Goal: Task Accomplishment & Management: Complete application form

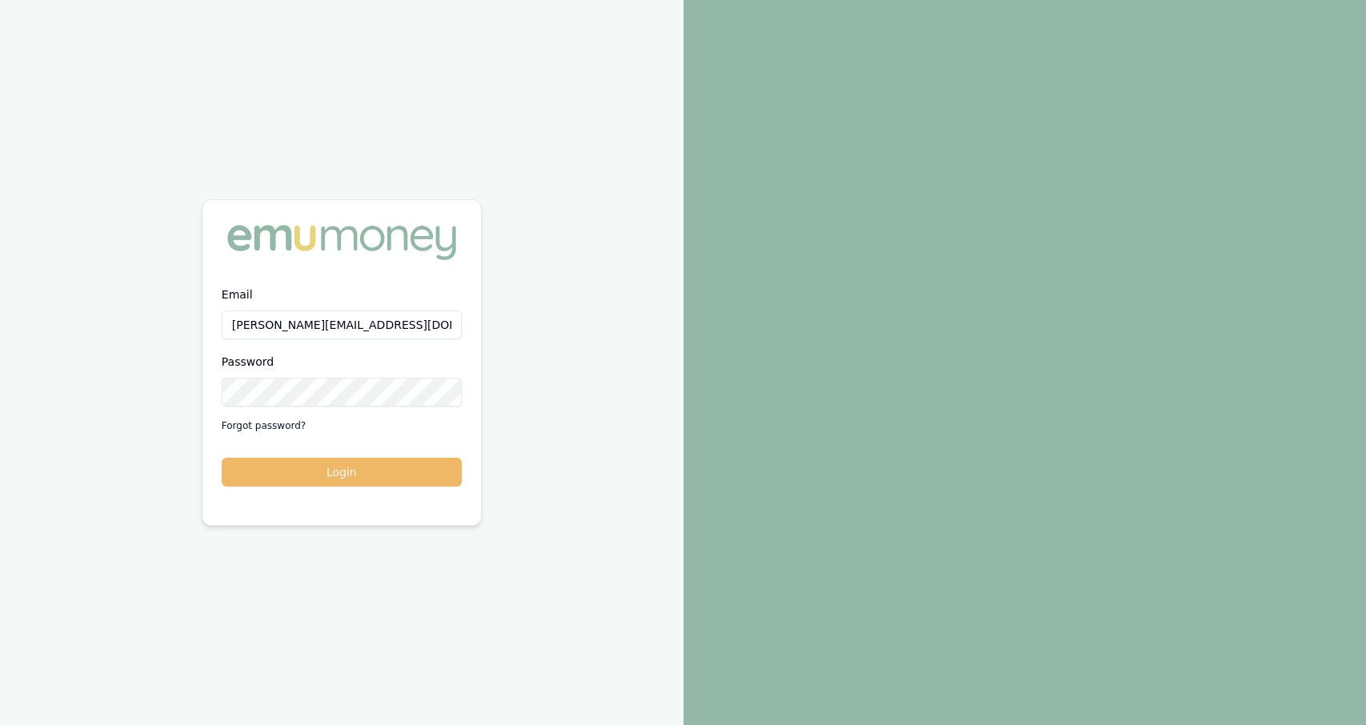
click at [327, 462] on button "Login" at bounding box center [342, 472] width 240 height 29
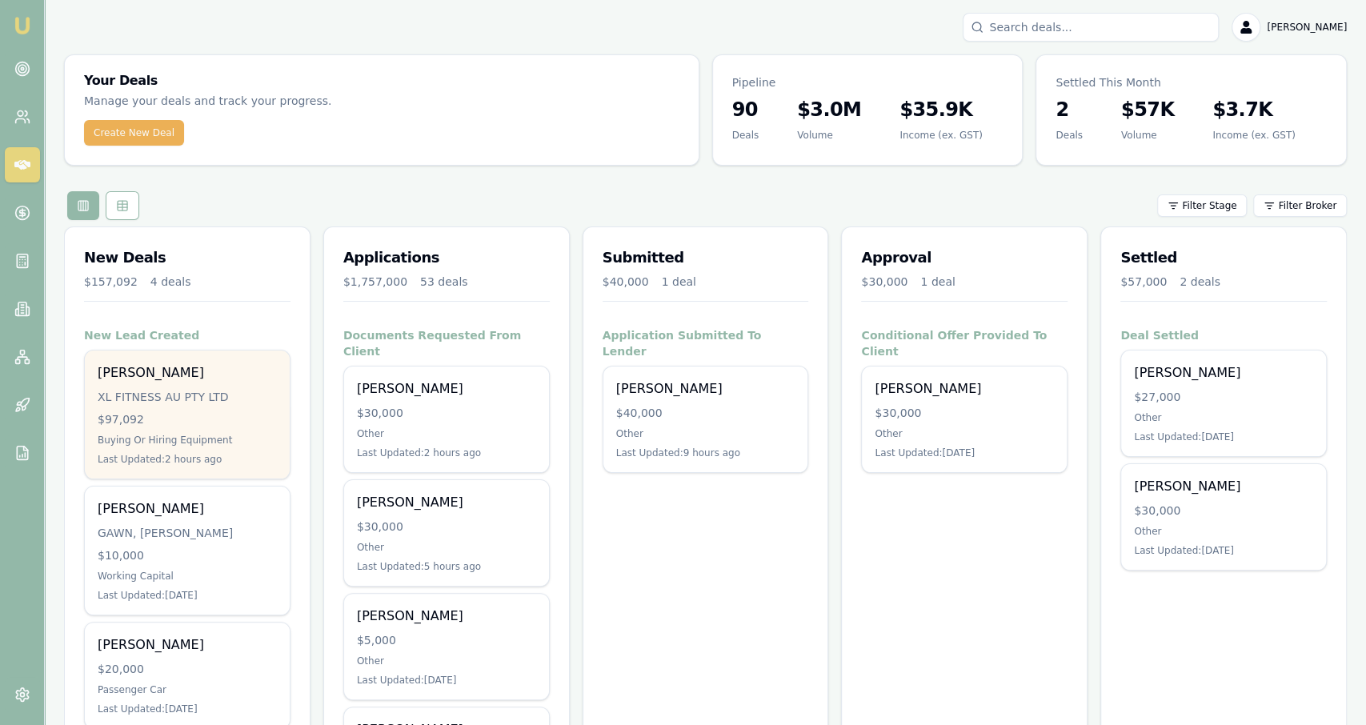
click at [240, 359] on div "Daniel Miller XL FITNESS AU PTY LTD $97,092 Buying Or Hiring Equipment Last Upd…" at bounding box center [187, 415] width 205 height 128
click at [189, 375] on div "[PERSON_NAME]" at bounding box center [187, 372] width 179 height 19
click at [274, 371] on div "[PERSON_NAME]" at bounding box center [187, 372] width 179 height 19
click at [177, 447] on div "Daniel Miller XL FITNESS AU PTY LTD $97,092 Buying Or Hiring Equipment Last Upd…" at bounding box center [187, 415] width 205 height 128
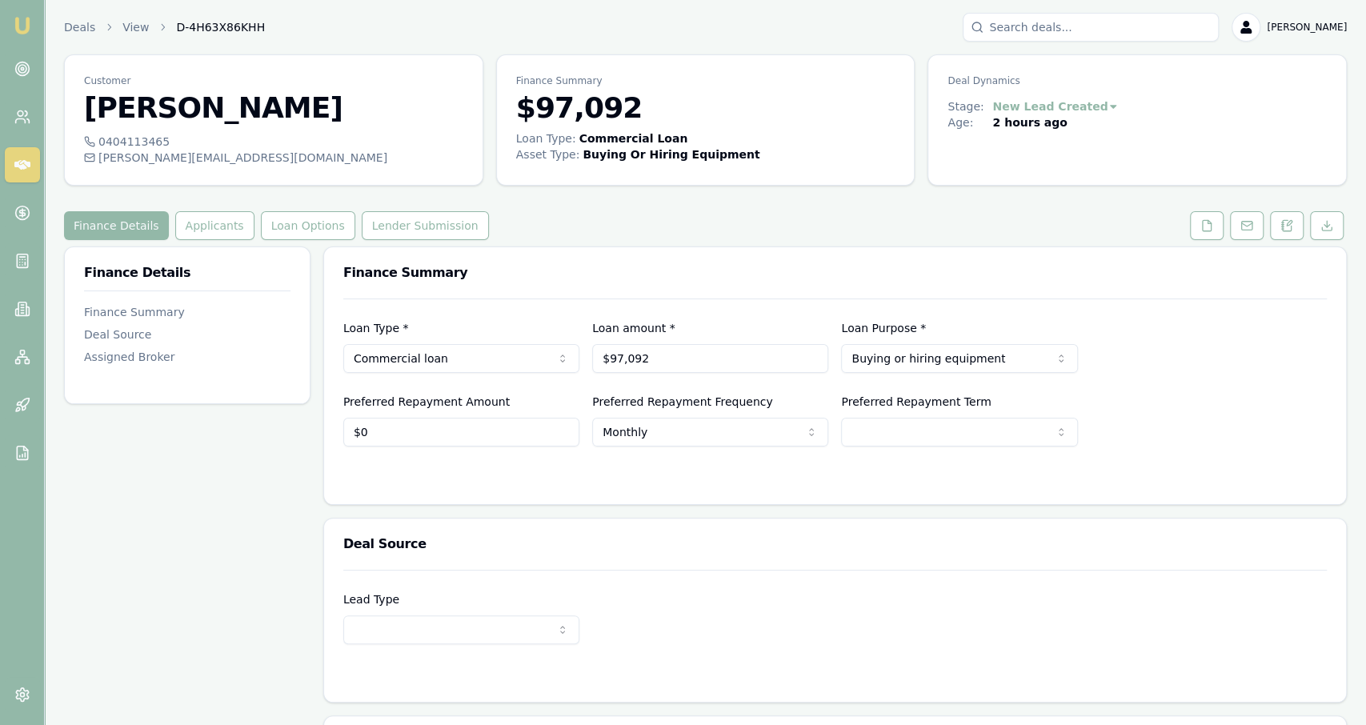
click at [197, 169] on div "0404113465 [PERSON_NAME][EMAIL_ADDRESS][DOMAIN_NAME]" at bounding box center [274, 159] width 418 height 51
click at [198, 160] on div "[PERSON_NAME][EMAIL_ADDRESS][DOMAIN_NAME]" at bounding box center [273, 158] width 379 height 16
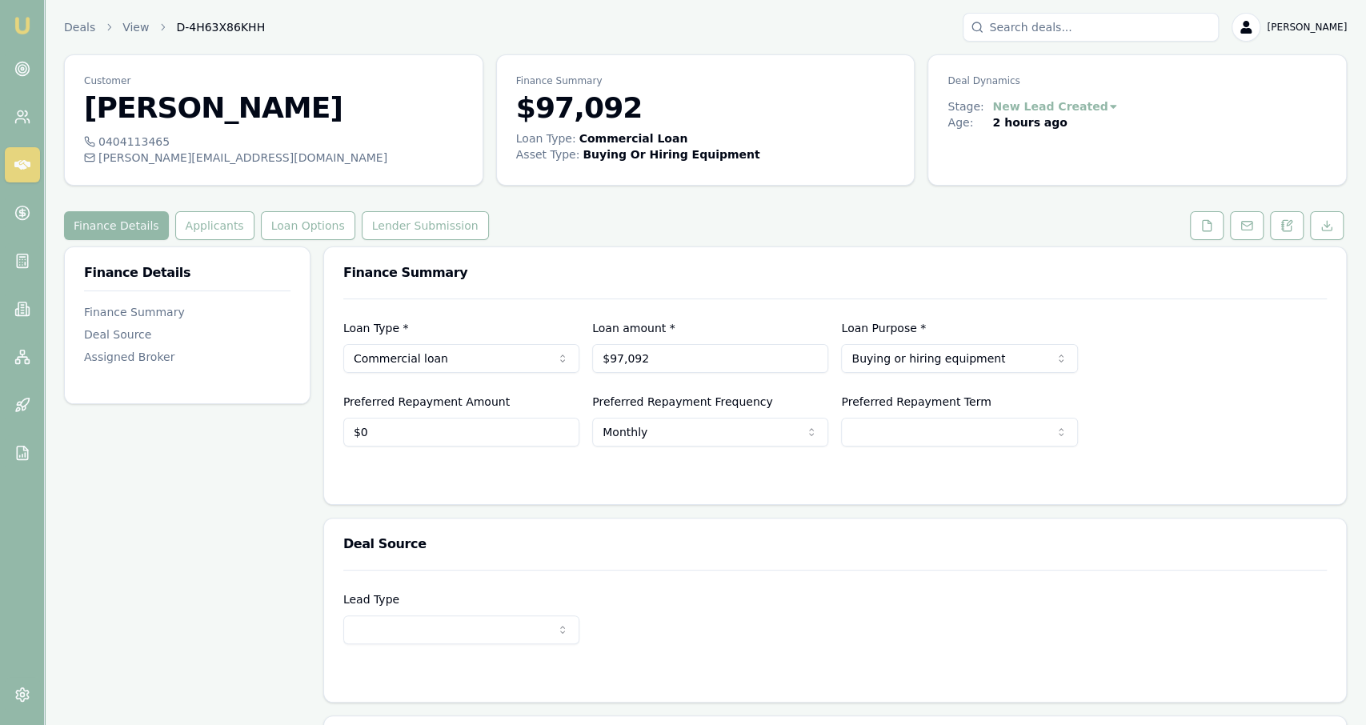
copy icon
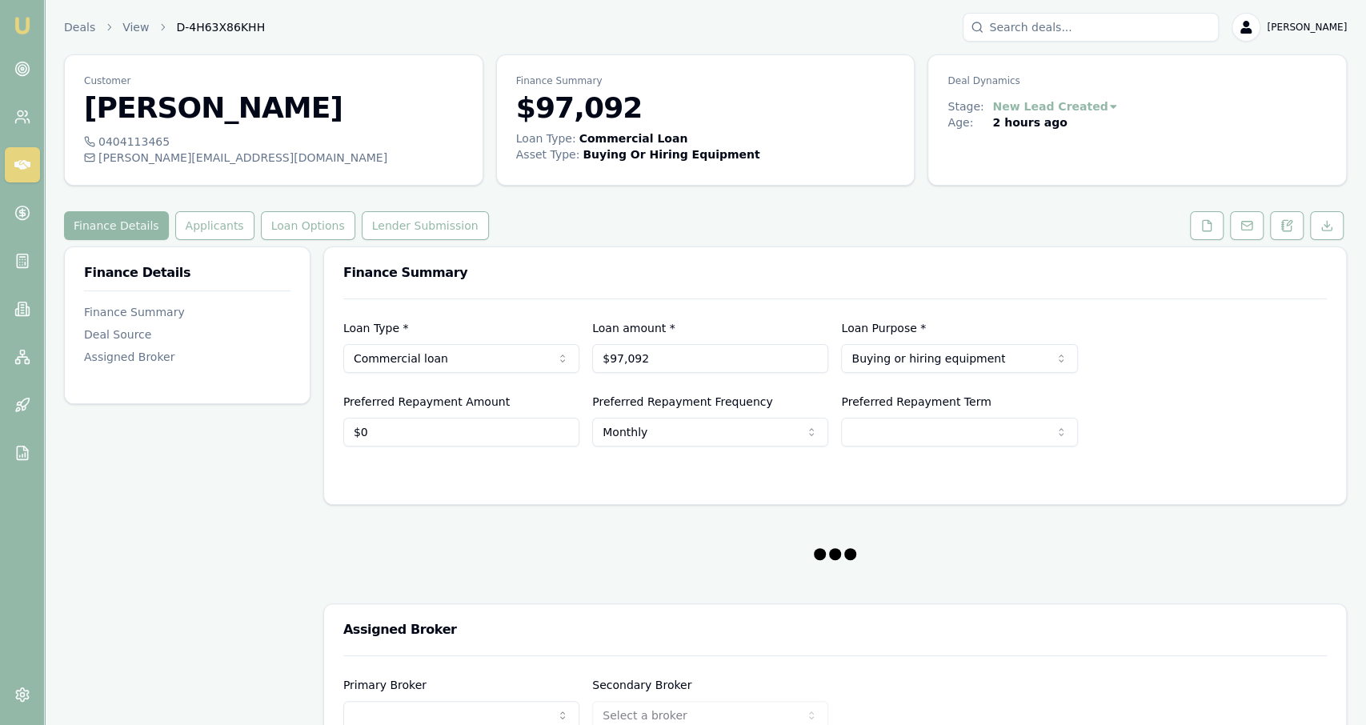
click at [153, 138] on div "0404113465" at bounding box center [273, 142] width 379 height 16
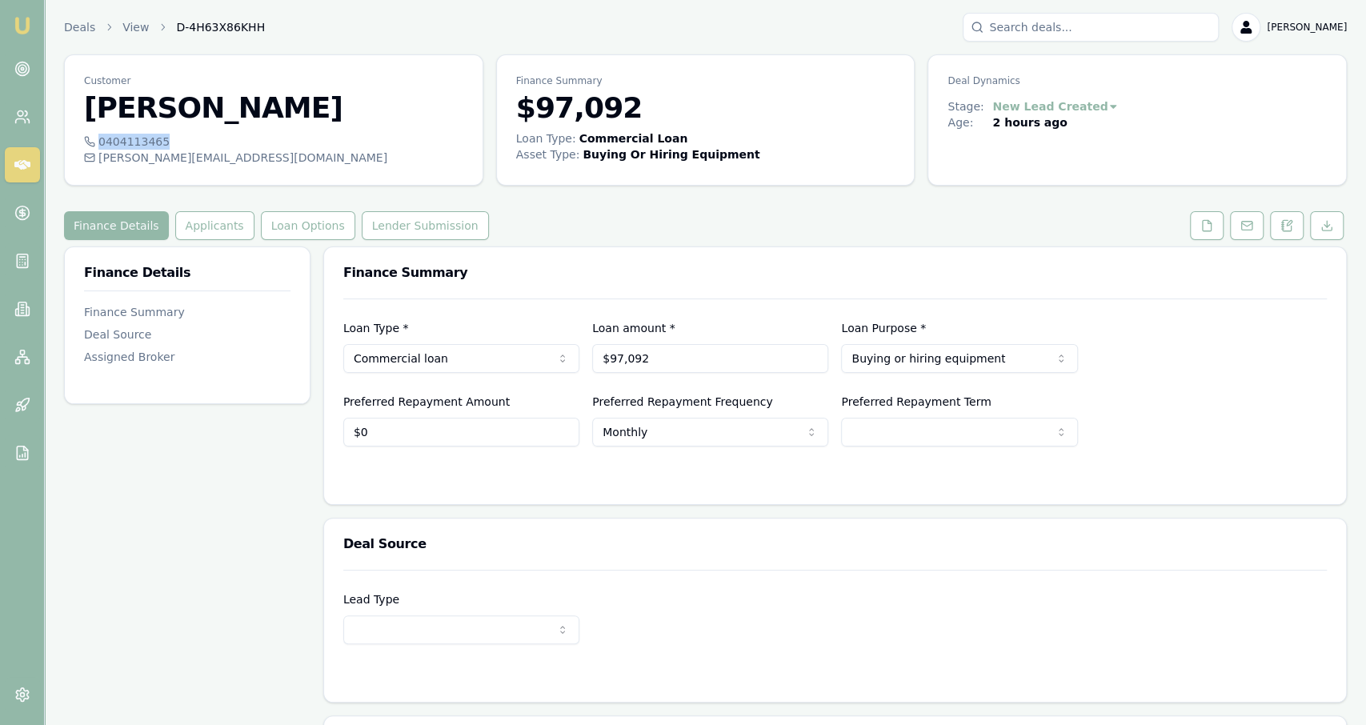
copy div "0404113465"
click at [1197, 230] on button at bounding box center [1207, 225] width 34 height 29
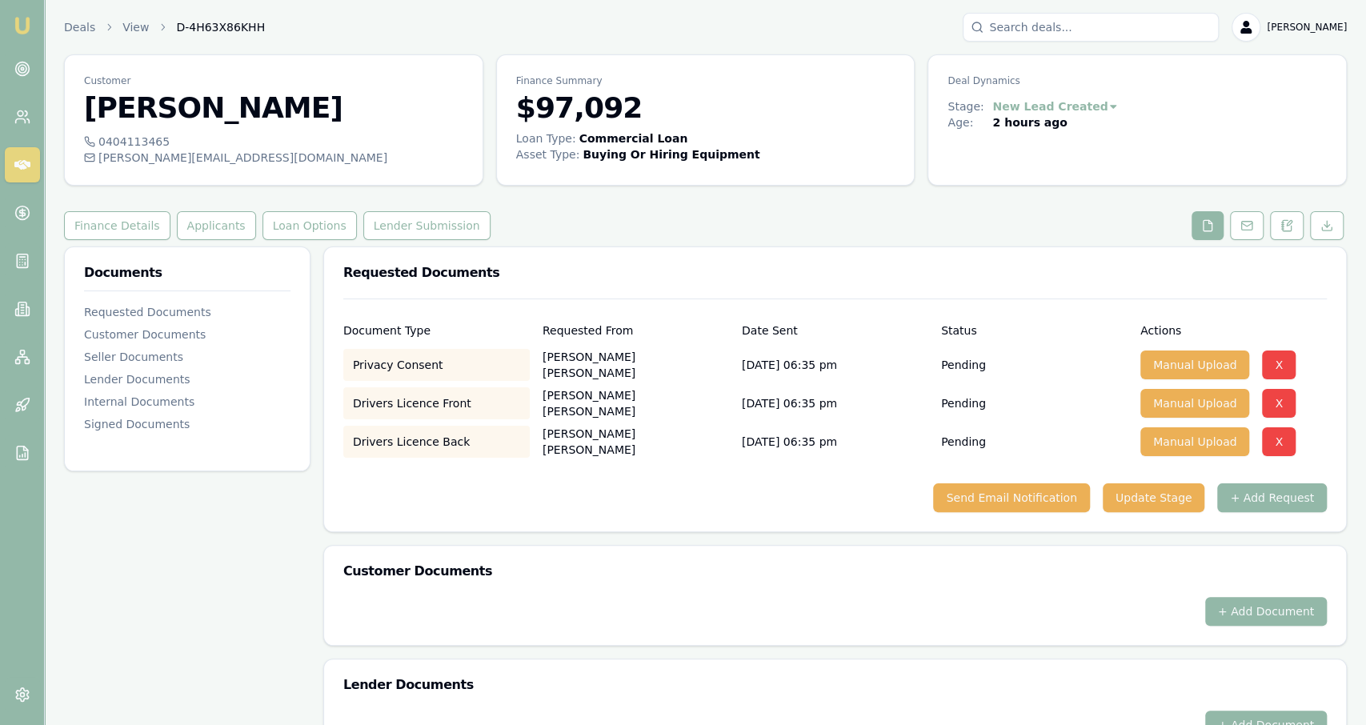
click at [201, 239] on div "Customer Daniel Miller 0404113465 daniel@xlfitness.com.au Finance Summary $97,0…" at bounding box center [705, 520] width 1283 height 932
click at [201, 230] on button "Applicants" at bounding box center [216, 225] width 79 height 29
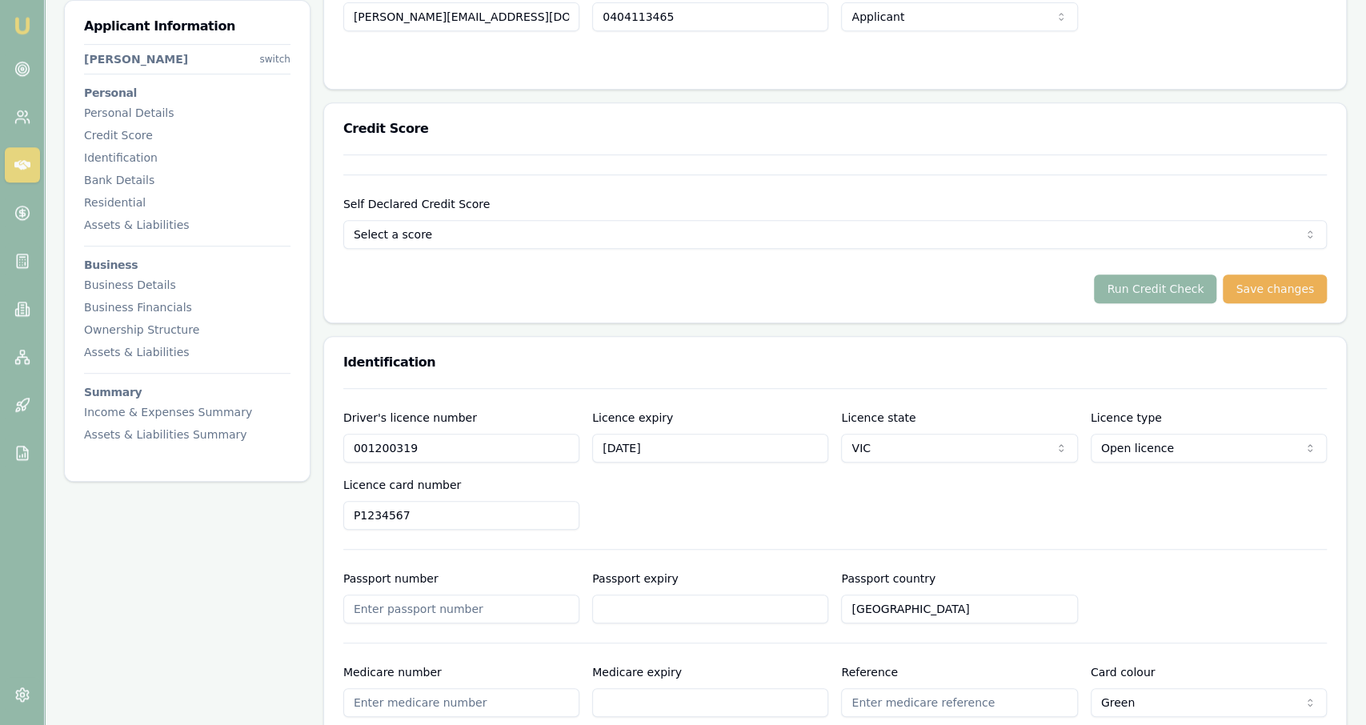
scroll to position [490, 0]
click at [491, 456] on input "001200319" at bounding box center [461, 447] width 236 height 29
click at [433, 503] on input "P1234567" at bounding box center [461, 514] width 236 height 29
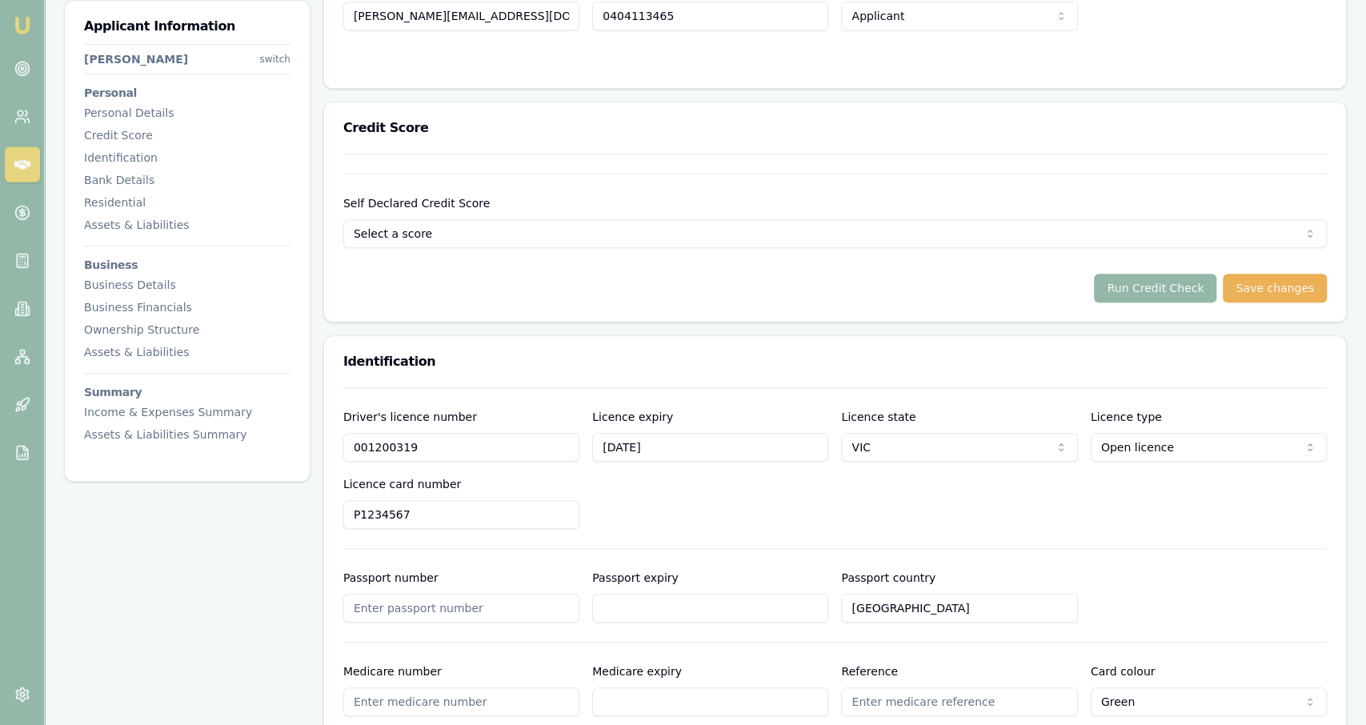
click at [433, 503] on input "P1234567" at bounding box center [461, 514] width 236 height 29
click at [676, 487] on div "Driver's licence number 001200319 Licence expiry 13/08/2027 Licence state VIC N…" at bounding box center [835, 468] width 984 height 122
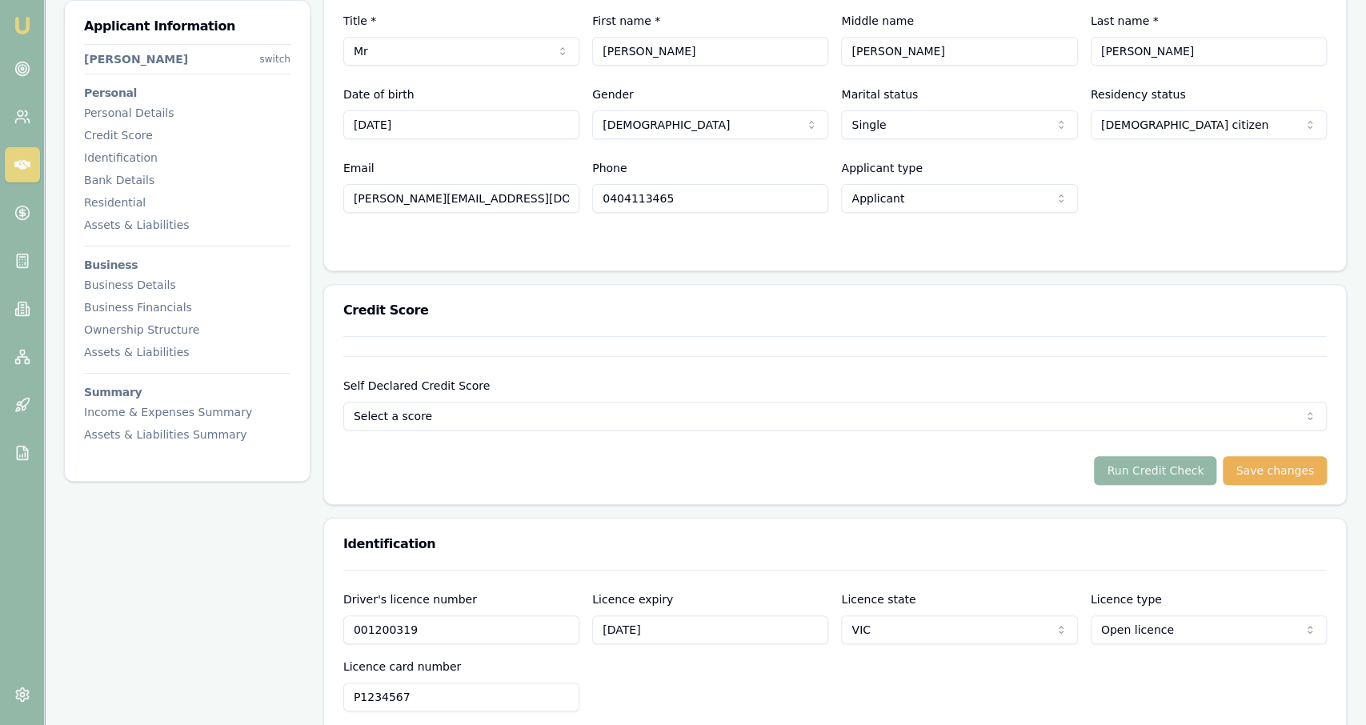
scroll to position [0, 0]
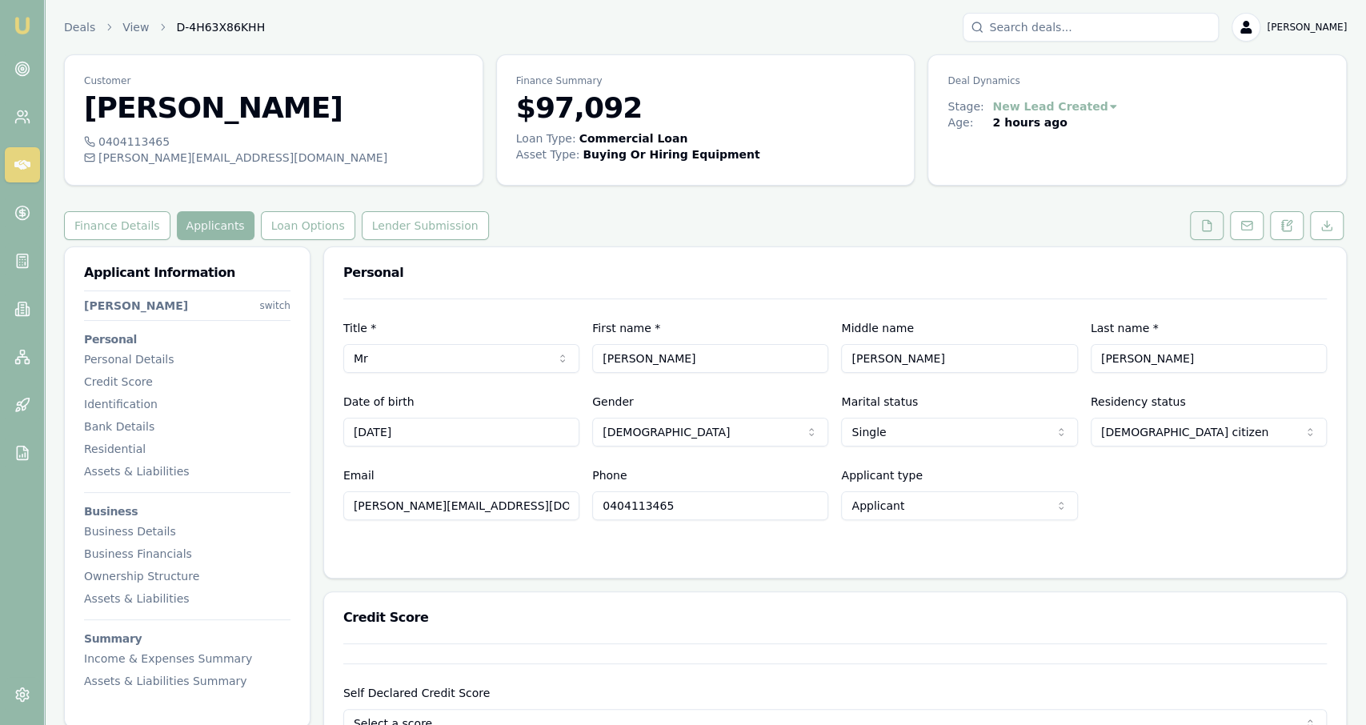
click at [1210, 234] on button at bounding box center [1207, 225] width 34 height 29
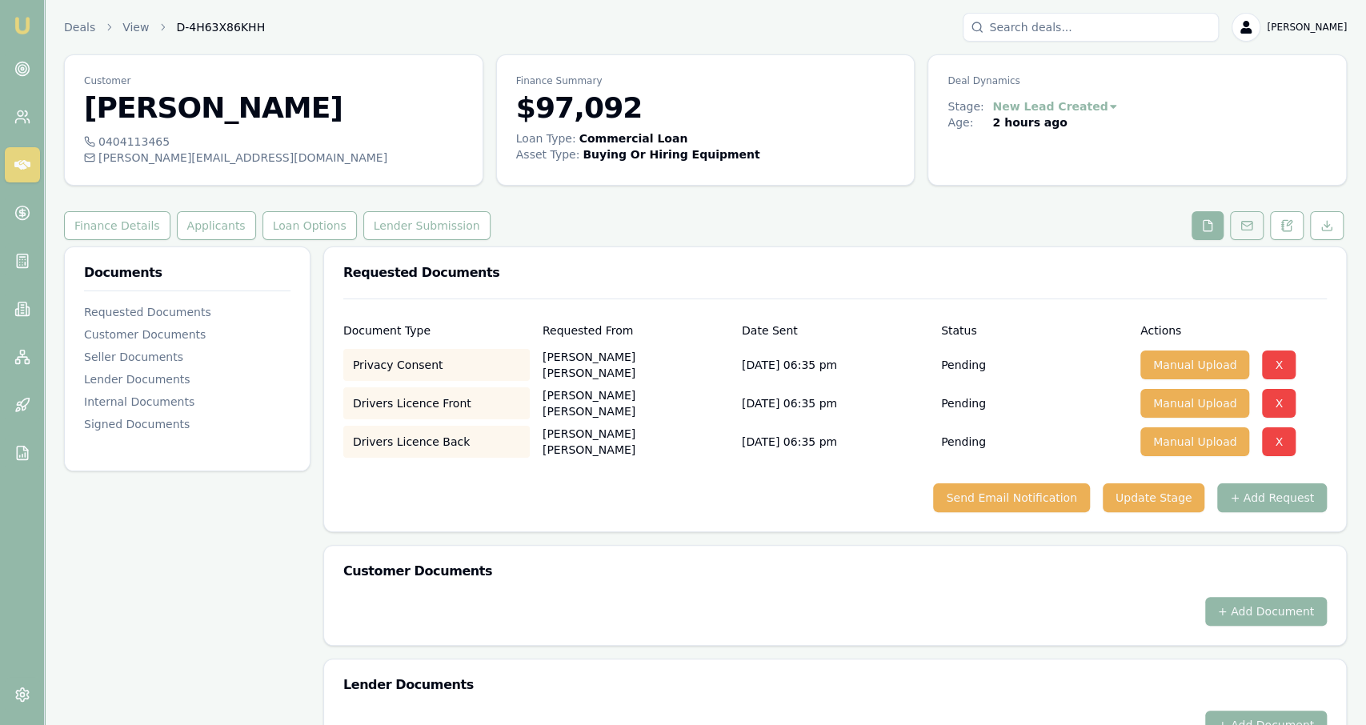
click at [1236, 233] on button at bounding box center [1247, 225] width 34 height 29
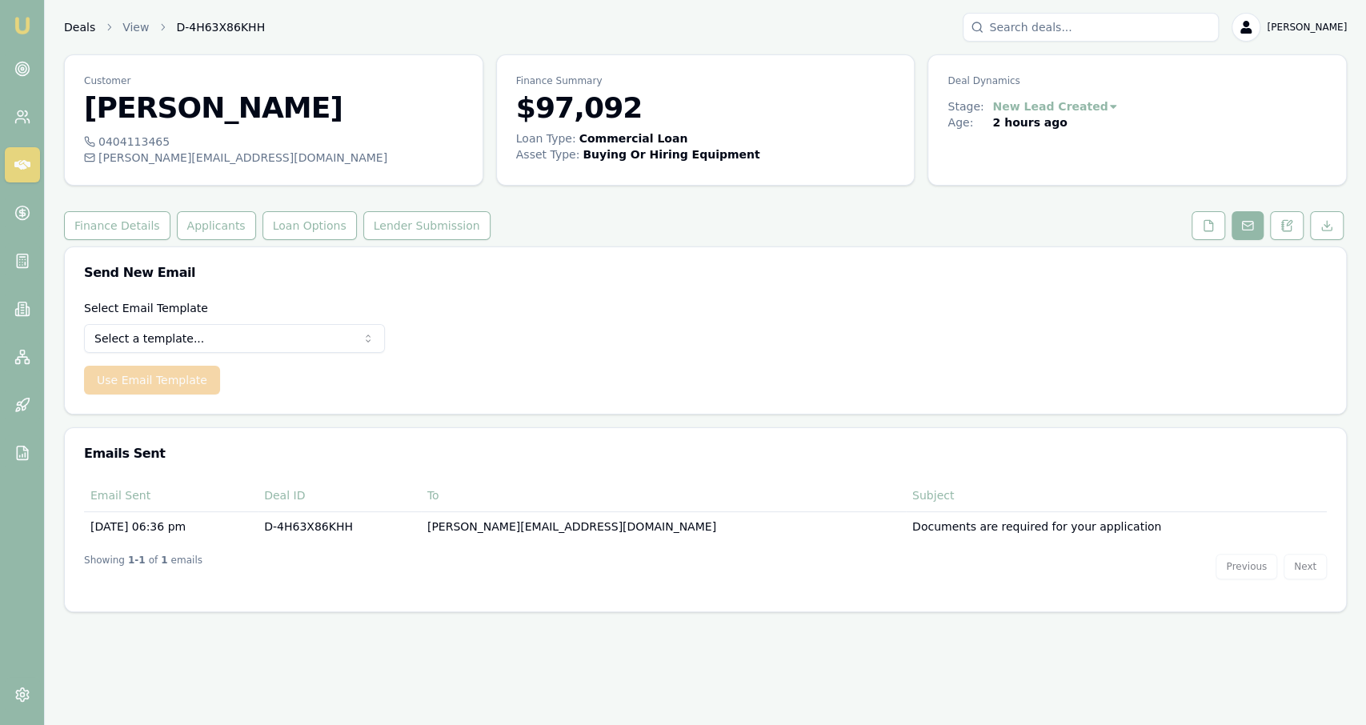
click at [90, 19] on link "Deals" at bounding box center [79, 27] width 31 height 16
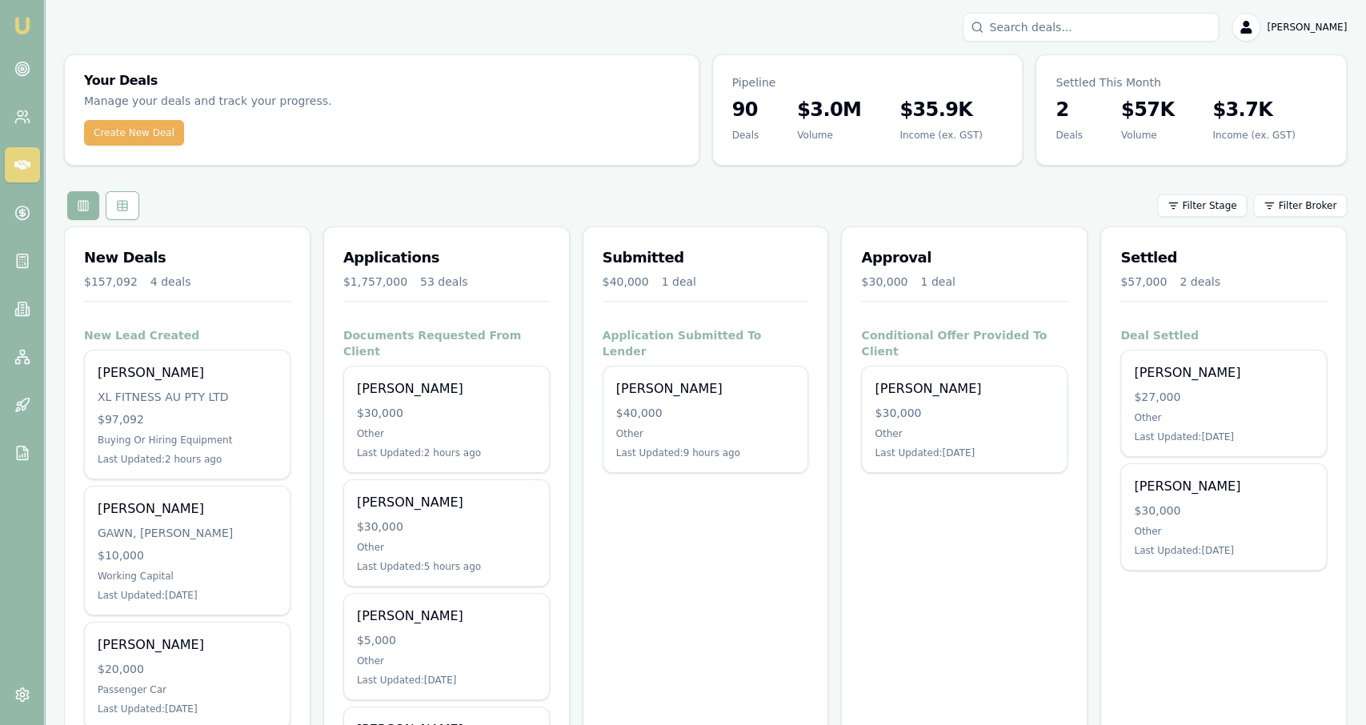
click at [1024, 16] on input "Search deals" at bounding box center [1091, 27] width 256 height 29
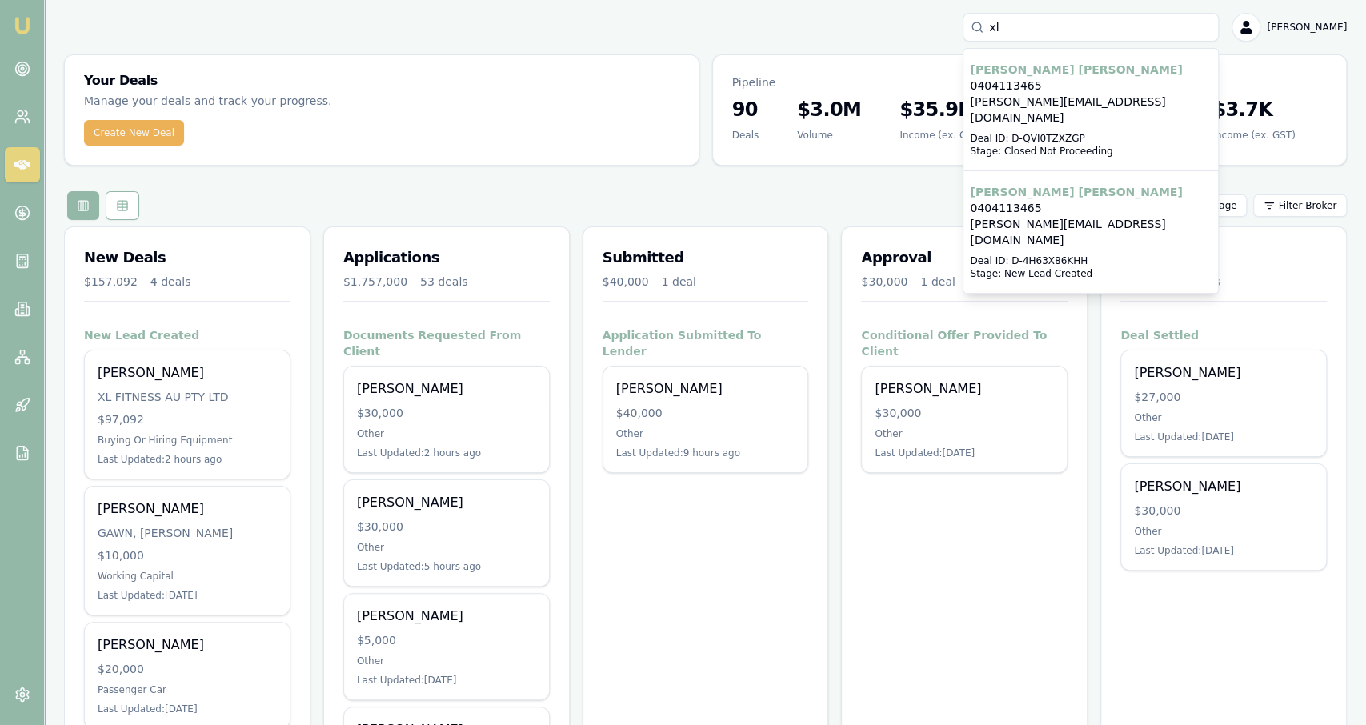
click at [1086, 30] on input "xl" at bounding box center [1091, 27] width 256 height 29
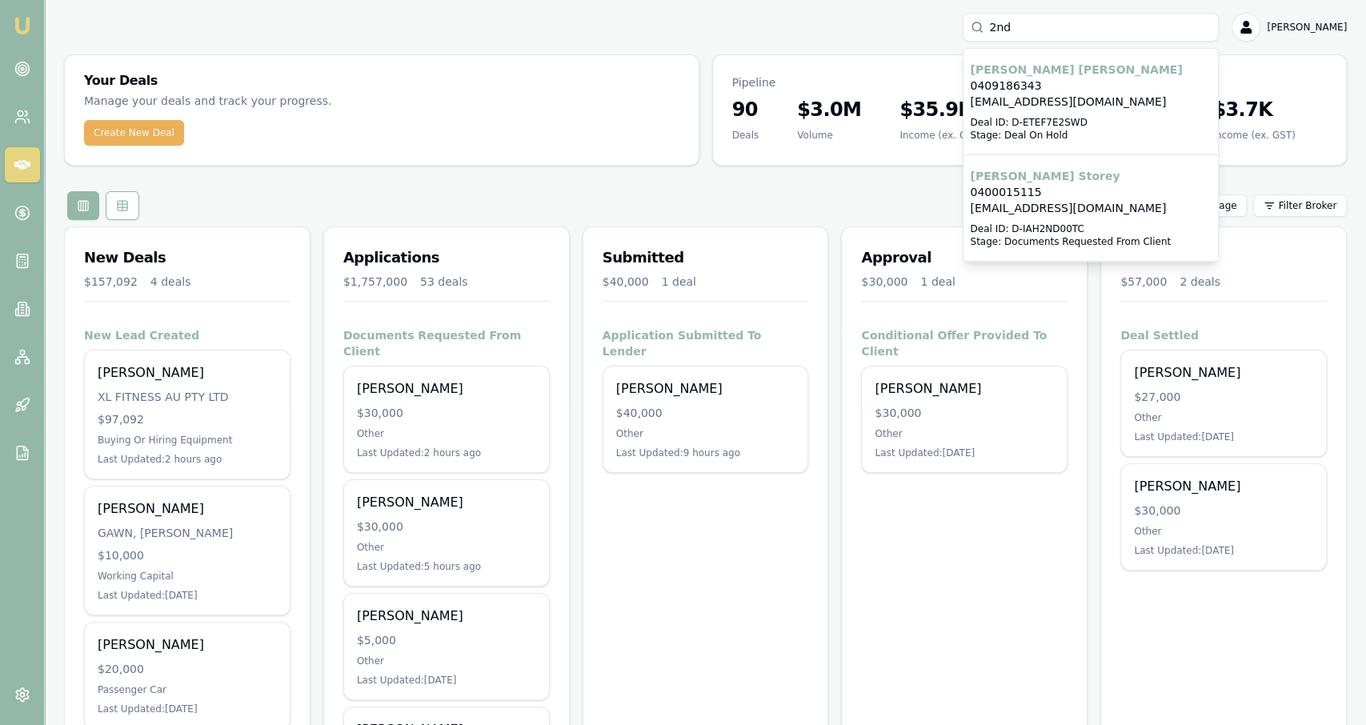
click at [1087, 38] on input "2nd" at bounding box center [1091, 27] width 256 height 29
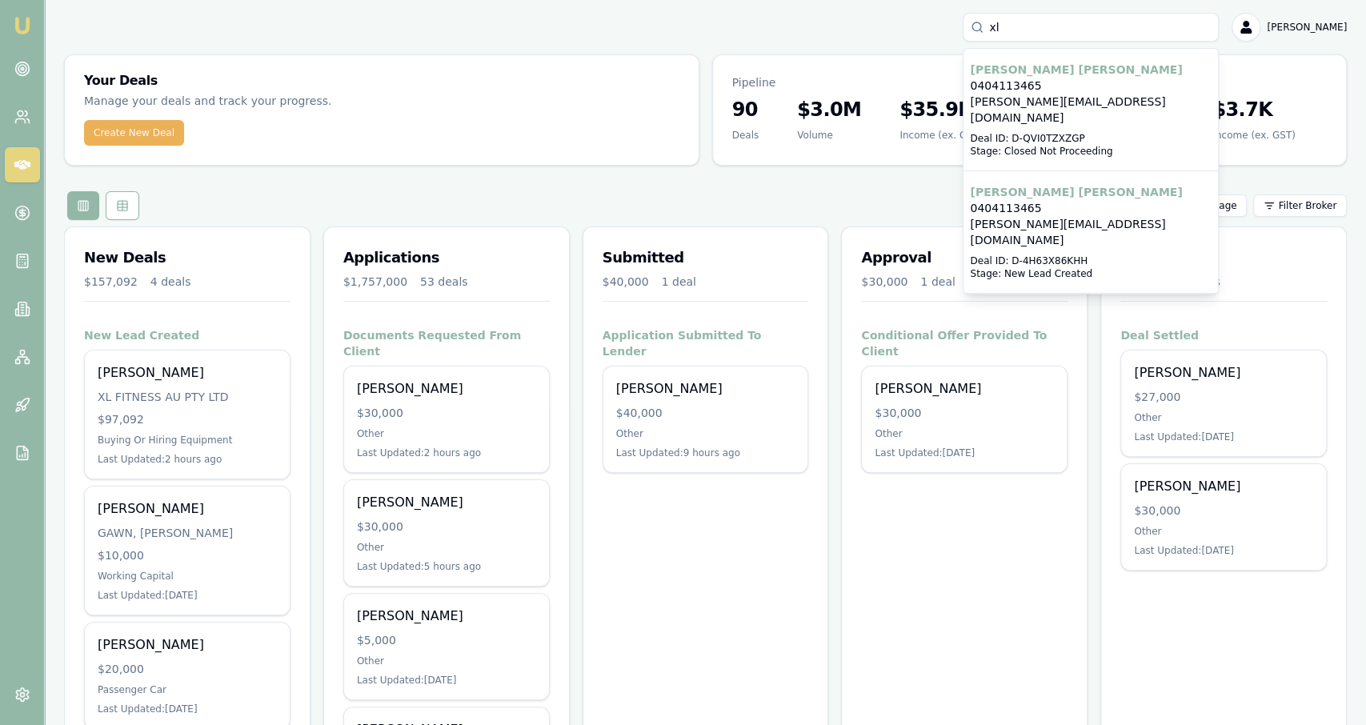
type input "xl"
click at [1156, 145] on p "Stage: Closed Not Proceeding" at bounding box center [1091, 151] width 242 height 13
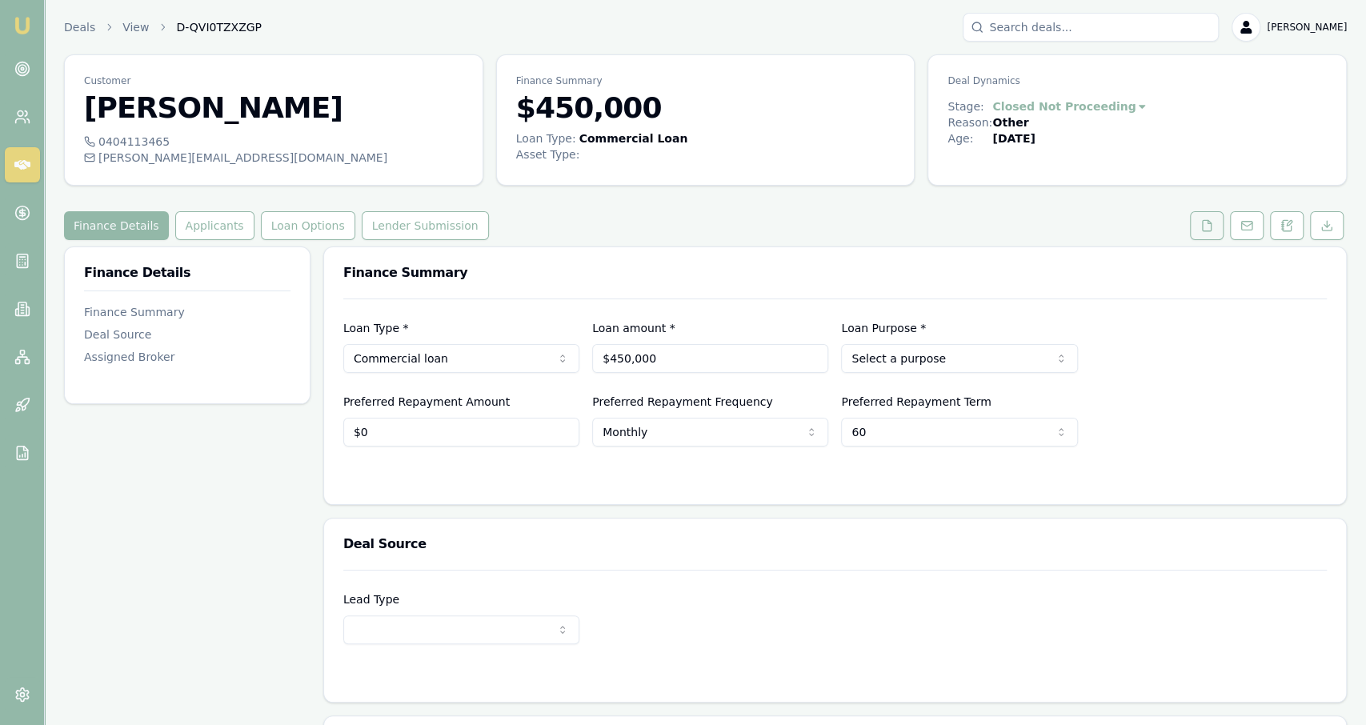
click at [1193, 234] on button at bounding box center [1207, 225] width 34 height 29
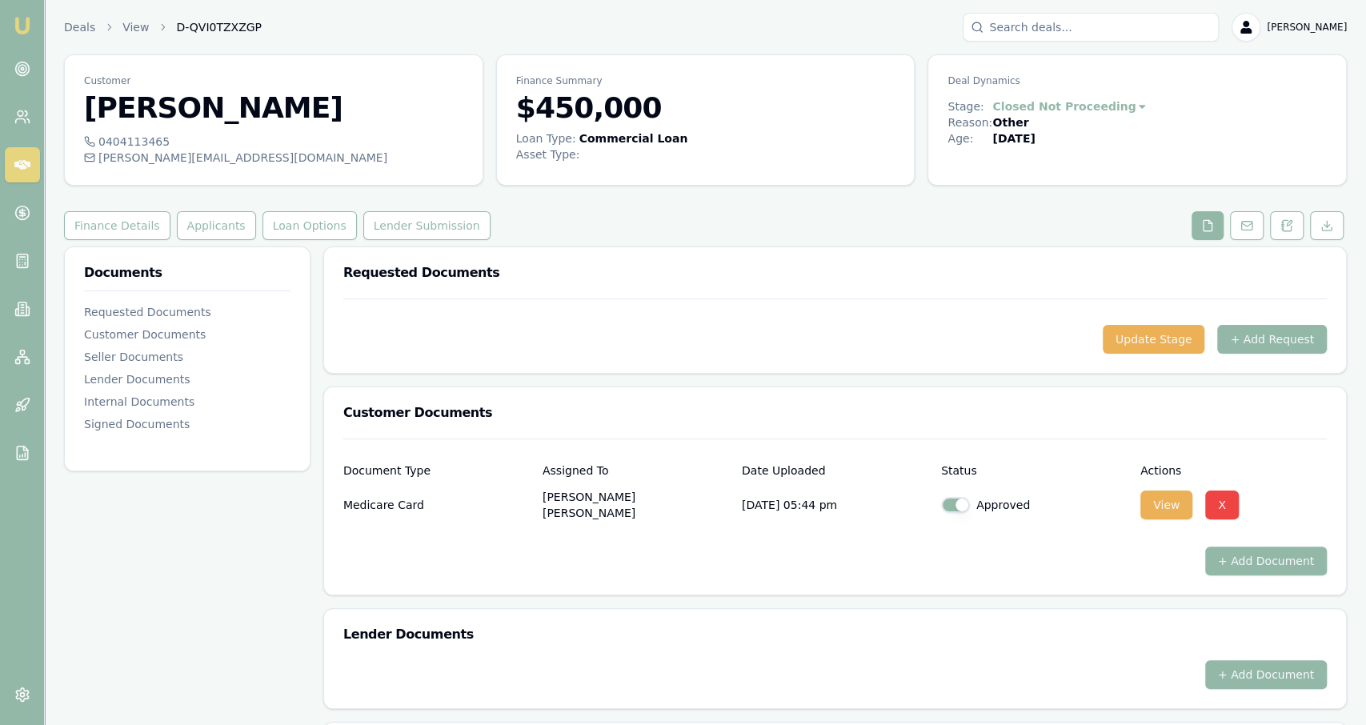
scroll to position [6, 0]
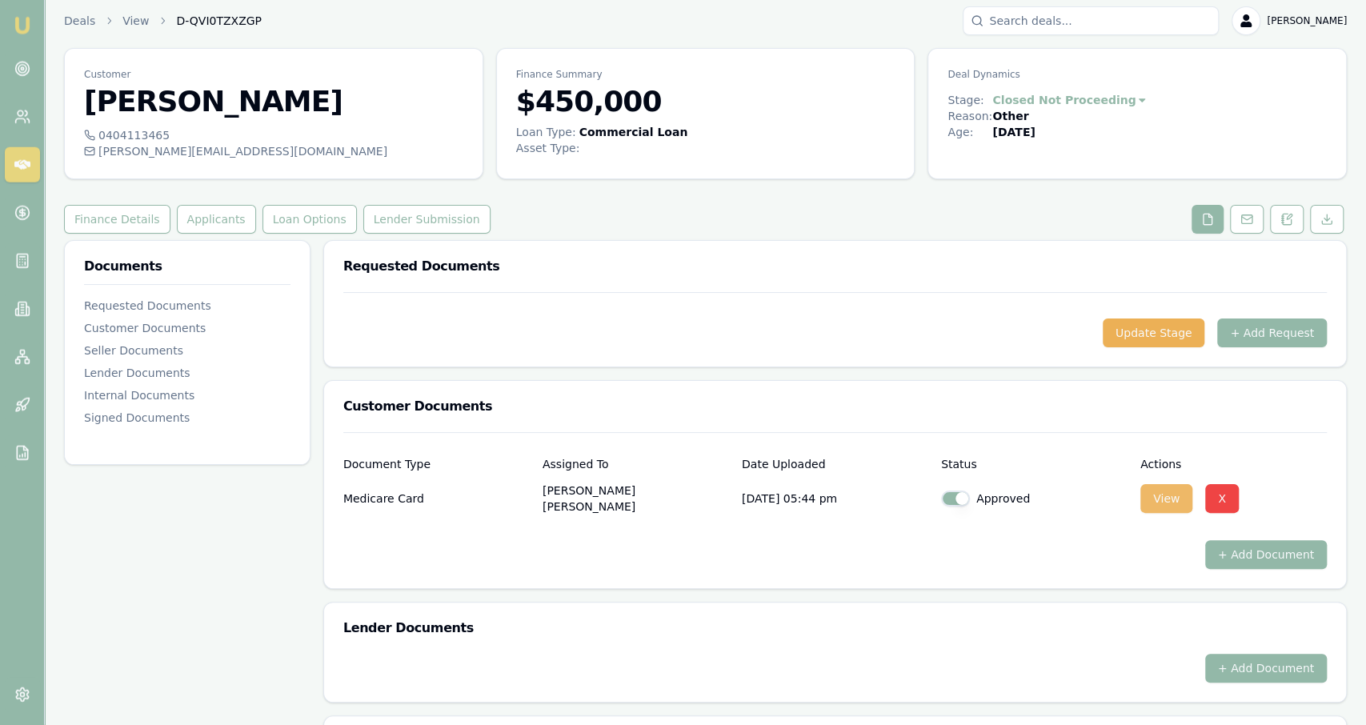
click at [1168, 485] on button "View" at bounding box center [1166, 498] width 52 height 29
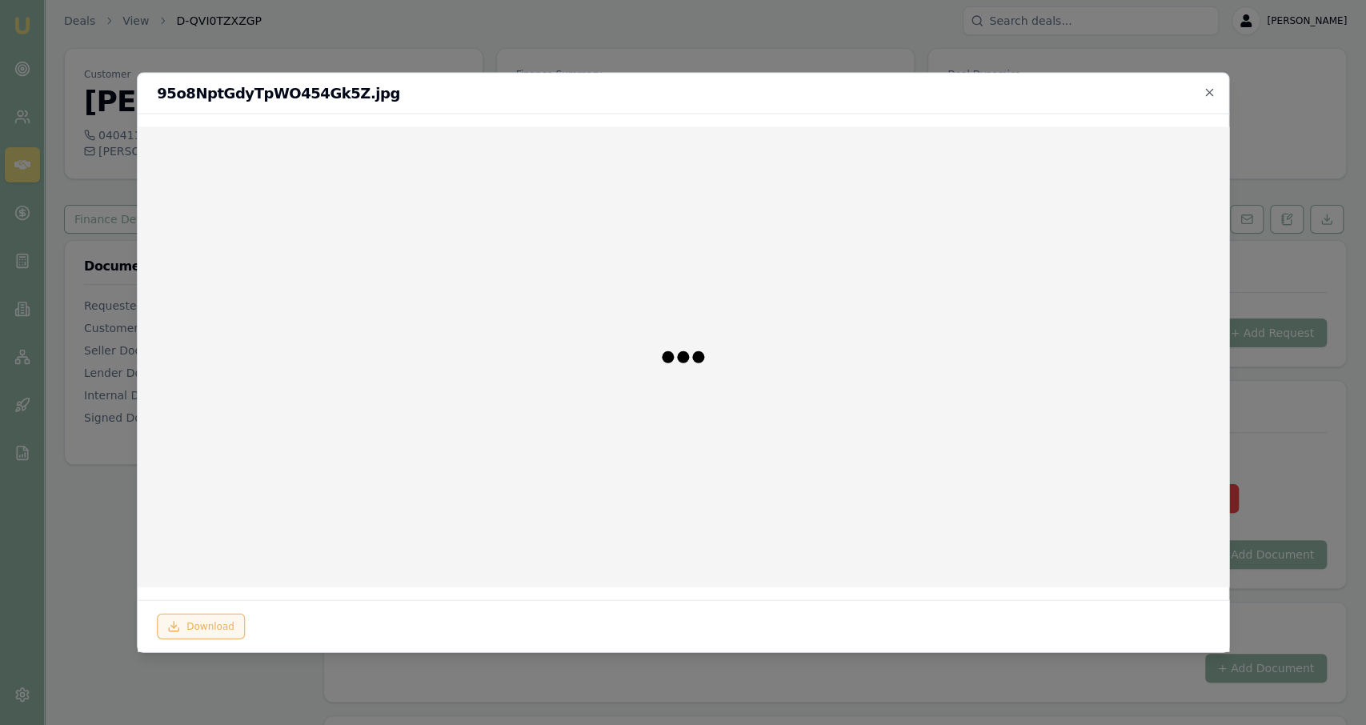
click at [202, 626] on button "Download" at bounding box center [201, 626] width 88 height 26
click at [110, 515] on div at bounding box center [683, 362] width 1366 height 725
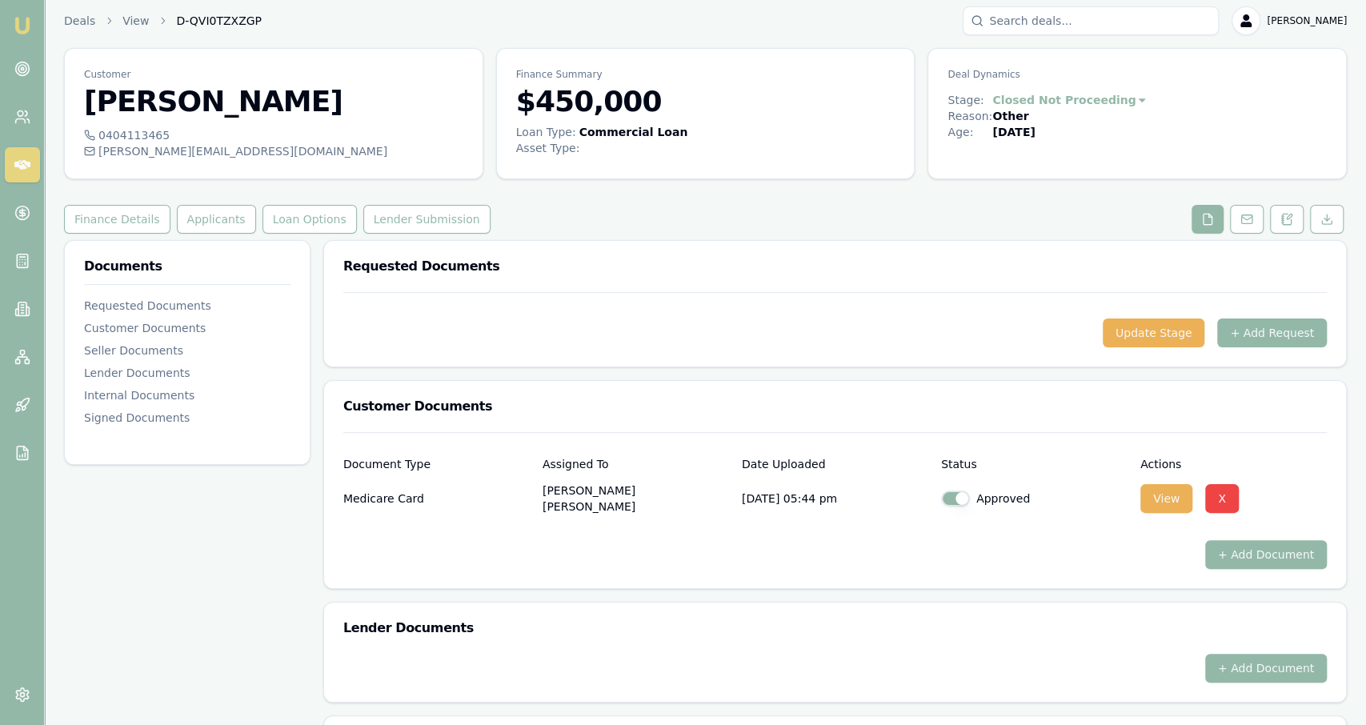
scroll to position [437, 0]
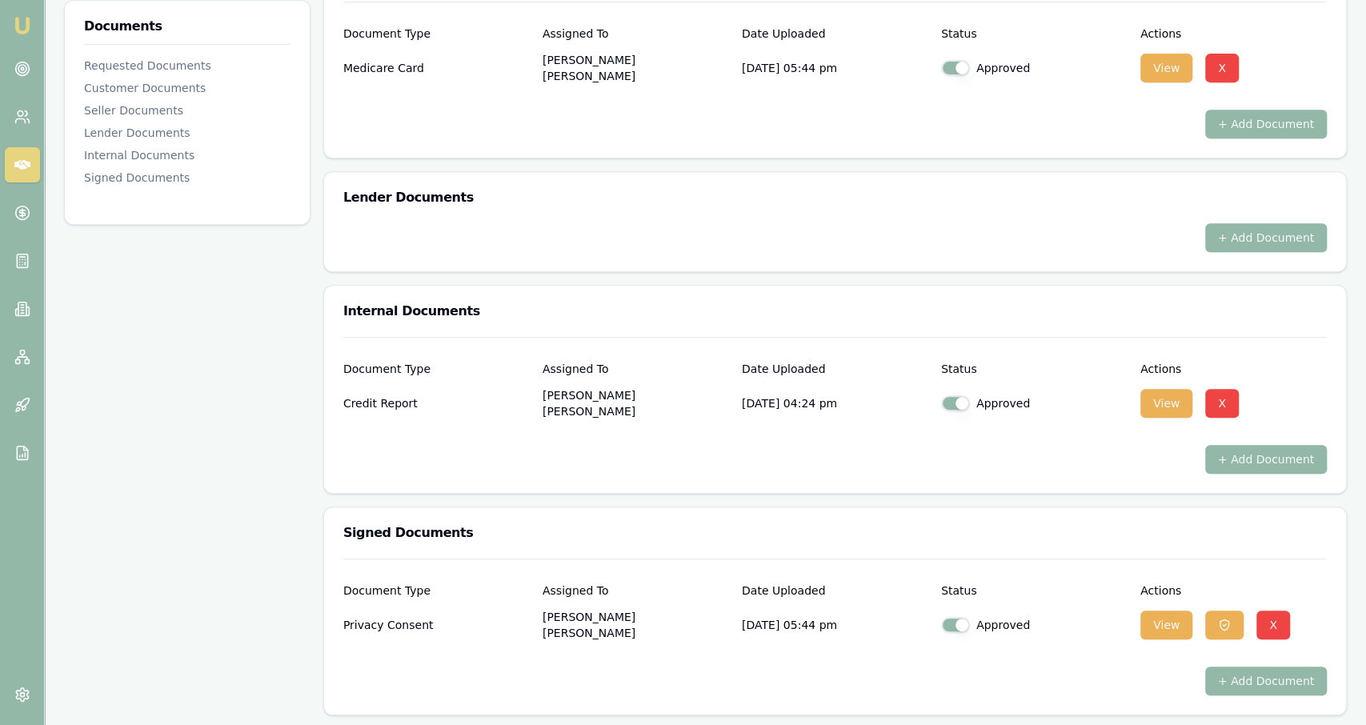
drag, startPoint x: 110, startPoint y: 515, endPoint x: 100, endPoint y: 585, distance: 71.2
click at [100, 585] on div "Documents Requested Documents Customer Documents Seller Documents Lender Docume…" at bounding box center [187, 263] width 246 height 906
click at [1160, 410] on button "View" at bounding box center [1166, 403] width 52 height 29
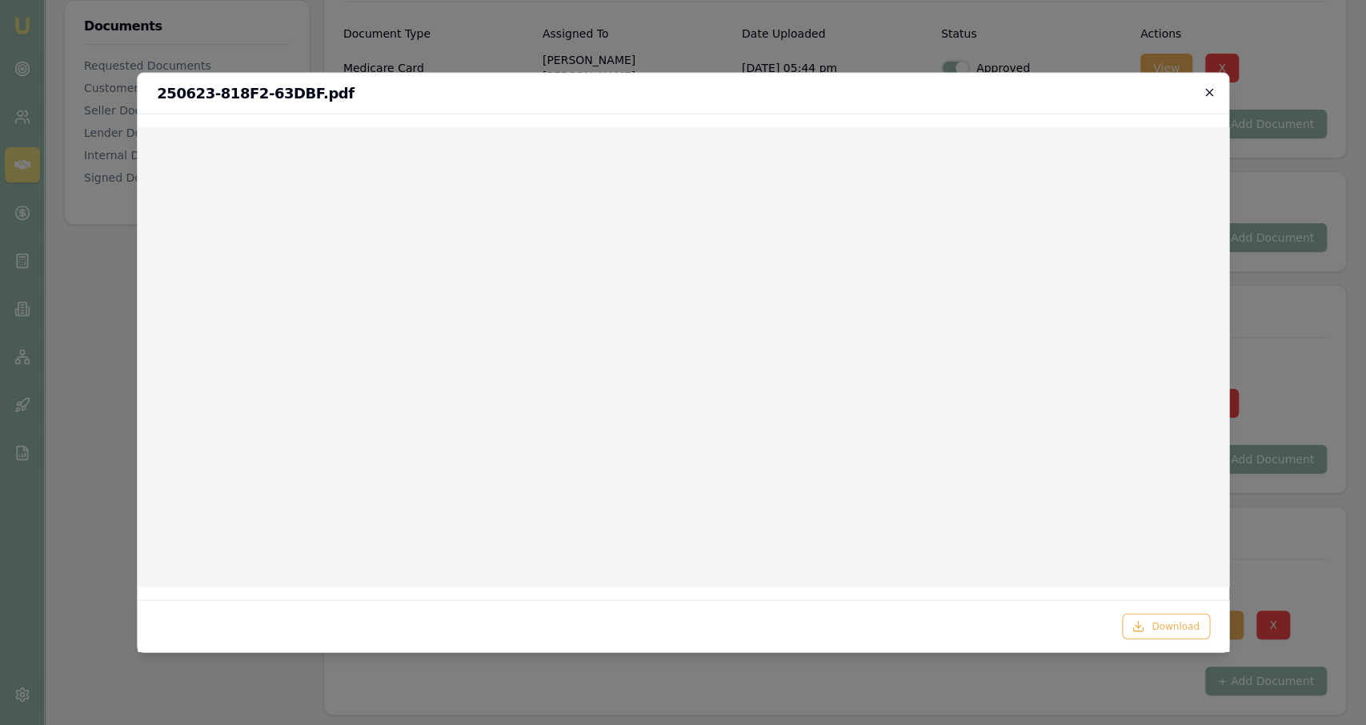
click at [1212, 91] on icon "button" at bounding box center [1209, 92] width 13 height 13
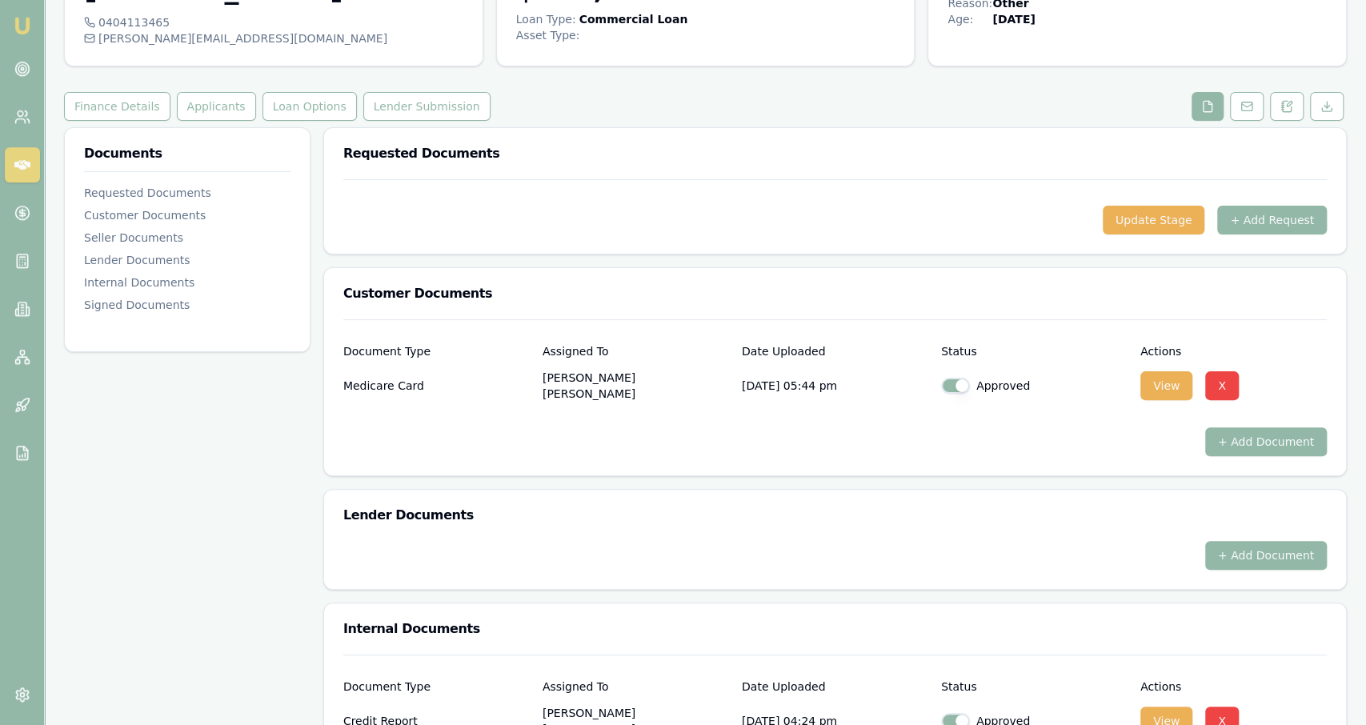
scroll to position [0, 0]
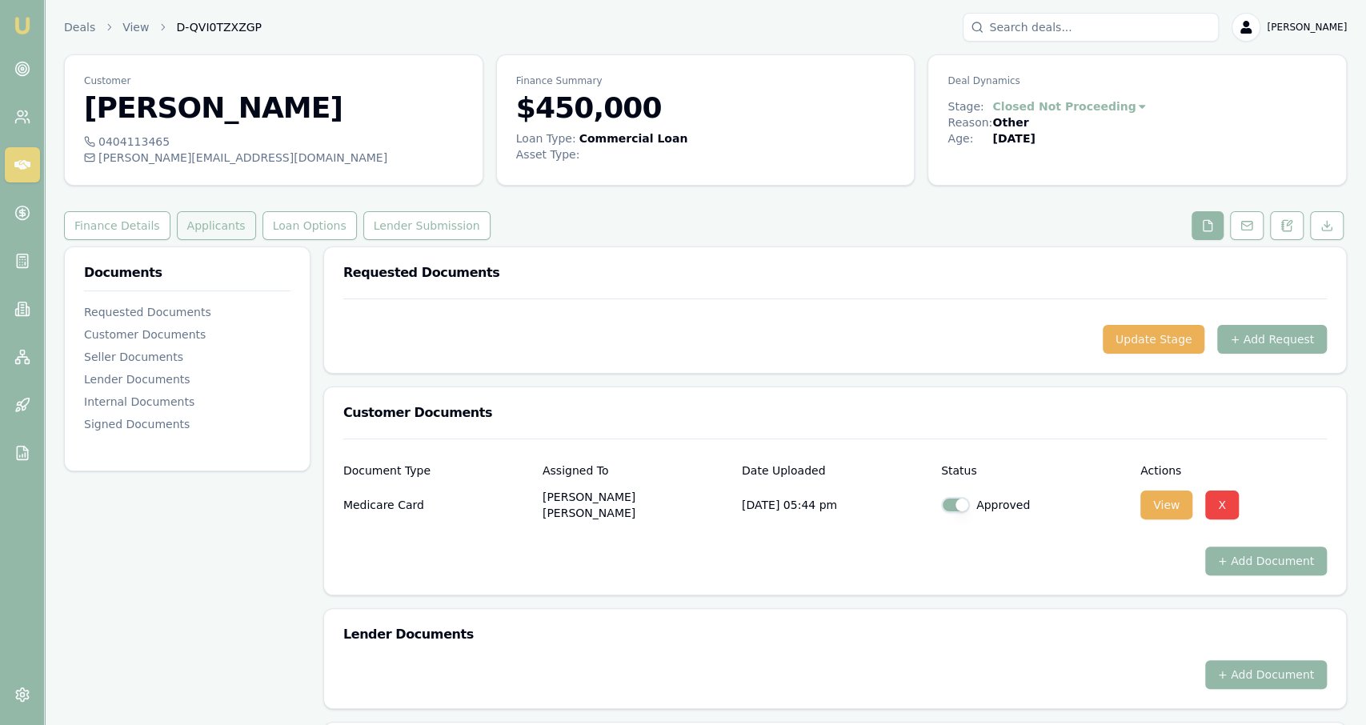
click at [186, 231] on button "Applicants" at bounding box center [216, 225] width 79 height 29
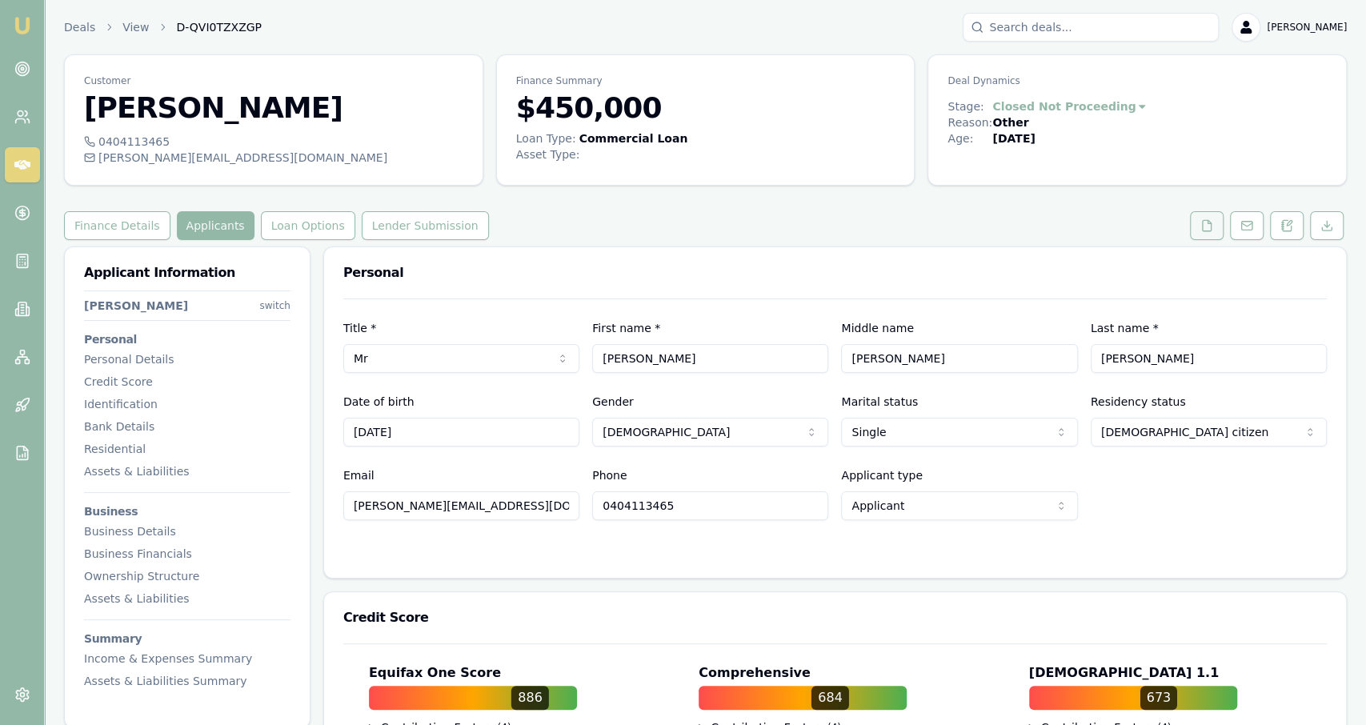
click at [1204, 218] on button at bounding box center [1207, 225] width 34 height 29
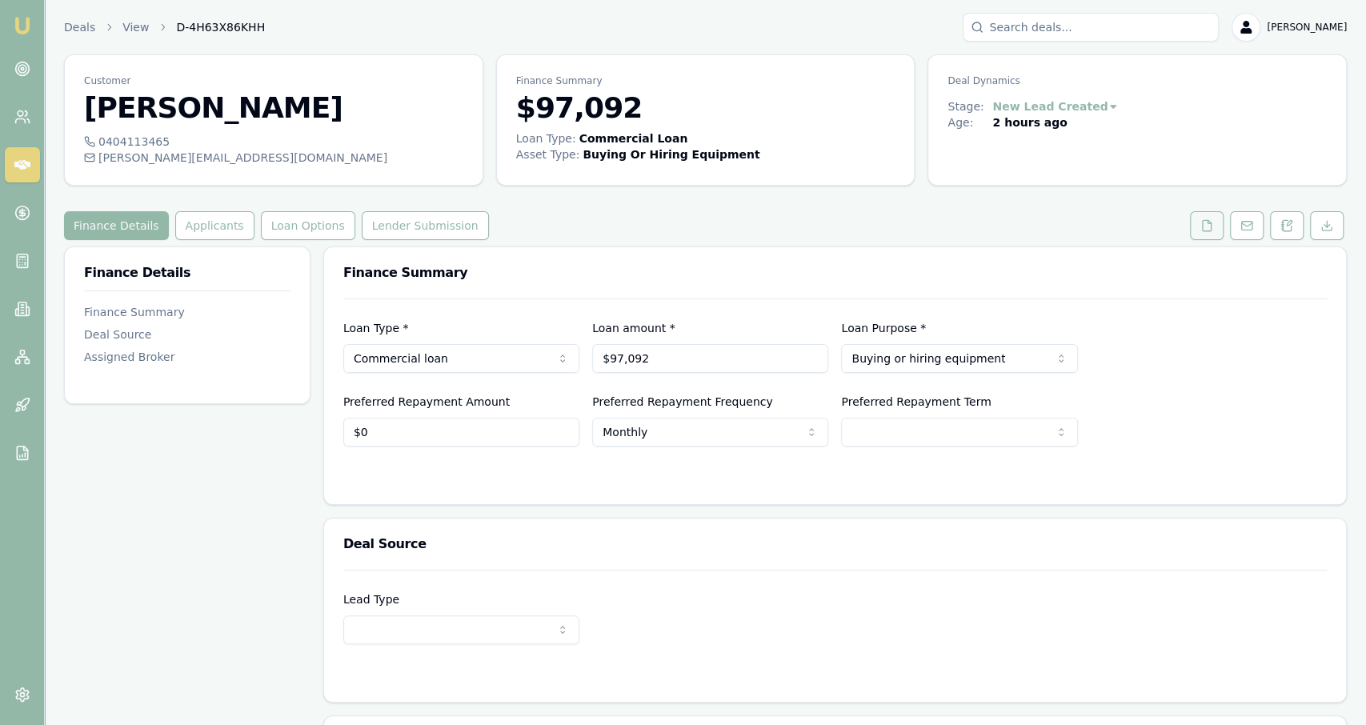
click at [1211, 224] on icon at bounding box center [1206, 225] width 13 height 13
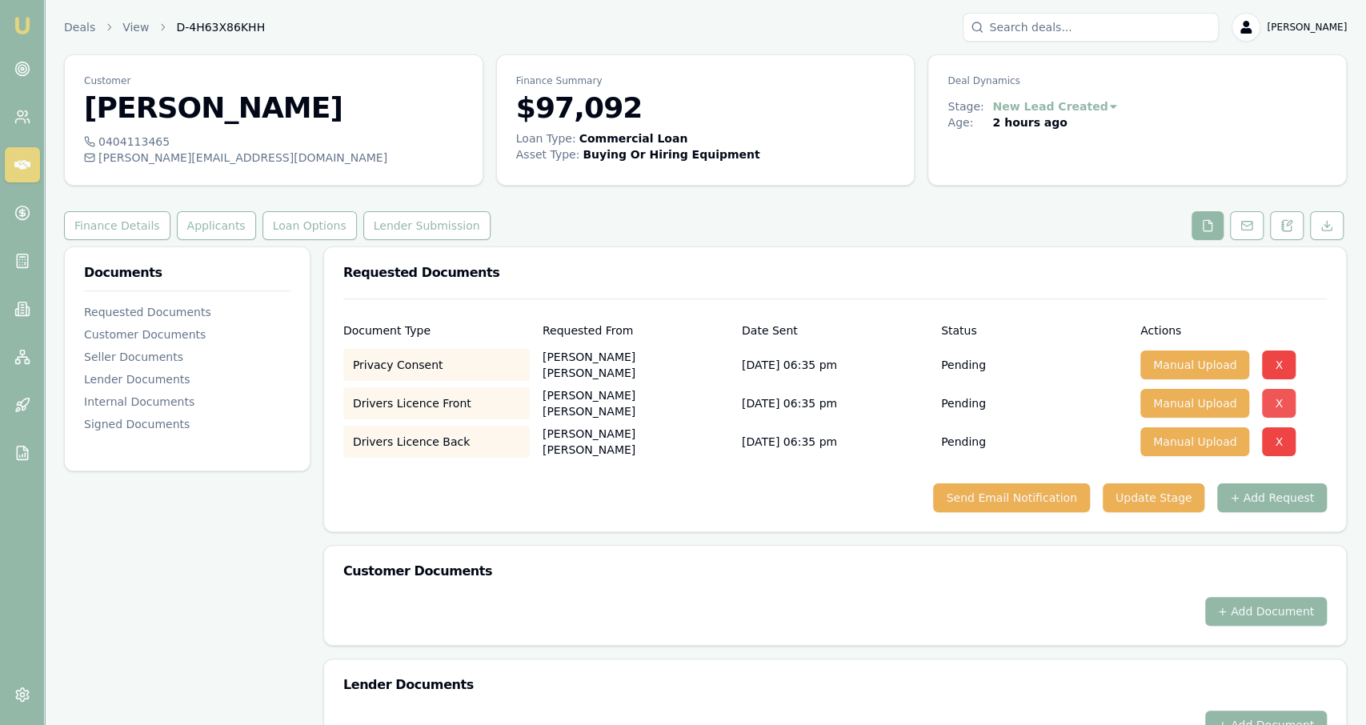
click at [1278, 407] on button "X" at bounding box center [1279, 403] width 34 height 29
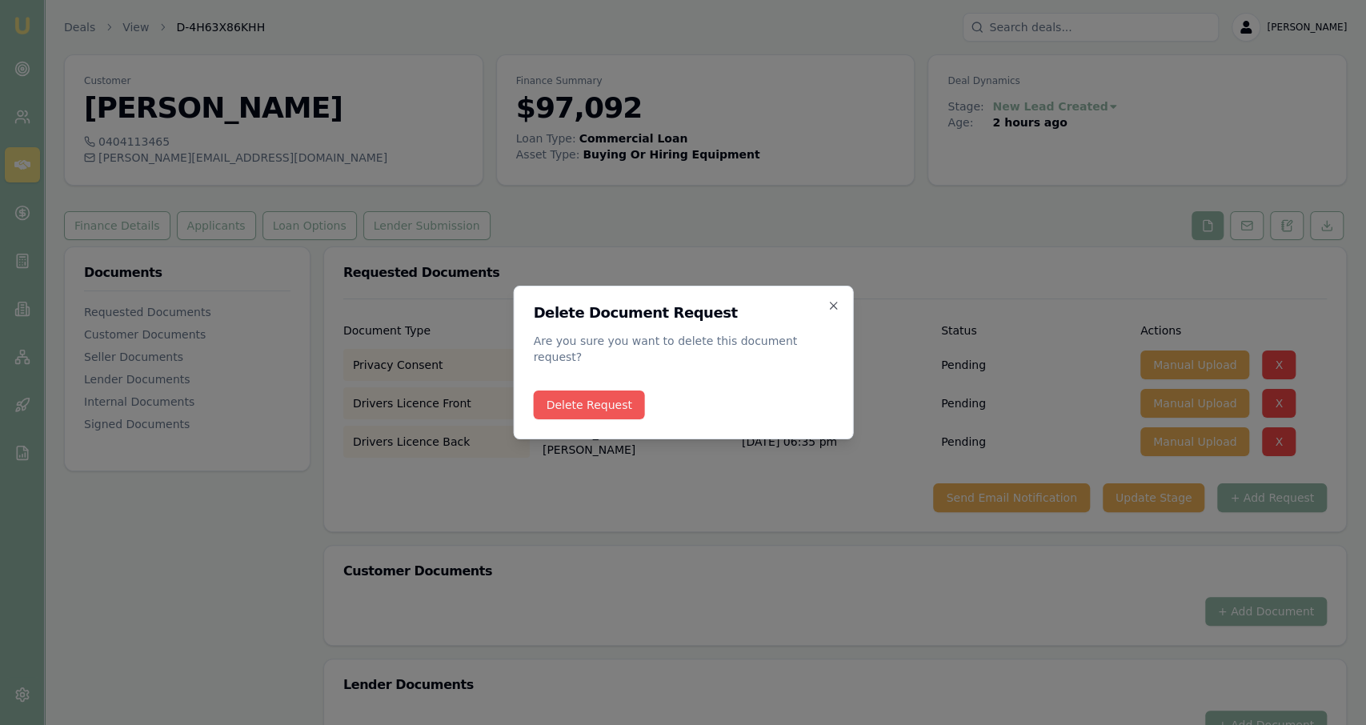
click at [607, 399] on button "Delete Request" at bounding box center [588, 405] width 111 height 29
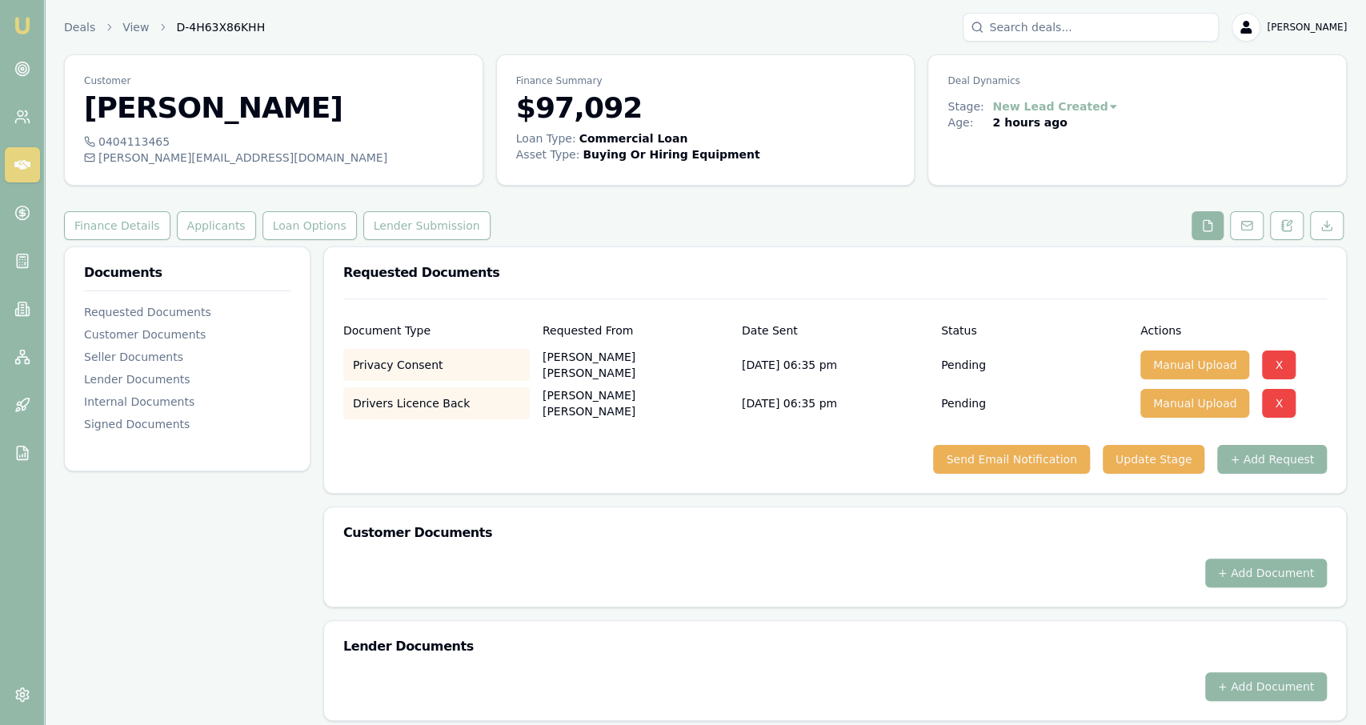
click at [1241, 567] on button "+ Add Document" at bounding box center [1266, 573] width 122 height 29
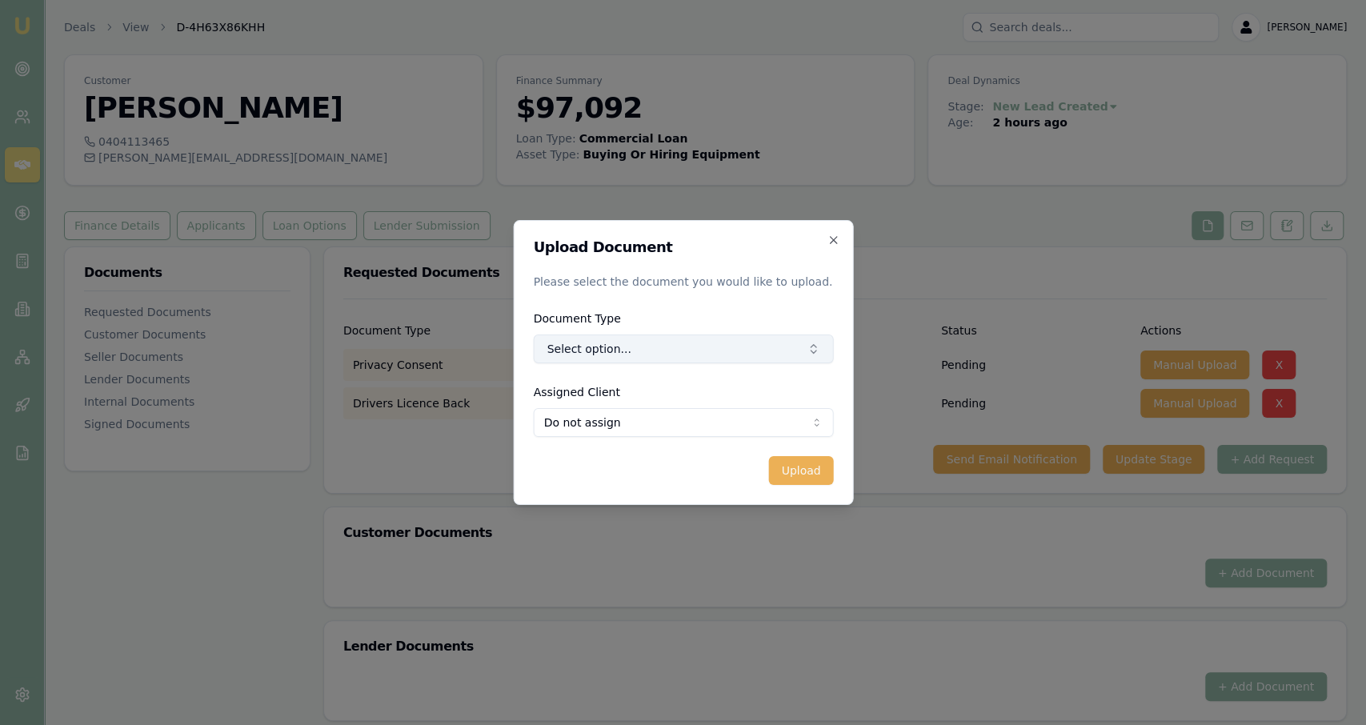
click at [746, 341] on button "Select option..." at bounding box center [683, 349] width 300 height 29
type input "front"
click at [700, 419] on div "Front of Drivers Licence" at bounding box center [688, 416] width 171 height 26
click at [705, 430] on body "Emu Broker Deals View D-4H63X86KHH Jackson Fanfulla Toggle Menu Customer Daniel…" at bounding box center [683, 362] width 1366 height 725
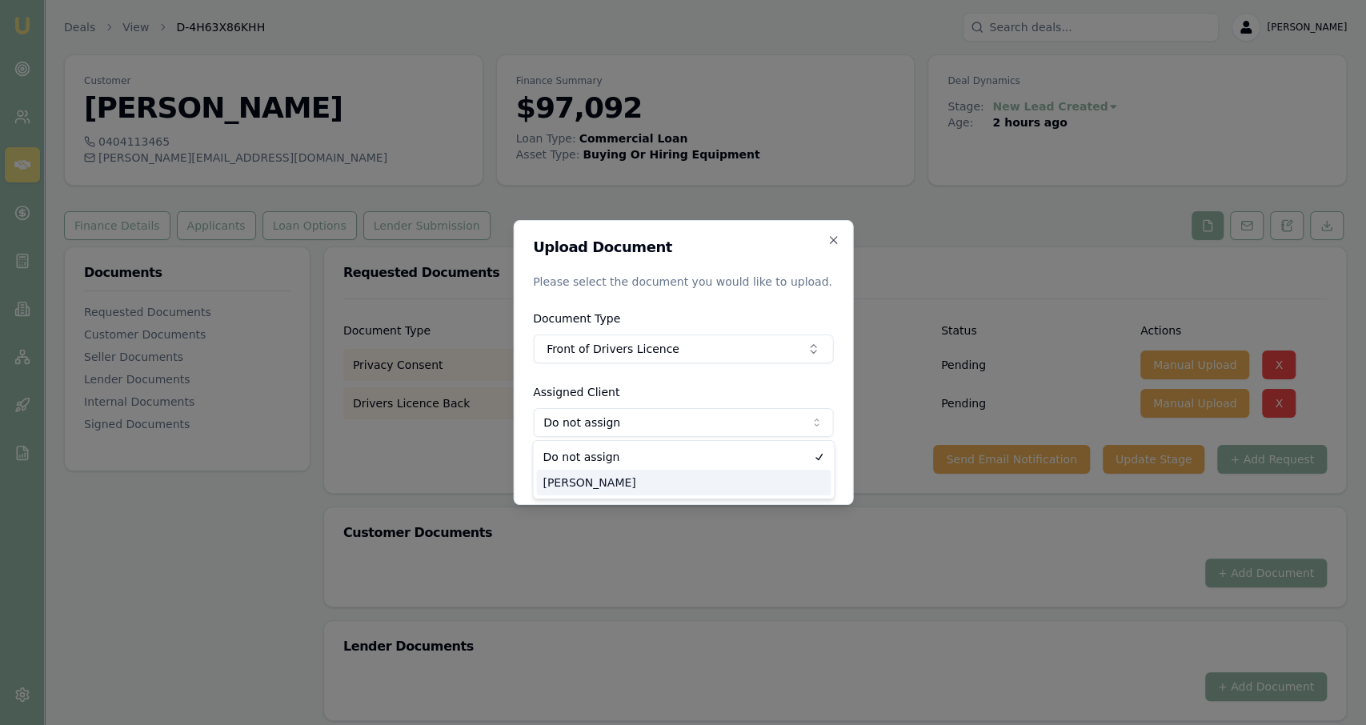
select select "U-FKK328I0BL"
click at [791, 464] on button "Upload" at bounding box center [800, 470] width 65 height 29
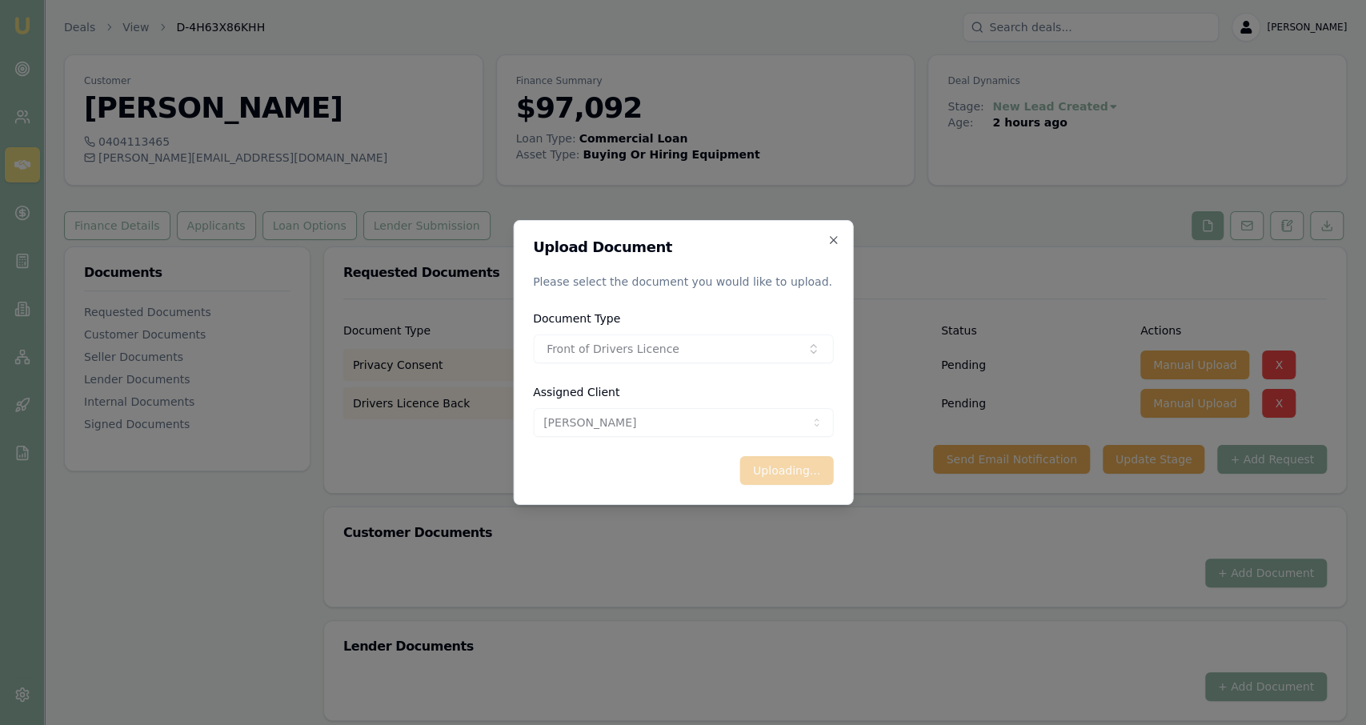
click at [838, 249] on div "Upload Document Please select the document you would like to upload. Document T…" at bounding box center [683, 362] width 340 height 285
click at [836, 241] on icon "button" at bounding box center [833, 240] width 13 height 13
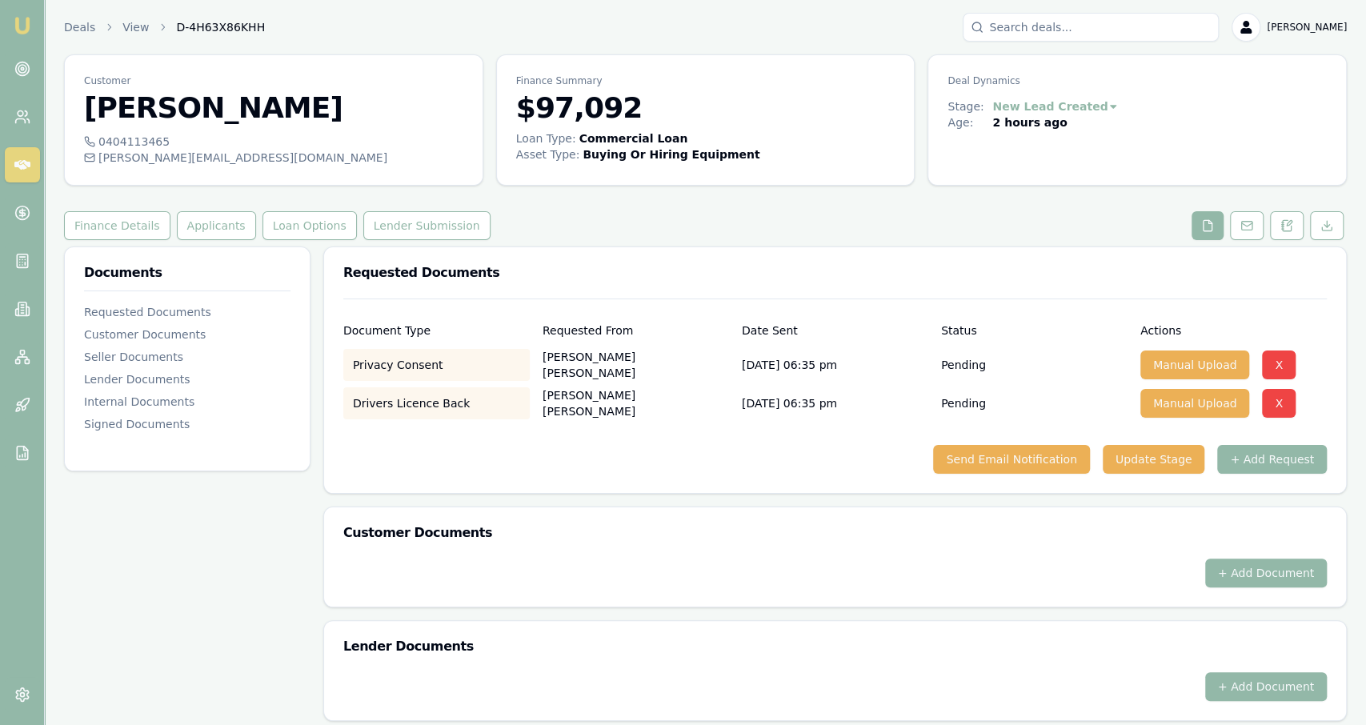
click at [1320, 588] on div "+ Add Document" at bounding box center [835, 583] width 1022 height 48
click at [1315, 583] on button "+ Add Document" at bounding box center [1266, 573] width 122 height 29
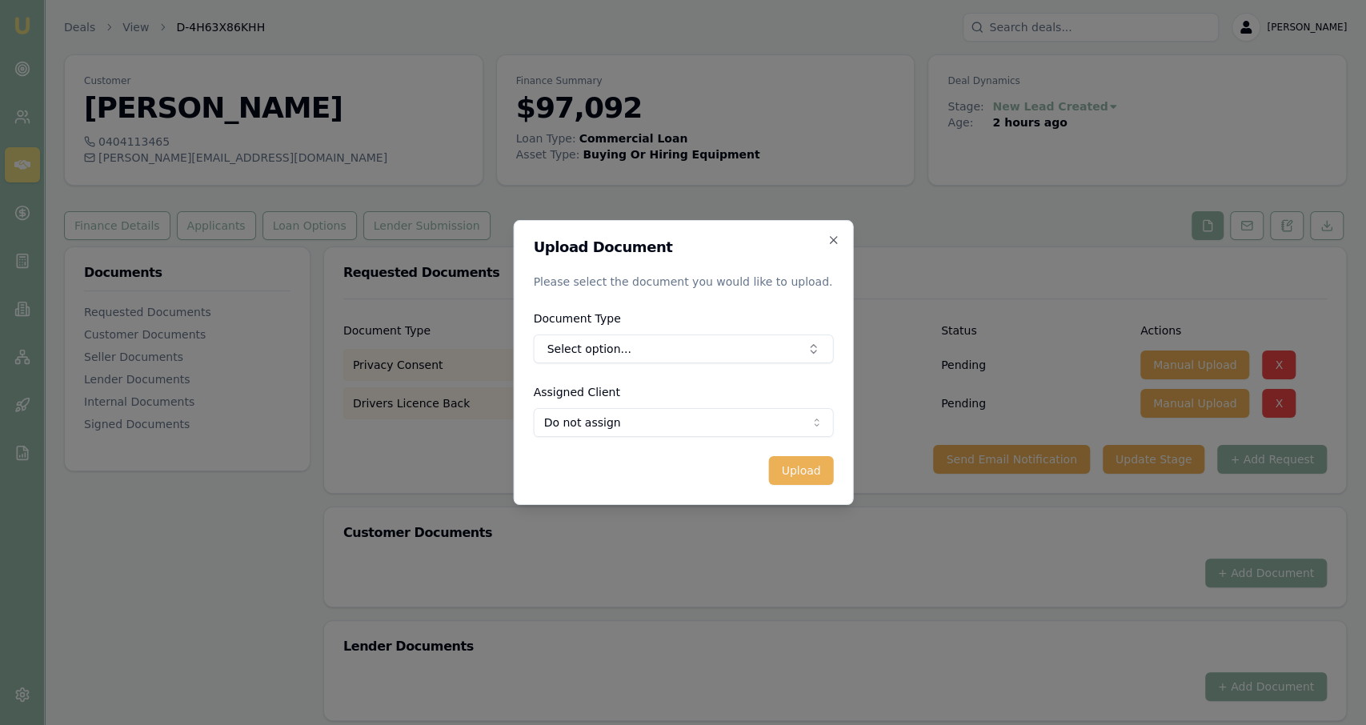
click at [710, 364] on form "Upload Document Please select the document you would like to upload. Document T…" at bounding box center [683, 362] width 300 height 245
click at [710, 359] on button "Select option..." at bounding box center [683, 349] width 300 height 29
type input "front"
click at [690, 411] on div "Front of Drivers Licence" at bounding box center [688, 416] width 171 height 26
click at [683, 417] on body "Emu Broker Deals View D-4H63X86KHH Jackson Fanfulla Toggle Menu Customer Daniel…" at bounding box center [683, 362] width 1366 height 725
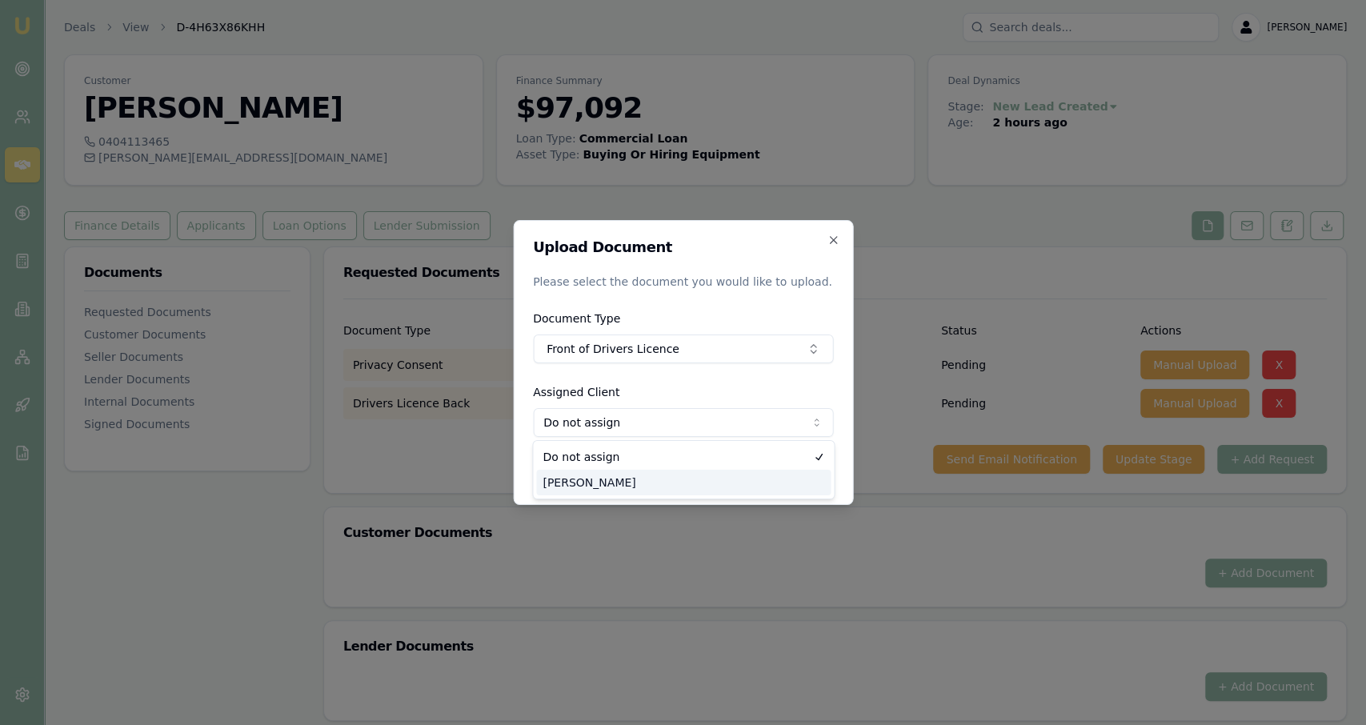
select select "U-FKK328I0BL"
click at [847, 484] on div "Upload Document Please select the document you would like to upload. Document T…" at bounding box center [683, 362] width 340 height 285
click at [801, 475] on button "Upload" at bounding box center [800, 470] width 65 height 29
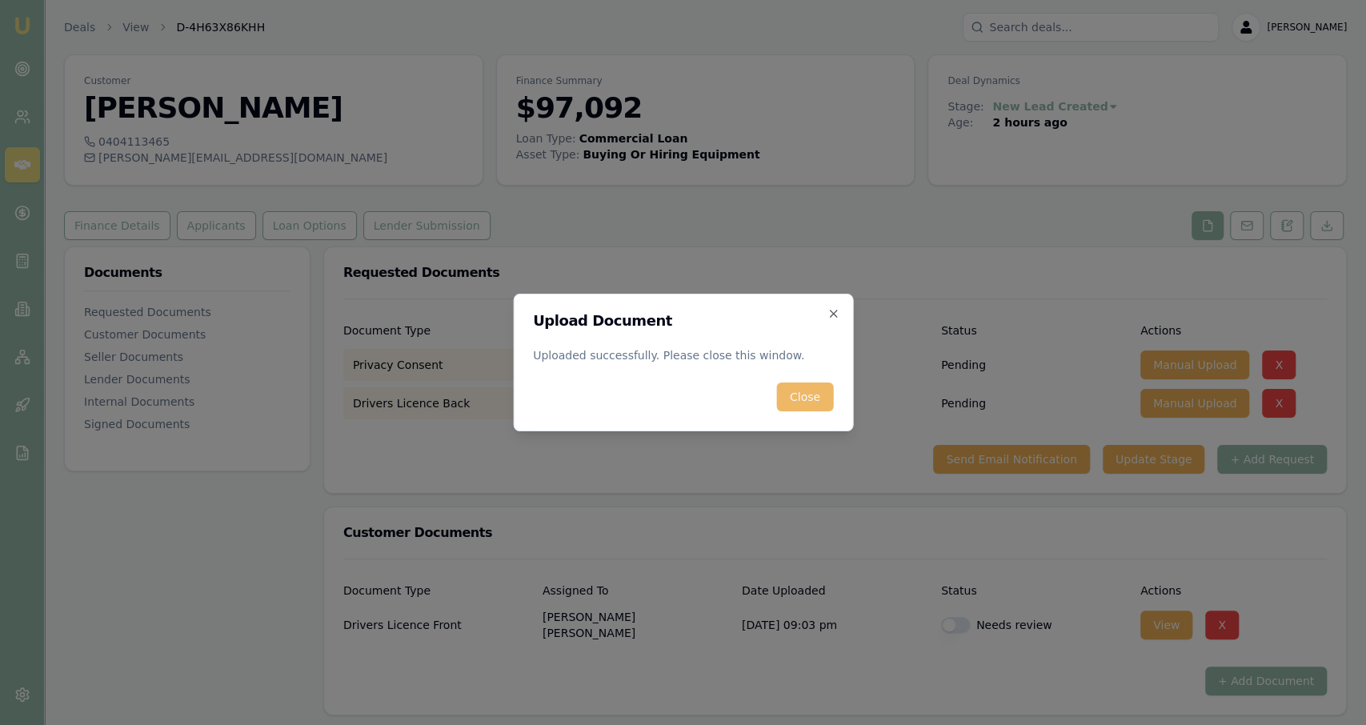
click at [799, 393] on button "Close" at bounding box center [805, 397] width 56 height 29
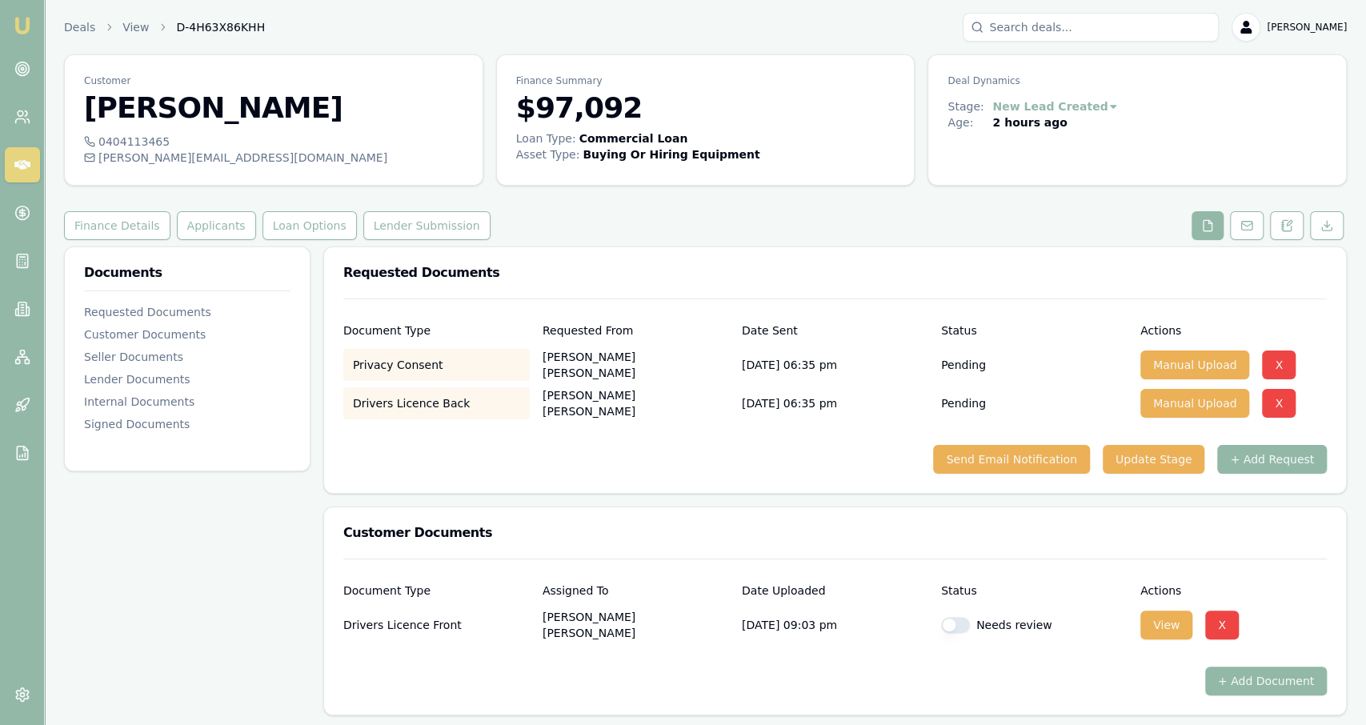
click at [952, 622] on button "button" at bounding box center [955, 625] width 29 height 16
checkbox input "true"
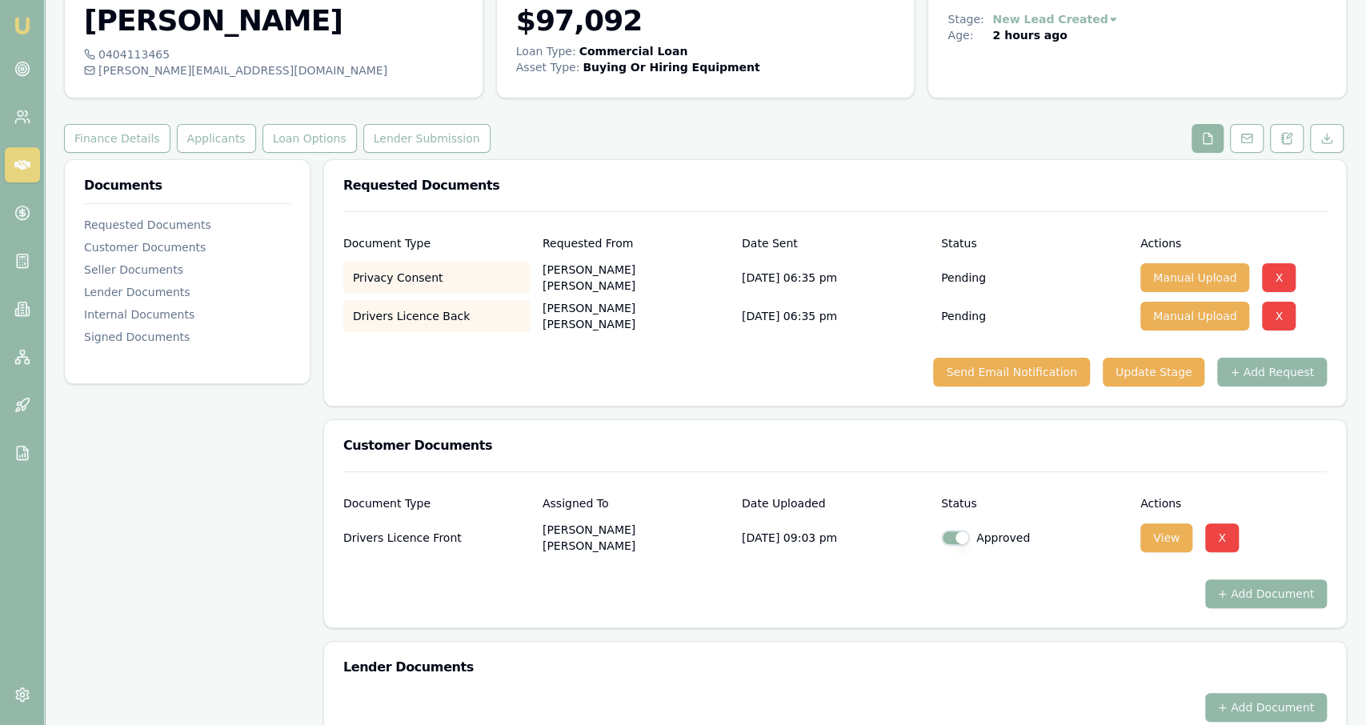
scroll to position [107, 0]
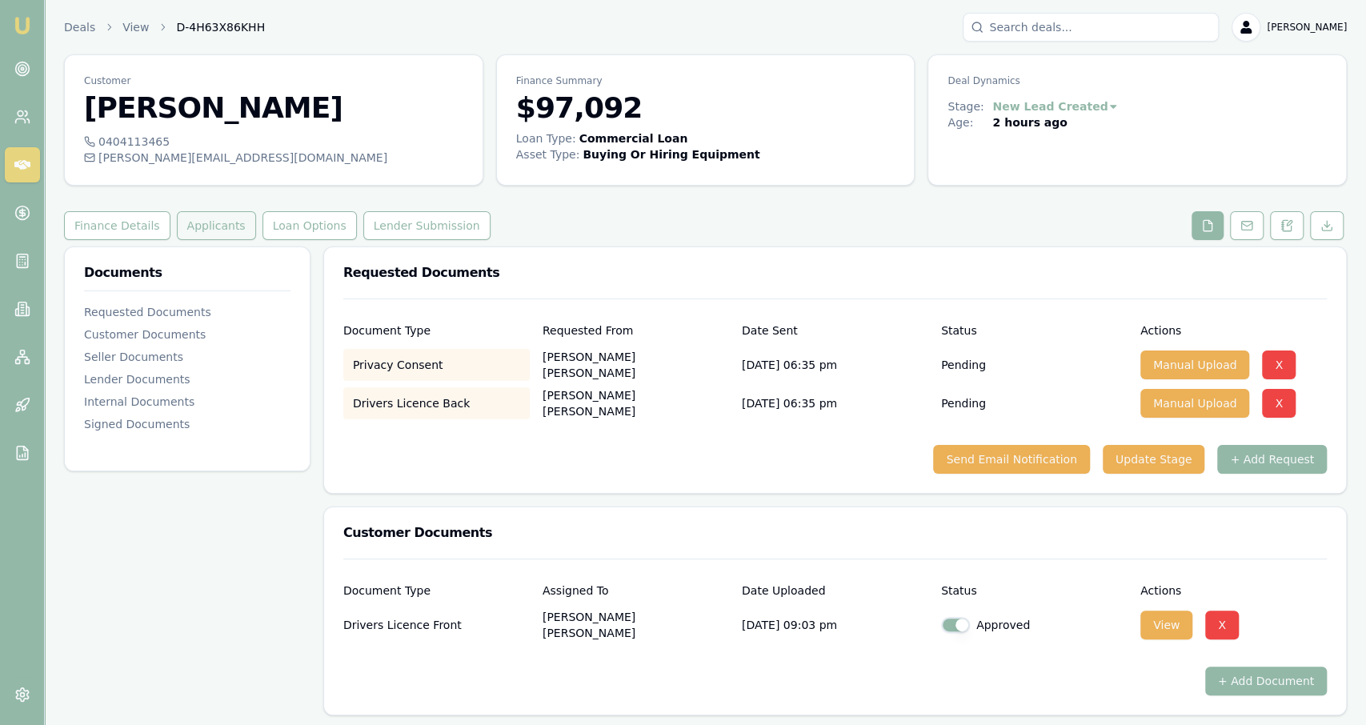
click at [208, 215] on button "Applicants" at bounding box center [216, 225] width 79 height 29
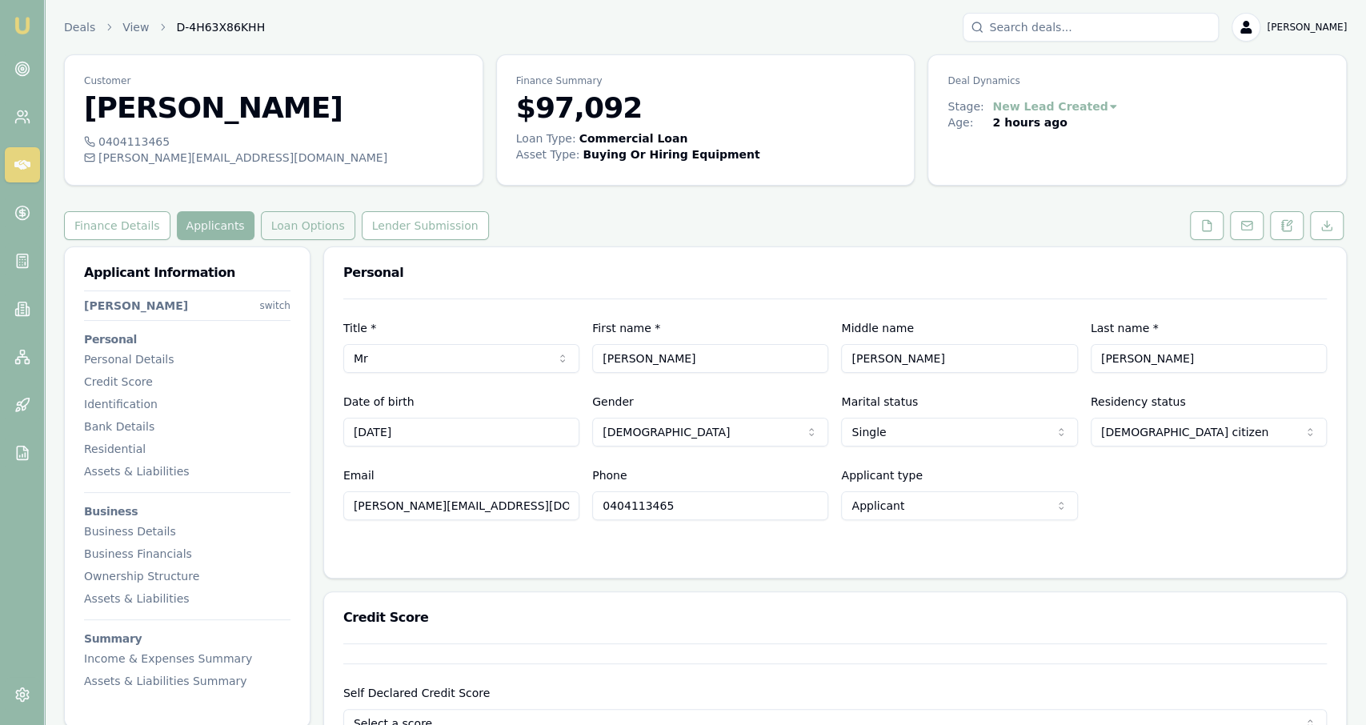
click at [286, 221] on button "Loan Options" at bounding box center [308, 225] width 94 height 29
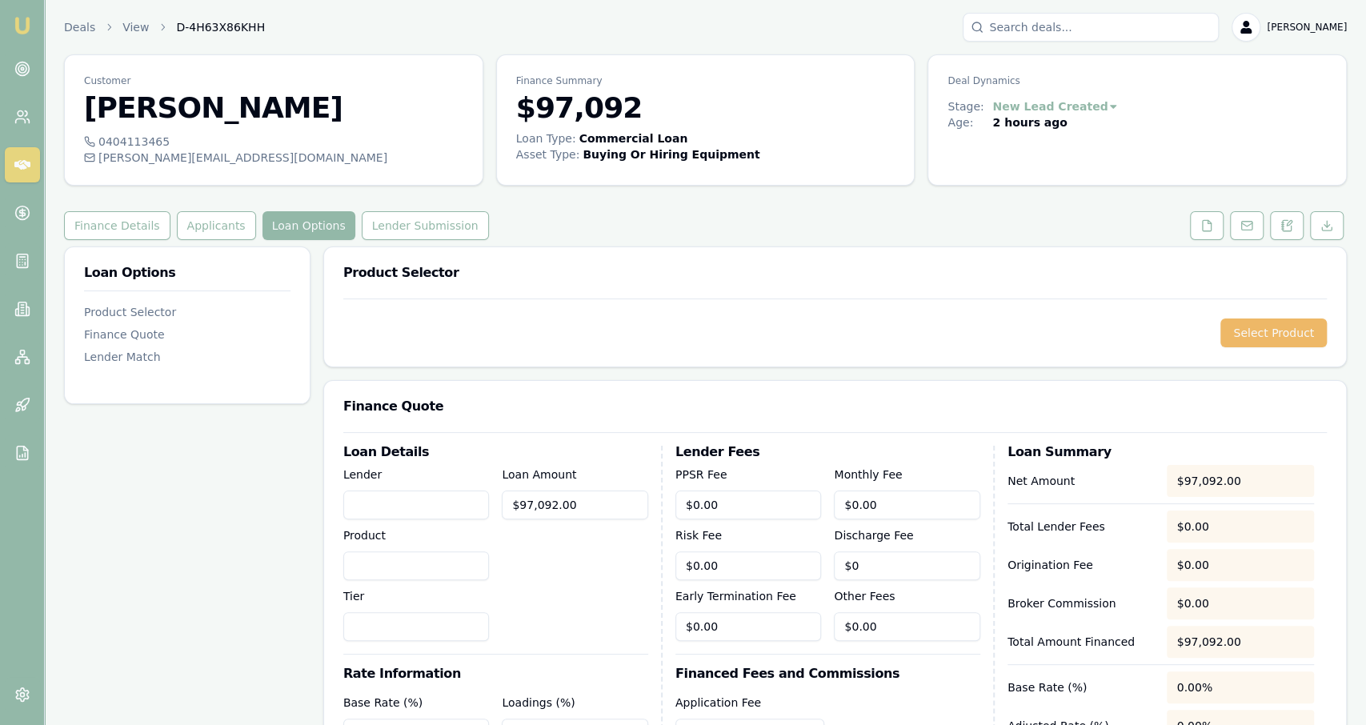
click at [1274, 324] on button "Select Product" at bounding box center [1273, 333] width 106 height 29
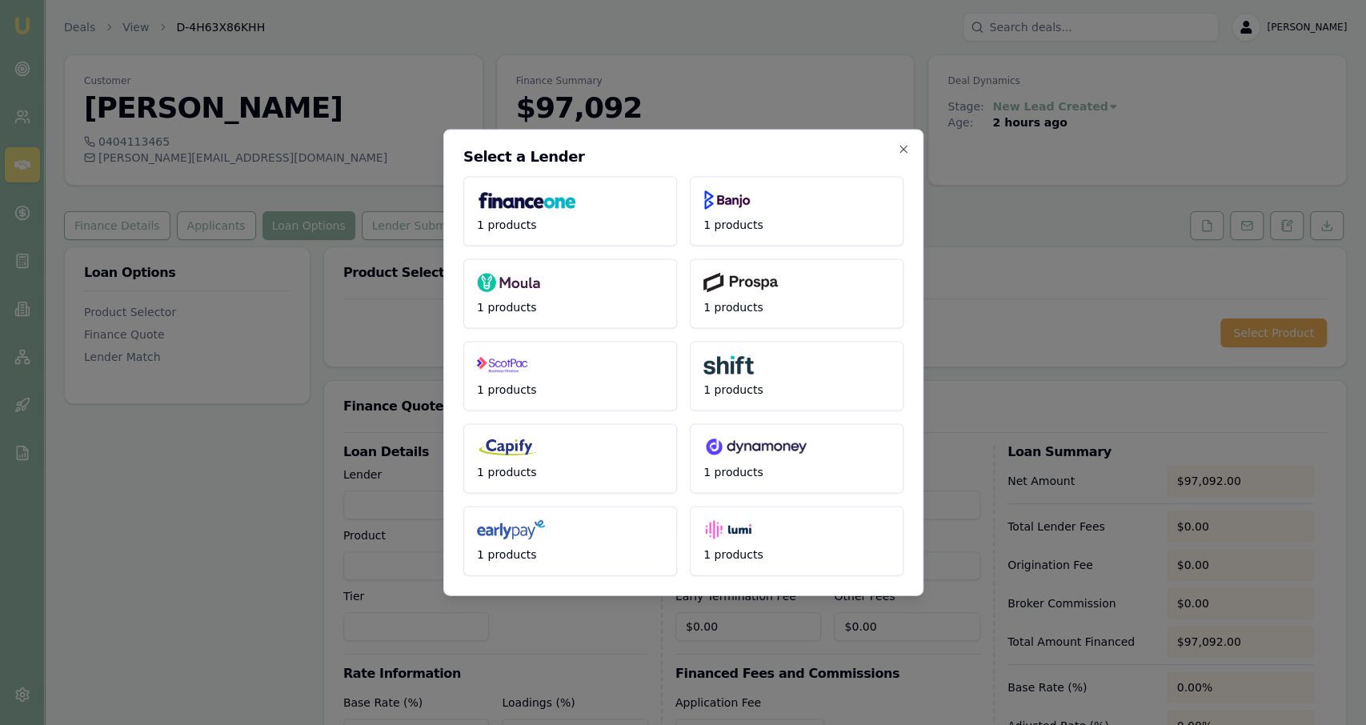
click at [894, 153] on h2 "Select a Lender" at bounding box center [683, 157] width 440 height 14
click at [900, 150] on icon "button" at bounding box center [903, 149] width 13 height 13
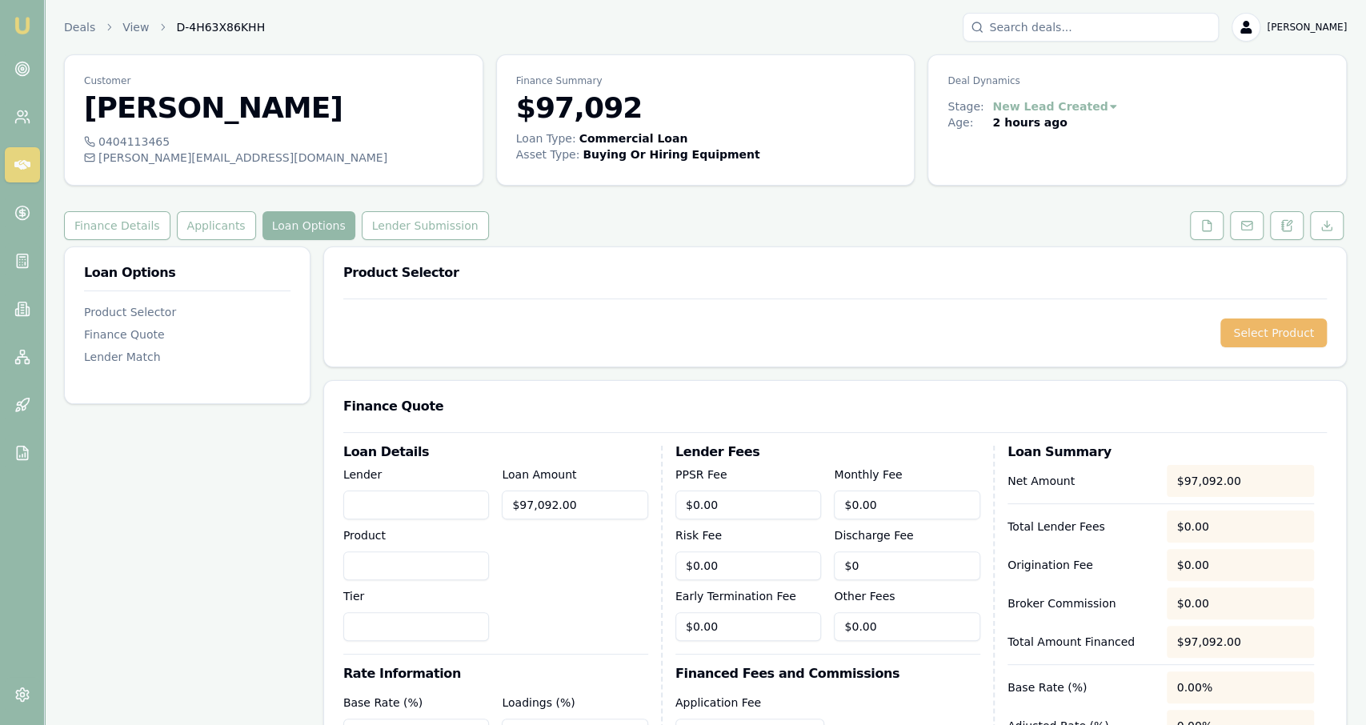
click at [1283, 337] on button "Select Product" at bounding box center [1273, 333] width 106 height 29
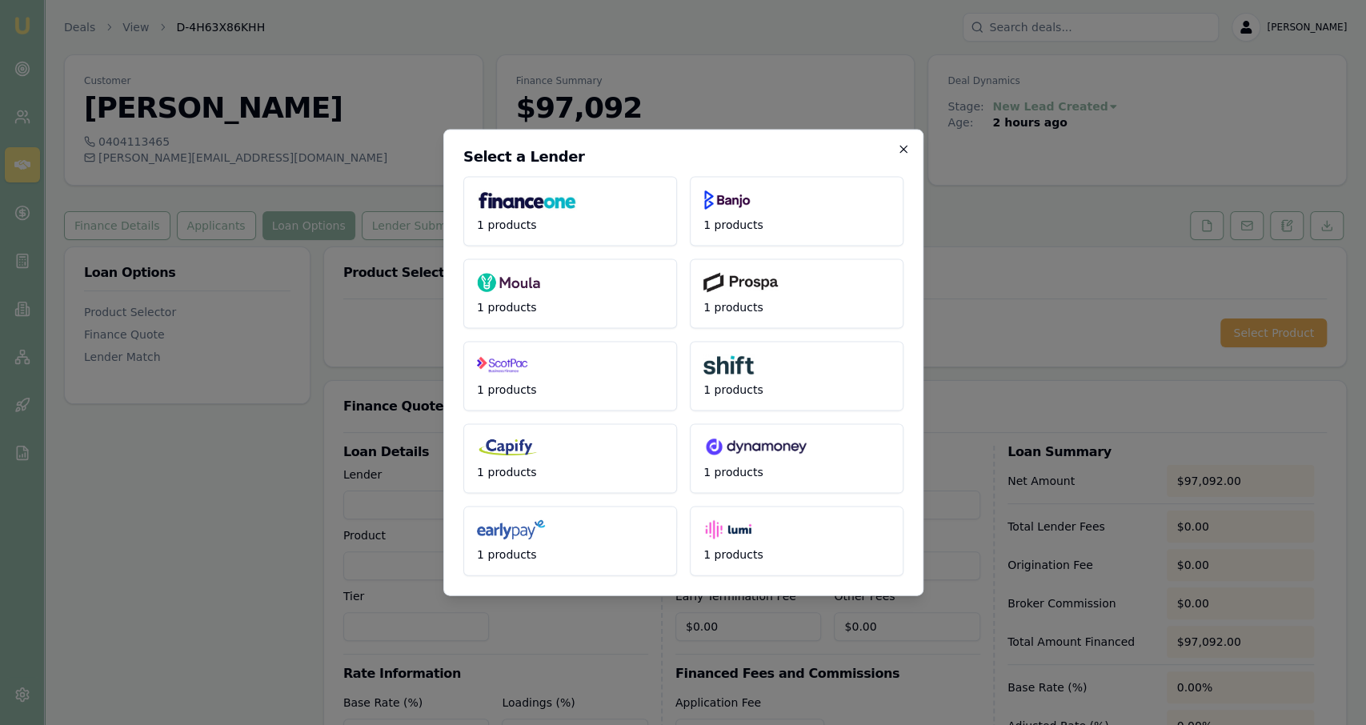
click at [909, 150] on icon "button" at bounding box center [903, 149] width 13 height 13
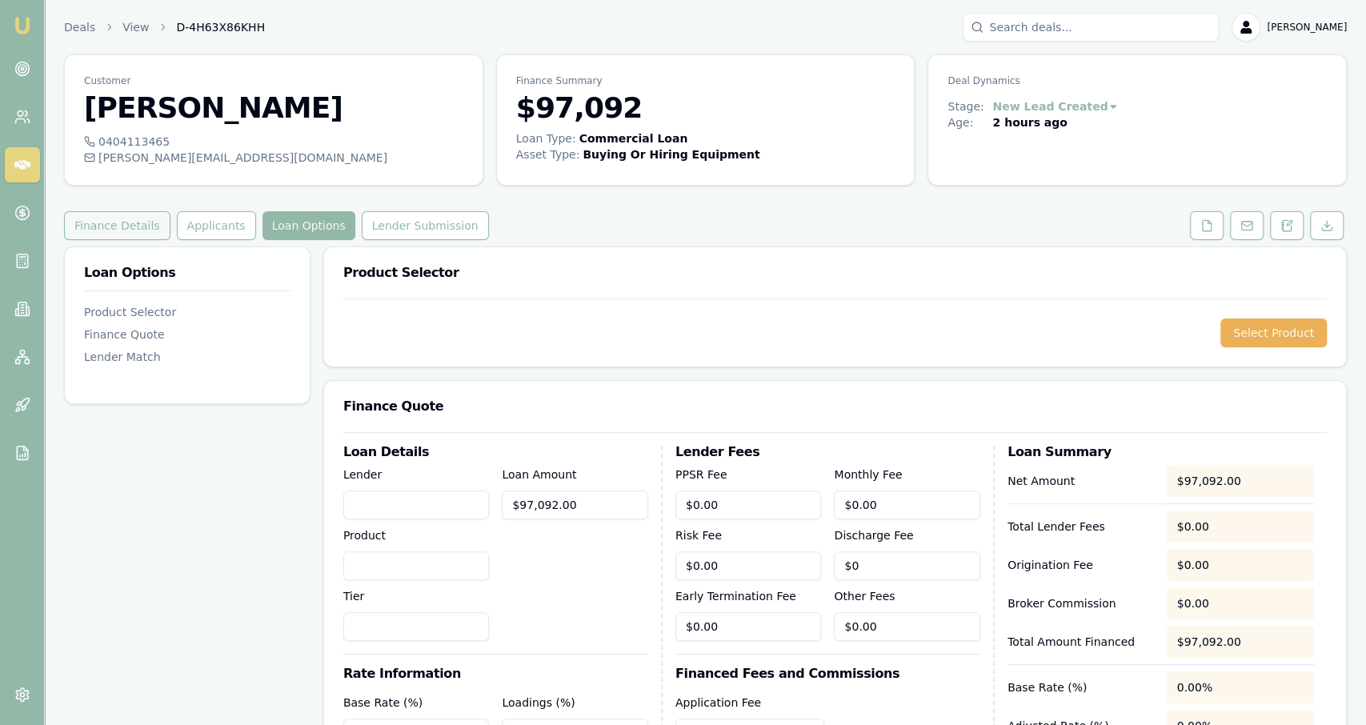
click at [138, 222] on button "Finance Details" at bounding box center [117, 225] width 106 height 29
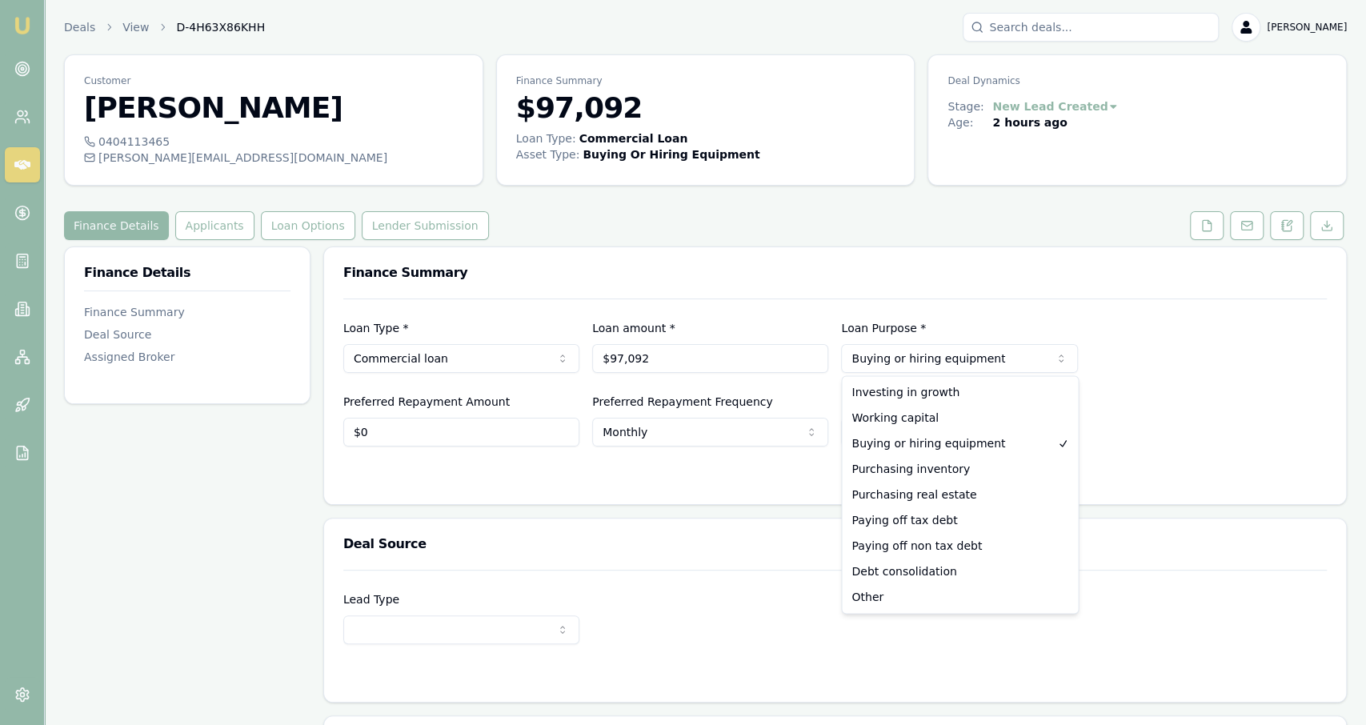
click at [868, 371] on html "Emu Broker Deals View D-4H63X86KHH [PERSON_NAME] Fanfulla Toggle Menu Customer …" at bounding box center [683, 362] width 1366 height 725
select select "OTHER"
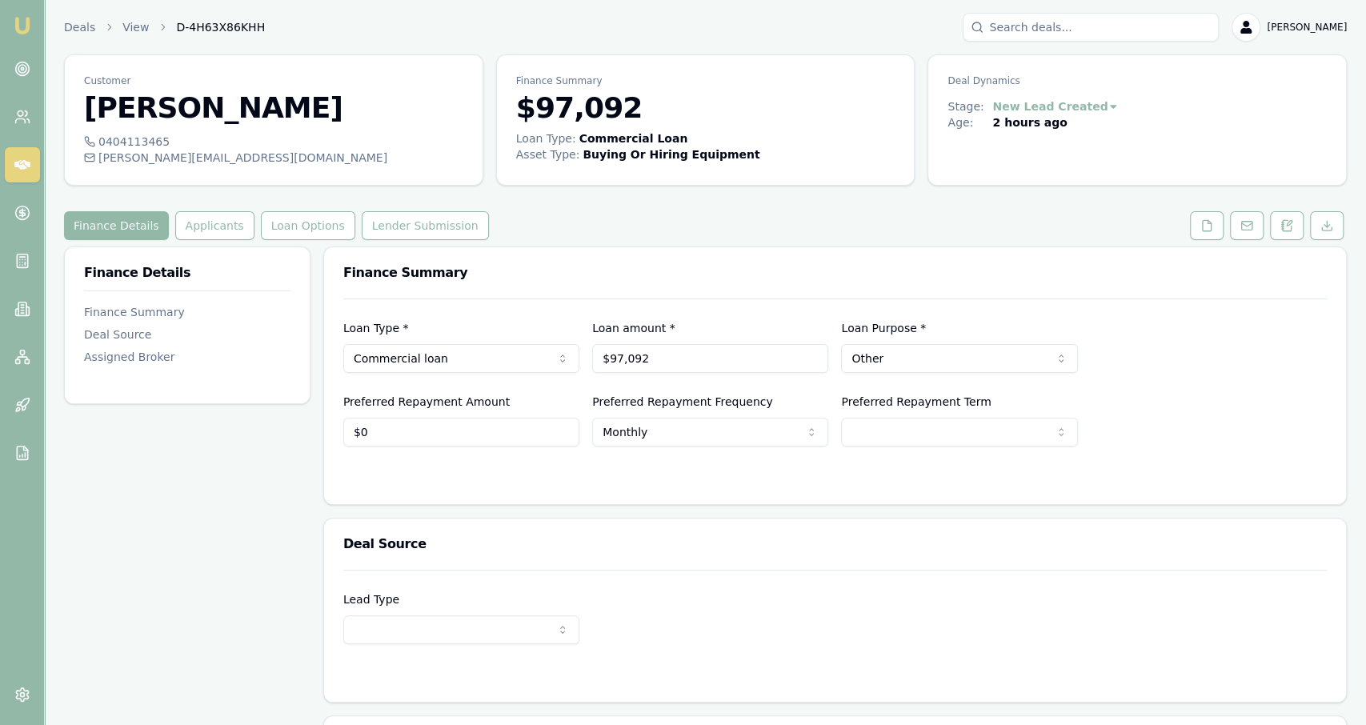
click at [748, 477] on div at bounding box center [835, 478] width 984 height 13
select select "60"
click at [320, 231] on button "Loan Options" at bounding box center [308, 225] width 94 height 29
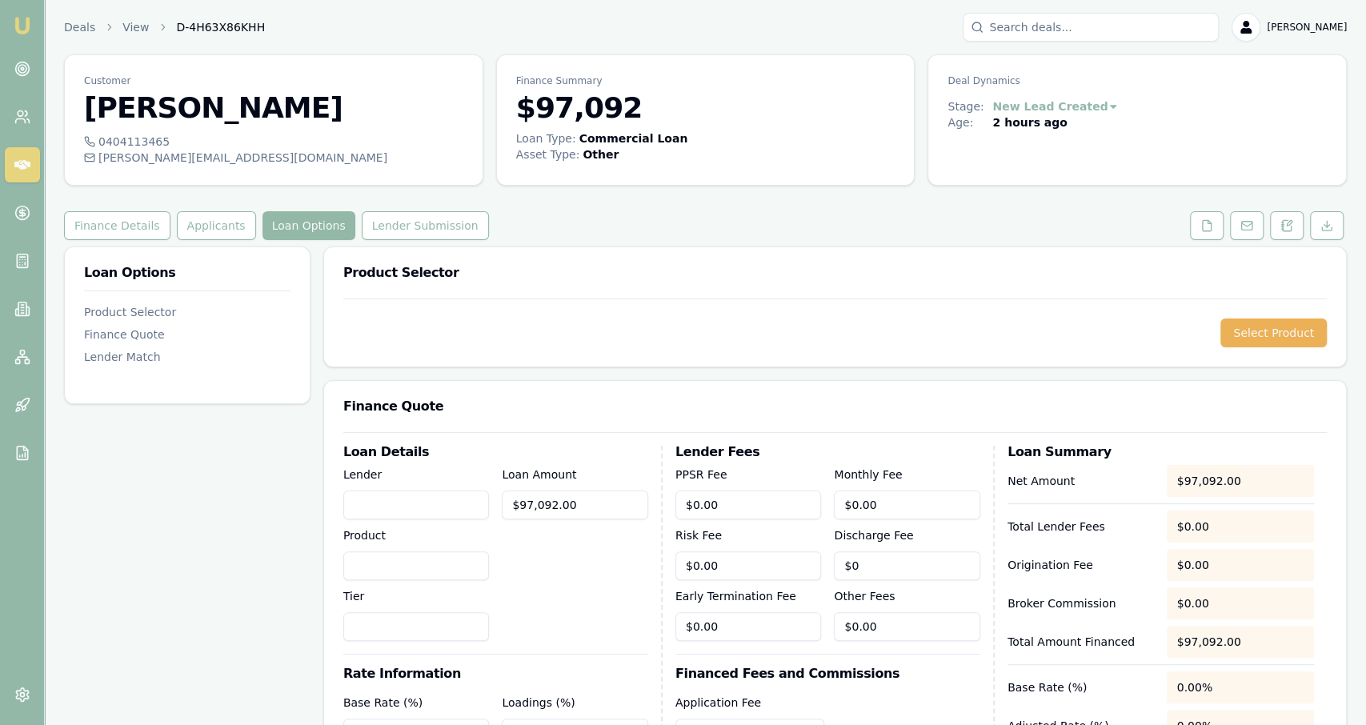
click at [1267, 354] on div "Select Product" at bounding box center [835, 332] width 1022 height 68
click at [1267, 347] on div "Select Product" at bounding box center [835, 332] width 1022 height 68
click at [1268, 339] on button "Select Product" at bounding box center [1273, 333] width 106 height 29
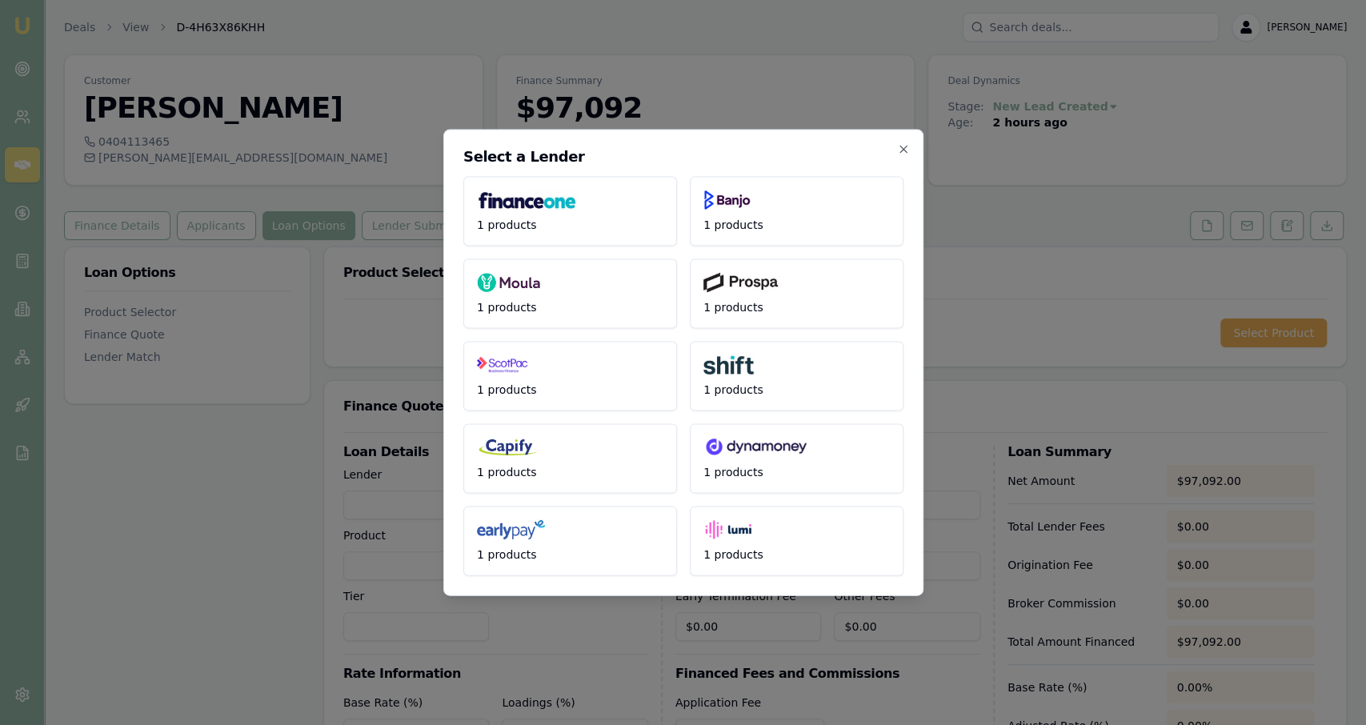
click at [910, 151] on div "Select a Lender 1 products 1 products 1 products 1 products 1 products 1 produc…" at bounding box center [683, 363] width 480 height 467
click at [896, 154] on h2 "Select a Lender" at bounding box center [683, 157] width 440 height 14
click at [902, 154] on icon "button" at bounding box center [903, 149] width 13 height 13
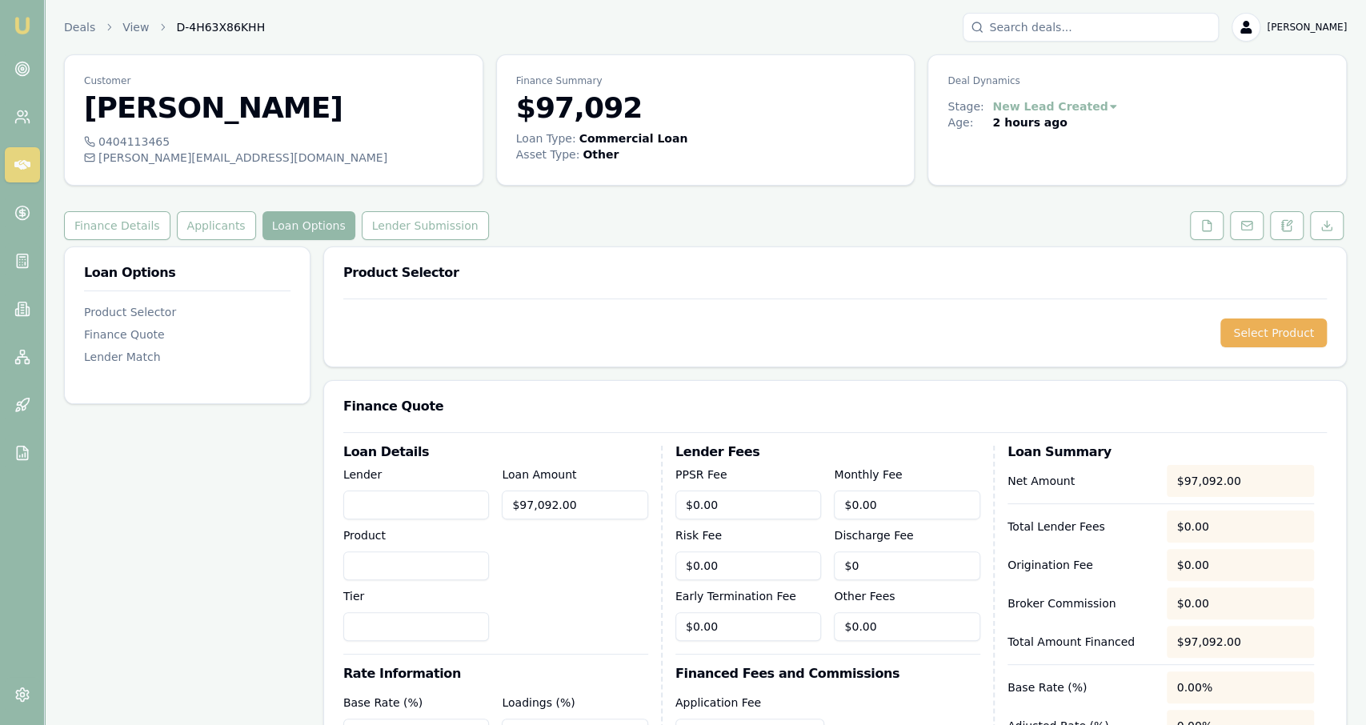
click at [159, 210] on div "Customer [PERSON_NAME] 0404113465 [PERSON_NAME][EMAIL_ADDRESS][DOMAIN_NAME] Fin…" at bounding box center [705, 722] width 1283 height 1336
click at [159, 212] on link "Finance Details" at bounding box center [119, 225] width 110 height 29
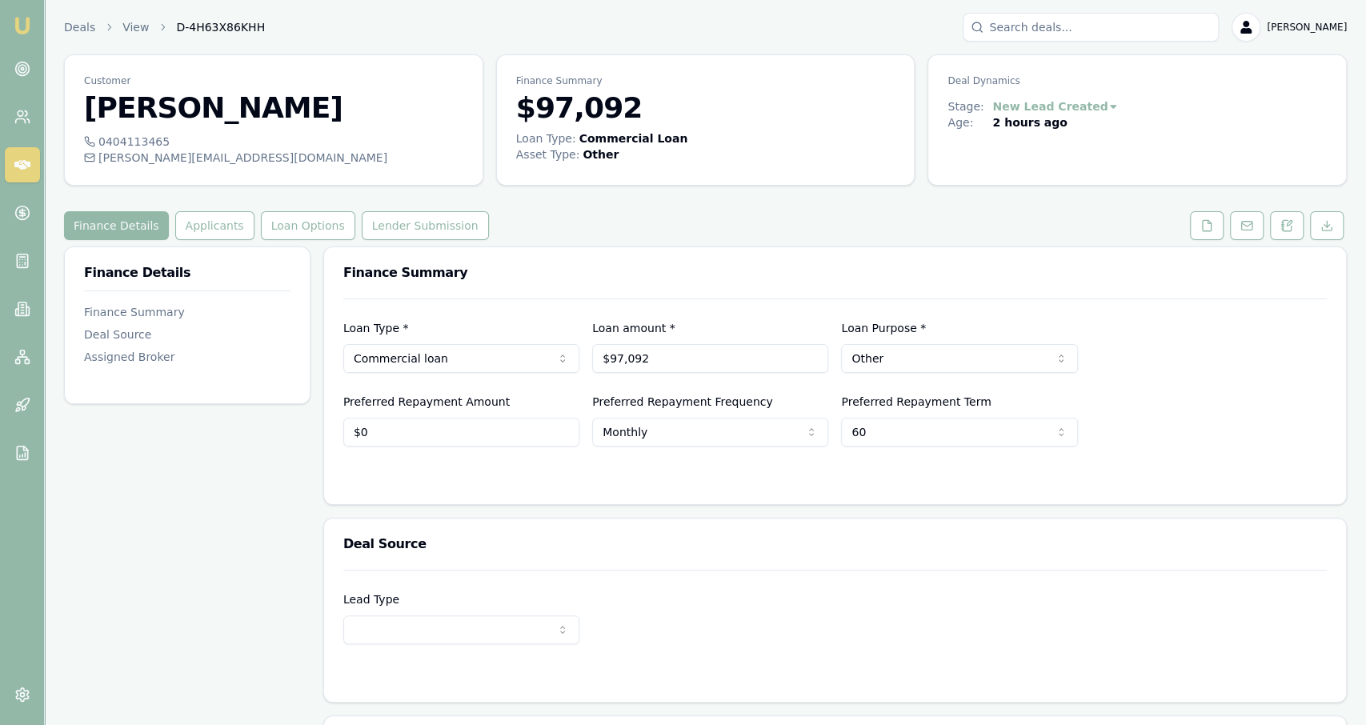
click at [974, 359] on html "Emu Broker Deals View D-4H63X86KHH Jackson Fanfulla Toggle Menu Customer Daniel…" at bounding box center [683, 362] width 1366 height 725
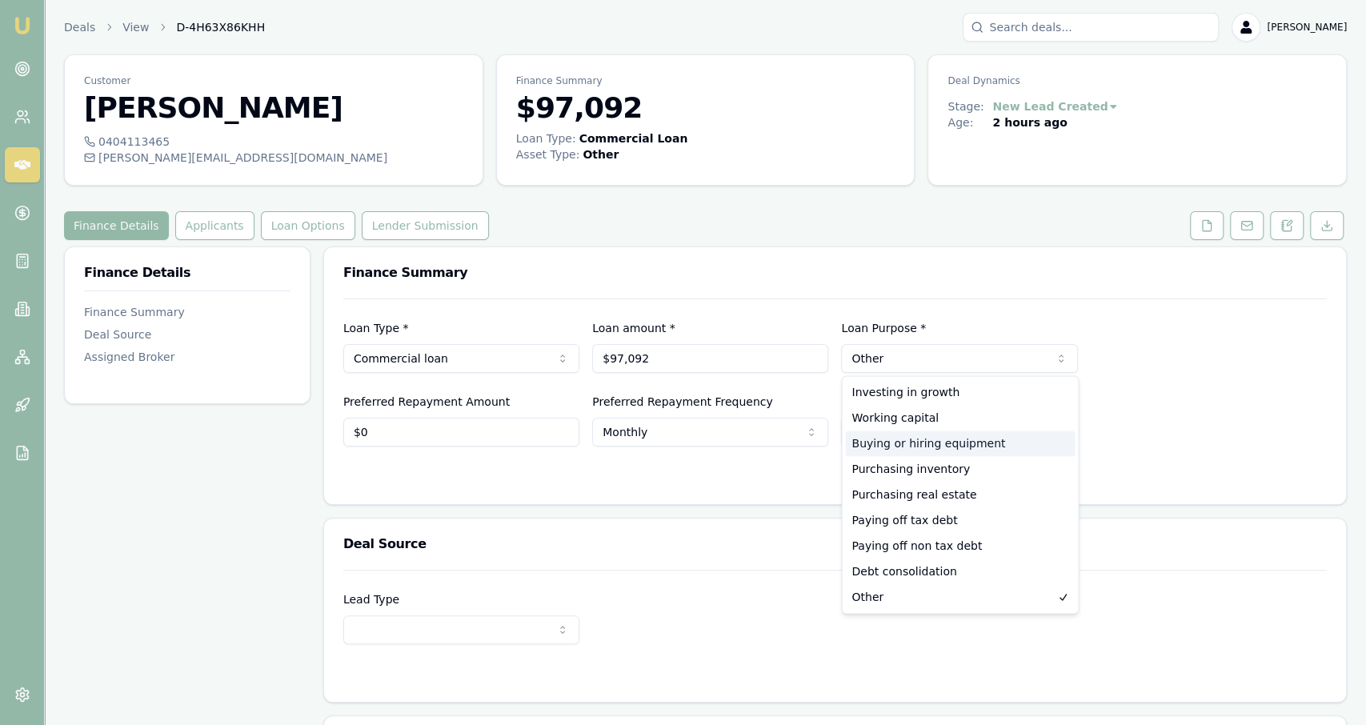
select select "BUYING_OR_HIRING_EQUIPMENT"
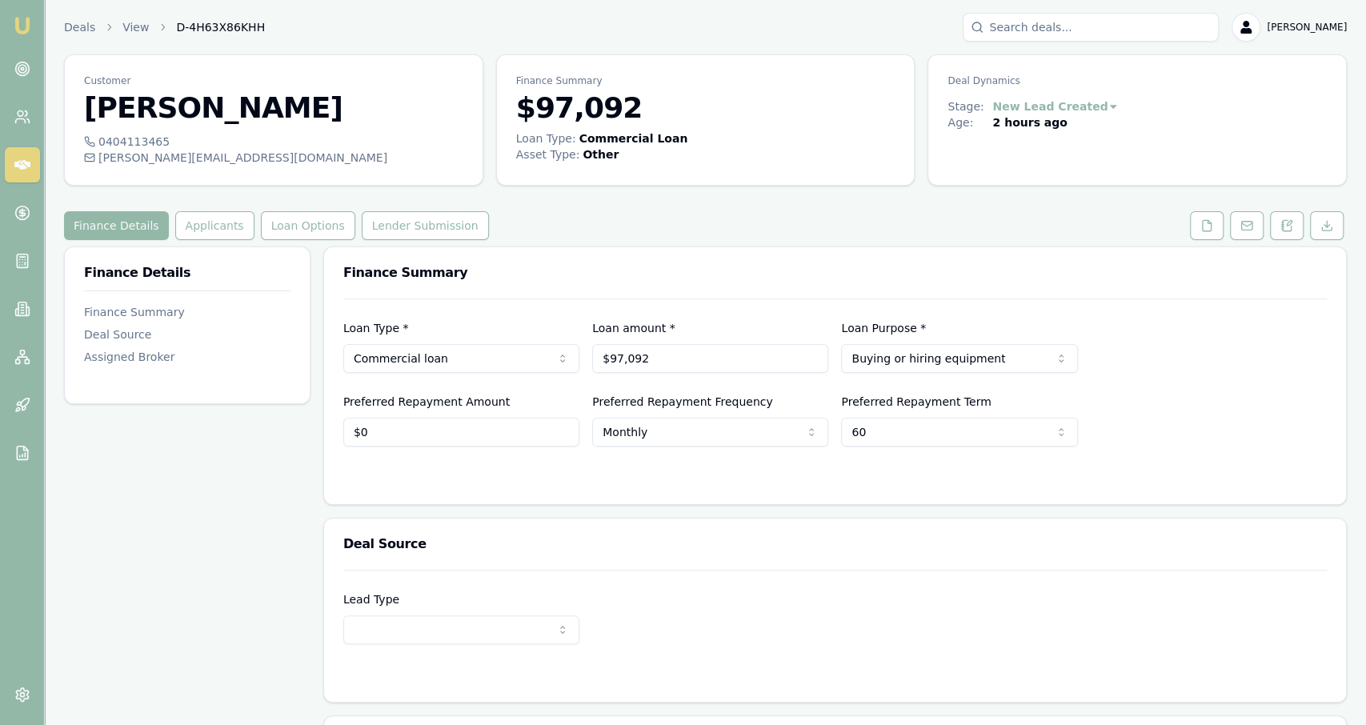
click at [1051, 458] on form "Loan Type * Commercial loan Consumer loan Consumer asset Commercial loan Commer…" at bounding box center [835, 391] width 984 height 186
click at [301, 223] on button "Loan Options" at bounding box center [308, 225] width 94 height 29
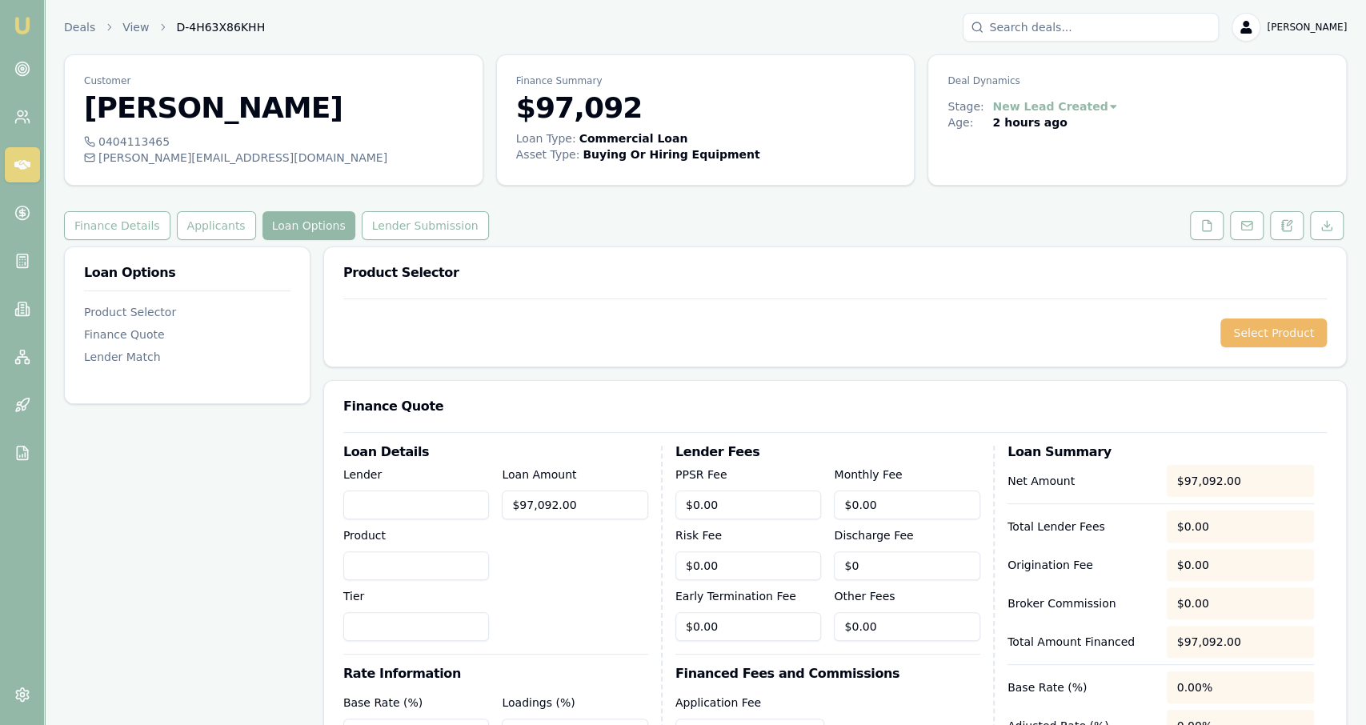
click at [1276, 337] on button "Select Product" at bounding box center [1273, 333] width 106 height 29
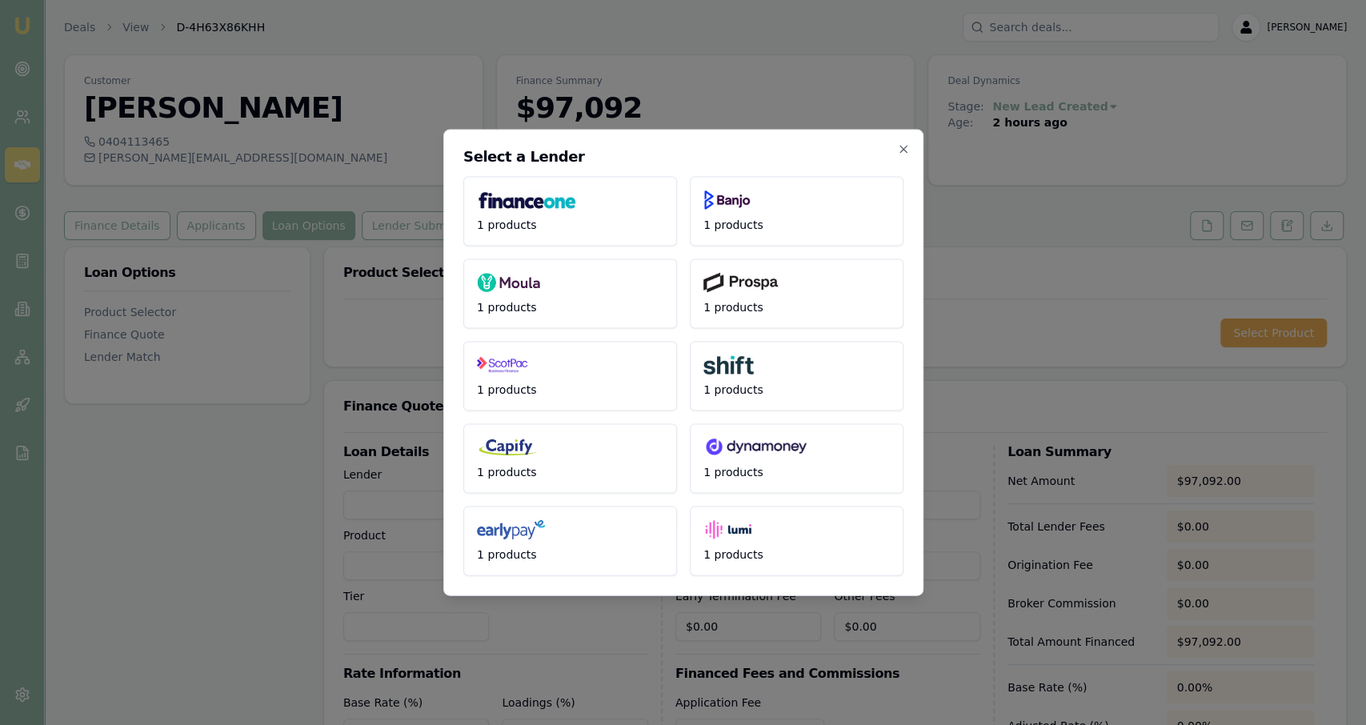
click at [897, 159] on div "Select a Lender 1 products 1 products 1 products 1 products 1 products 1 produc…" at bounding box center [683, 363] width 480 height 467
click at [897, 150] on icon "button" at bounding box center [903, 149] width 13 height 13
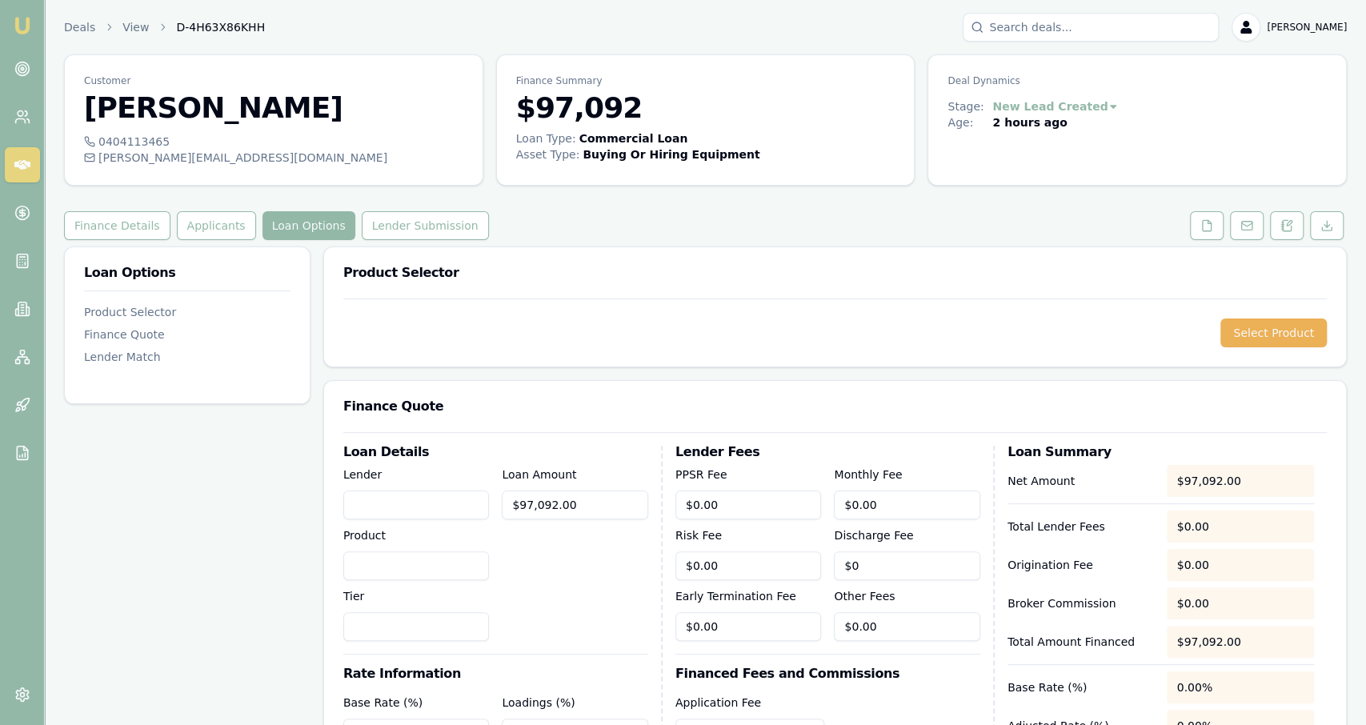
click at [377, 518] on div "Lender Product Tier" at bounding box center [416, 553] width 146 height 176
click at [379, 511] on input "Lender" at bounding box center [416, 505] width 146 height 29
type input "Flexi Commercial"
click at [454, 548] on div "Product" at bounding box center [416, 553] width 146 height 54
click at [462, 569] on input "Product" at bounding box center [416, 565] width 146 height 29
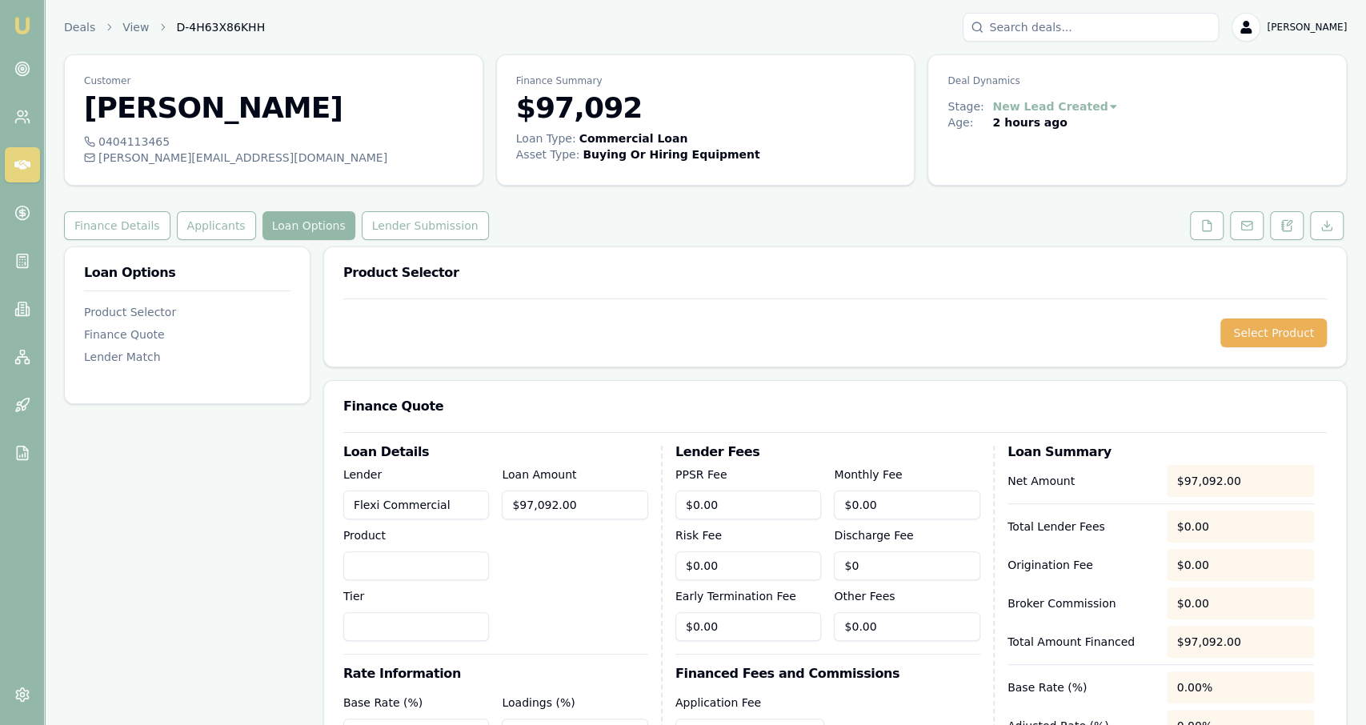
type input "e"
type input "Y"
type input "Tertiary"
click at [423, 616] on input "Tier" at bounding box center [416, 626] width 146 height 29
type input "1"
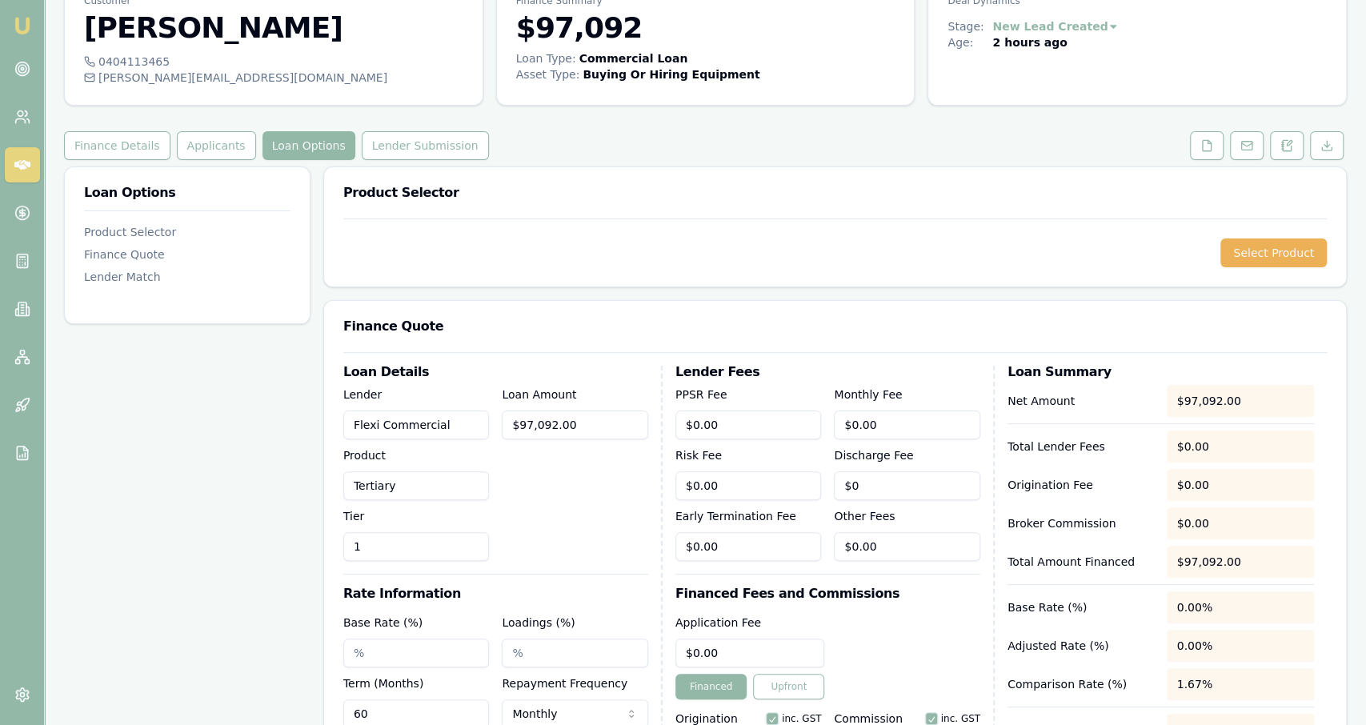
scroll to position [138, 0]
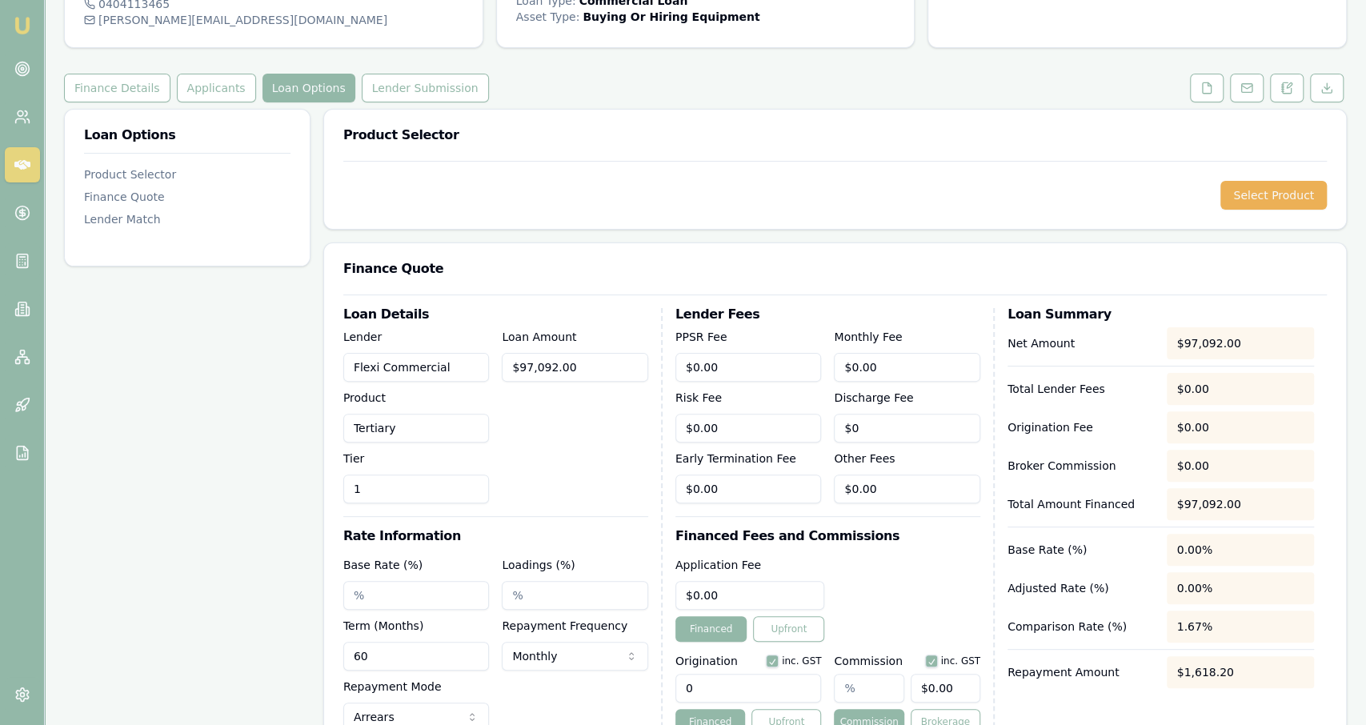
click at [402, 599] on input "Base Rate (%)" at bounding box center [416, 595] width 146 height 29
type input "13.10%"
click at [602, 597] on input "Loadings (%)" at bounding box center [575, 595] width 146 height 29
type input "0"
click at [586, 550] on div "Loan Details Lender Flexi Commercial Product Tertiary Tier 1 Loan Amount $97,09…" at bounding box center [502, 537] width 319 height 459
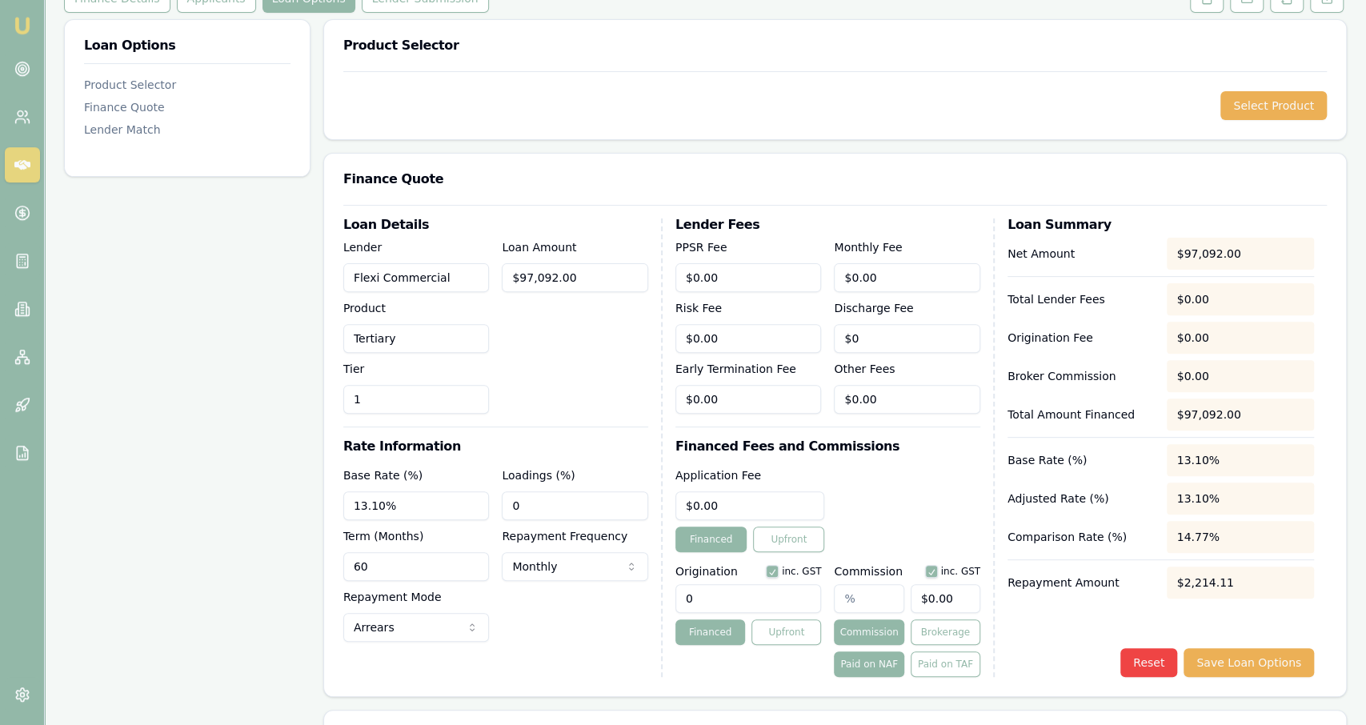
scroll to position [227, 0]
click at [855, 591] on input "text" at bounding box center [869, 598] width 70 height 29
type input "4"
type input "$3,883.68"
type input "4.00%"
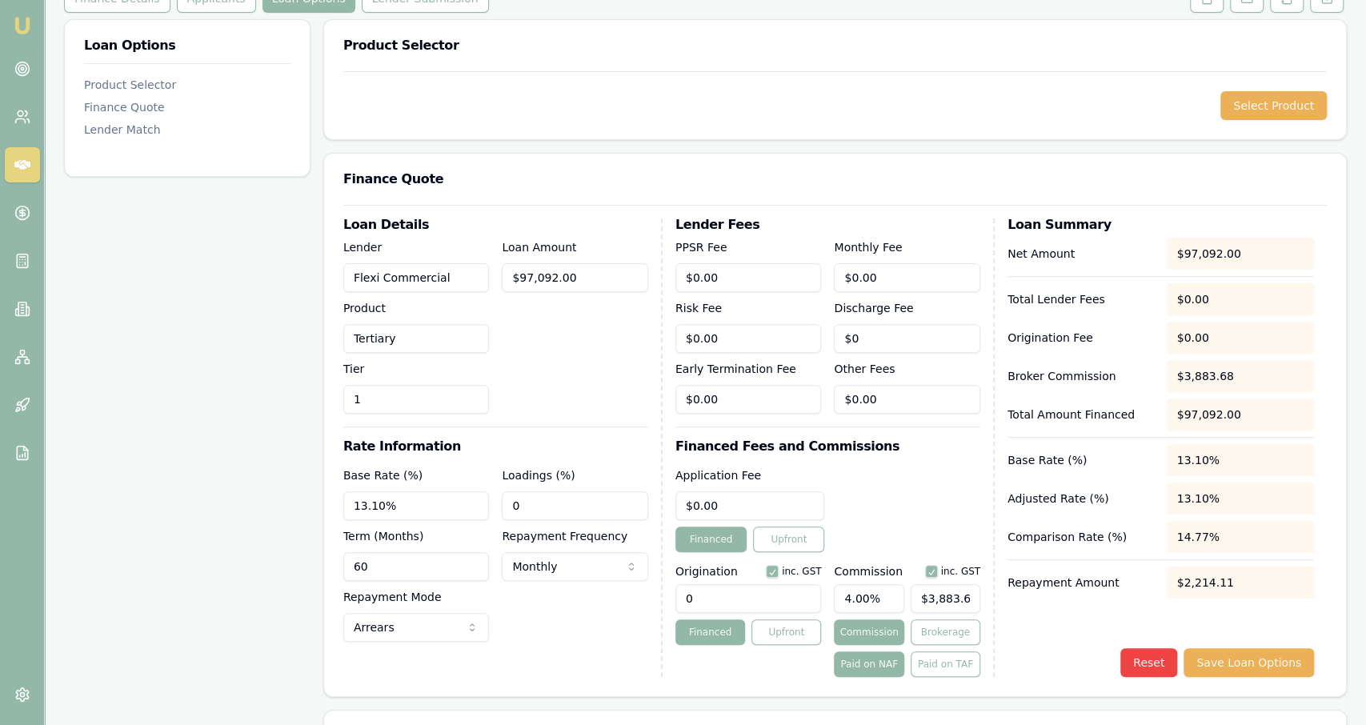
click at [903, 534] on div "Application Fee $0.00 Financed Upfront" at bounding box center [827, 509] width 305 height 86
click at [787, 595] on input "0" at bounding box center [748, 598] width 146 height 29
type input "0.00"
click at [727, 503] on input "0" at bounding box center [750, 505] width 150 height 29
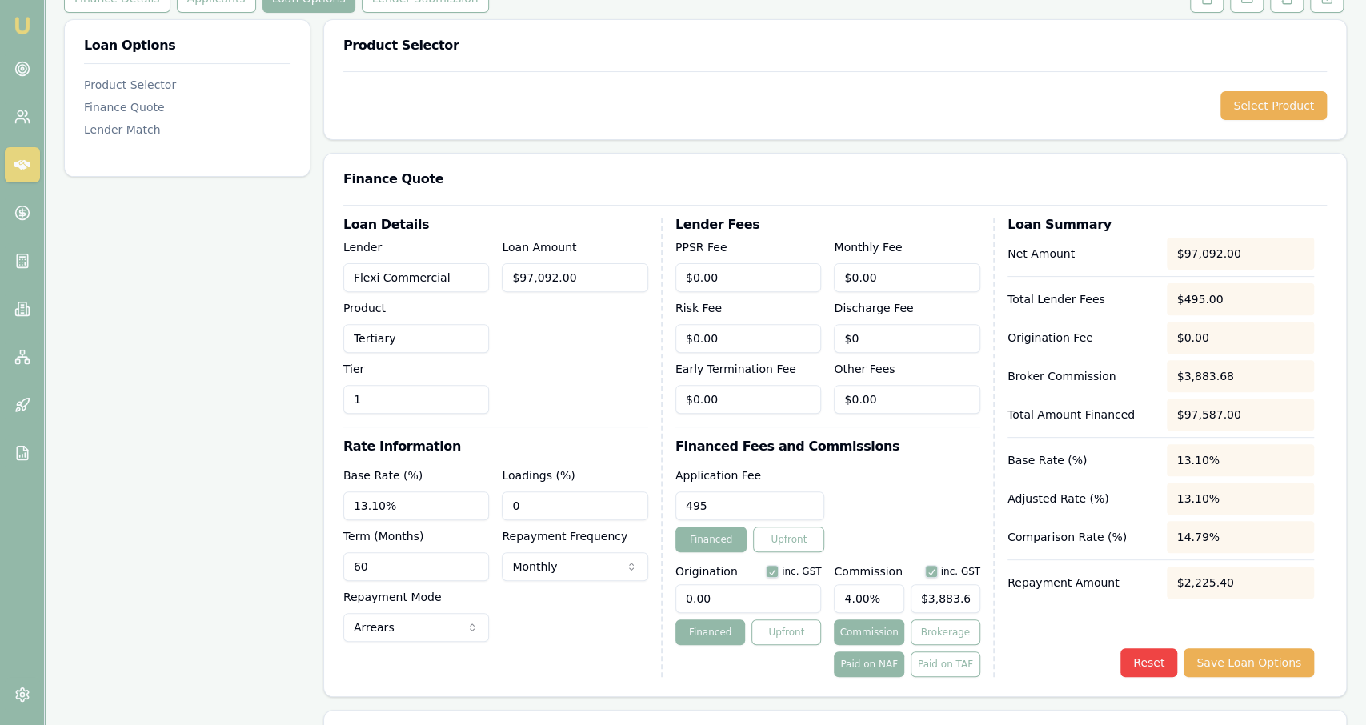
type input "$495.00"
click at [883, 521] on div "Application Fee $495.00 Financed Upfront" at bounding box center [827, 509] width 305 height 86
click at [543, 403] on div "Loan Amount $97,092.00" at bounding box center [575, 326] width 146 height 176
click at [581, 272] on input "97092" at bounding box center [575, 277] width 146 height 29
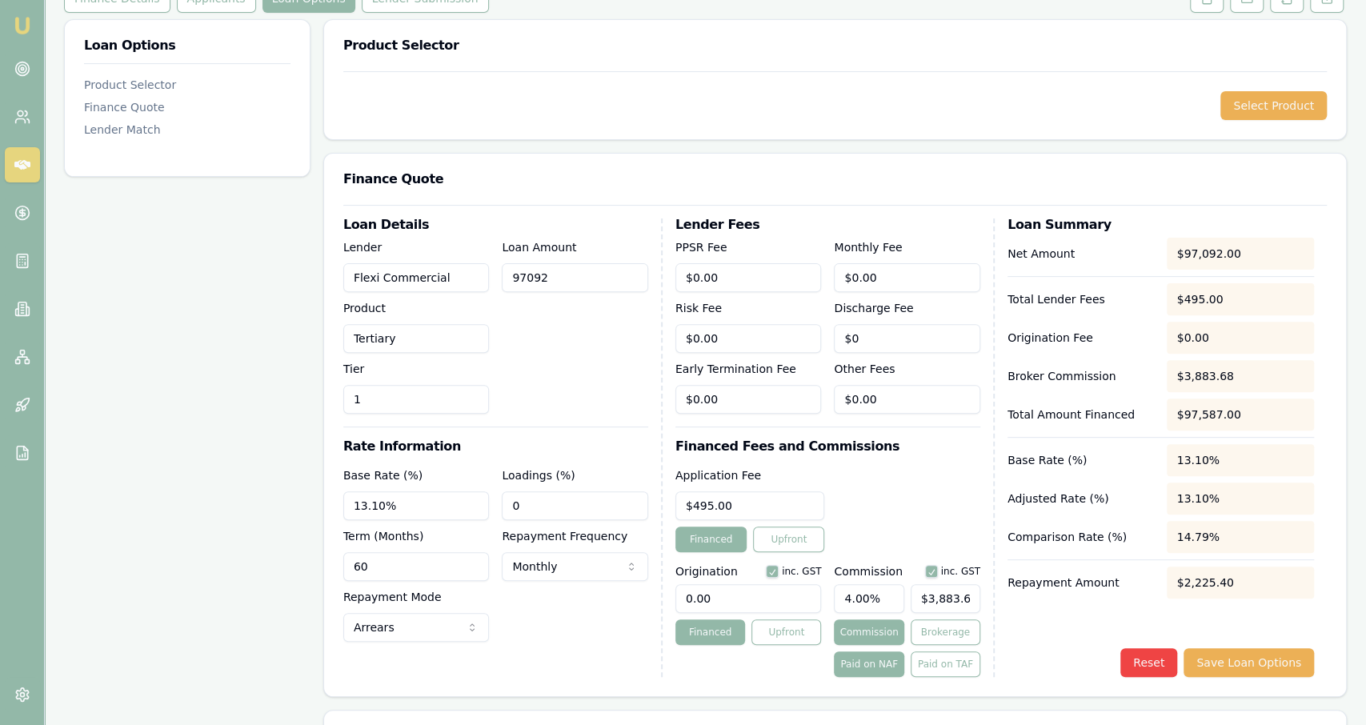
click at [581, 272] on input "97092" at bounding box center [575, 277] width 146 height 29
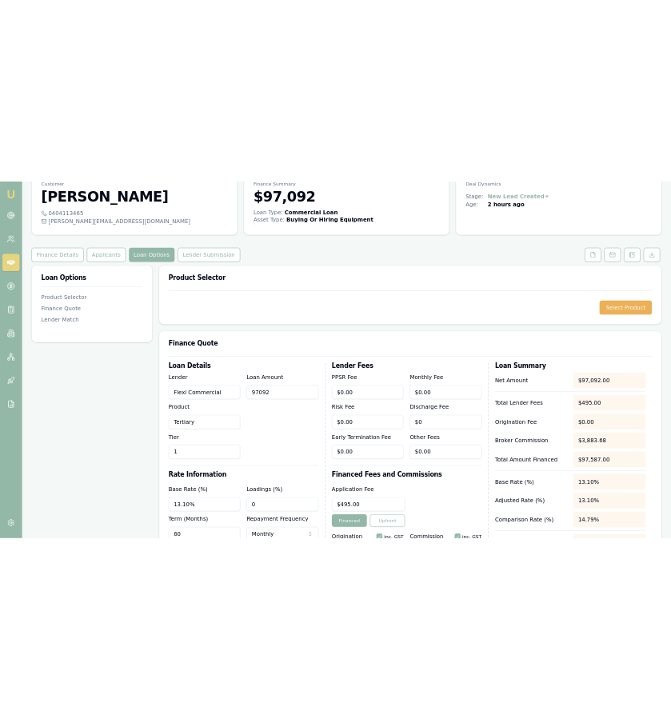
scroll to position [73, 0]
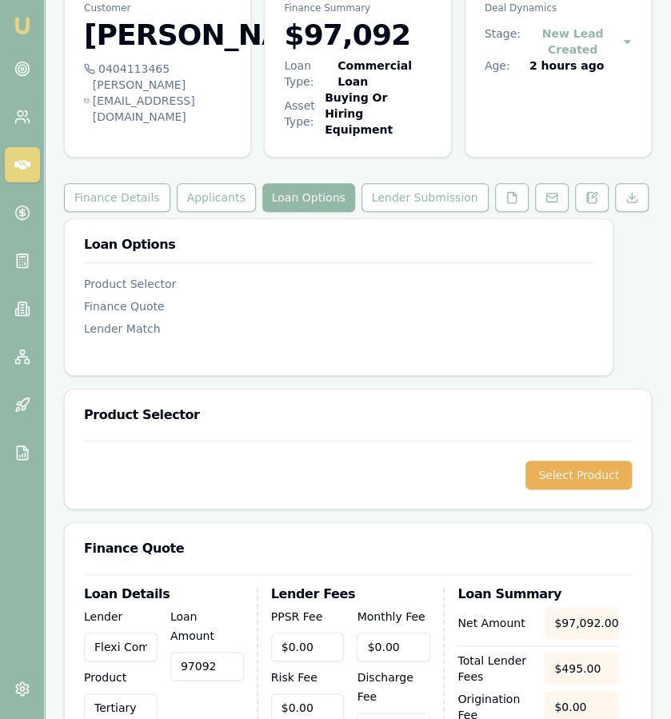
click at [234, 652] on input "97092" at bounding box center [207, 666] width 74 height 29
type input "9709"
type input "$388.36"
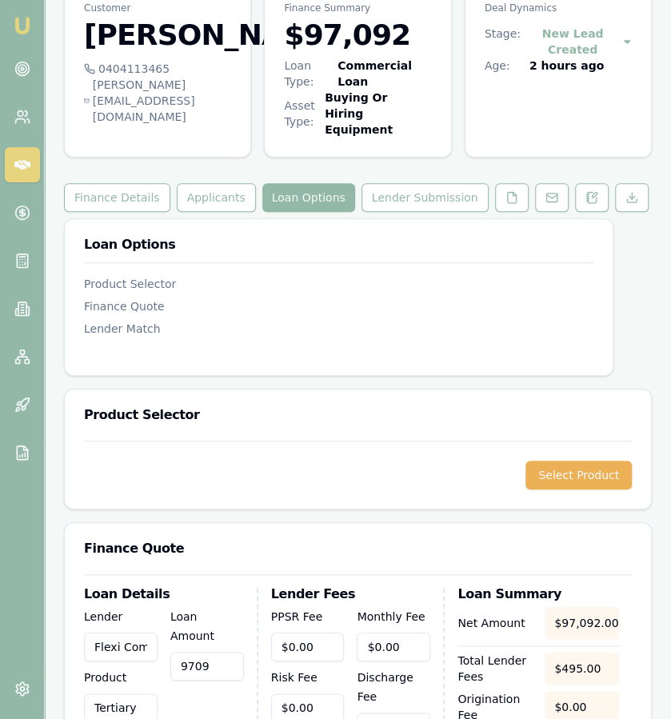
type input "970"
type input "$38.80"
type input "97"
type input "$3.88"
type input "9"
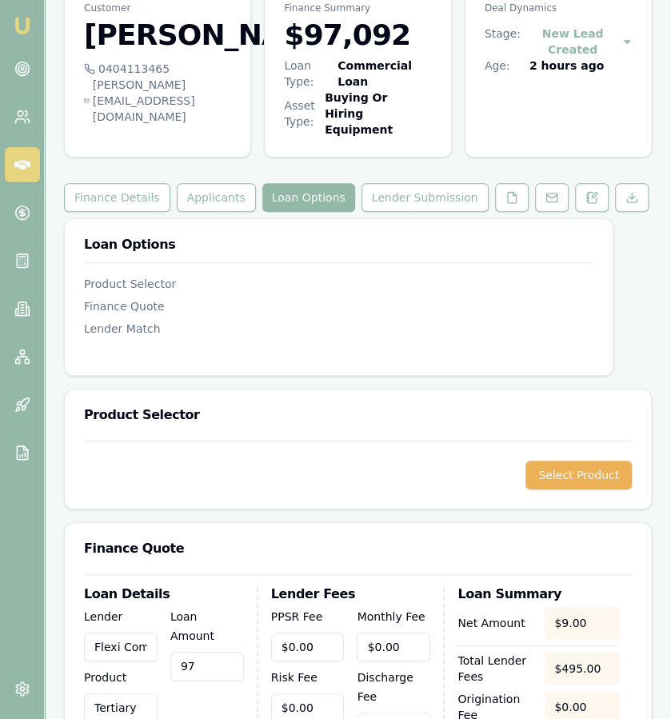
type input "$0.36"
type input "$0.00"
type input "7"
type input "$0.28"
type input "77"
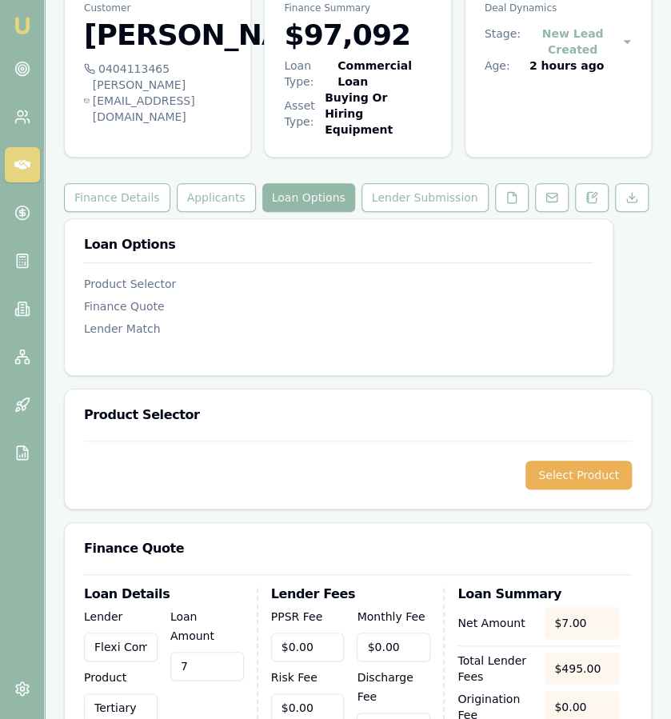
type input "$3.08"
type input "776"
type input "$31.04"
type input "7767"
type input "$310.68"
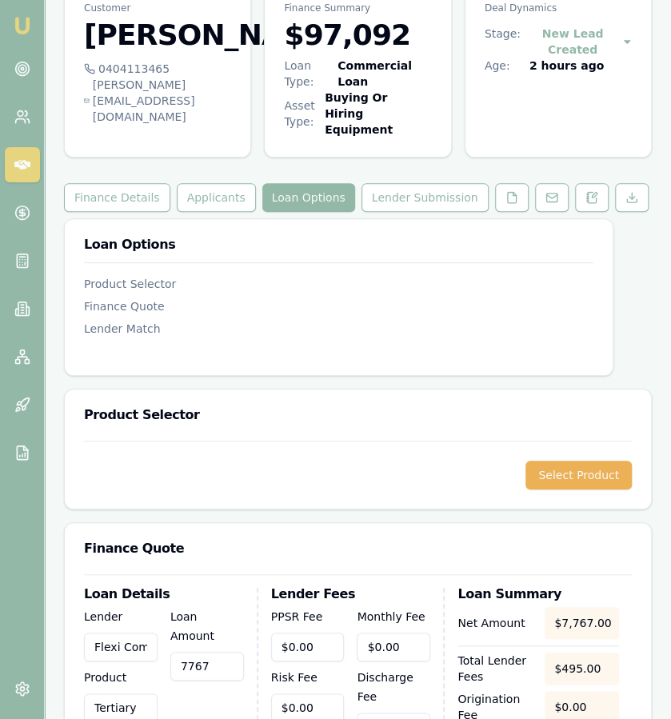
type input "77673"
type input "$3,106.92"
type input "77673.6"
type input "$3,106.94"
type input "$77,673.60"
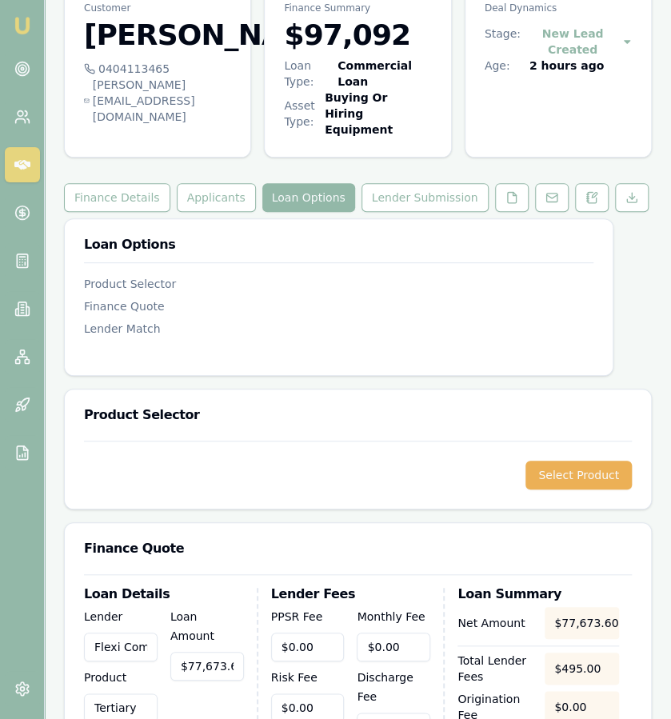
click at [353, 282] on nav "Product Selector Finance Quote Lender Match" at bounding box center [339, 296] width 510 height 81
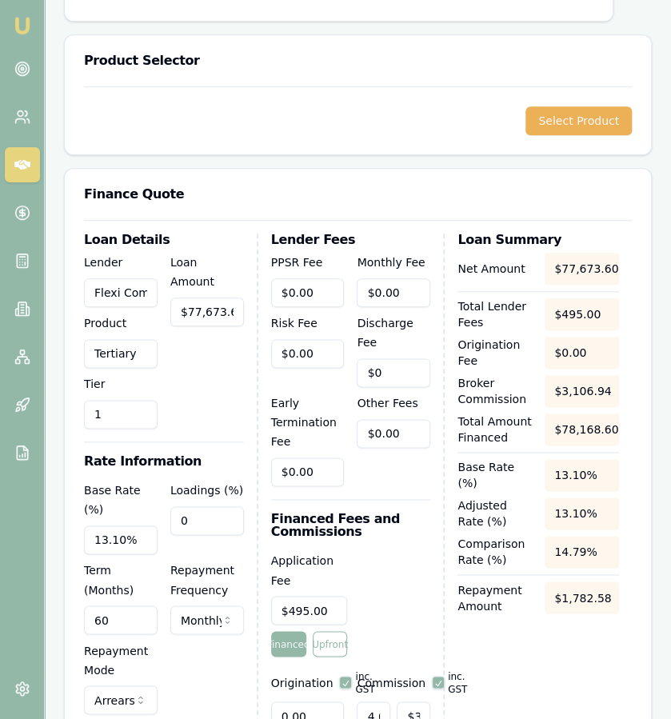
scroll to position [431, 0]
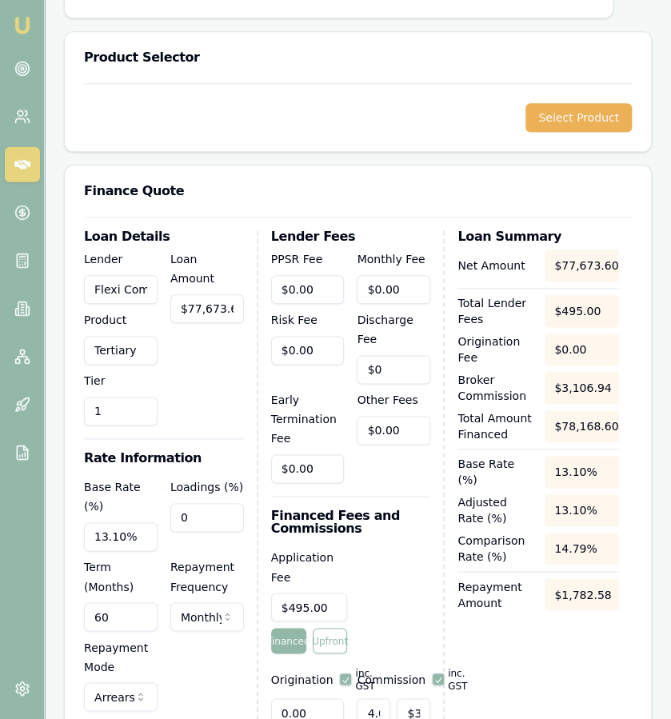
click at [218, 452] on h3 "Rate Information" at bounding box center [164, 458] width 160 height 13
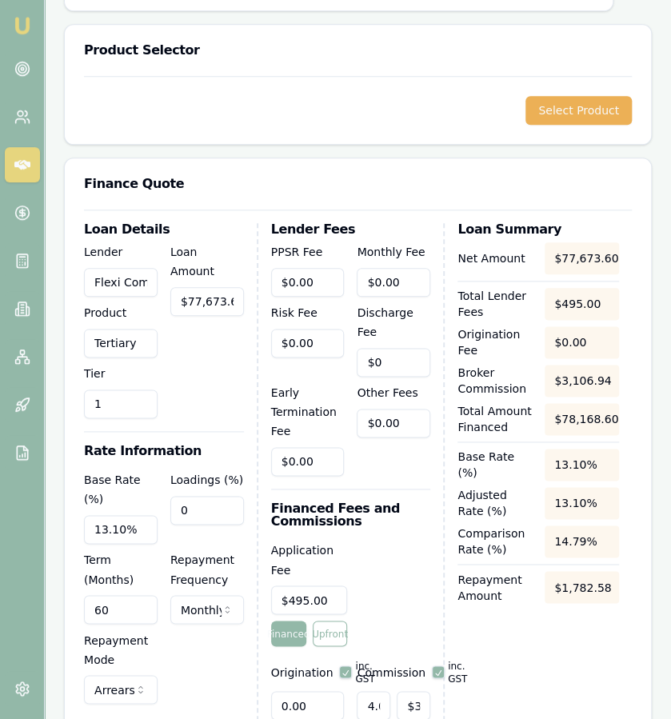
scroll to position [439, 0]
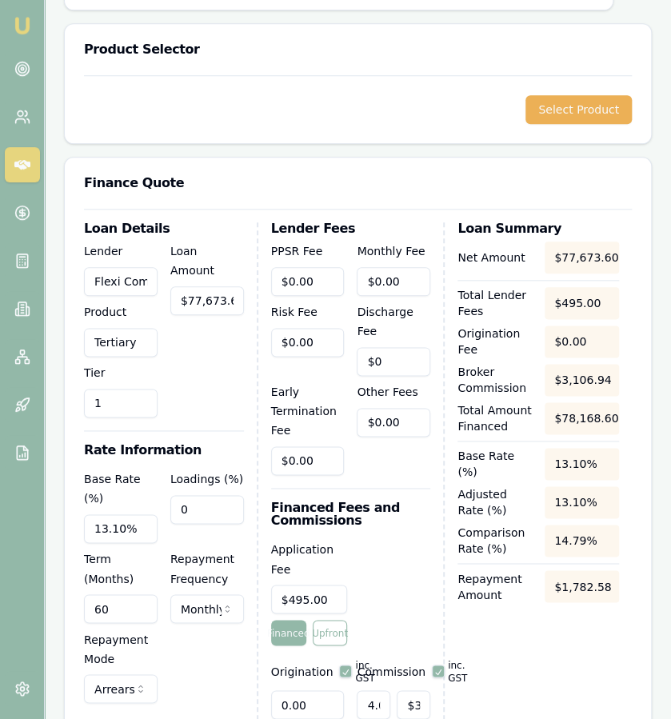
click at [220, 402] on div "Loan Amount $77,673.60" at bounding box center [207, 330] width 74 height 176
click at [199, 497] on input "0" at bounding box center [207, 509] width 74 height 29
type input "2"
click at [183, 387] on div "Loan Amount $77,673.60" at bounding box center [207, 330] width 74 height 176
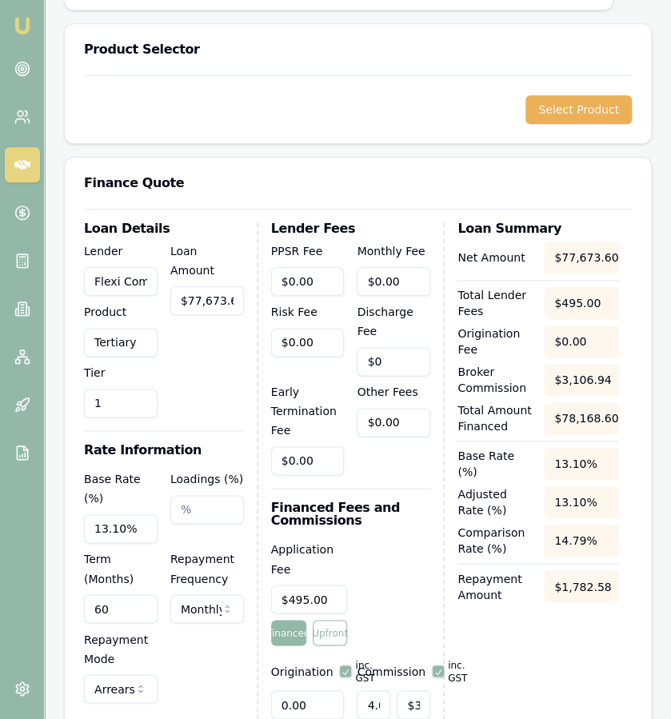
scroll to position [545, 0]
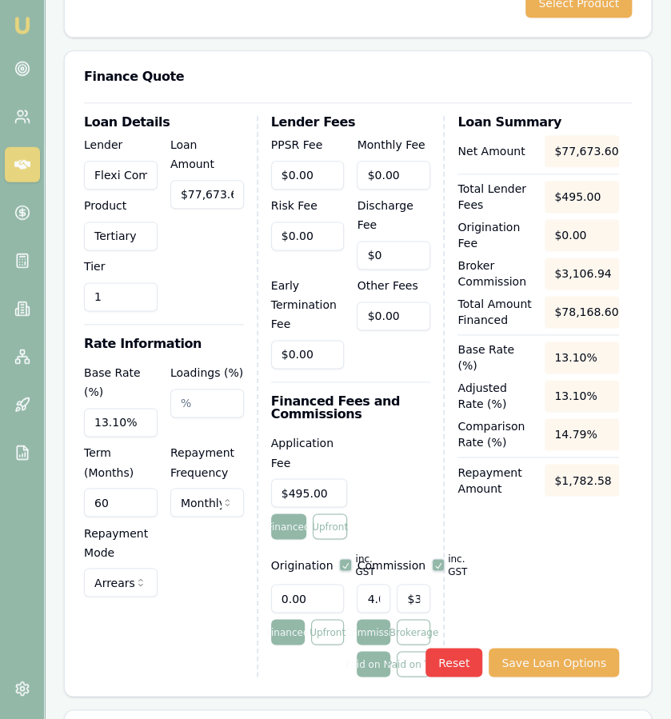
select select "ADVANCE"
click at [161, 610] on div "Loan Details Lender Flexi Commercial Product Tertiary Tier 1 Loan Amount $77,67…" at bounding box center [171, 396] width 174 height 561
click at [372, 584] on input "4.00%" at bounding box center [374, 598] width 34 height 29
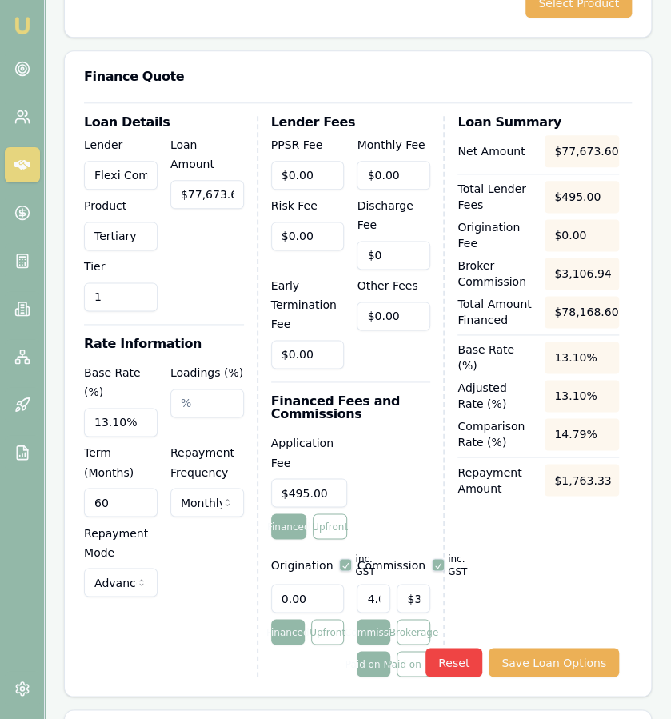
type input "3"
type input "$2,330.21"
type input "3.5"
type input "$2,718.58"
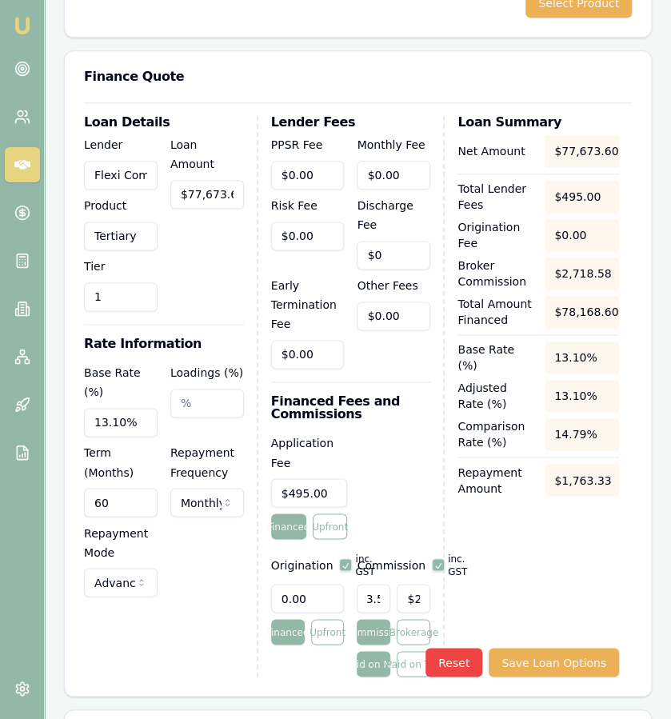
type input "3.50%"
click at [655, 165] on main "Customer Daniel Miller 0404113465 daniel@xlfitness.com.au Finance Summary $97,0…" at bounding box center [358, 335] width 627 height 1653
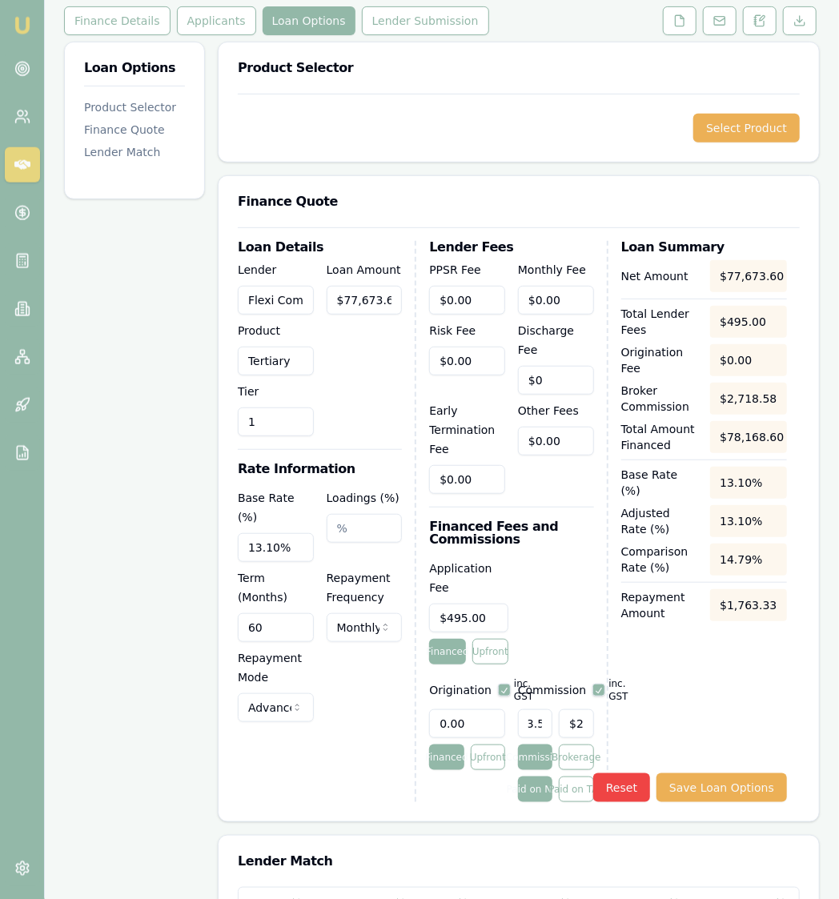
scroll to position [236, 0]
click at [272, 534] on input "13.10%" at bounding box center [276, 548] width 76 height 29
type input "13.15%"
click at [672, 651] on div "Net Amount $77,673.60 Total Lender Fees $495.00 Origination Fee $0.00 Broker Co…" at bounding box center [704, 532] width 166 height 542
click at [185, 618] on div "Loan Options Product Selector Finance Quote Lender Match" at bounding box center [134, 665] width 141 height 1246
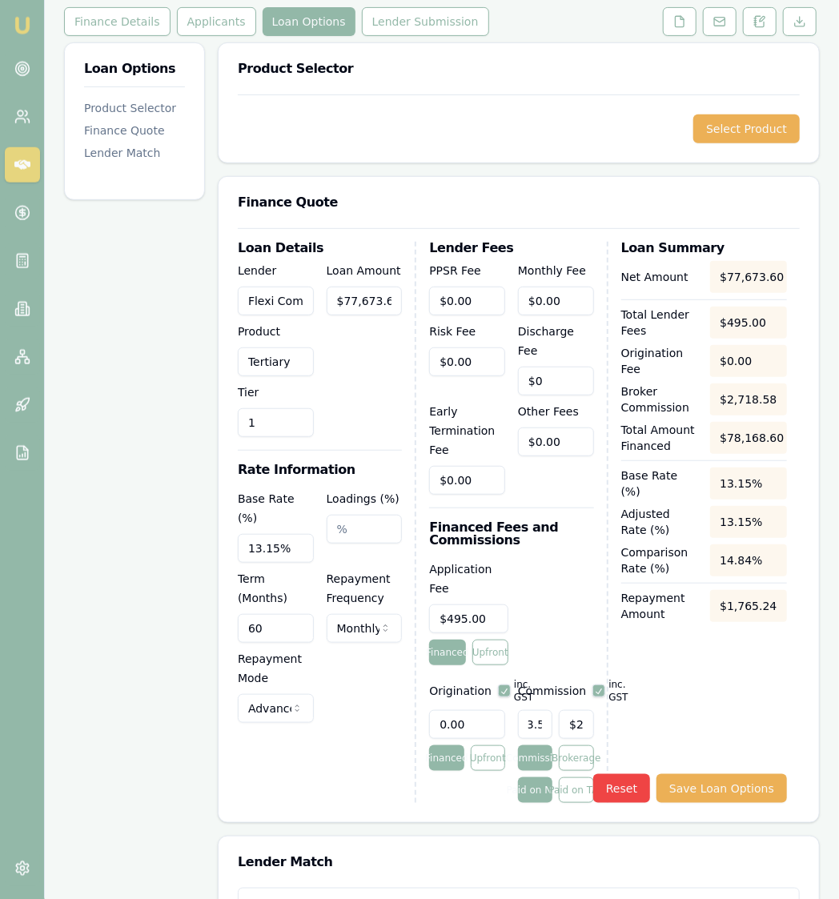
click at [479, 710] on input "0.00" at bounding box center [467, 724] width 76 height 29
type input "0"
type input "1"
type input "990.00"
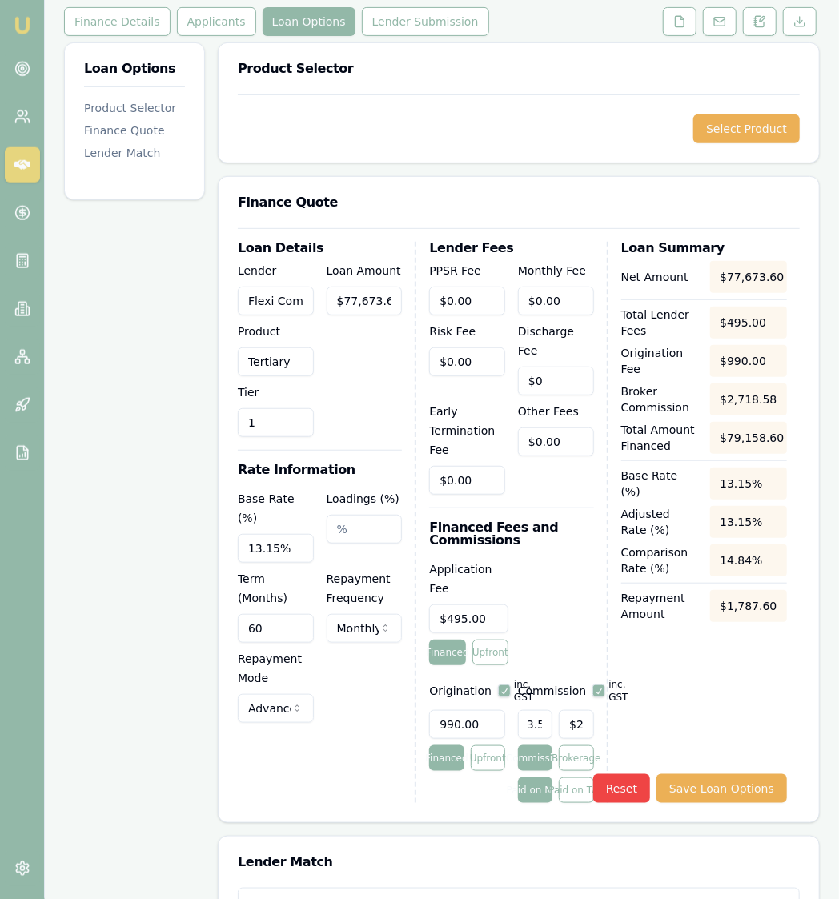
click at [726, 658] on div "Net Amount $77,673.60 Total Lender Fees $495.00 Origination Fee $990.00 Broker …" at bounding box center [704, 532] width 166 height 542
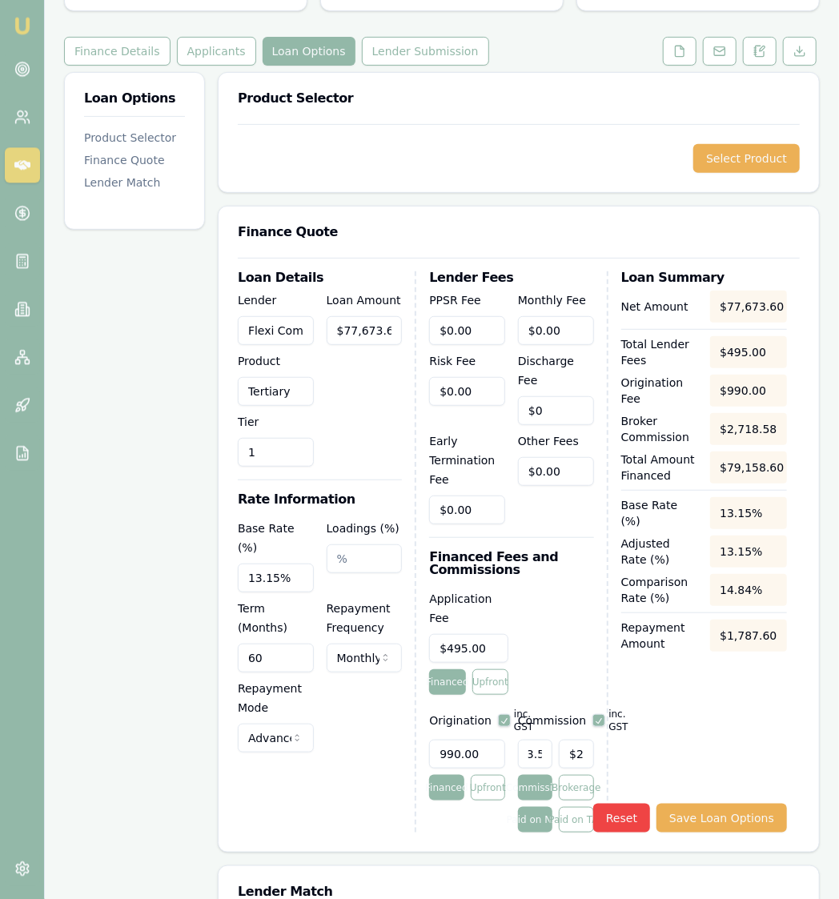
scroll to position [206, 0]
click at [214, 559] on div "Loan Options Product Selector Finance Quote Lender Match Product Selector Selec…" at bounding box center [441, 696] width 755 height 1246
click at [393, 317] on input "77673.6" at bounding box center [365, 331] width 76 height 29
type input "77673."
type input "$2,718.56"
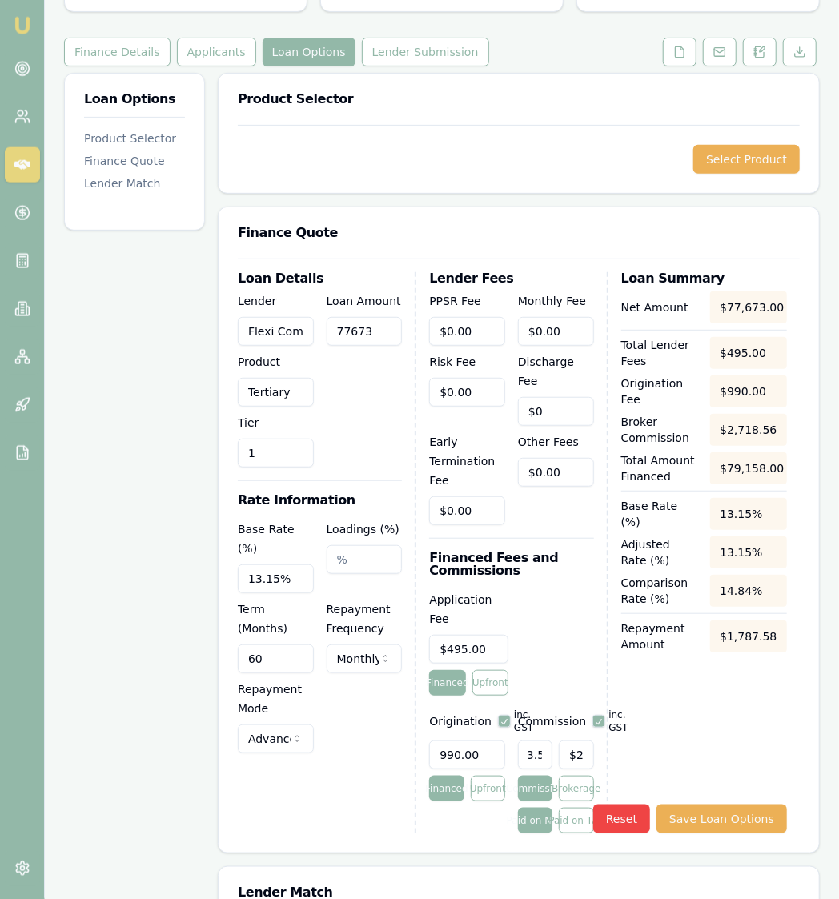
type input "7767"
type input "$271.85"
type input "77674"
type input "$2,718.59"
type input "$77,674.00"
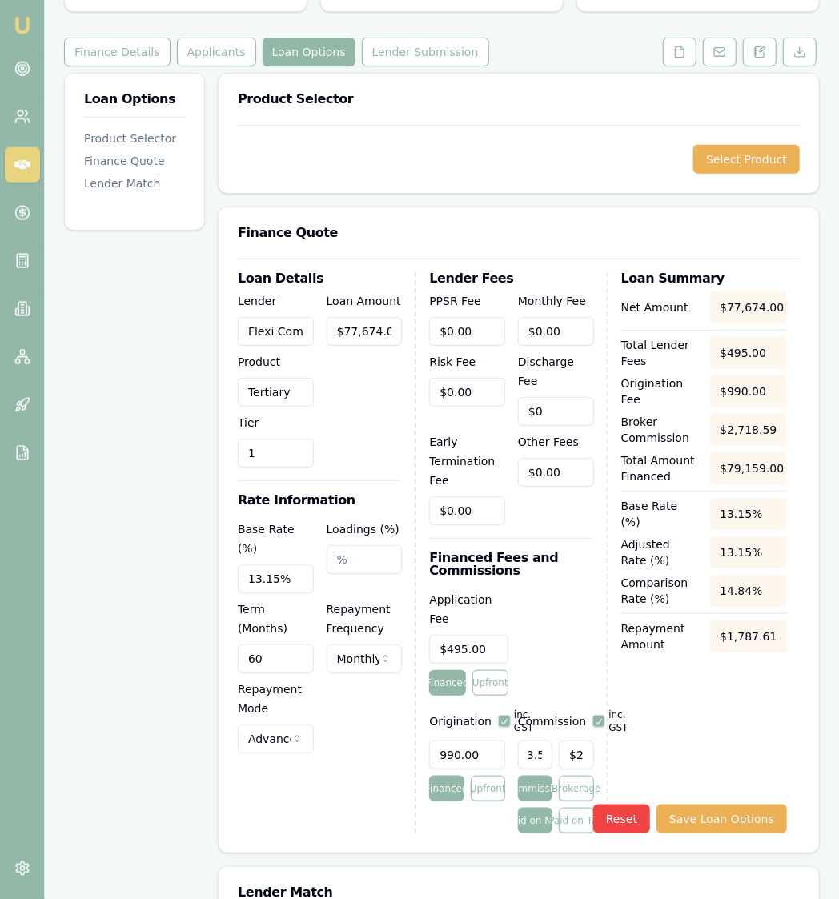
click at [389, 378] on div "Loan Amount $77,674.00" at bounding box center [365, 379] width 76 height 176
click at [348, 545] on input "Loadings (%)" at bounding box center [365, 559] width 76 height 29
click at [290, 564] on input "13.15%" at bounding box center [276, 578] width 76 height 29
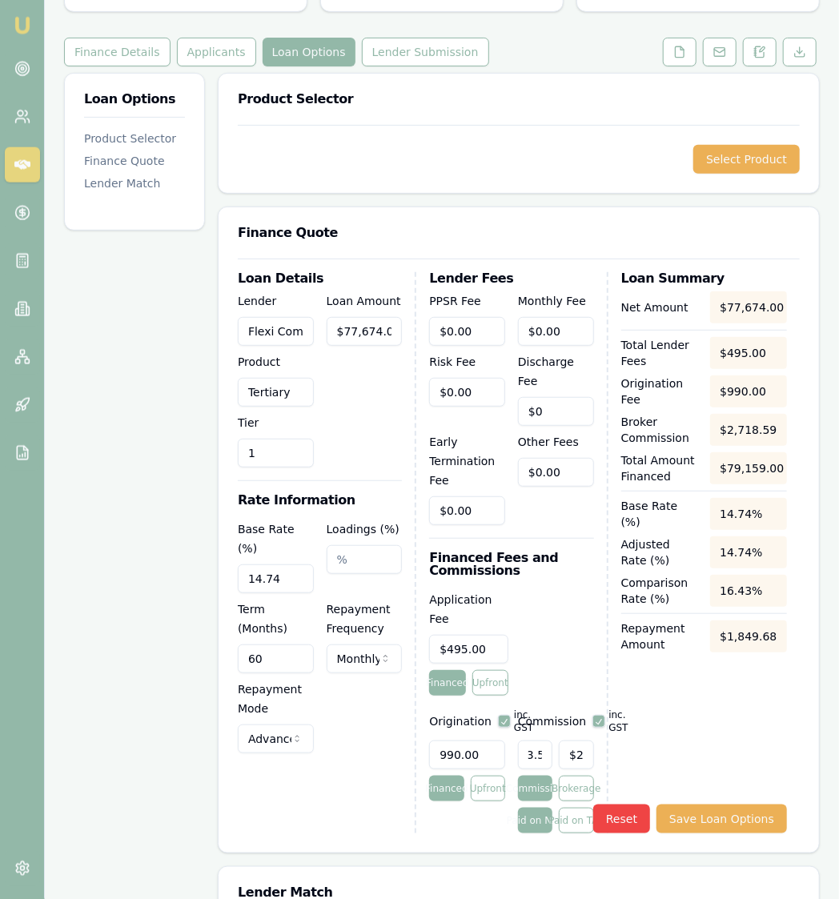
type input "14.74%"
click at [178, 582] on div "Loan Options Product Selector Finance Quote Lender Match" at bounding box center [134, 696] width 141 height 1246
click at [302, 564] on input "14.74%" at bounding box center [276, 578] width 76 height 29
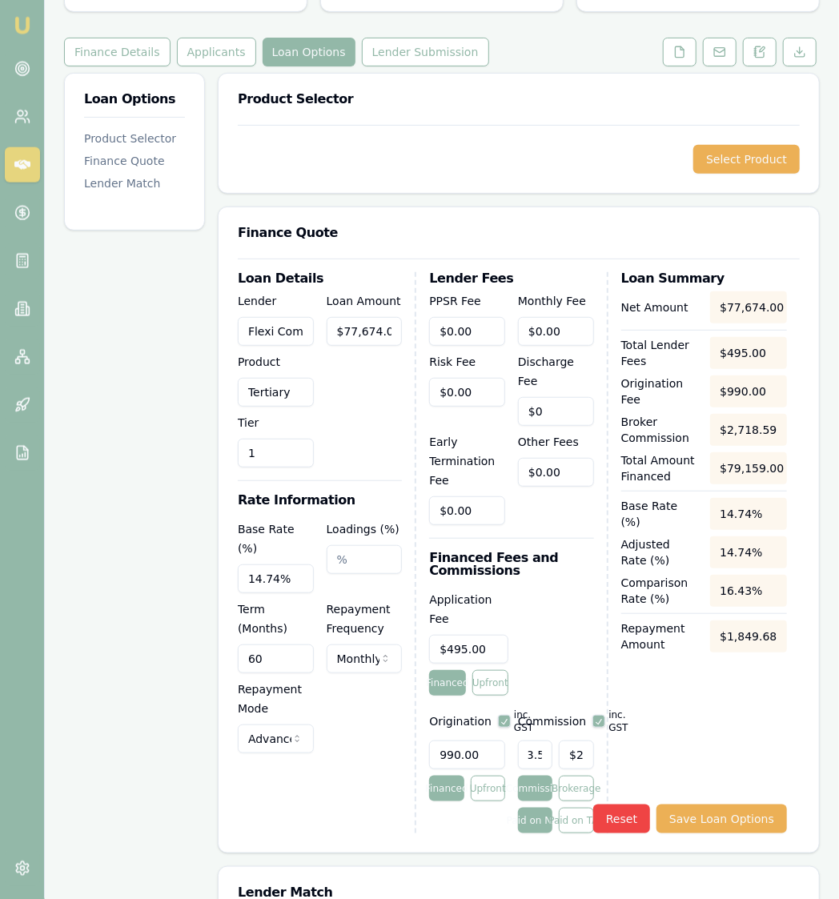
click at [495, 724] on input "990.00" at bounding box center [467, 754] width 76 height 29
drag, startPoint x: 487, startPoint y: 696, endPoint x: 302, endPoint y: 683, distance: 184.5
click at [429, 724] on input "990.00" at bounding box center [467, 754] width 76 height 29
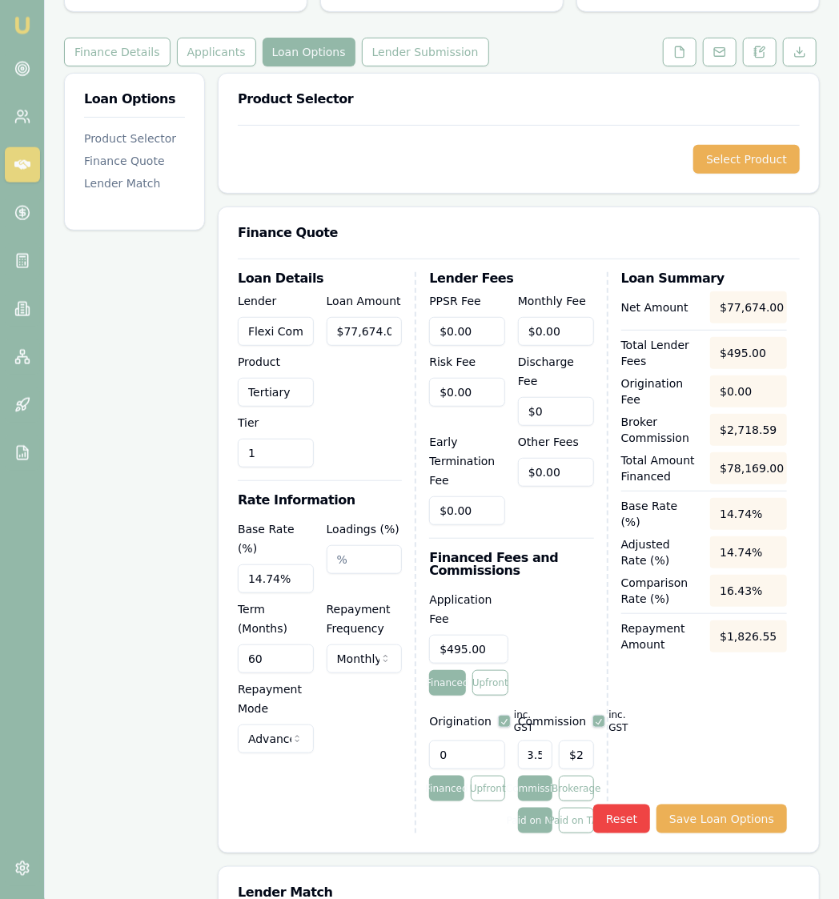
type input "0.00"
click at [695, 700] on div "Net Amount $77,674.00 Total Lender Fees $495.00 Origination Fee $0.00 Broker Co…" at bounding box center [704, 562] width 166 height 542
click at [274, 564] on input "14.74%" at bounding box center [276, 578] width 76 height 29
type input "14.75%"
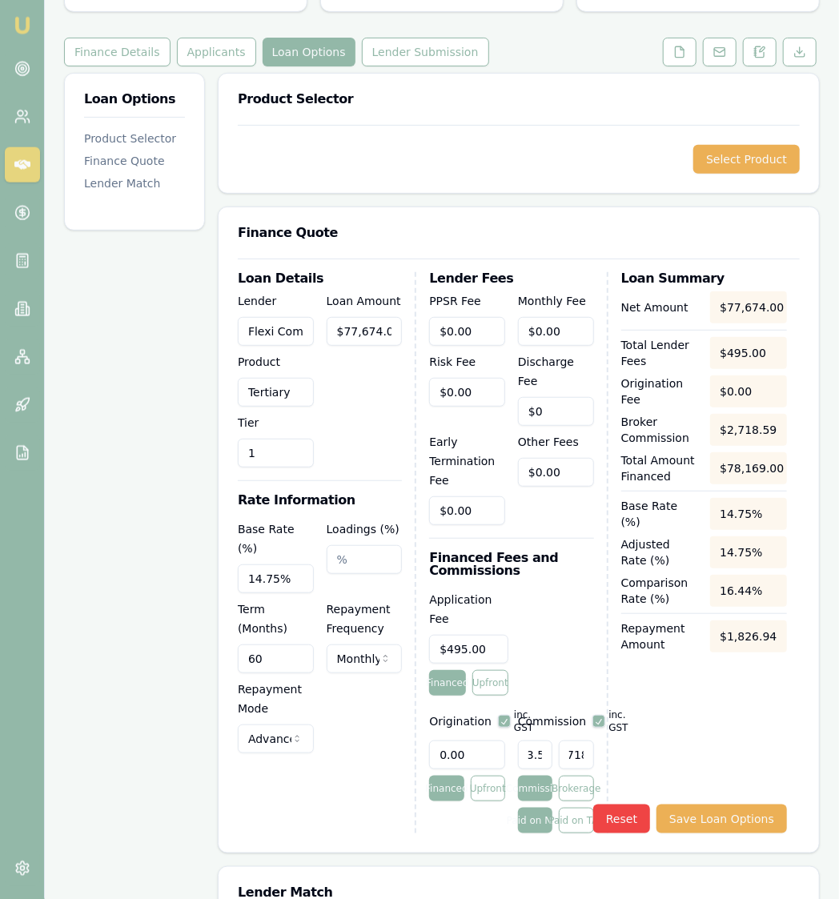
drag, startPoint x: 575, startPoint y: 696, endPoint x: 614, endPoint y: 701, distance: 38.7
click at [593, 724] on input "2718" at bounding box center [576, 754] width 34 height 29
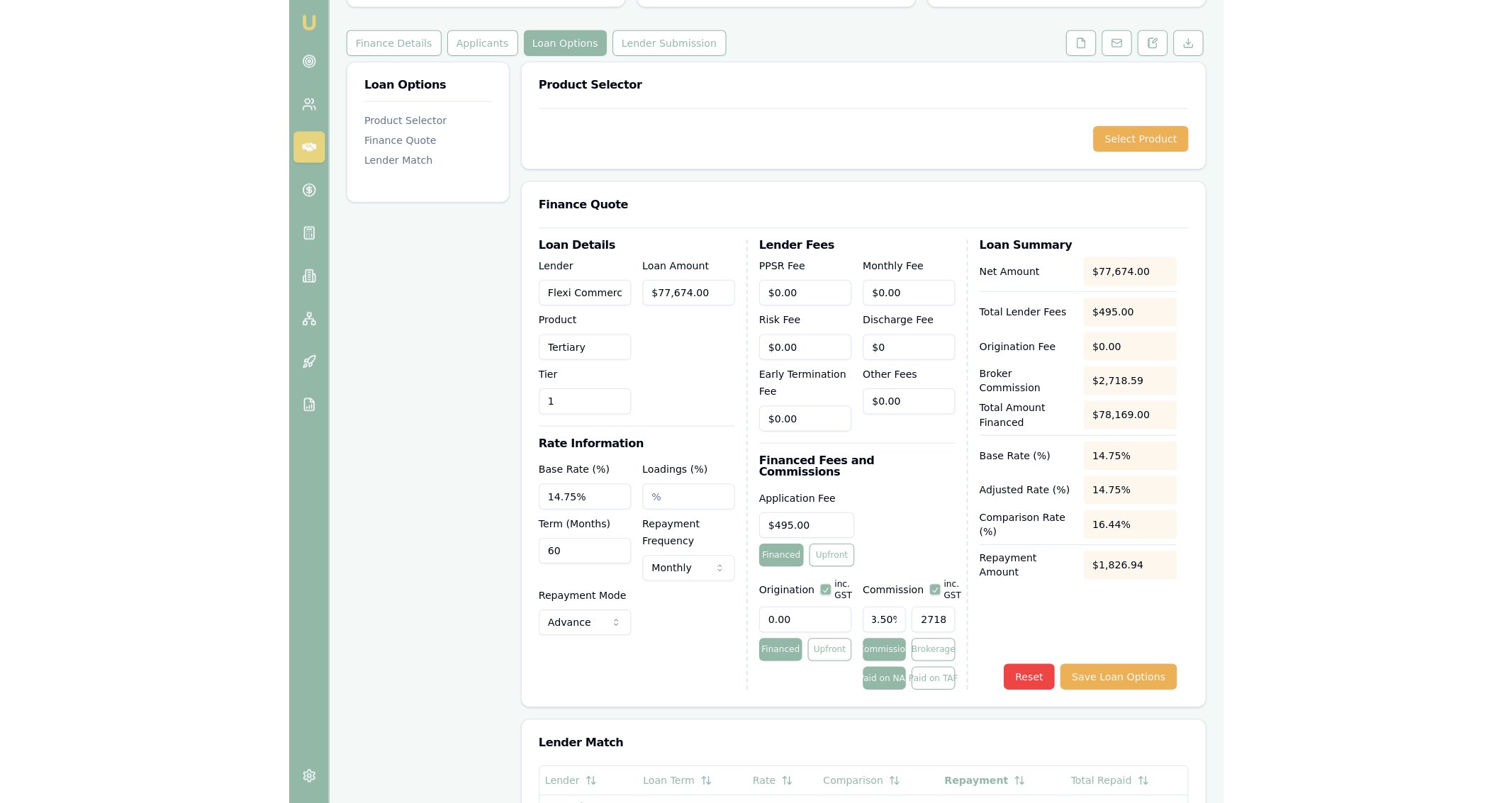
scroll to position [0, 0]
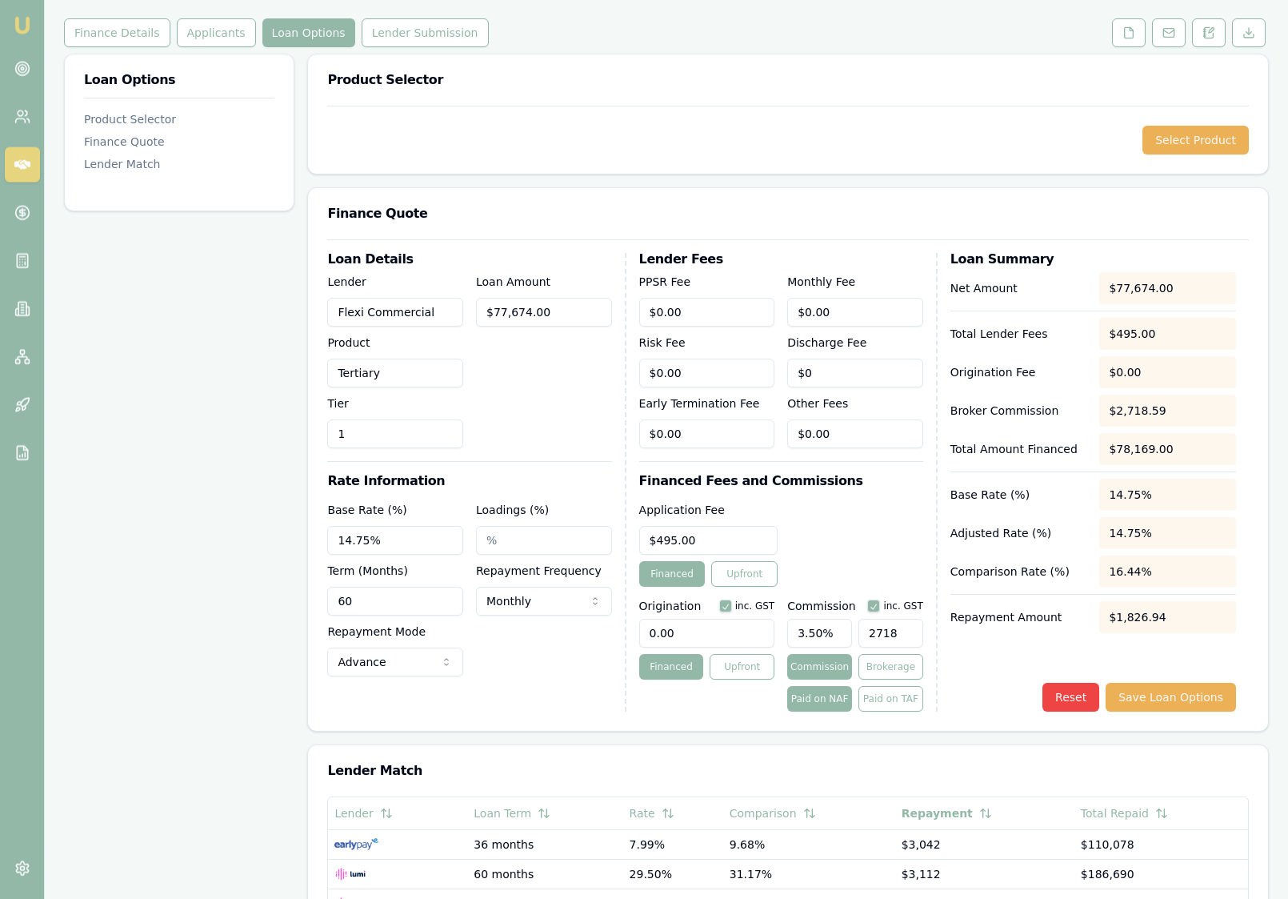
type input "$2,718.59"
click at [880, 605] on button "button" at bounding box center [873, 605] width 13 height 13
checkbox input "false"
click at [879, 543] on div "Application Fee $495.00 Financed Upfront" at bounding box center [781, 543] width 284 height 86
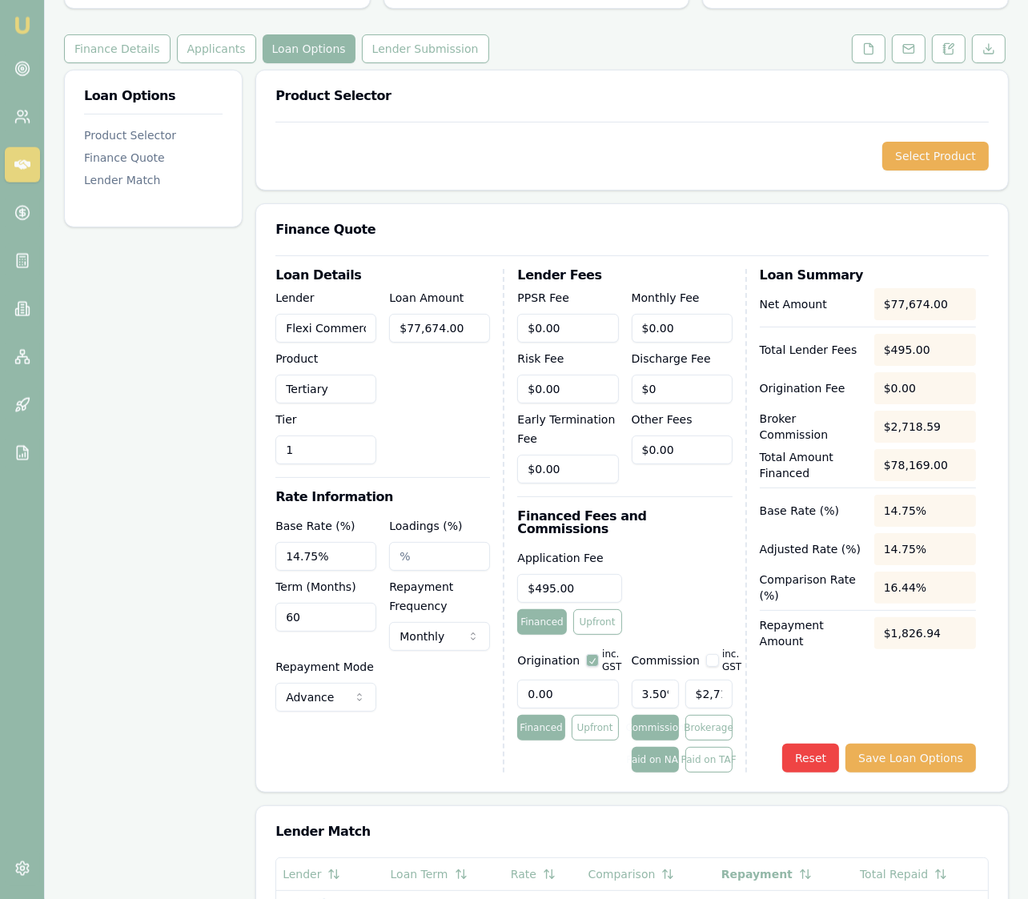
click at [694, 580] on div "Application Fee $495.00 Financed Upfront" at bounding box center [624, 591] width 214 height 86
click at [437, 724] on div "Loan Details Lender Flexi Commercial Product Tertiary Tier 1 Loan Amount $77,67…" at bounding box center [389, 520] width 229 height 503
click at [479, 314] on input "77674" at bounding box center [439, 328] width 101 height 29
type input "$77,674.08"
click at [463, 363] on div "Loan Amount $77,674.08" at bounding box center [439, 376] width 101 height 176
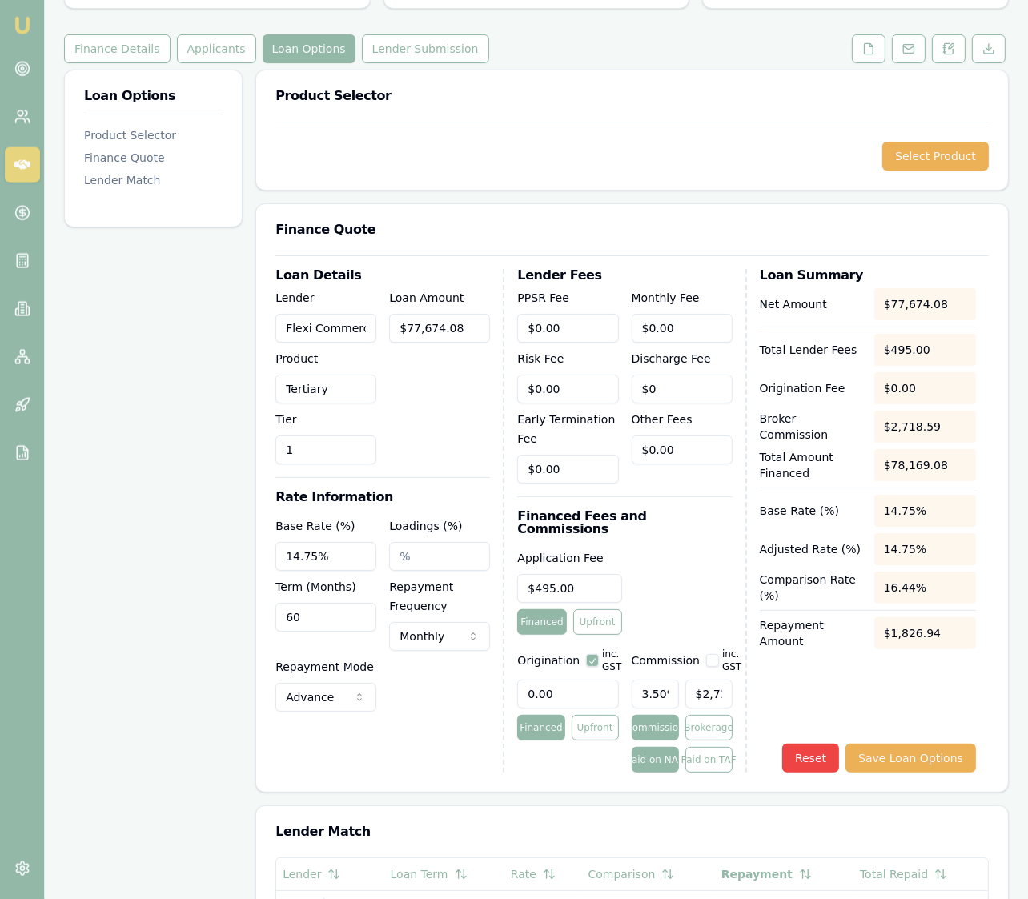
click at [201, 467] on div "Loan Options Product Selector Finance Quote Lender Match" at bounding box center [153, 664] width 178 height 1188
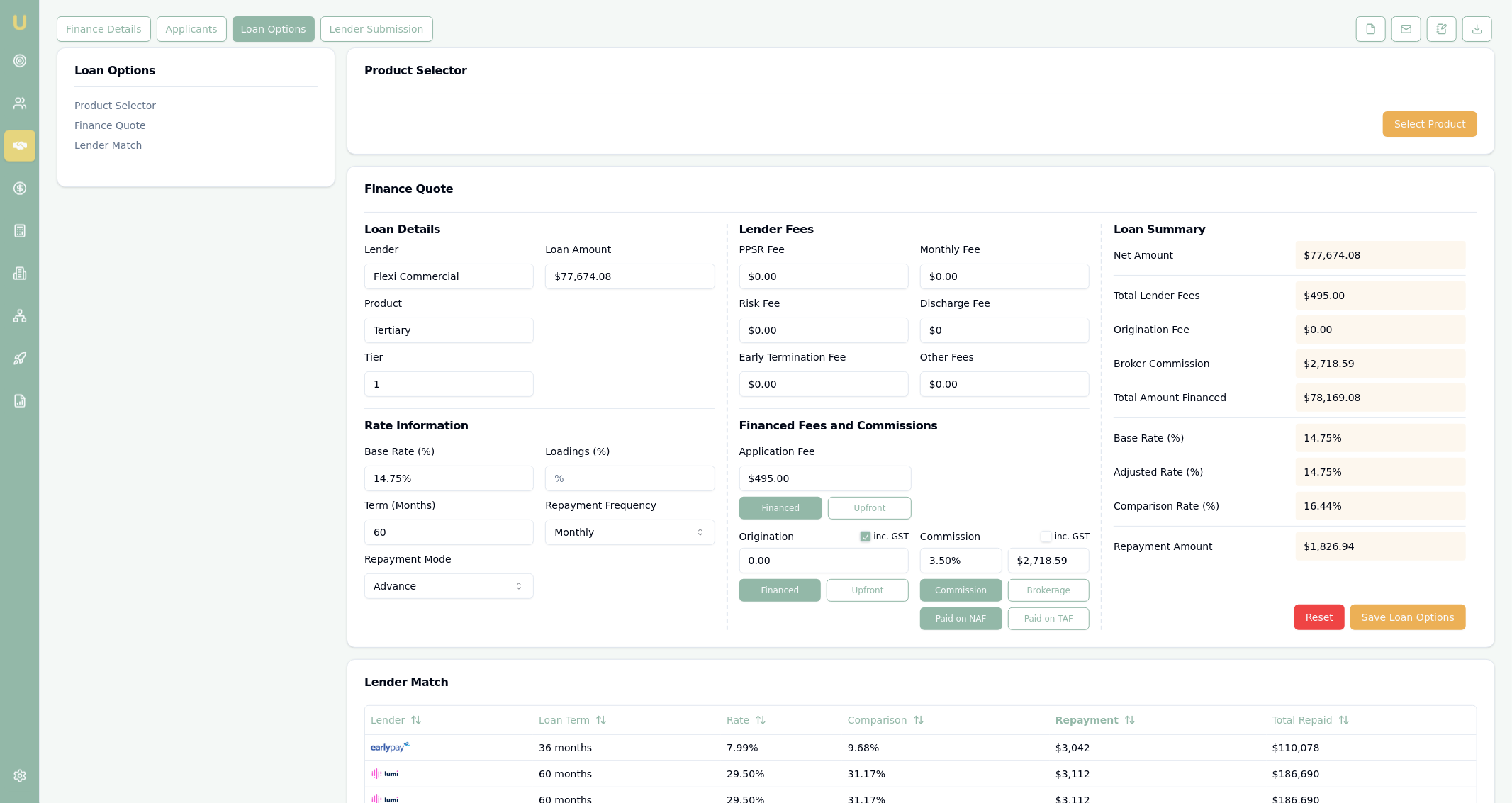
click at [311, 374] on div "Loan Options Product Selector Finance Quote Lender Match" at bounding box center [196, 554] width 278 height 1013
click at [717, 360] on div "Loan Details Lender Flexi Commercial Product Tertiary Tier 1 Loan Amount $77,67…" at bounding box center [546, 427] width 364 height 406
click at [621, 365] on div "Loan Amount $77,674.08" at bounding box center [629, 319] width 169 height 156
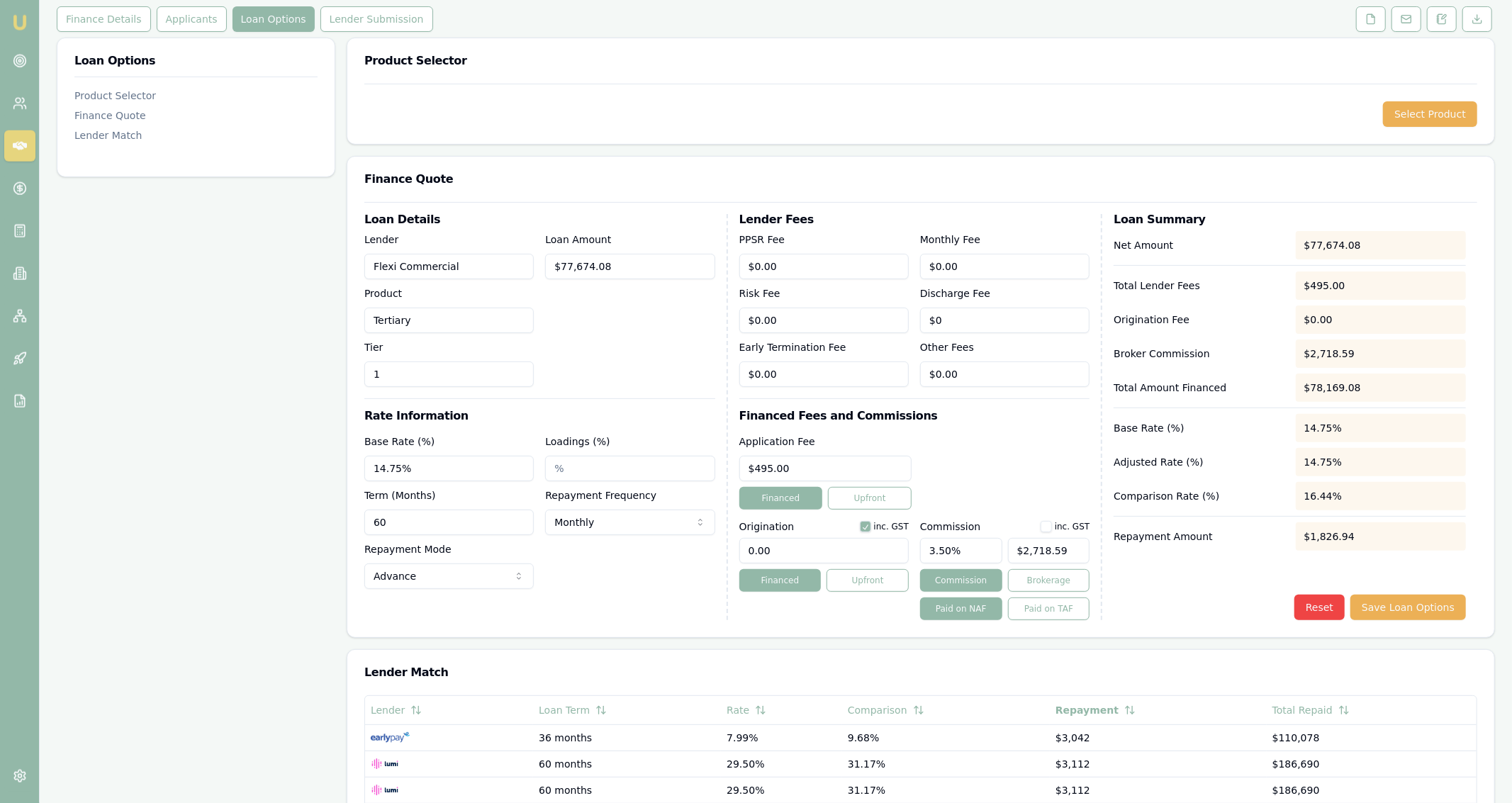
scroll to position [41, 0]
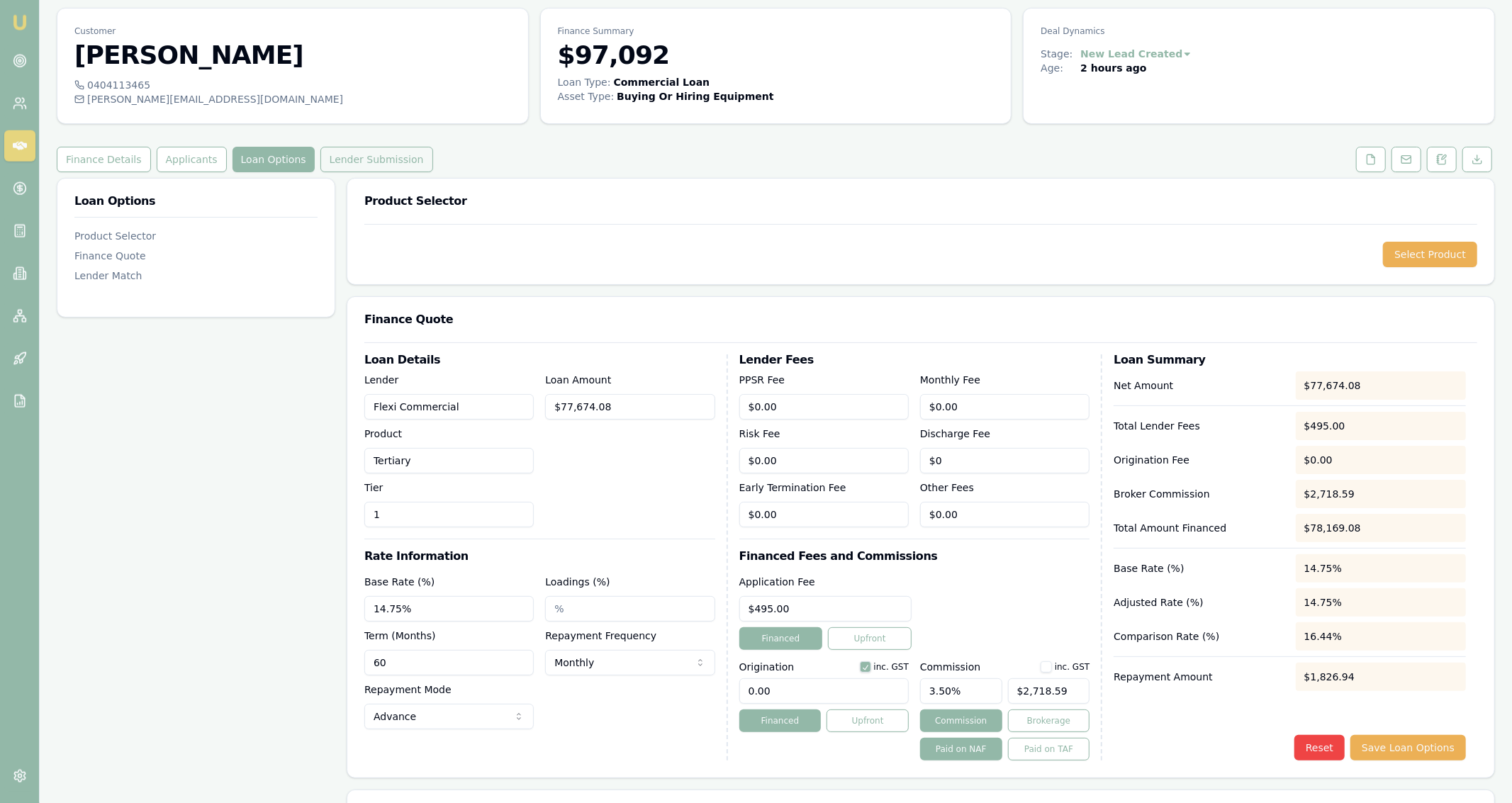
click at [336, 172] on button "Lender Submission" at bounding box center [376, 159] width 112 height 26
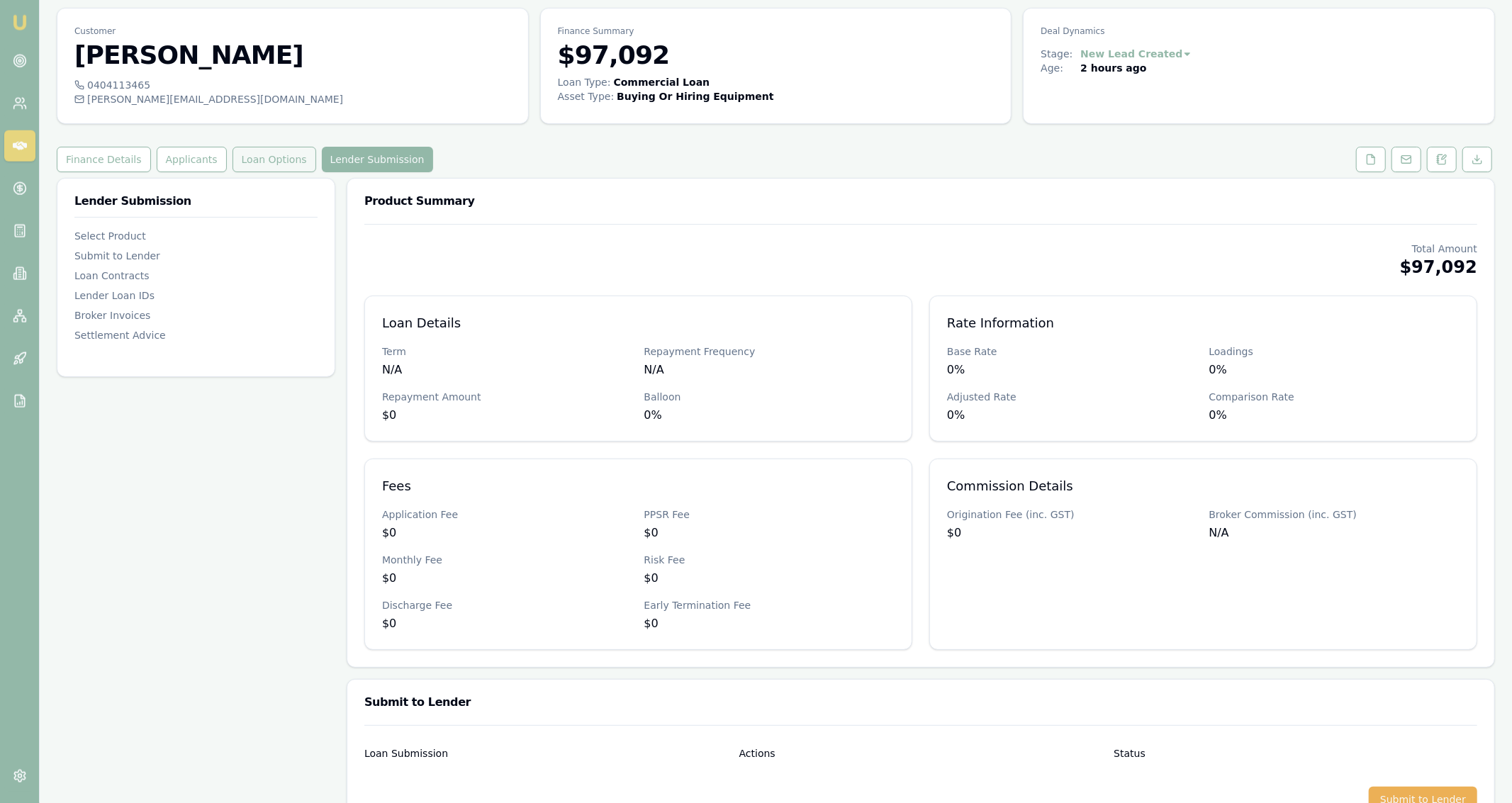
click at [265, 159] on button "Loan Options" at bounding box center [274, 159] width 83 height 26
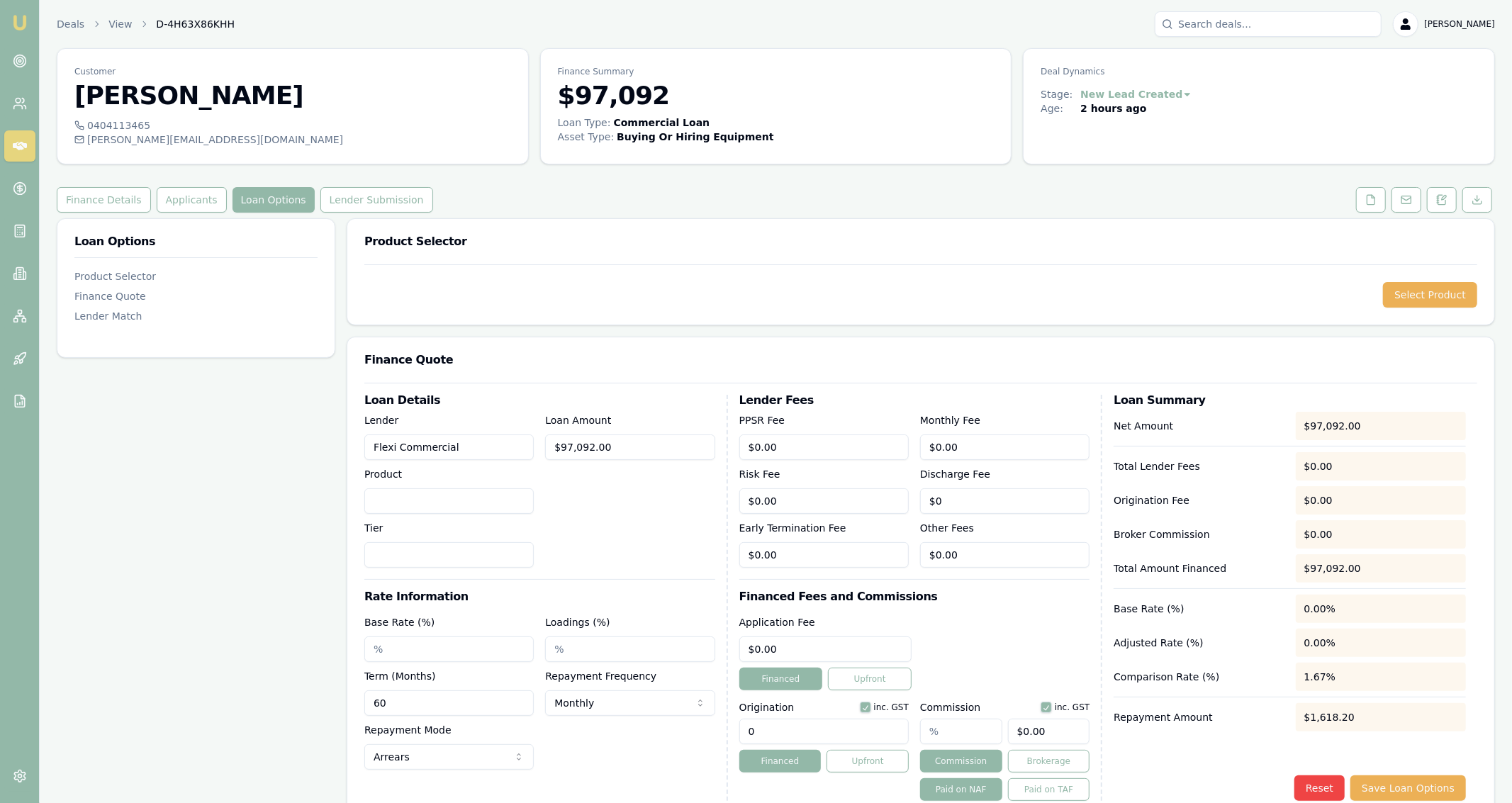
type input "Flexi Commercial"
click at [605, 527] on div "Loan Amount $97,092.00" at bounding box center [629, 490] width 169 height 156
click at [652, 452] on input "97092" at bounding box center [629, 447] width 169 height 26
type input "$97,092.00"
click at [629, 506] on div "Loan Amount $97,092.00" at bounding box center [629, 490] width 169 height 156
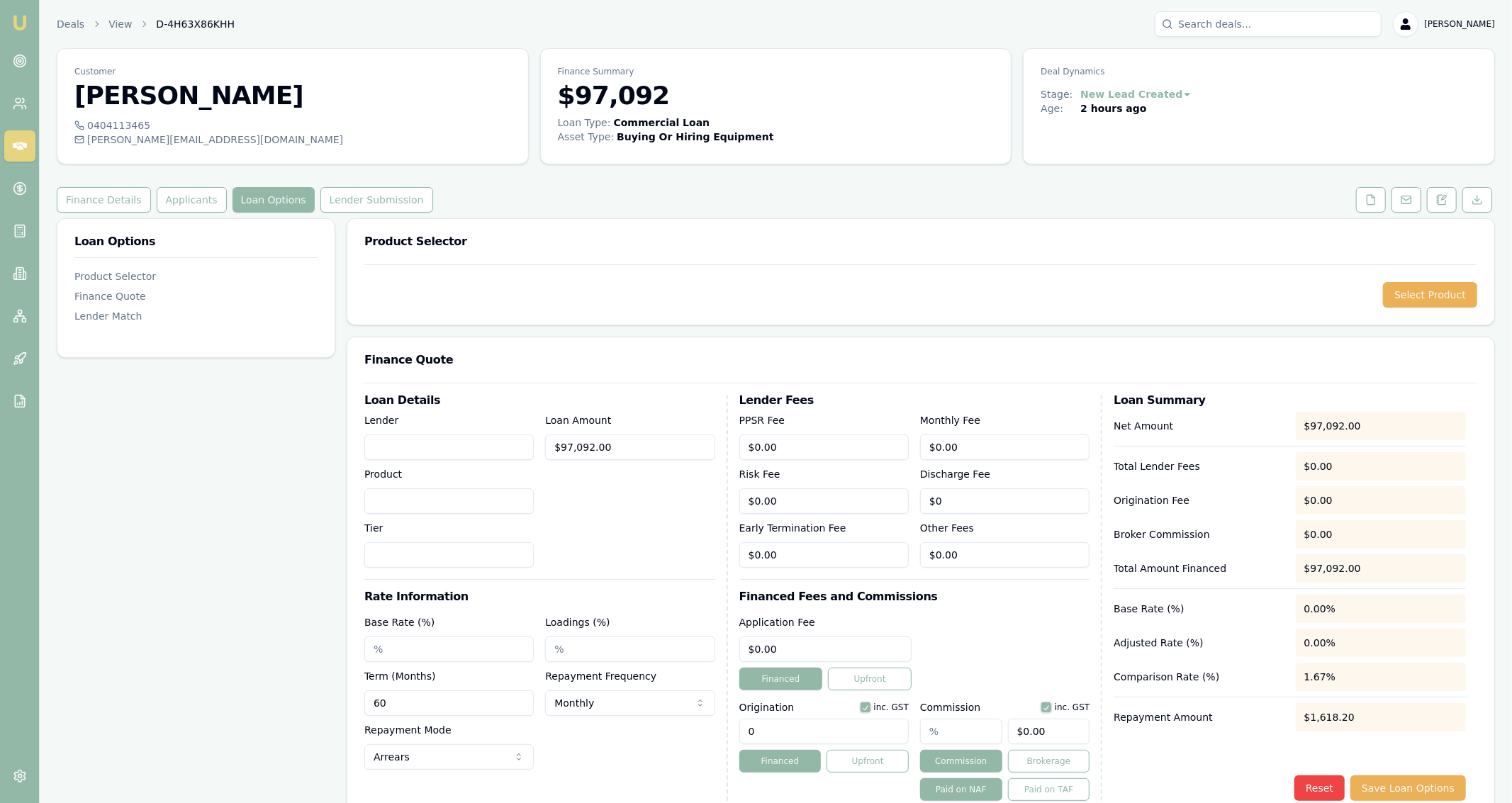
click at [439, 460] on div "Lender Product Tier" at bounding box center [448, 490] width 169 height 156
click at [442, 456] on input "Lender" at bounding box center [448, 447] width 169 height 26
type input "Flexi Commercial"
click at [680, 497] on div "Loan Amount $97,092.00" at bounding box center [629, 490] width 169 height 156
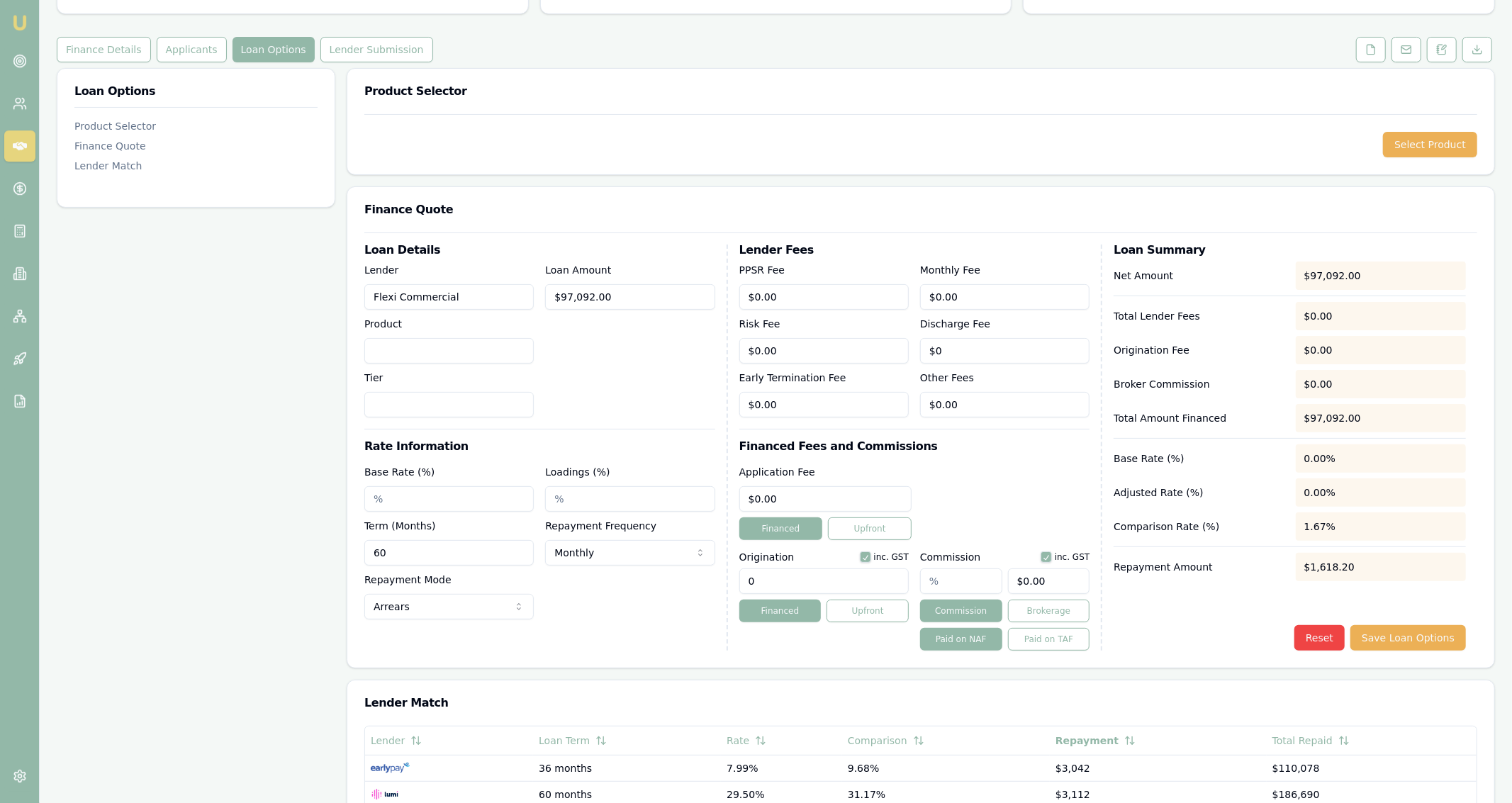
scroll to position [186, 0]
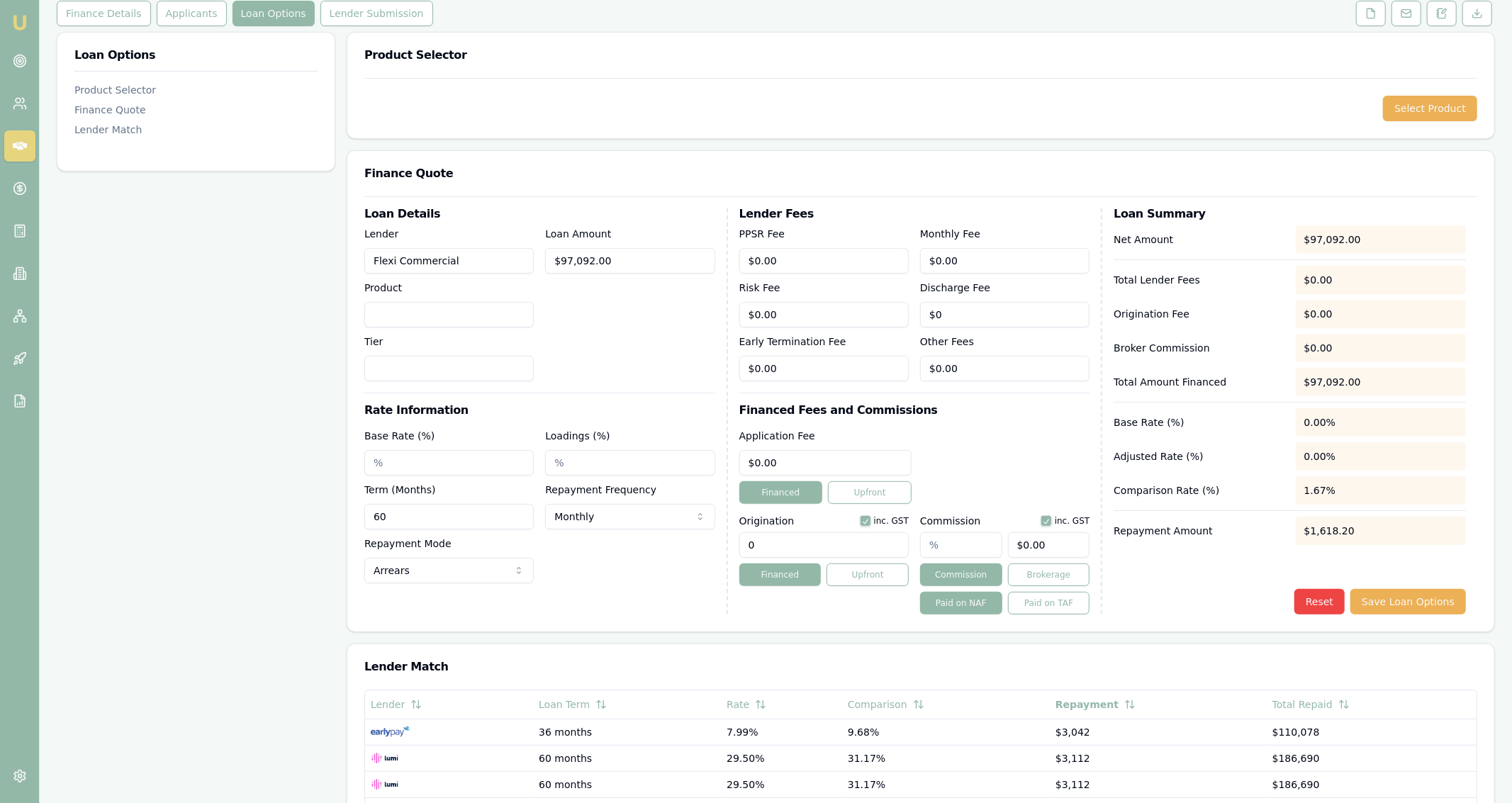
click at [318, 463] on div "Loan Options Product Selector Finance Quote Lender Match" at bounding box center [196, 538] width 278 height 1013
click at [1411, 591] on div "Net Amount $97,092.00 Total Lender Fees $0.00 Origination Fee $0.00 Broker Comm…" at bounding box center [1290, 419] width 353 height 389
click at [1412, 593] on button "Save Loan Options" at bounding box center [1407, 601] width 115 height 26
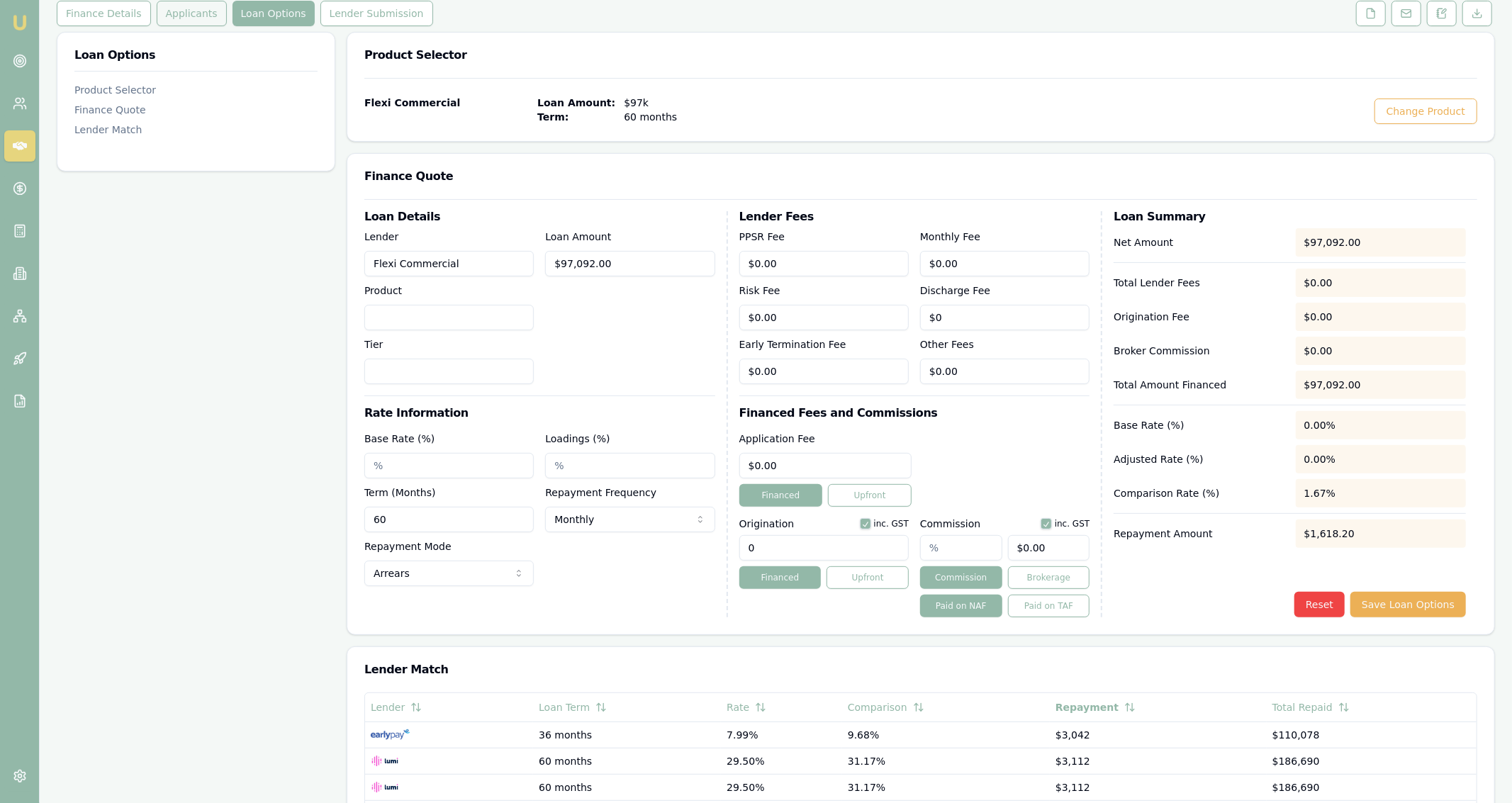
scroll to position [41, 0]
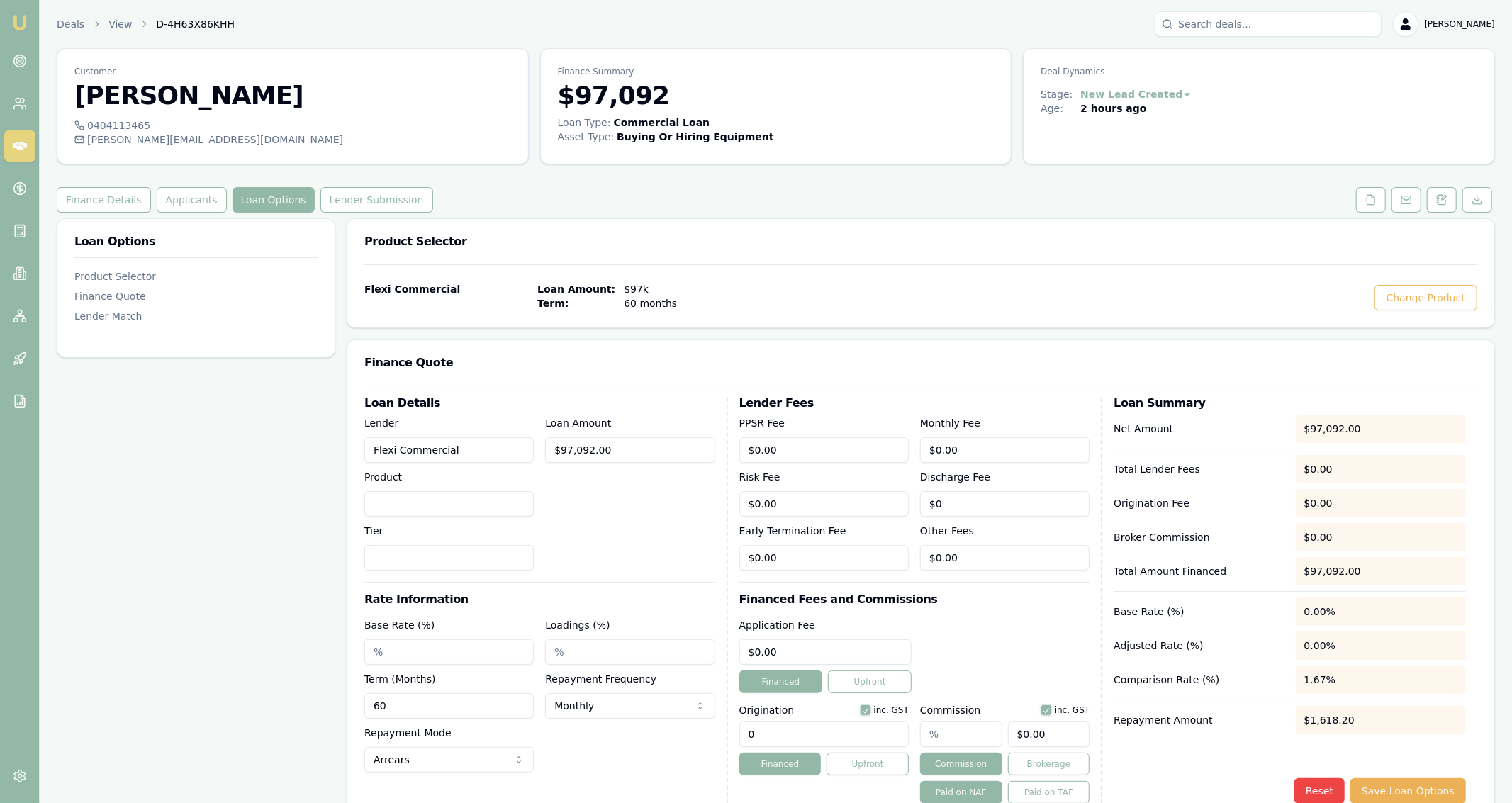
scroll to position [41, 0]
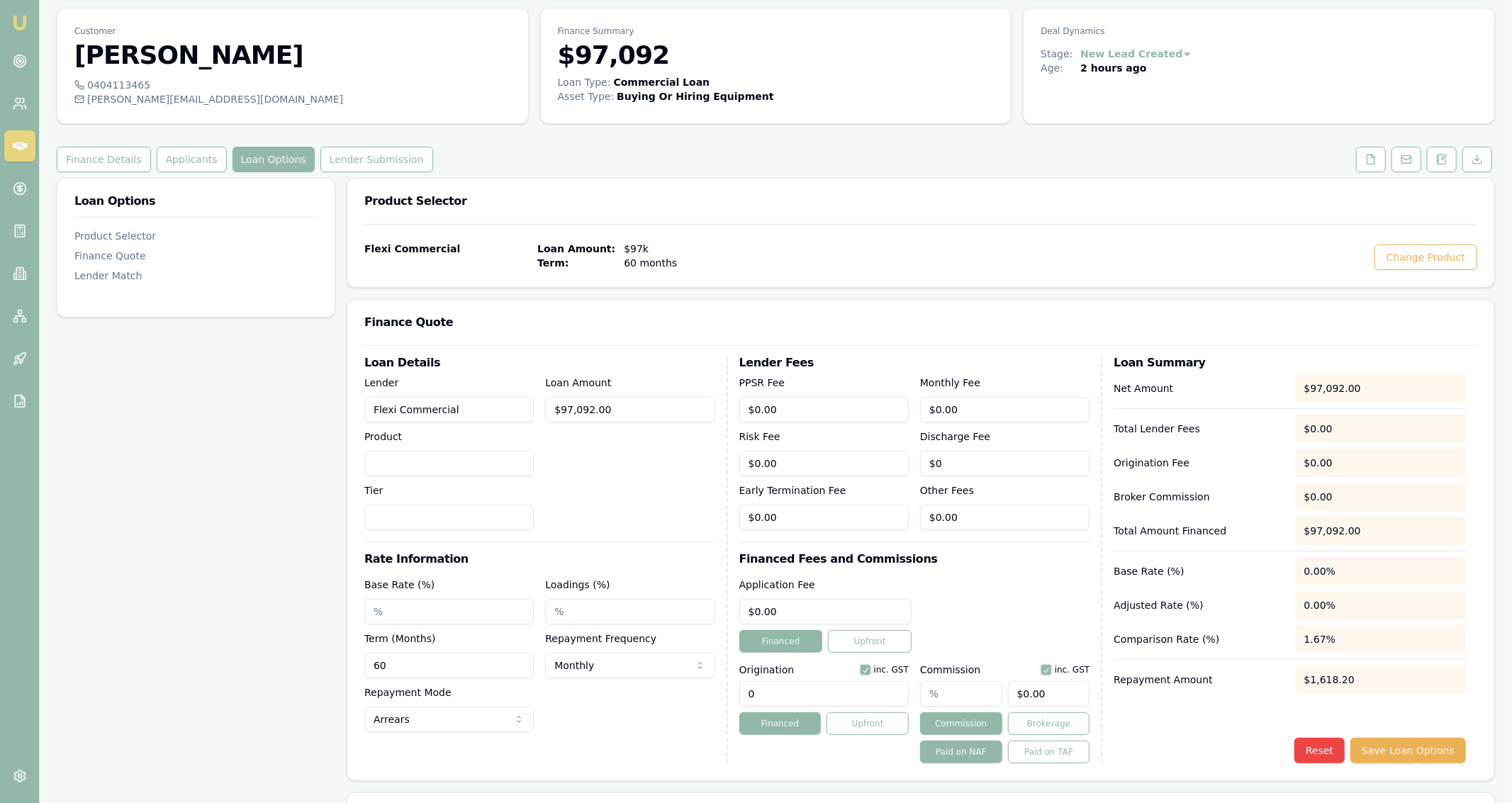
scroll to position [186, 0]
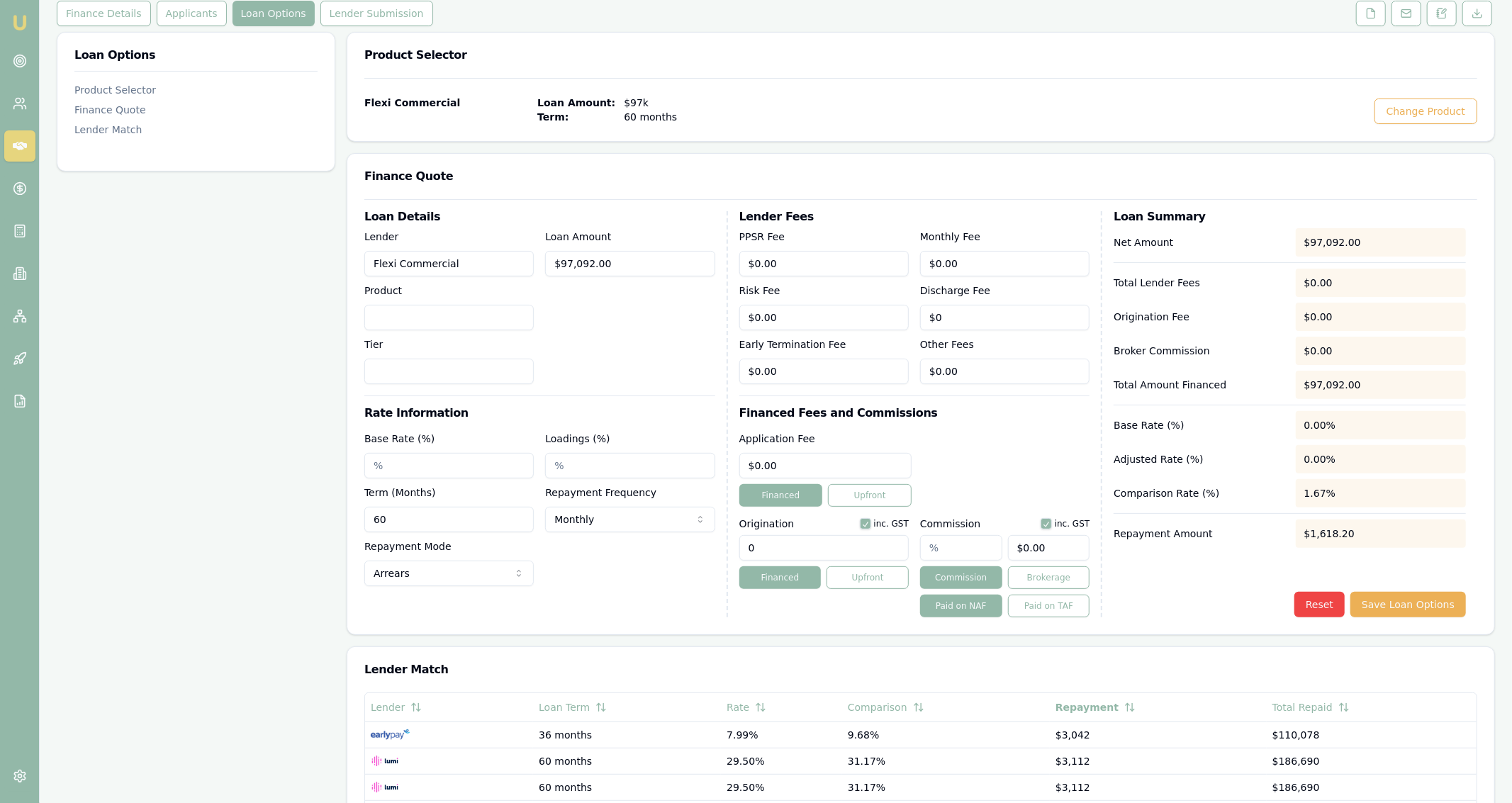
click at [494, 316] on input "Product" at bounding box center [448, 317] width 169 height 26
type input "Tertiary"
click at [504, 371] on input "Tier" at bounding box center [448, 371] width 169 height 26
type input "1"
click at [468, 452] on input "Base Rate (%)" at bounding box center [448, 465] width 169 height 26
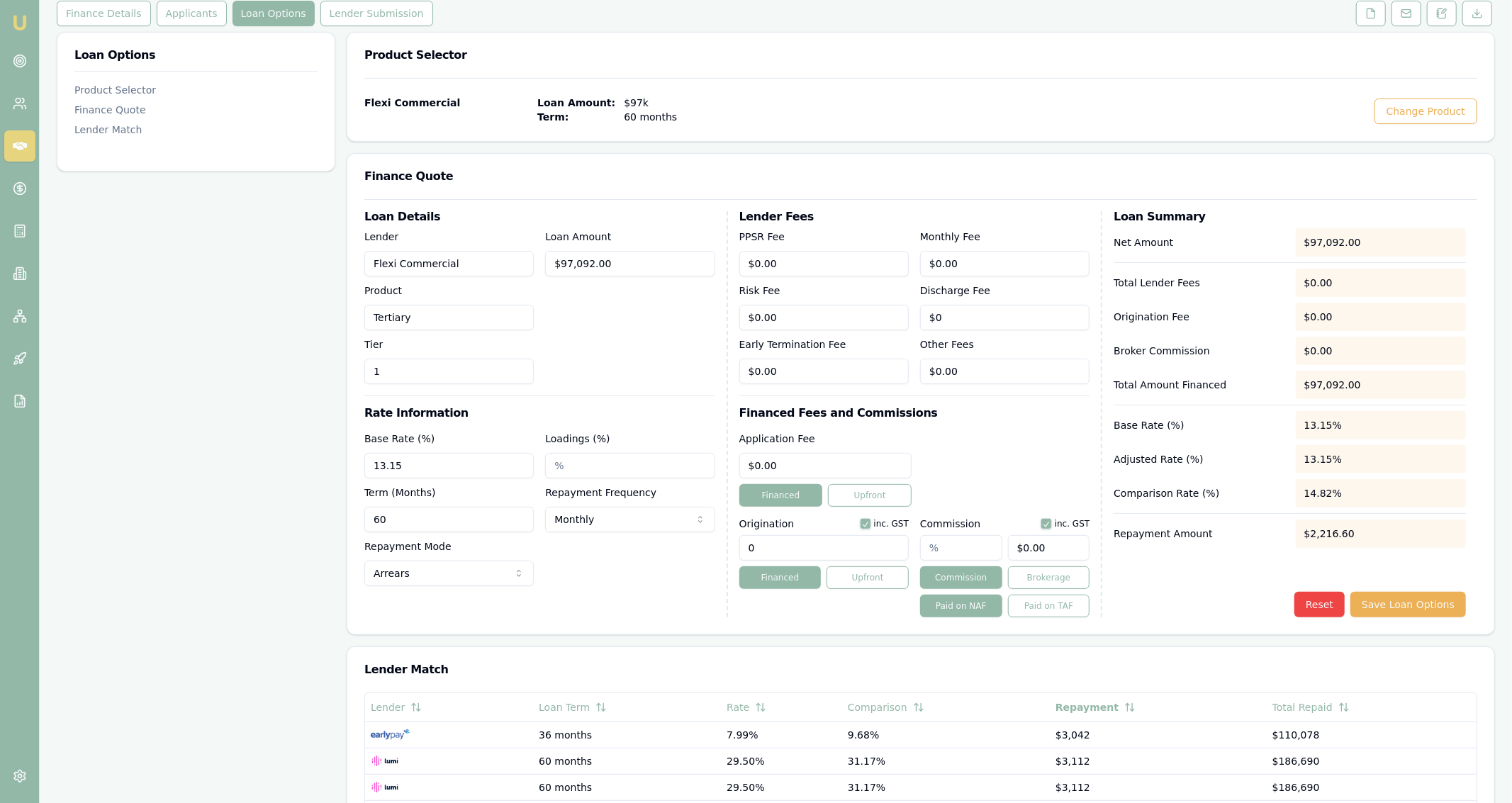
type input "13.15%"
click at [570, 472] on input "Loadings (%)" at bounding box center [629, 465] width 169 height 26
type input "1.25%"
click at [581, 410] on h3 "Rate Information" at bounding box center [539, 413] width 351 height 12
click at [485, 569] on html "Emu Broker Deals View D-4H63X86KHH Jackson Fanfulla Toggle Menu Customer Daniel…" at bounding box center [756, 215] width 1512 height 803
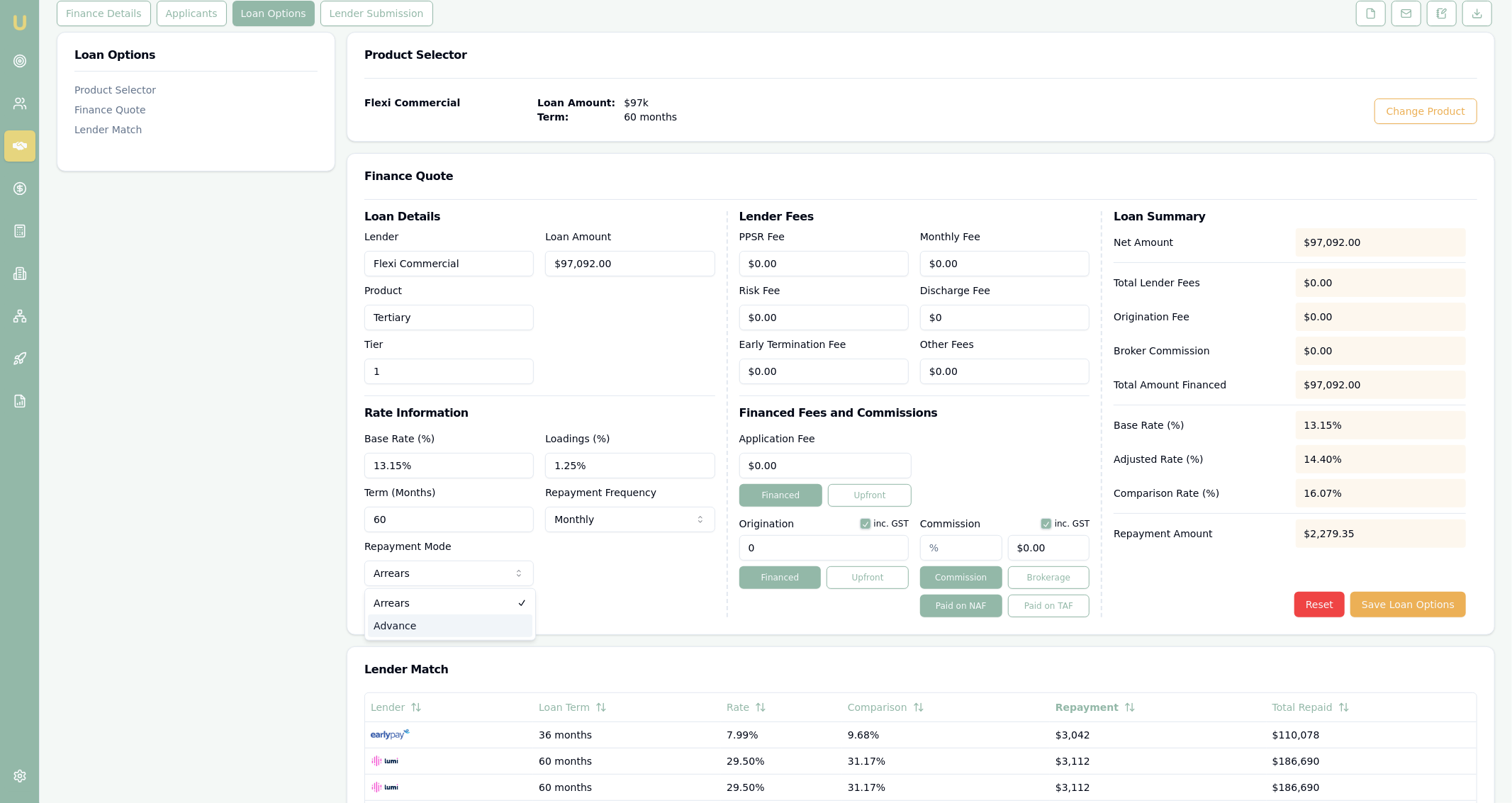
select select "ADVANCE"
click at [815, 463] on input "0" at bounding box center [826, 465] width 172 height 26
type input "$495.00"
click at [977, 540] on input "text" at bounding box center [961, 547] width 82 height 26
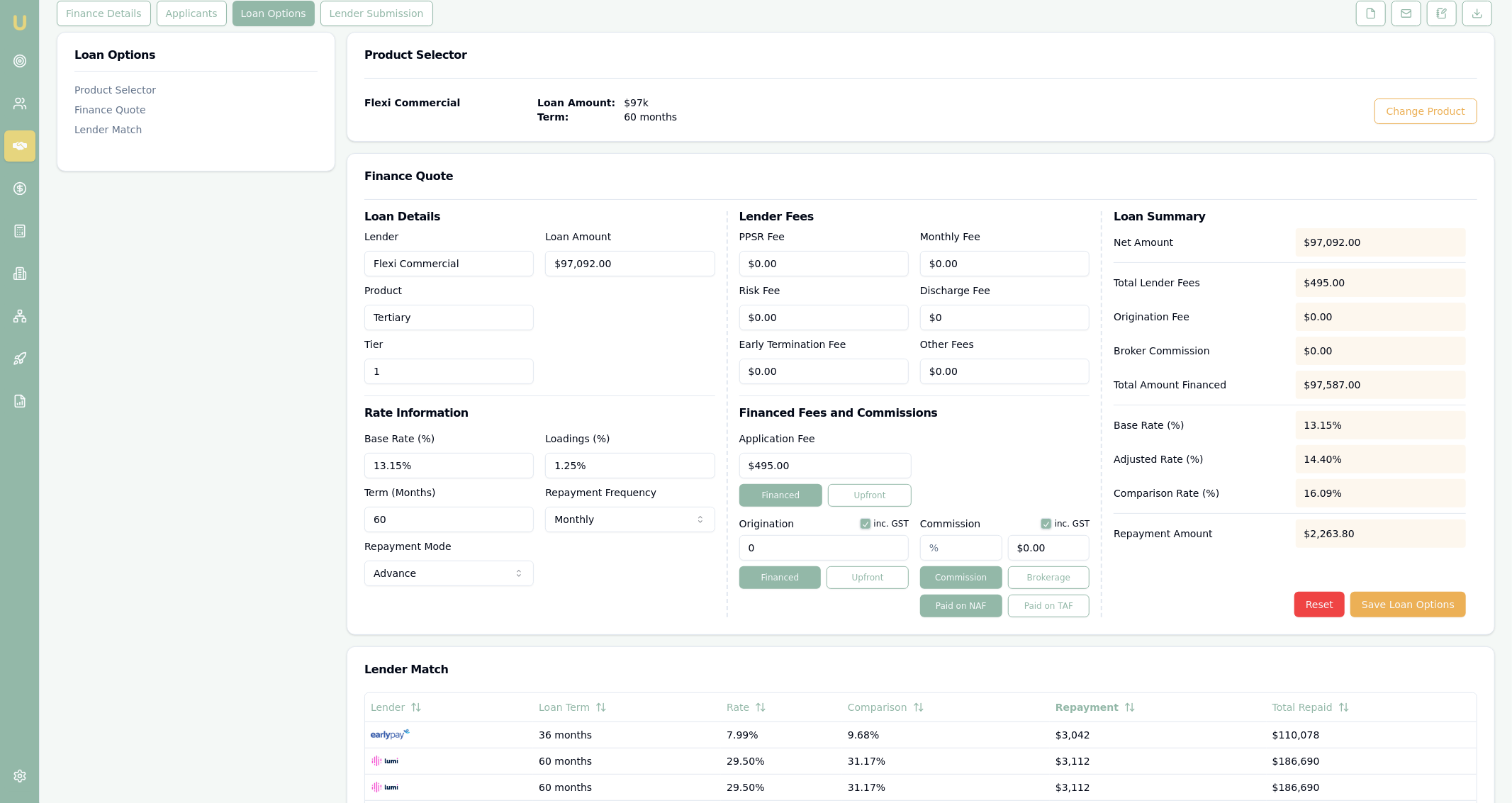
type input "3"
type input "$2,912.76"
type input "3.5"
type input "$3,398.22"
type input "3.50%"
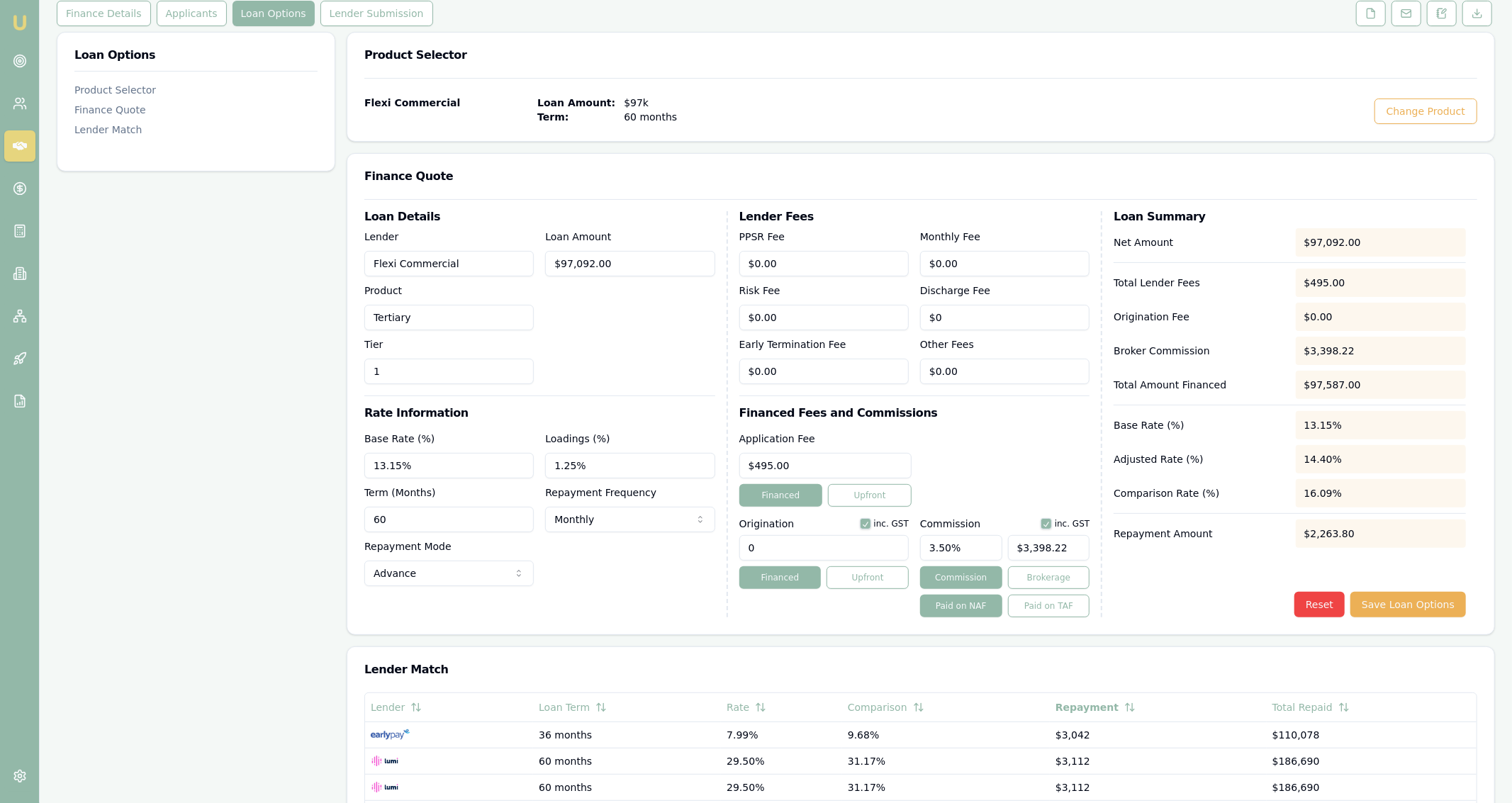
click at [1051, 523] on button "button" at bounding box center [1046, 523] width 12 height 12
checkbox input "false"
click at [1051, 488] on div "Application Fee $495.00 Financed Upfront" at bounding box center [915, 468] width 351 height 76
click at [616, 257] on input "97092" at bounding box center [629, 263] width 169 height 26
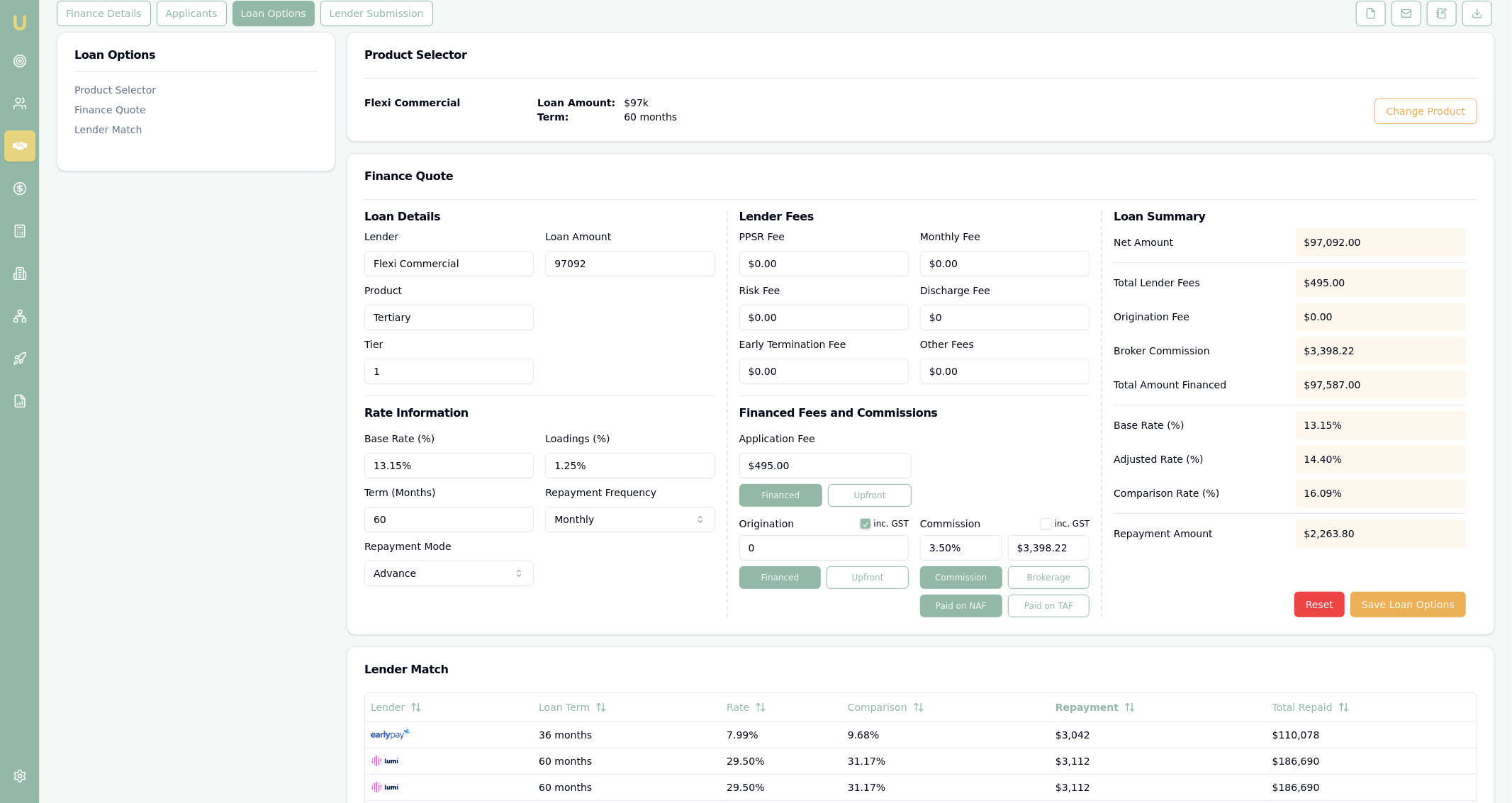
drag, startPoint x: 625, startPoint y: 260, endPoint x: 469, endPoint y: 257, distance: 156.0
click at [545, 257] on input "97092" at bounding box center [629, 263] width 169 height 26
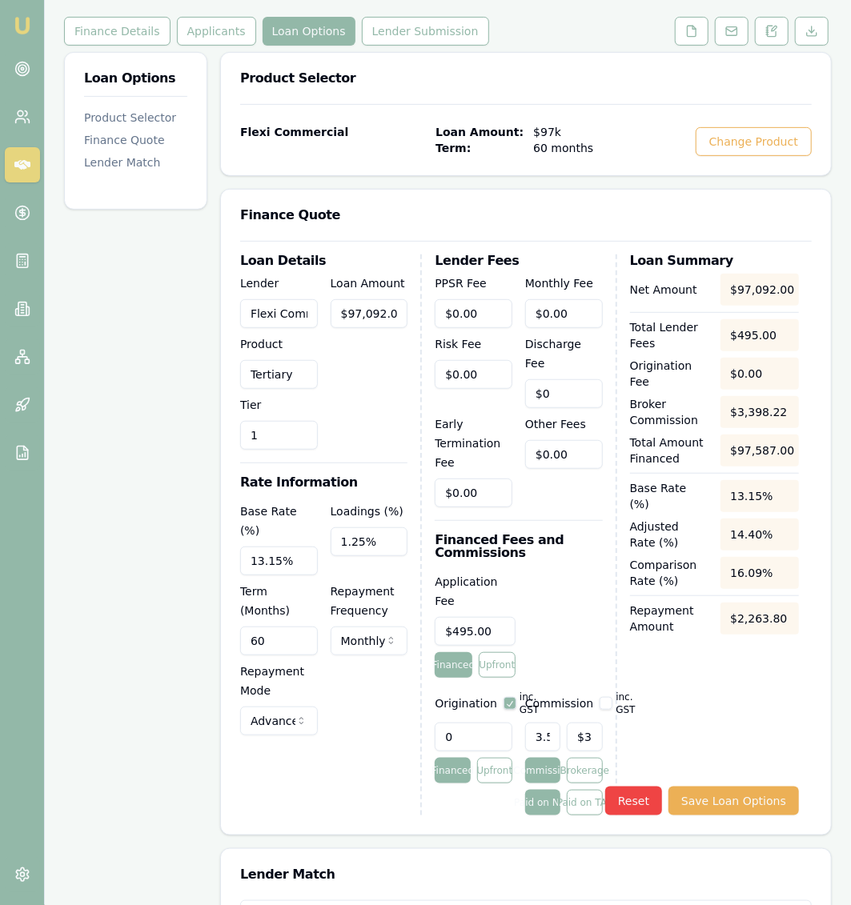
click at [109, 423] on div "Loan Options Product Selector Finance Quote Lender Match" at bounding box center [135, 676] width 143 height 1249
click at [389, 309] on input "97092" at bounding box center [370, 313] width 78 height 29
type input "7"
type input "$0.25"
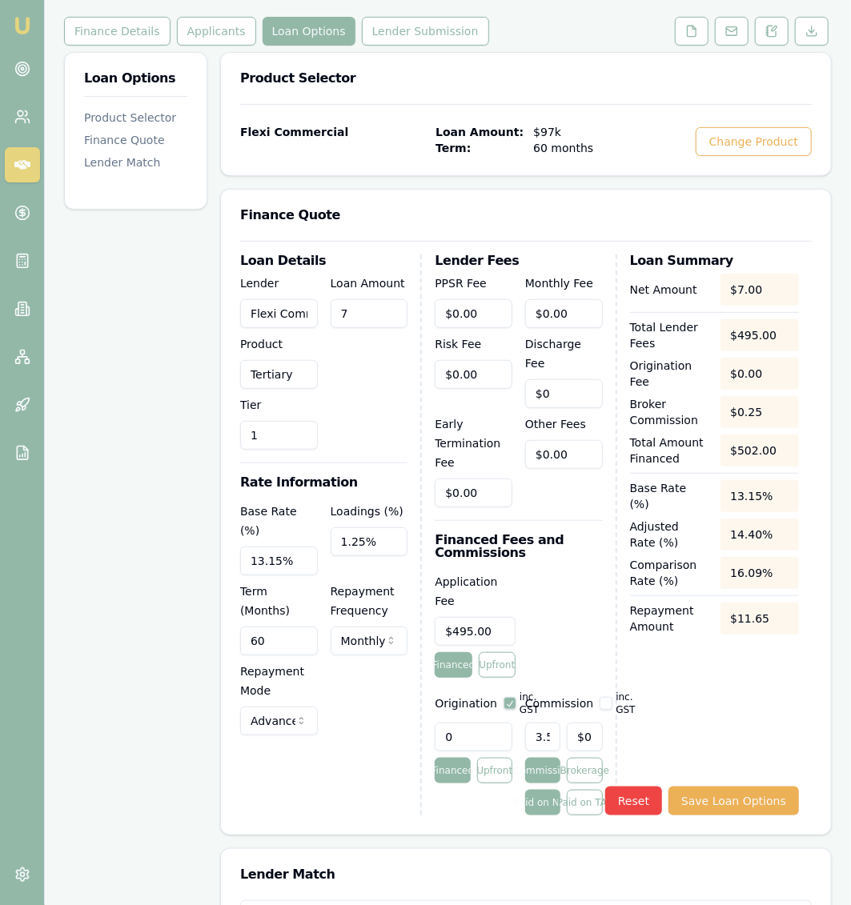
type input "77"
type input "$2.70"
type input "776"
type input "$27.16"
type input "7767"
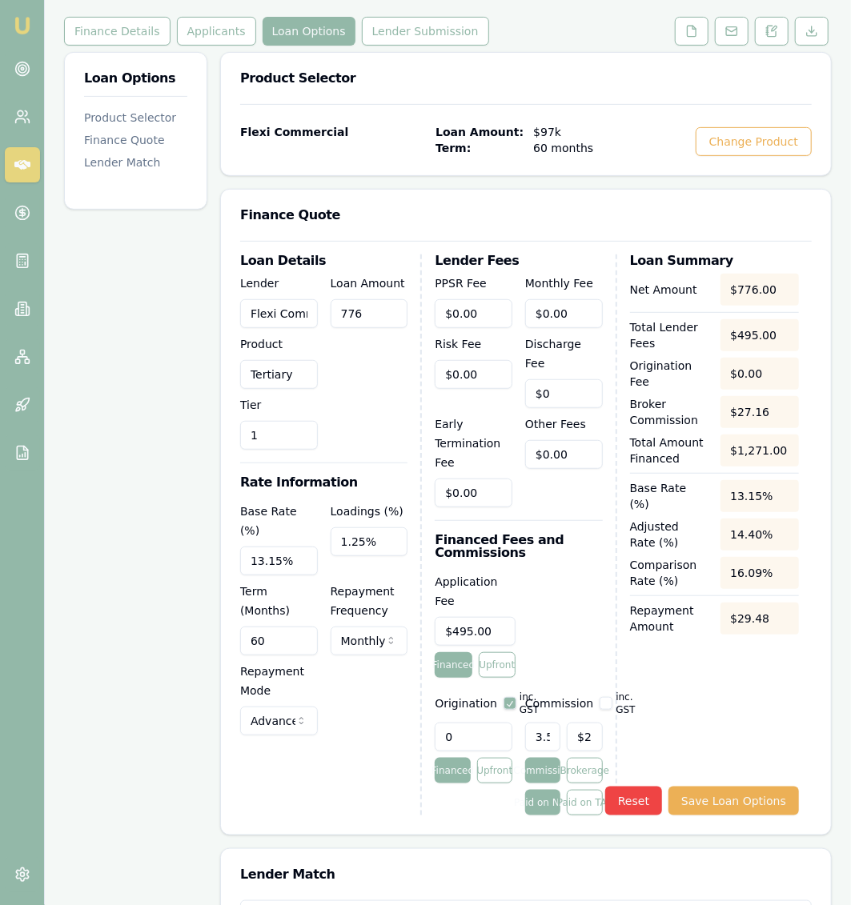
type input "$271.85"
type input "77674"
type input "$2,718.59"
type input "77674.6"
type input "$2,718.61"
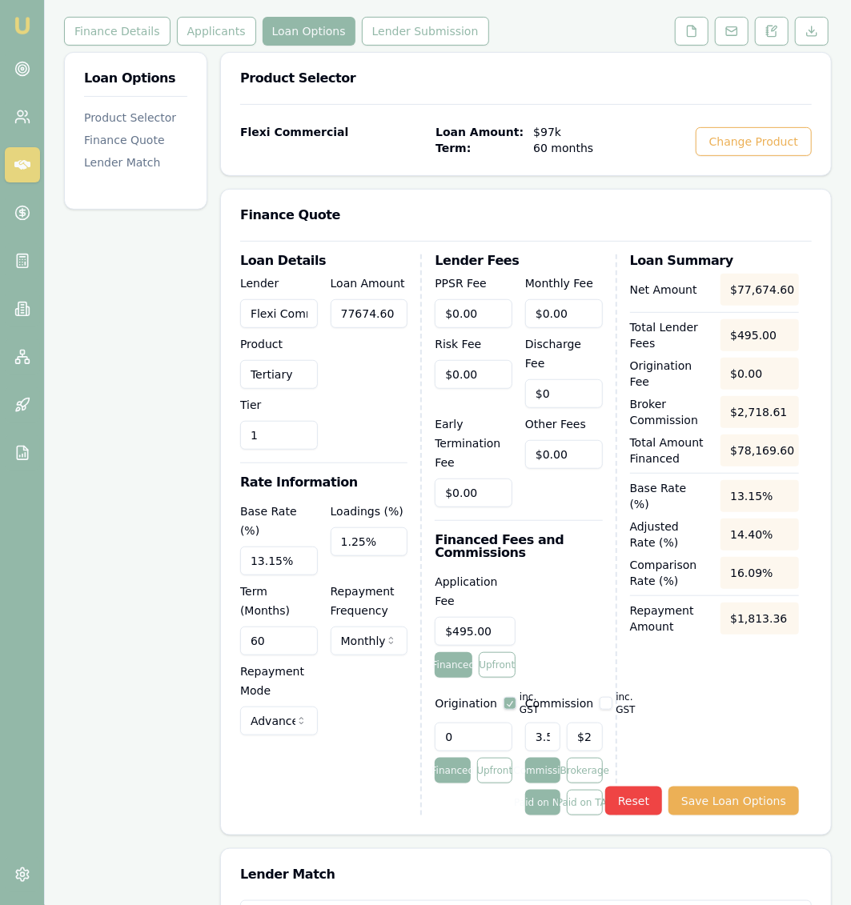
type input "$77,674.60"
click at [716, 210] on h3 "Finance Quote" at bounding box center [525, 215] width 571 height 13
click at [342, 530] on input "1.25%" at bounding box center [370, 541] width 78 height 29
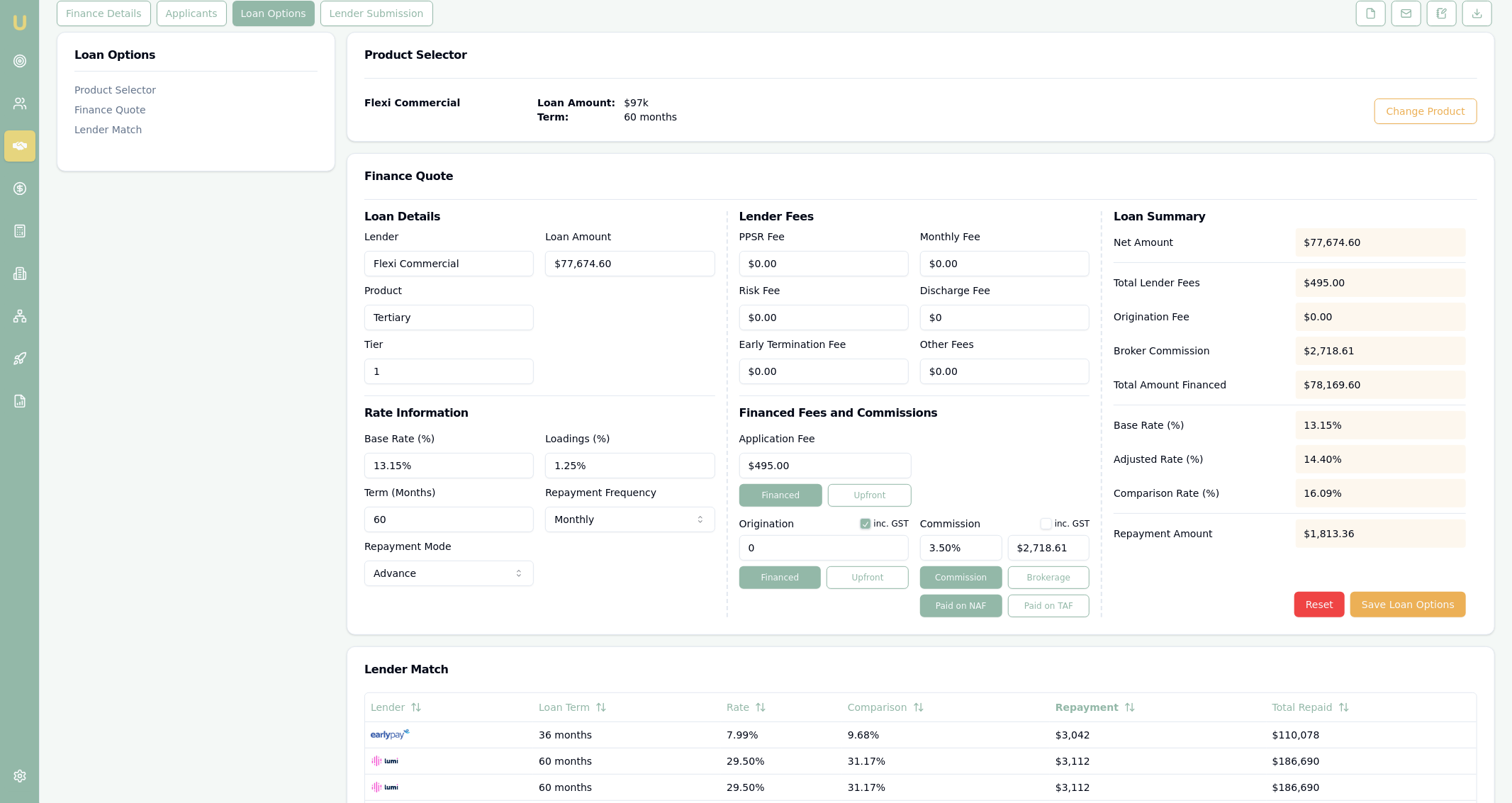
click at [647, 370] on div "Loan Amount $77,674.60" at bounding box center [629, 306] width 169 height 156
click at [329, 175] on div "Loan Options Product Selector Finance Quote Lender Match" at bounding box center [196, 539] width 278 height 1015
click at [1450, 619] on div "Loan Details Lender Flexi Commercial Product Tertiary Tier 1 Loan Amount $77,67…" at bounding box center [920, 416] width 1147 height 435
click at [1450, 606] on button "Save Loan Options" at bounding box center [1407, 604] width 115 height 26
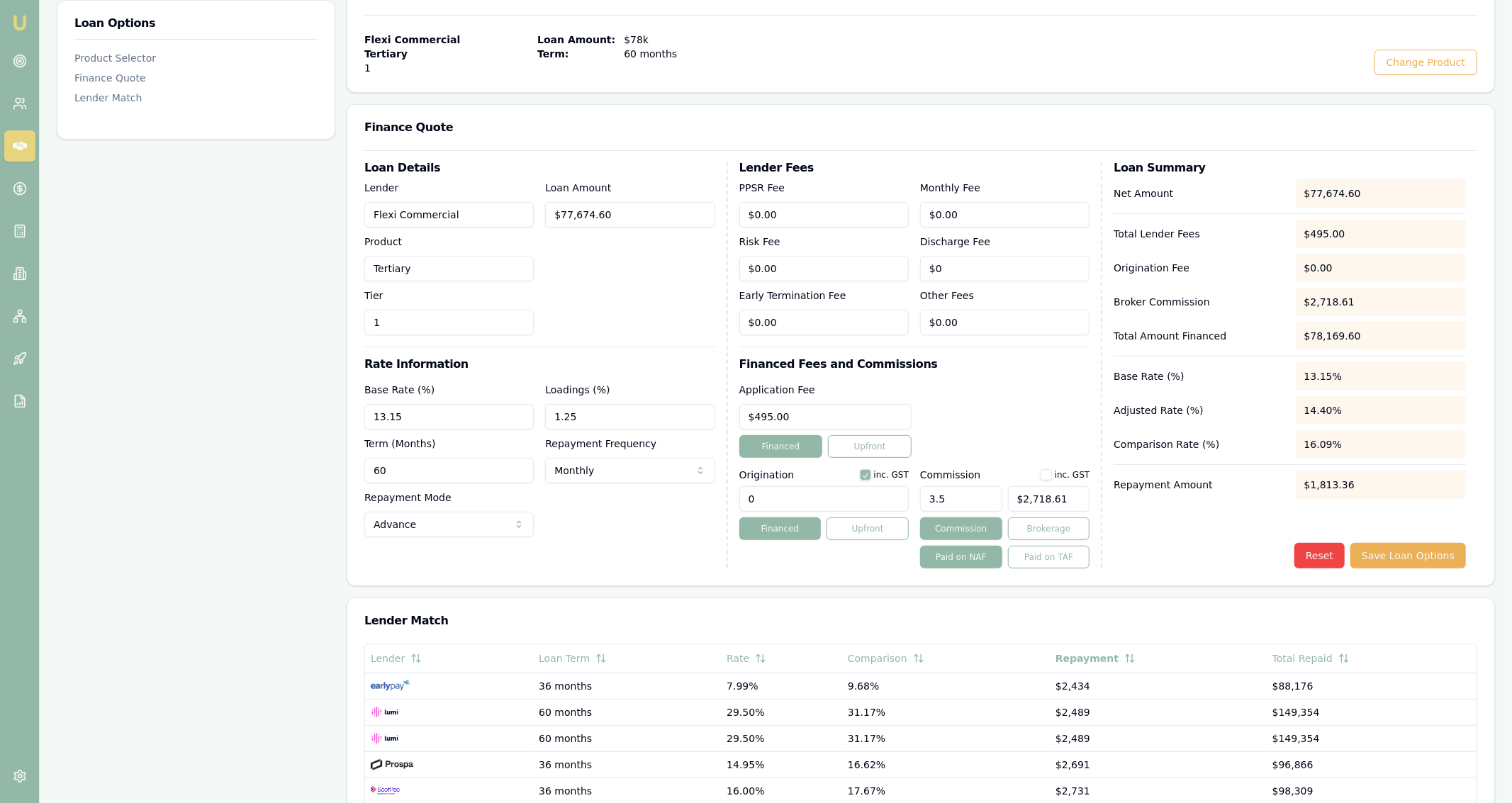
scroll to position [251, 0]
click at [508, 416] on input "13.15" at bounding box center [448, 415] width 169 height 26
type input "13.15%"
click at [602, 413] on input "1.25" at bounding box center [629, 415] width 169 height 26
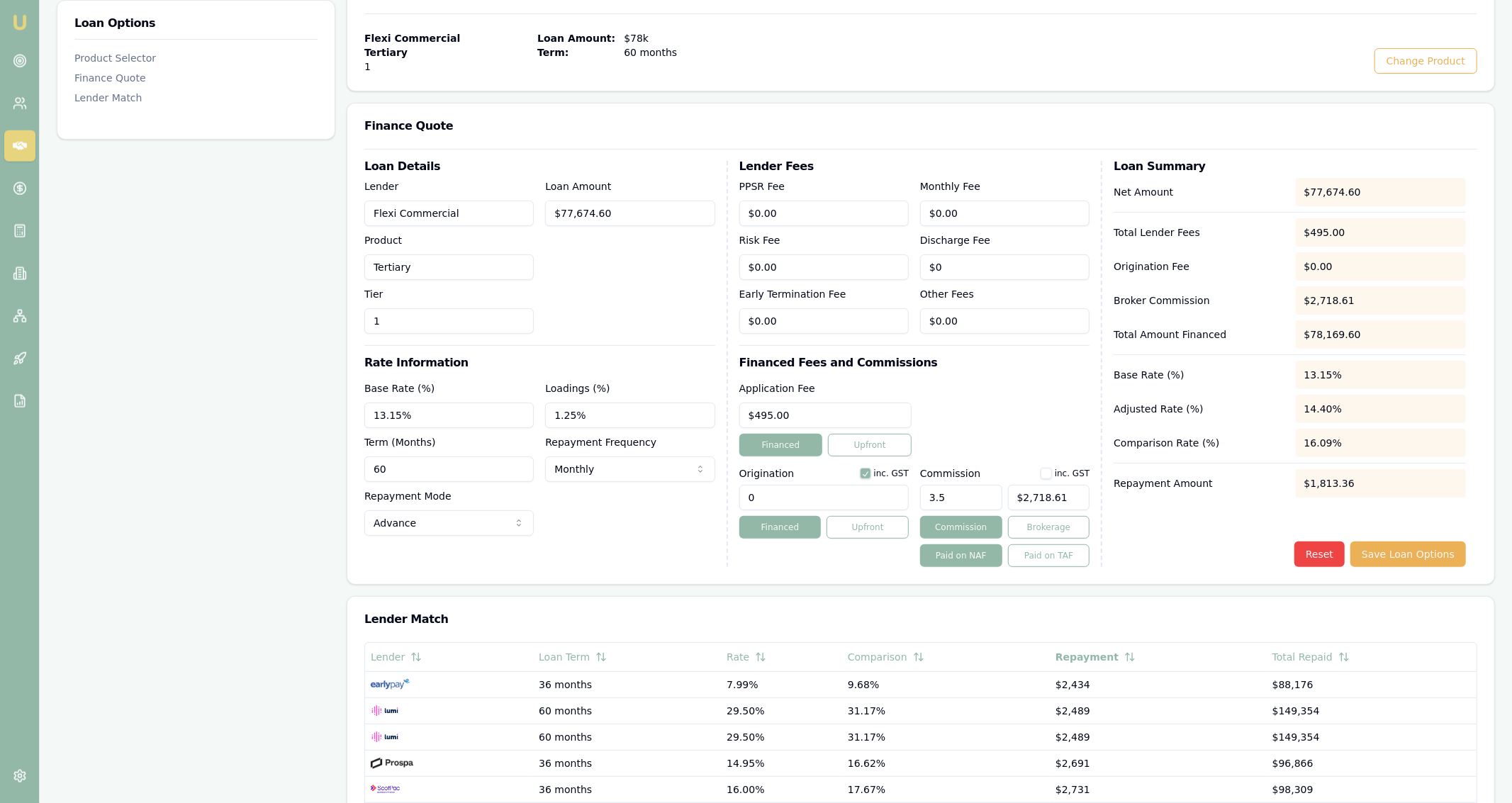
type input "1.25%"
click at [488, 431] on div "Base Rate (%) 13.15% Loadings (%) 1.25% Term (Months) 60 Repayment Frequency Mo…" at bounding box center [539, 458] width 351 height 156
click at [488, 429] on div "Base Rate (%) 13.15% Loadings (%) 1.25% Term (Months) 60 Repayment Frequency Mo…" at bounding box center [539, 458] width 351 height 156
click at [485, 428] on div "Base Rate (%) 13.15% Loadings (%) 1.25% Term (Months) 60 Repayment Frequency Mo…" at bounding box center [539, 458] width 351 height 156
click at [476, 421] on input "13.15%" at bounding box center [448, 415] width 169 height 26
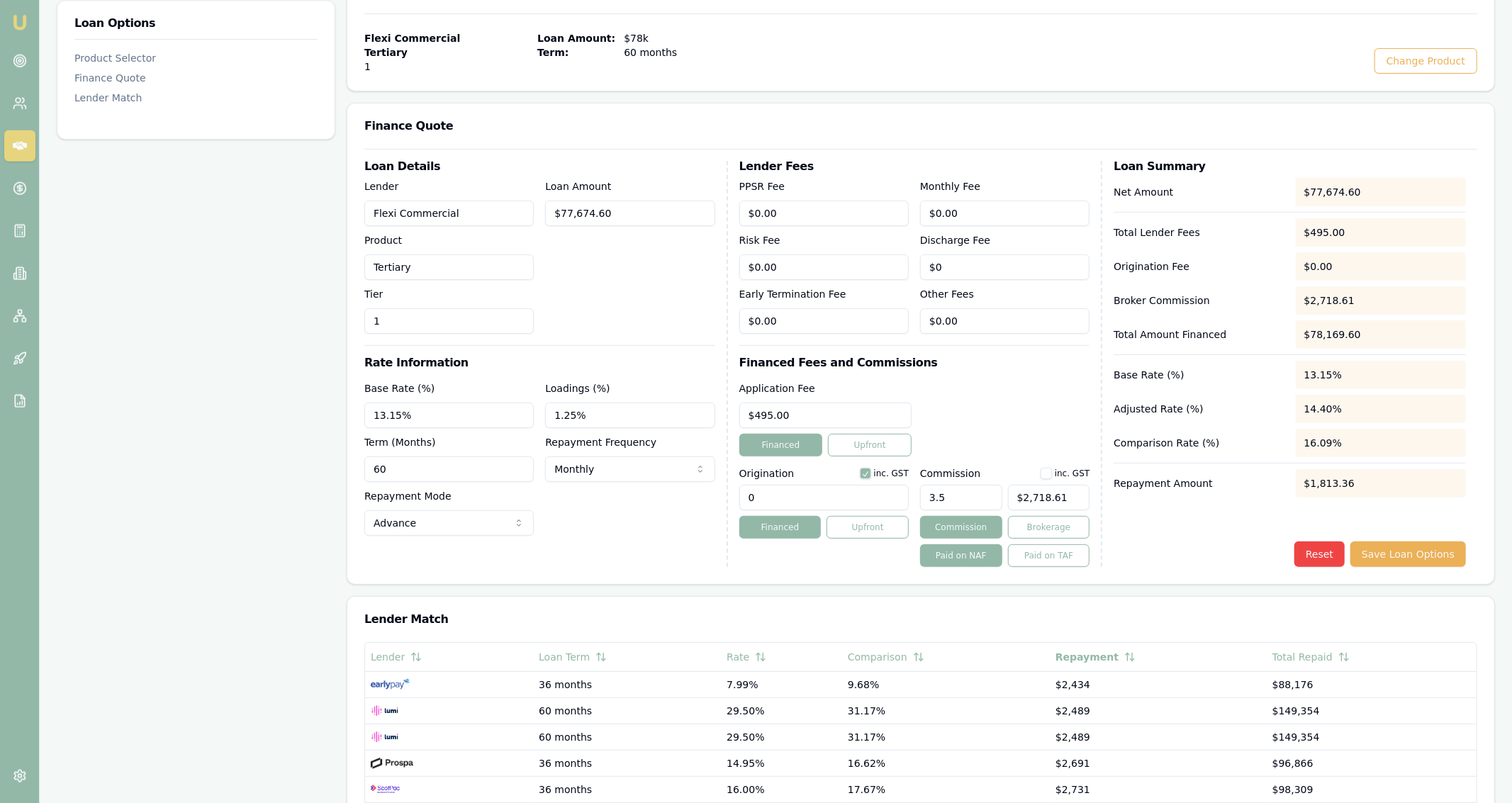
click at [476, 421] on input "13.15%" at bounding box center [448, 415] width 169 height 26
type input "11.90%"
click at [589, 378] on div "Loan Details Lender Flexi Commercial Product Tertiary Tier 1 Loan Amount $77,67…" at bounding box center [546, 364] width 364 height 406
click at [1419, 554] on button "Save Loan Options" at bounding box center [1407, 553] width 115 height 26
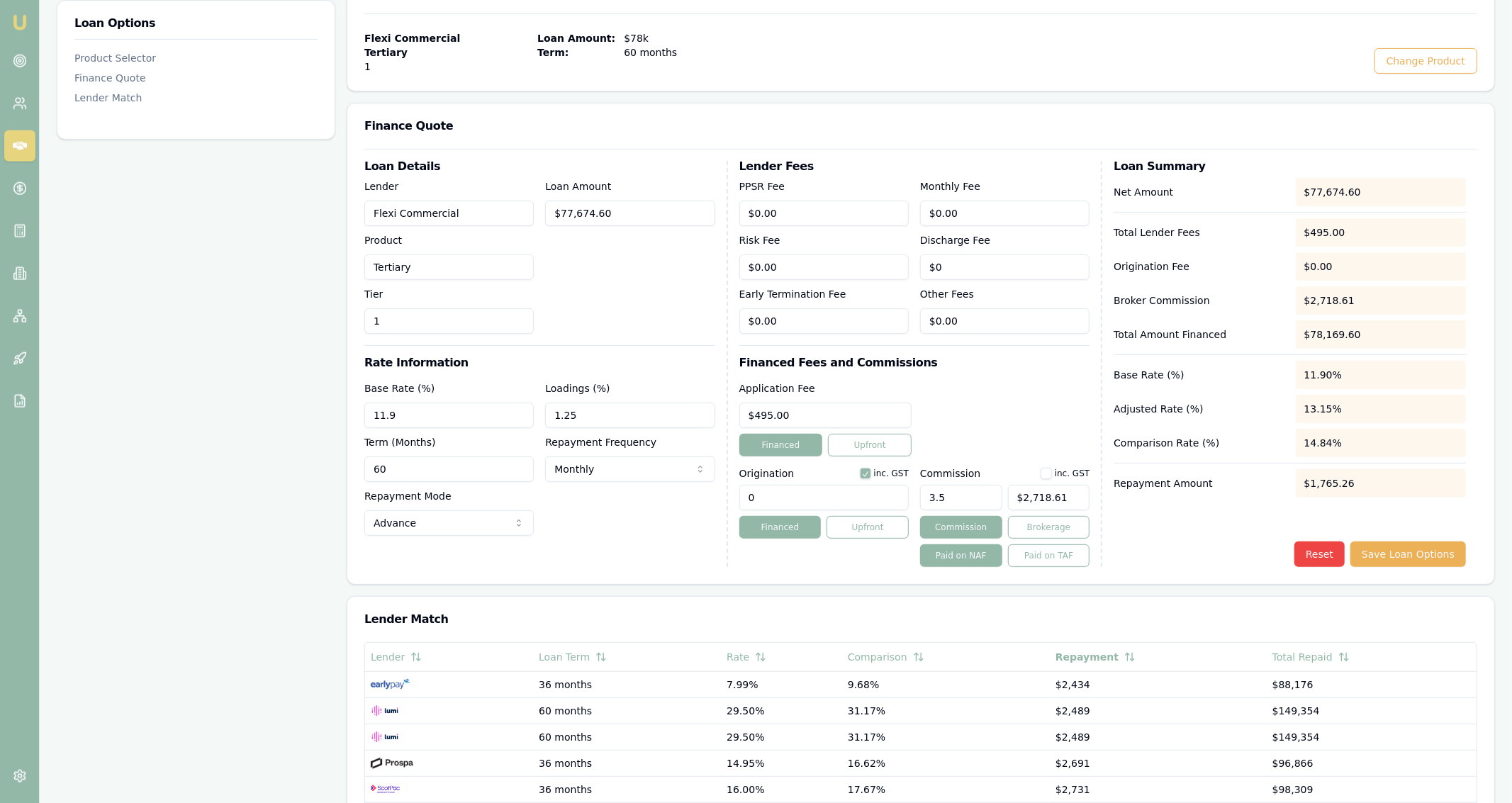
click at [463, 426] on input "11.9" at bounding box center [448, 415] width 169 height 26
click at [182, 374] on div "Loan Options Product Selector Finance Quote Lender Match" at bounding box center [196, 482] width 278 height 1030
click at [483, 416] on input "11.90%" at bounding box center [448, 415] width 169 height 26
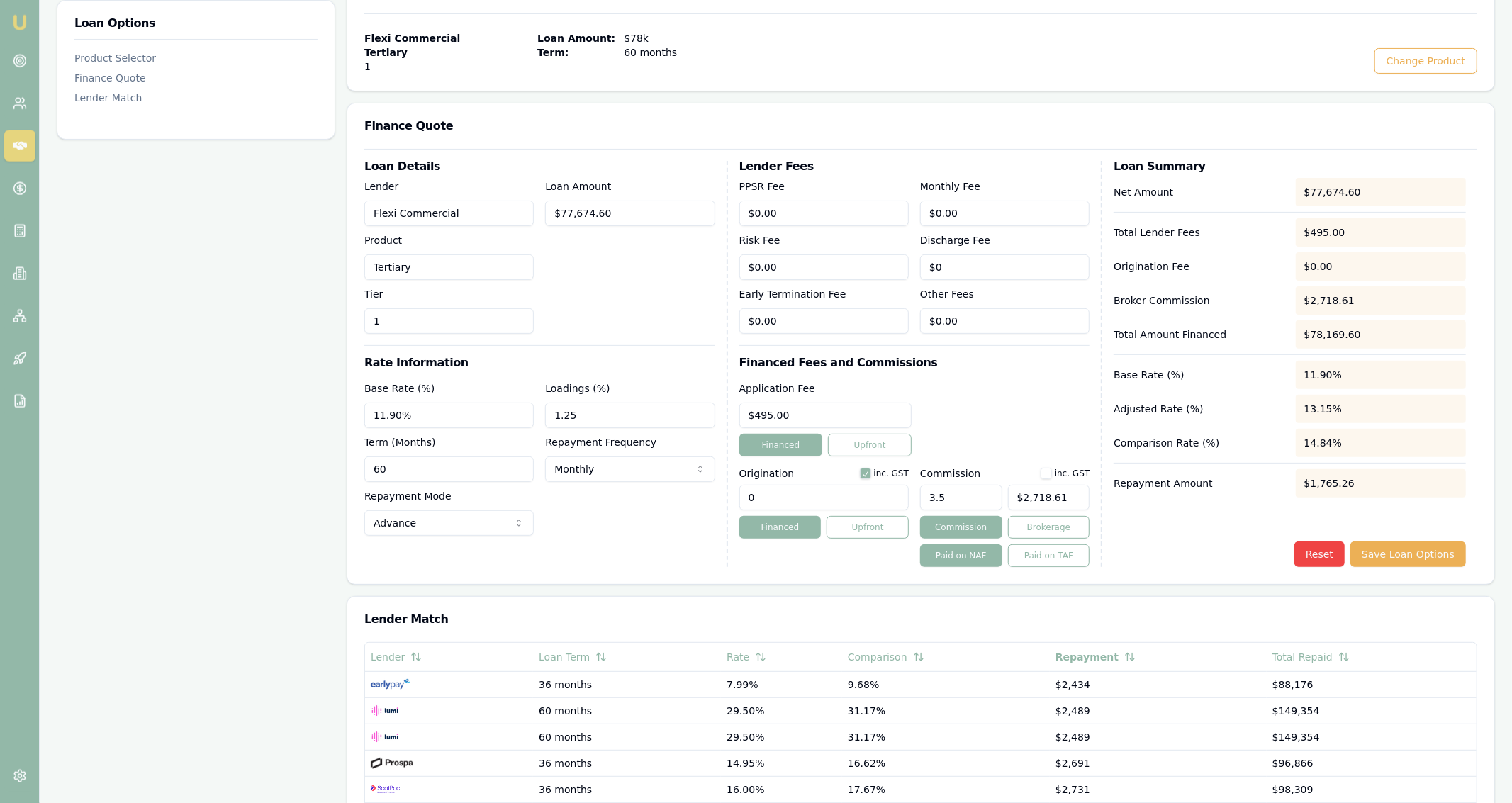
click at [483, 416] on input "11.90%" at bounding box center [448, 415] width 169 height 26
type input "1474.00%"
click at [604, 417] on input "1.25" at bounding box center [629, 415] width 169 height 26
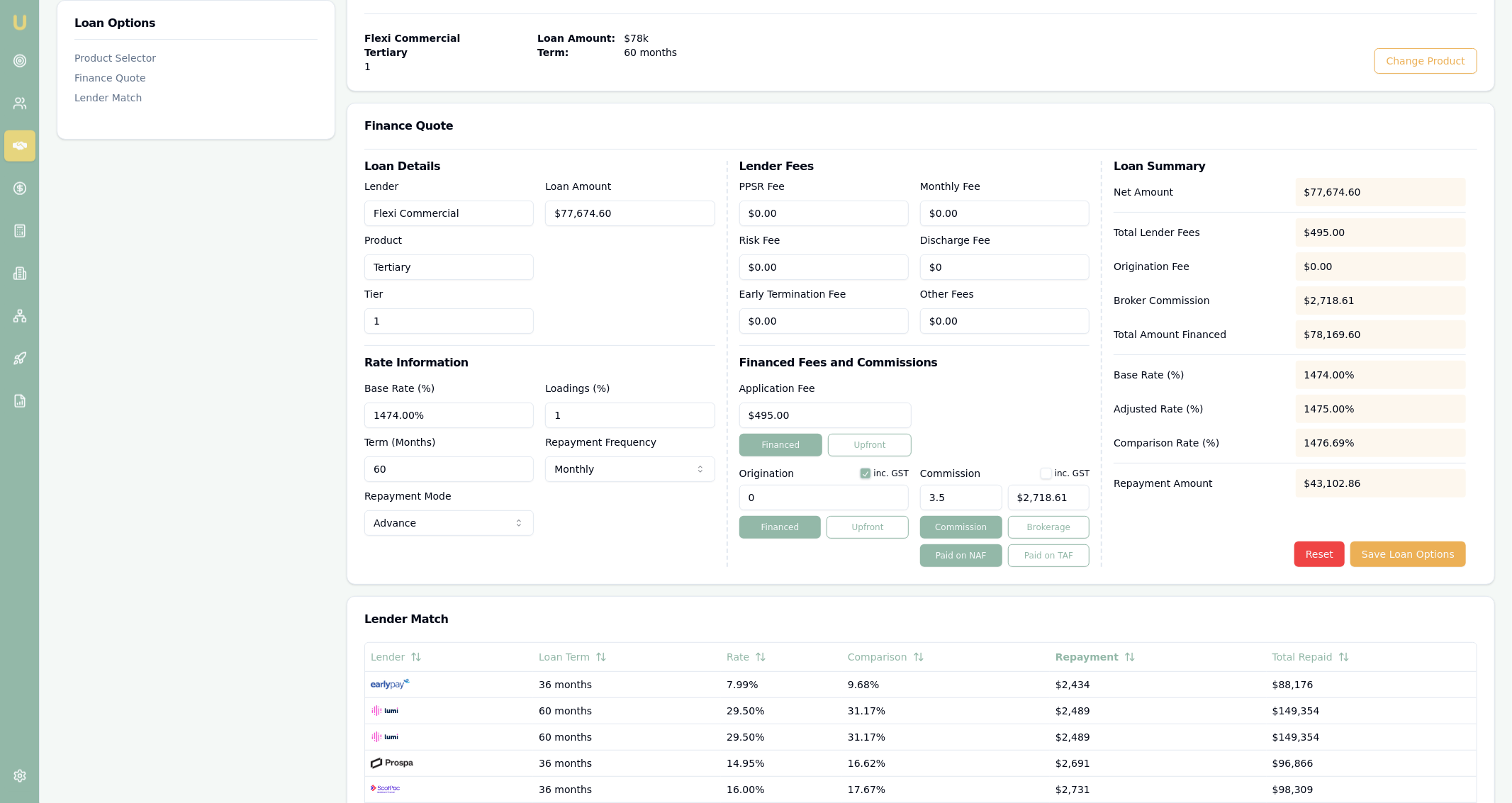
type input "1"
click at [193, 477] on div "Loan Options Product Selector Finance Quote Lender Match" at bounding box center [196, 482] width 278 height 1030
click at [382, 421] on input "1474.00%" at bounding box center [448, 415] width 169 height 26
type input "14.74%"
click at [470, 392] on div "Base Rate (%) 14.74%" at bounding box center [448, 404] width 169 height 48
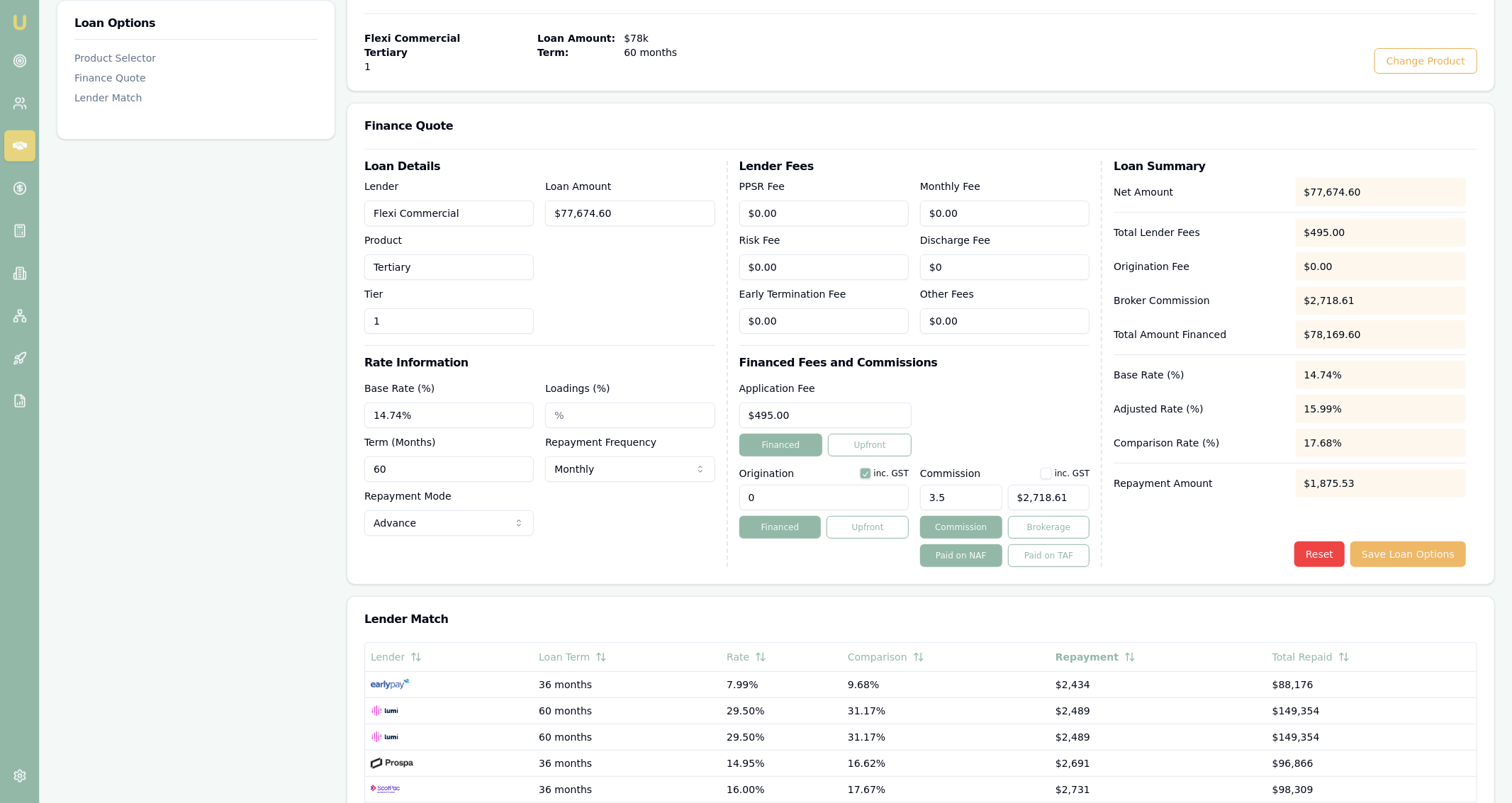
click at [1423, 550] on button "Save Loan Options" at bounding box center [1407, 553] width 115 height 26
click at [1402, 559] on button "Save Loan Options" at bounding box center [1407, 553] width 115 height 26
click at [209, 453] on div "Loan Options Product Selector Finance Quote Lender Match" at bounding box center [196, 482] width 278 height 1030
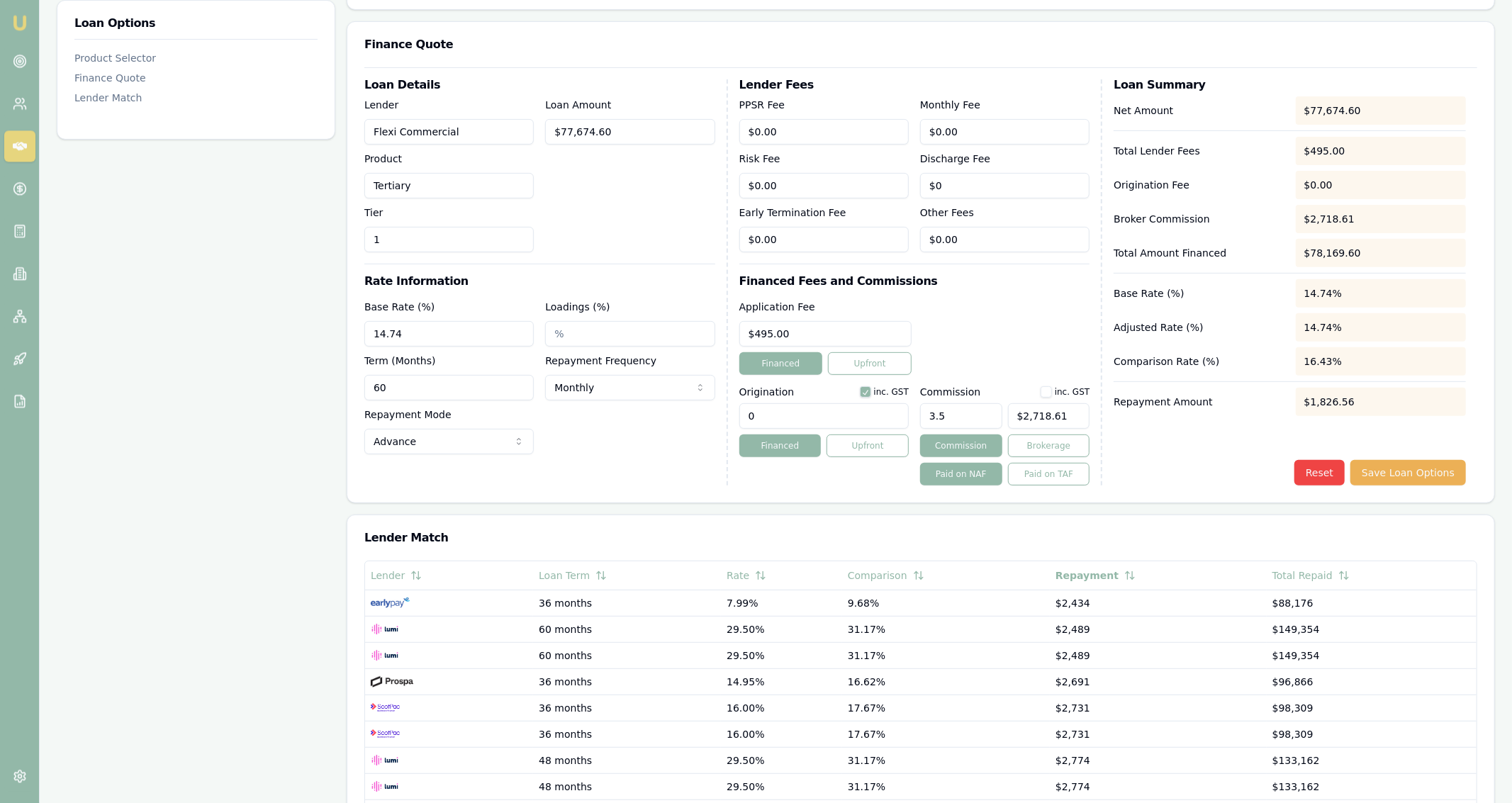
scroll to position [339, 0]
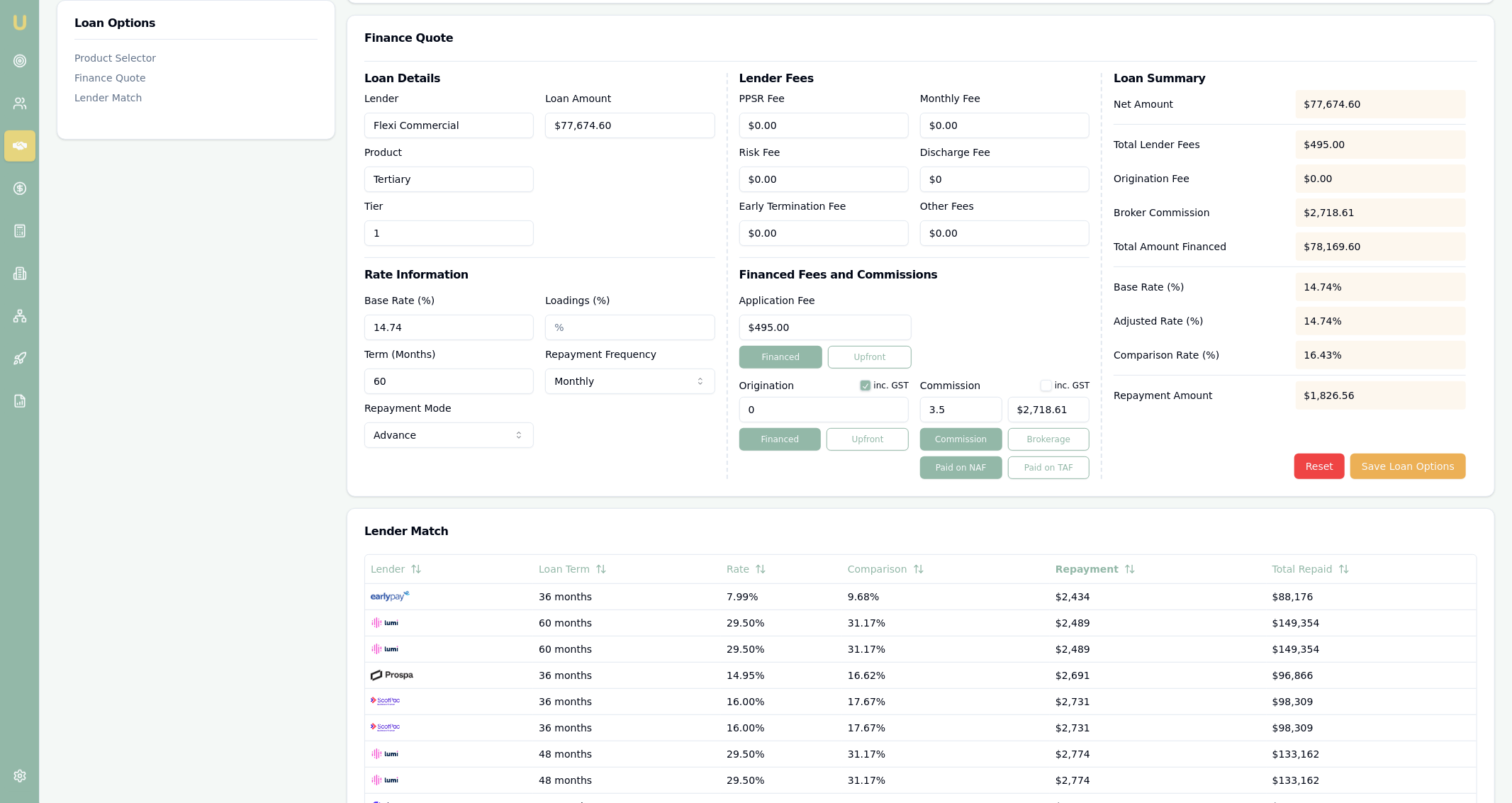
click at [1417, 442] on div "Net Amount $77,674.60 Total Lender Fees $495.00 Origination Fee $0.00 Broker Co…" at bounding box center [1290, 284] width 353 height 389
click at [1420, 456] on button "Save Loan Options" at bounding box center [1407, 466] width 115 height 26
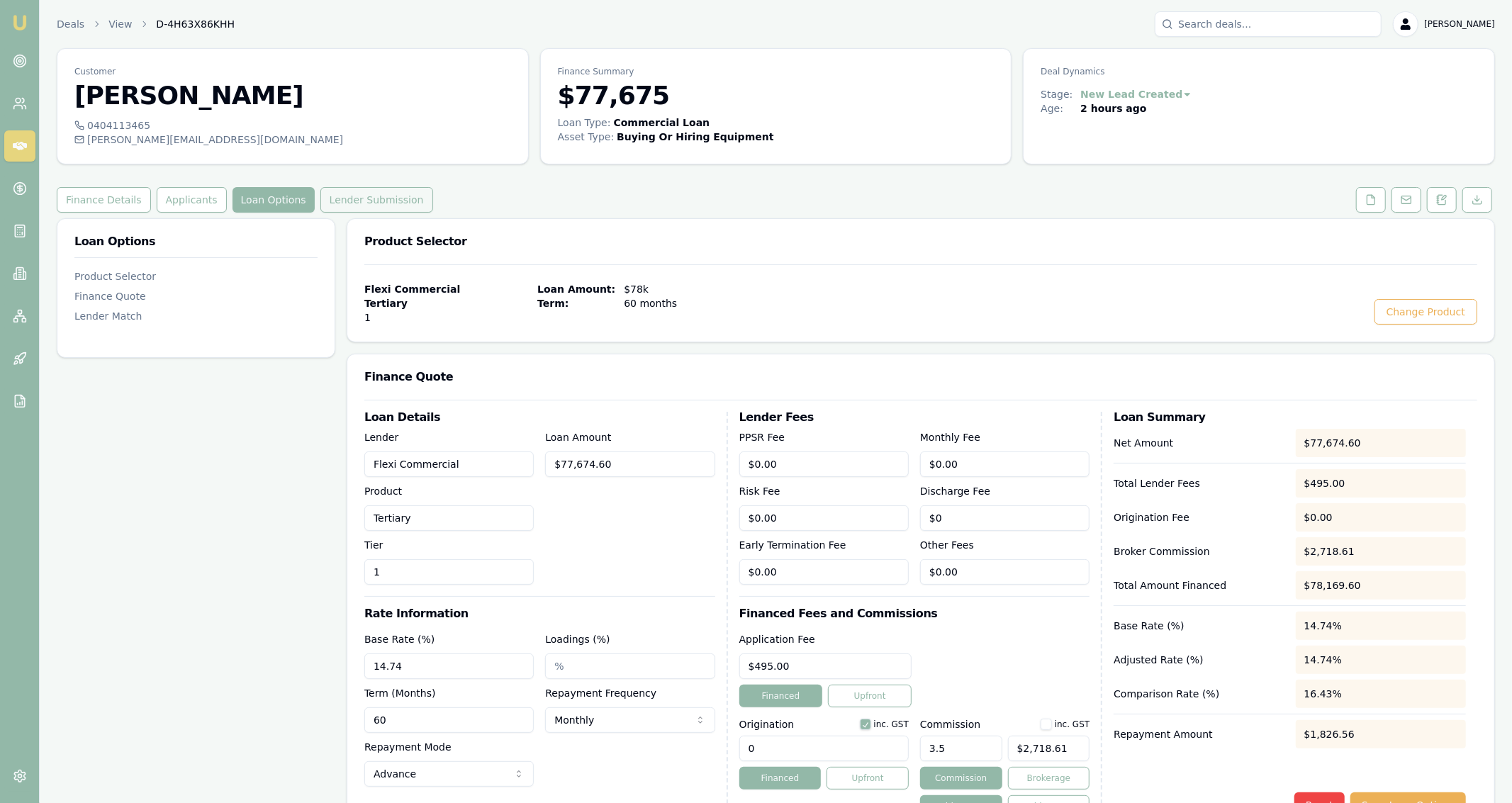
click at [382, 204] on button "Lender Submission" at bounding box center [376, 199] width 112 height 26
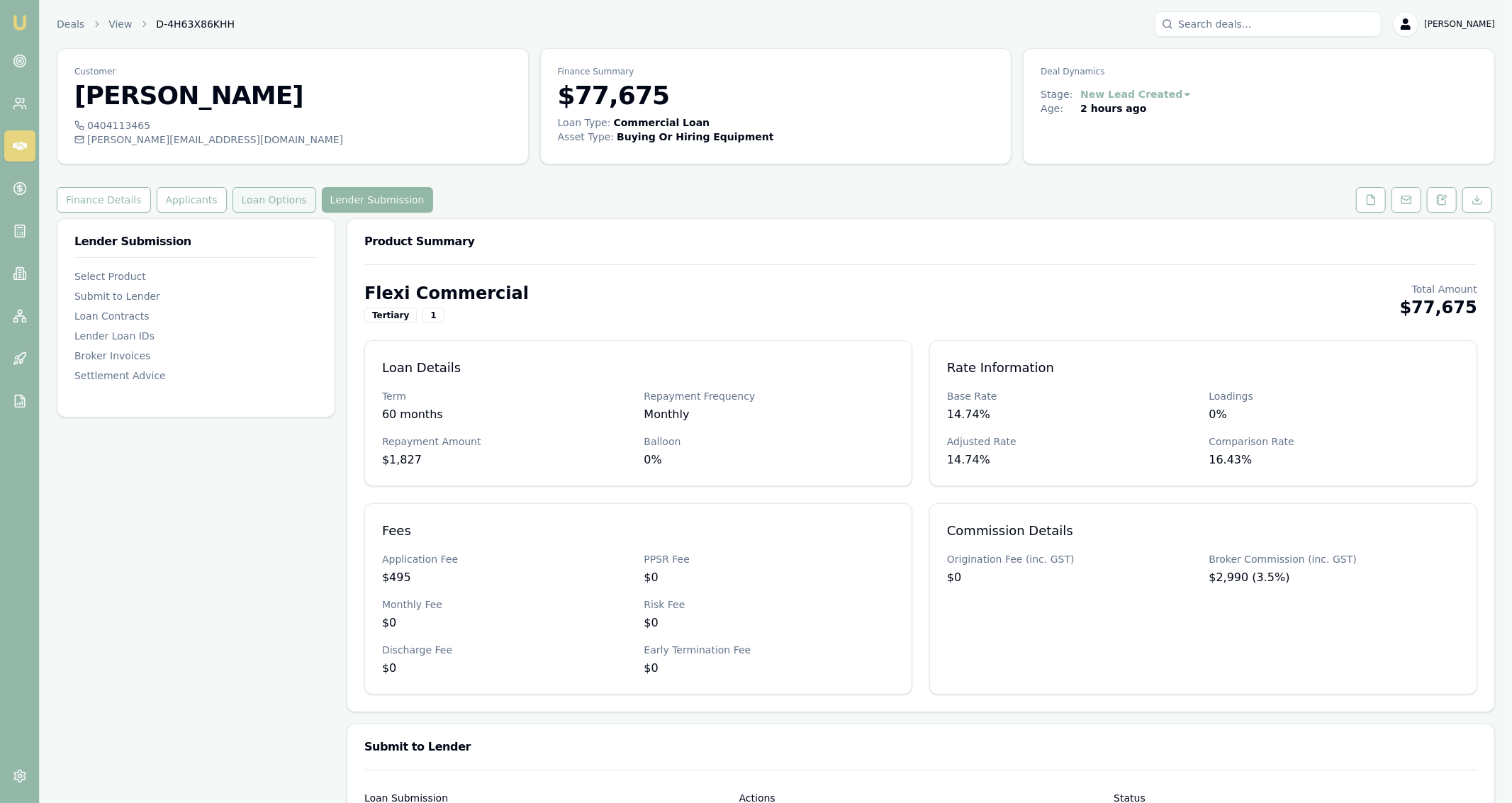
click at [234, 204] on button "Loan Options" at bounding box center [274, 199] width 83 height 26
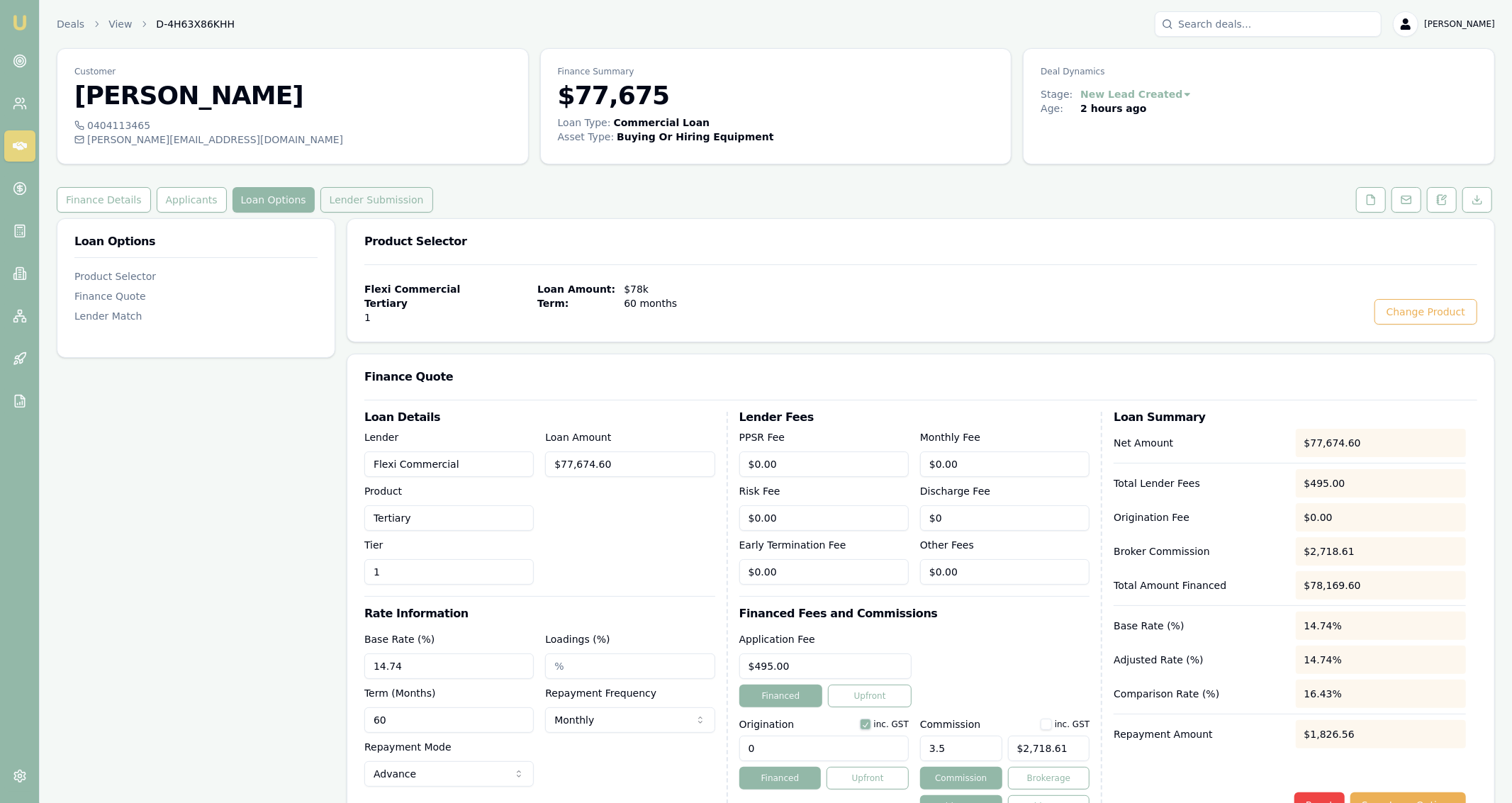
click at [323, 204] on button "Lender Submission" at bounding box center [376, 199] width 112 height 26
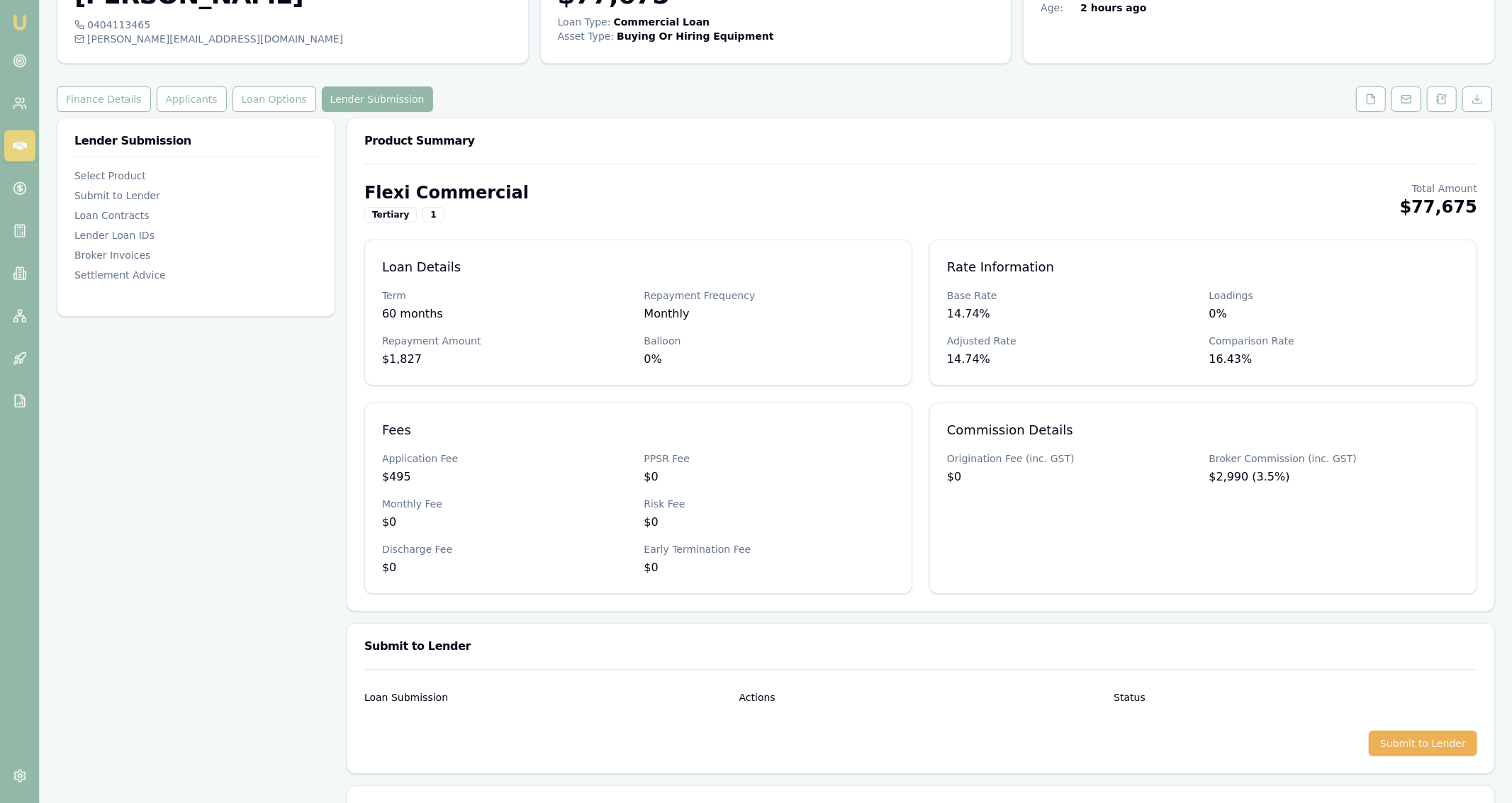
scroll to position [263, 0]
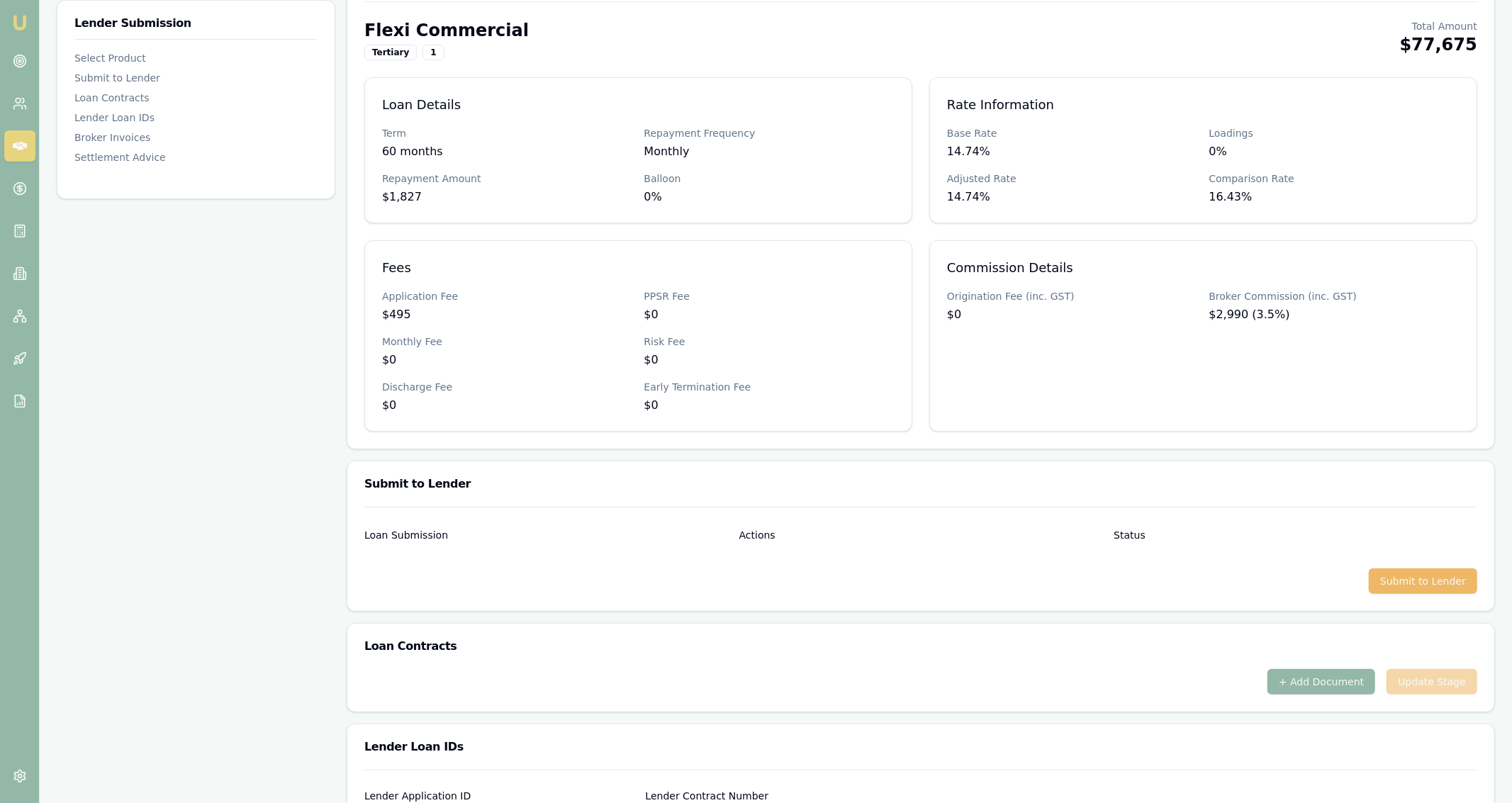
click at [1445, 576] on button "Submit to Lender" at bounding box center [1423, 581] width 108 height 26
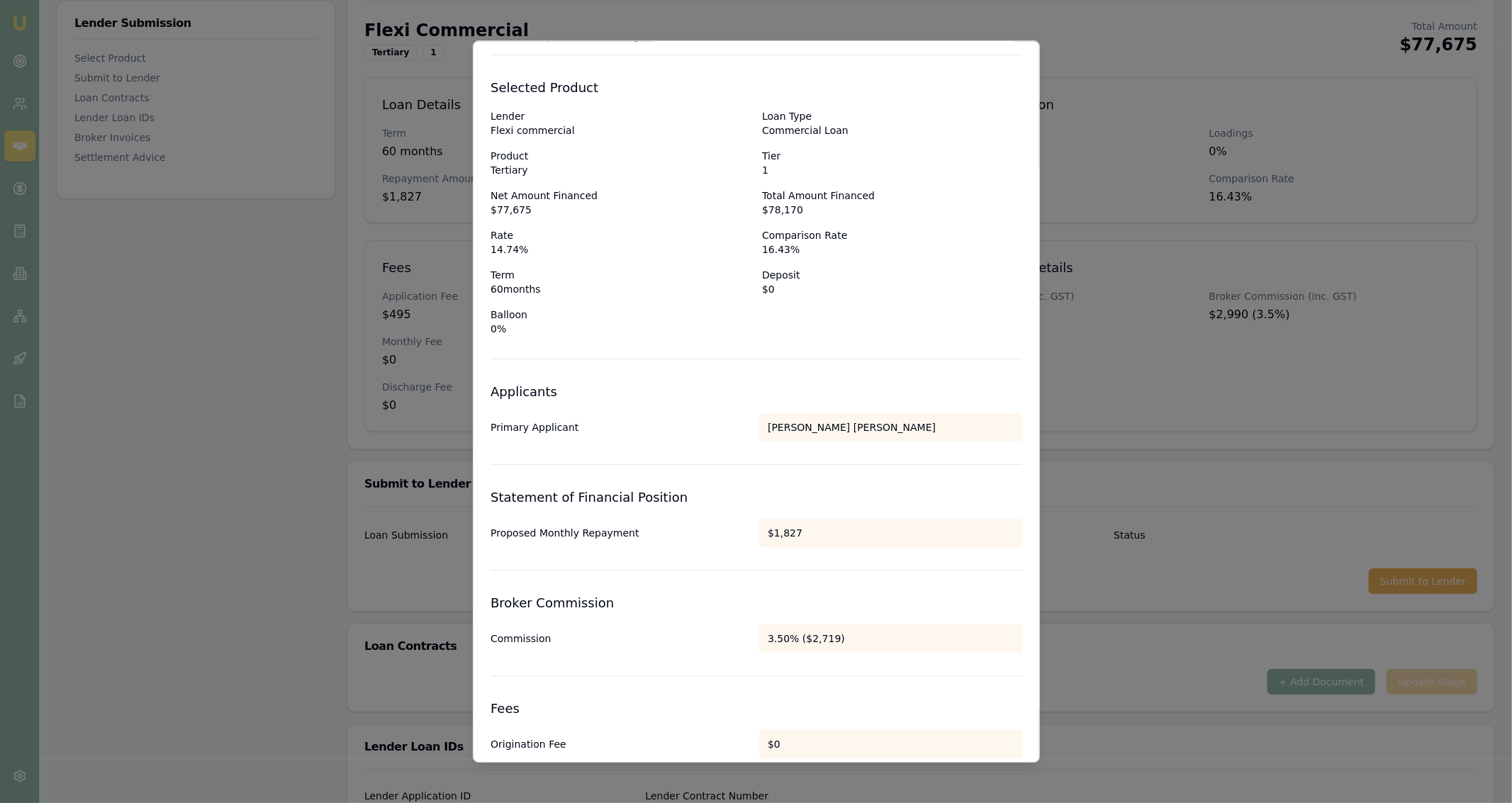
scroll to position [0, 0]
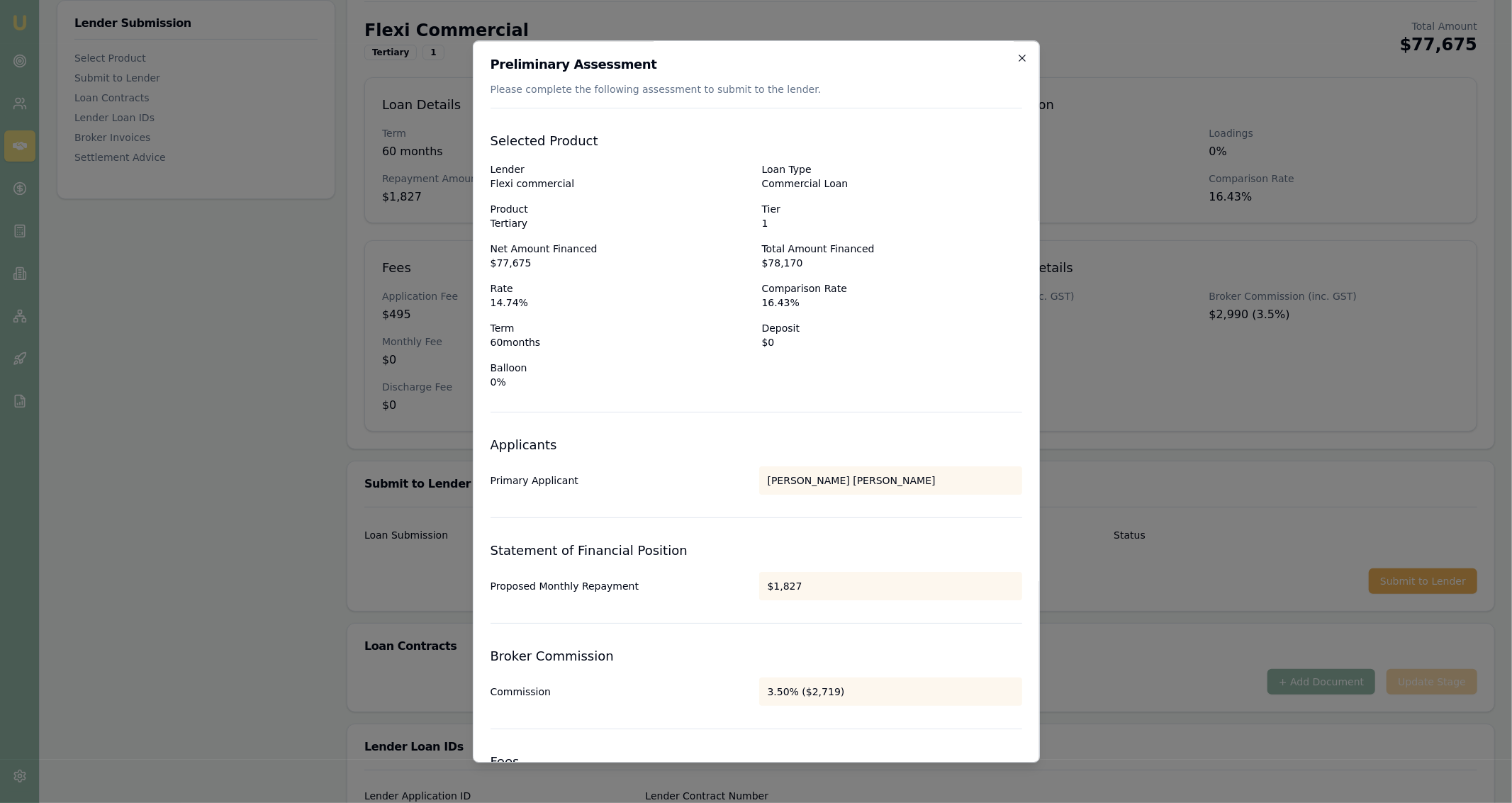
click at [1023, 58] on icon "button" at bounding box center [1021, 58] width 6 height 6
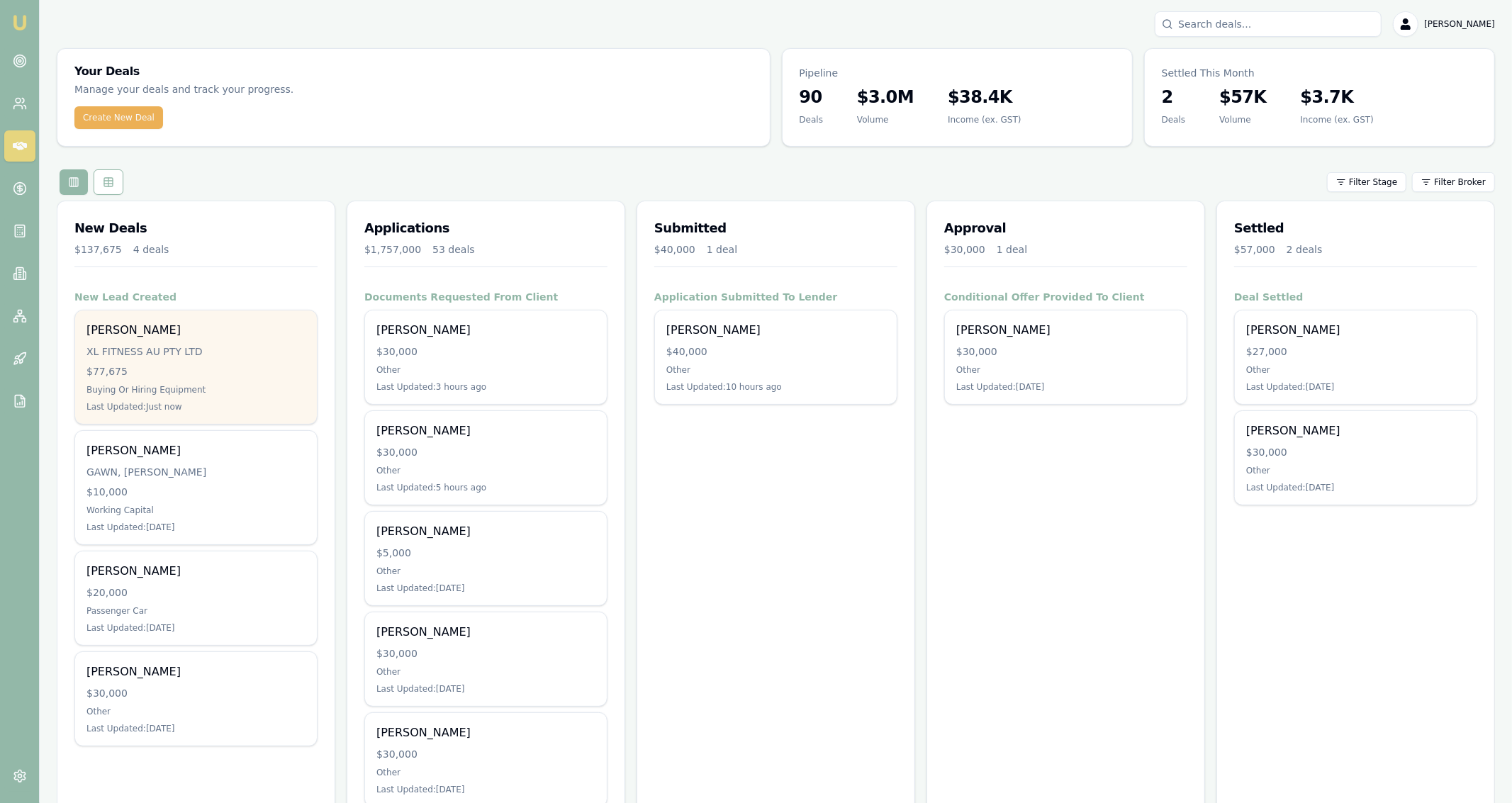
click at [312, 336] on div "[PERSON_NAME] XL FITNESS AU PTY LTD $77,675 Buying Or Hiring Equipment Last Upd…" at bounding box center [196, 367] width 242 height 113
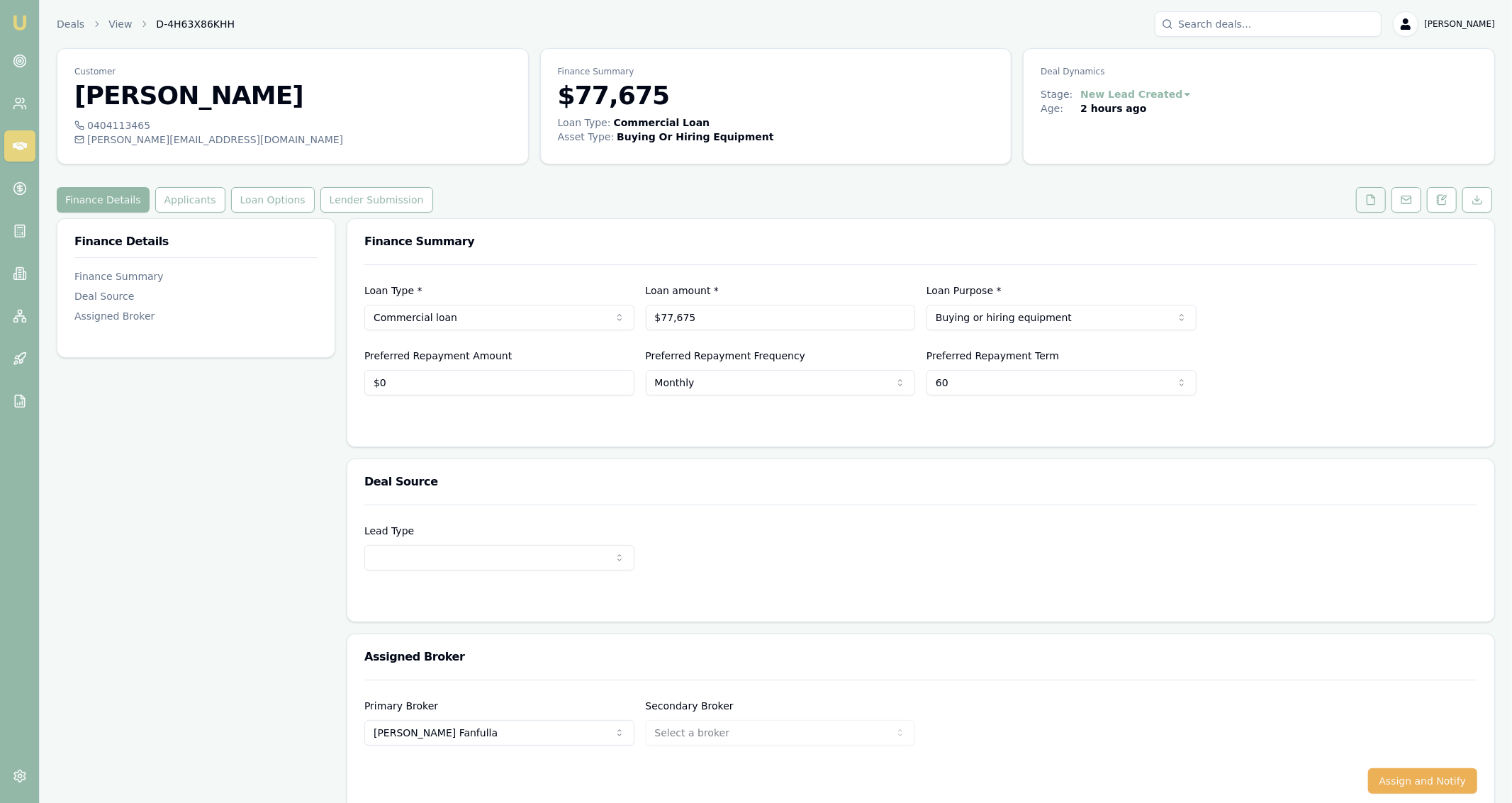
click at [1378, 207] on button at bounding box center [1371, 199] width 30 height 26
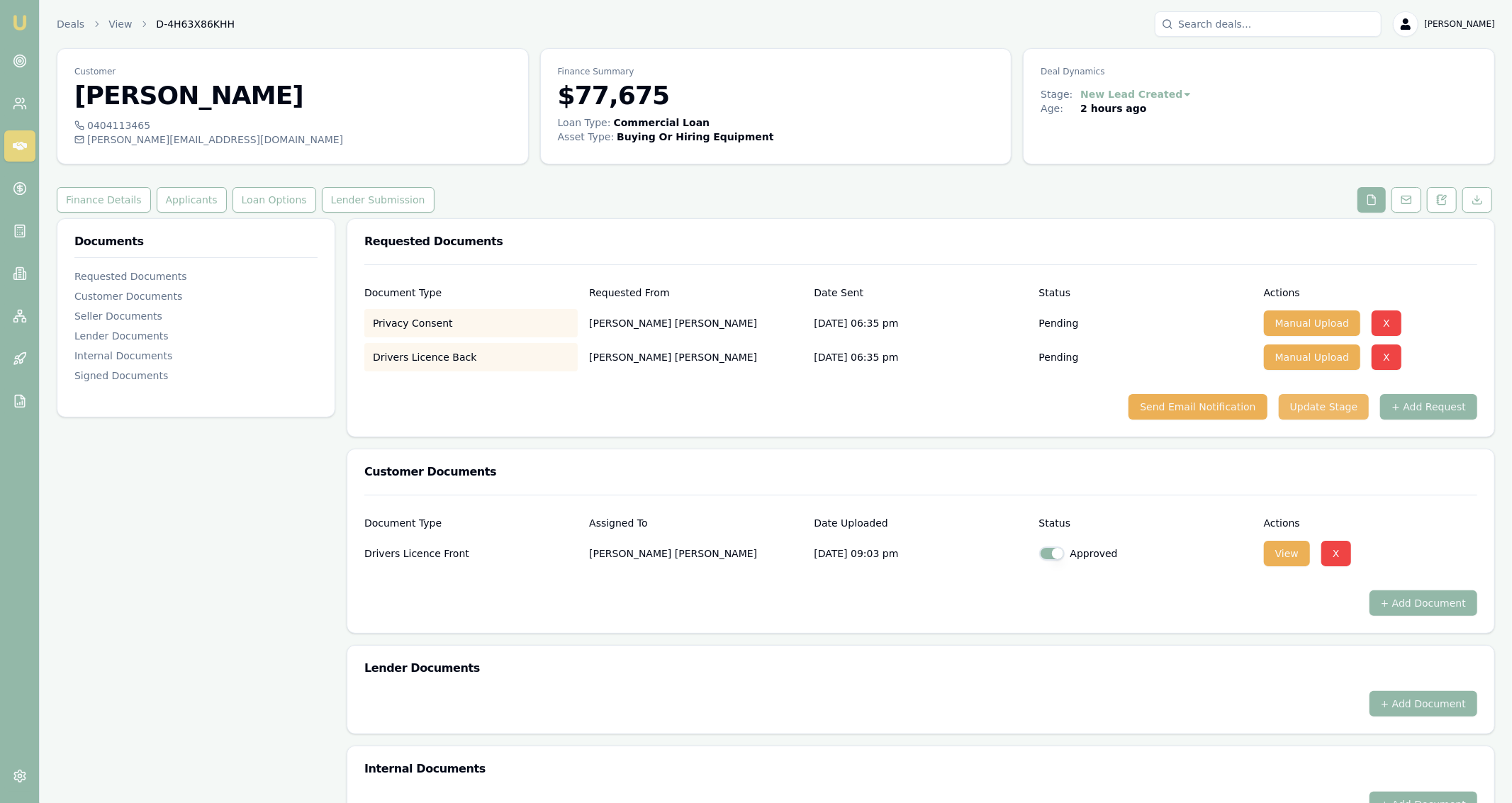
click at [1322, 410] on button "Update Stage" at bounding box center [1324, 406] width 90 height 26
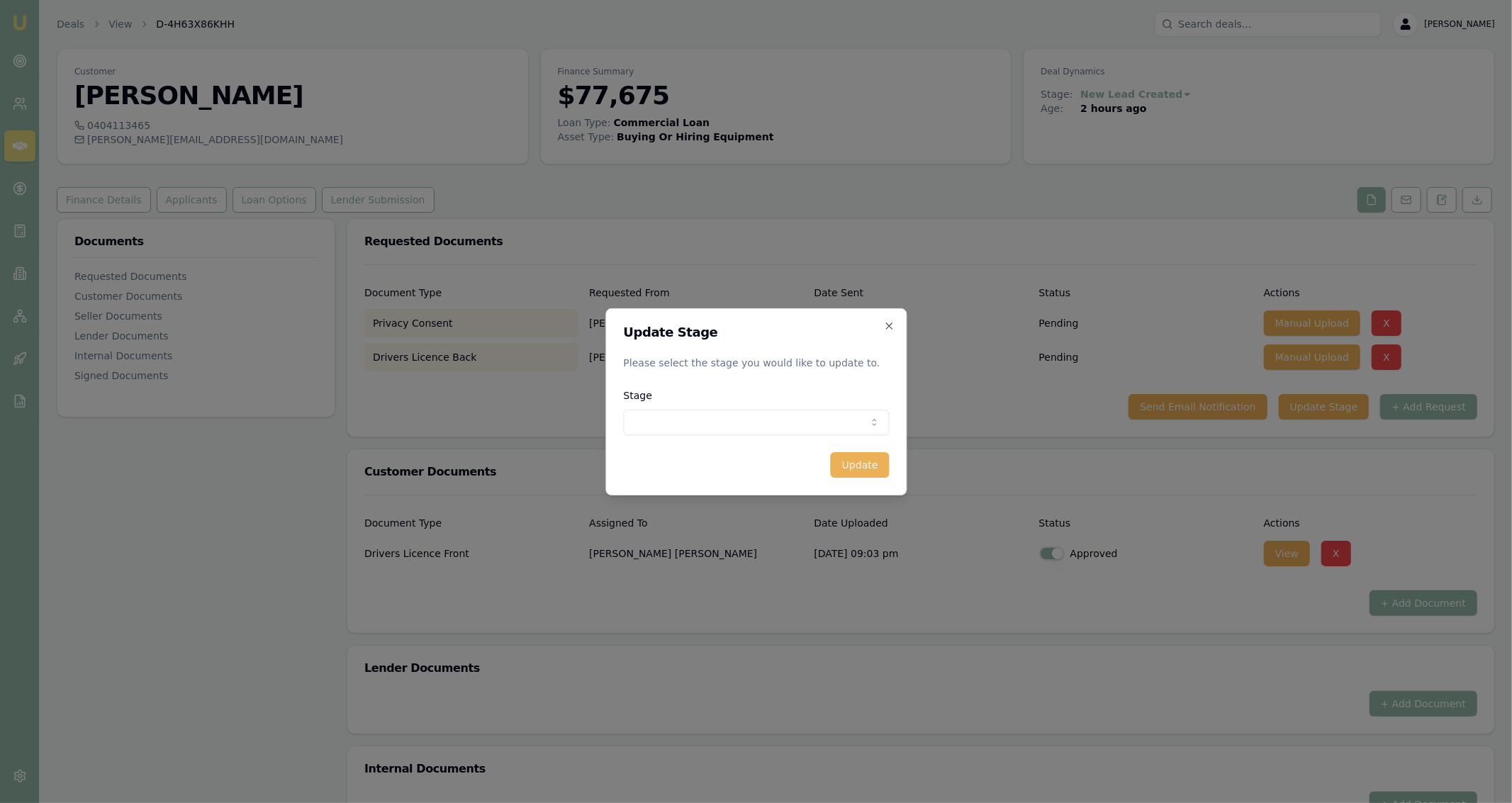
click at [832, 421] on body "Emu Broker Deals View D-4H63X86KHH [PERSON_NAME] Fanfulla Toggle Menu Customer …" at bounding box center [756, 401] width 1512 height 803
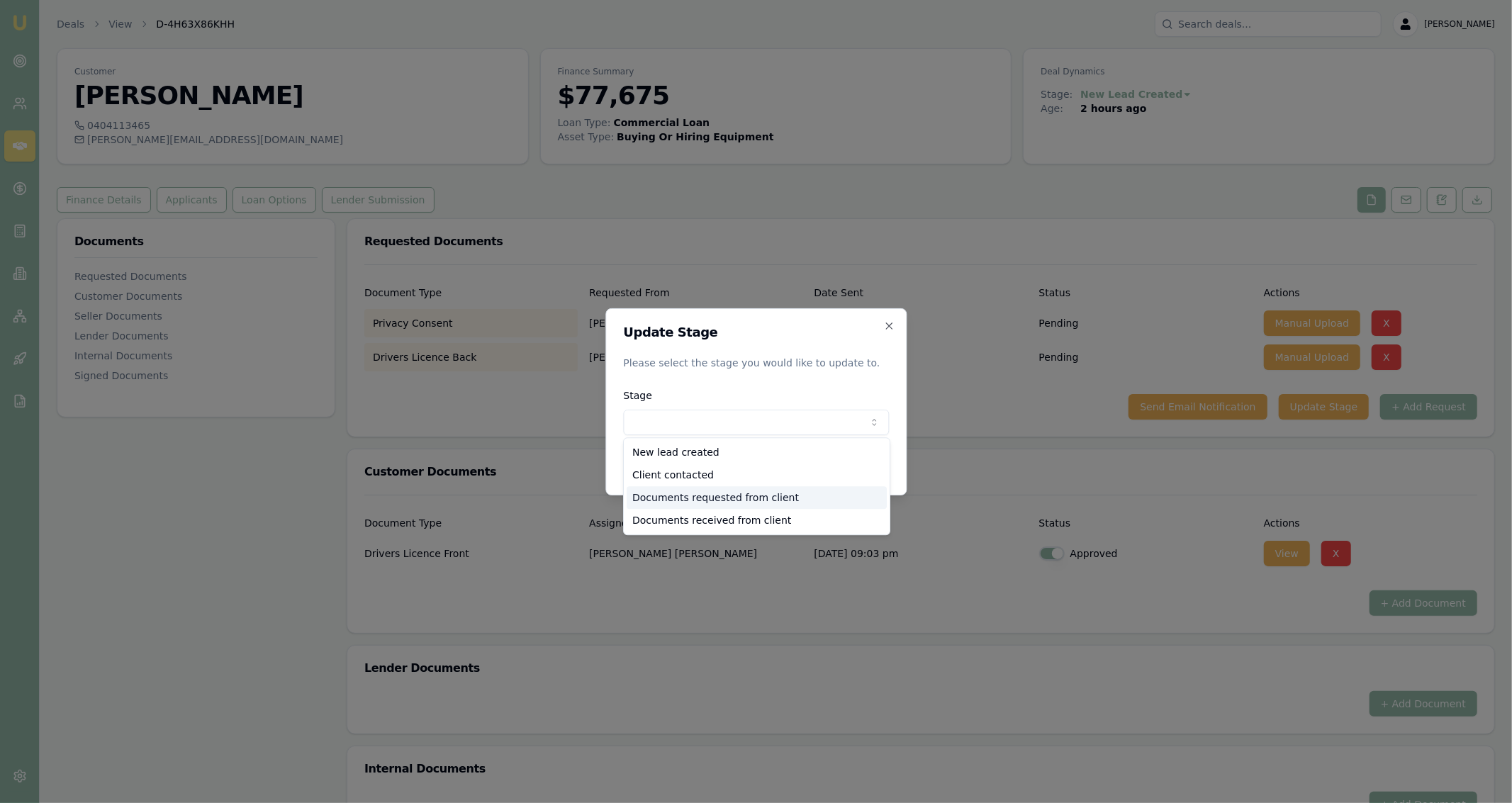
select select "DOCUMENTS_REQUESTED_FROM_CLIENT"
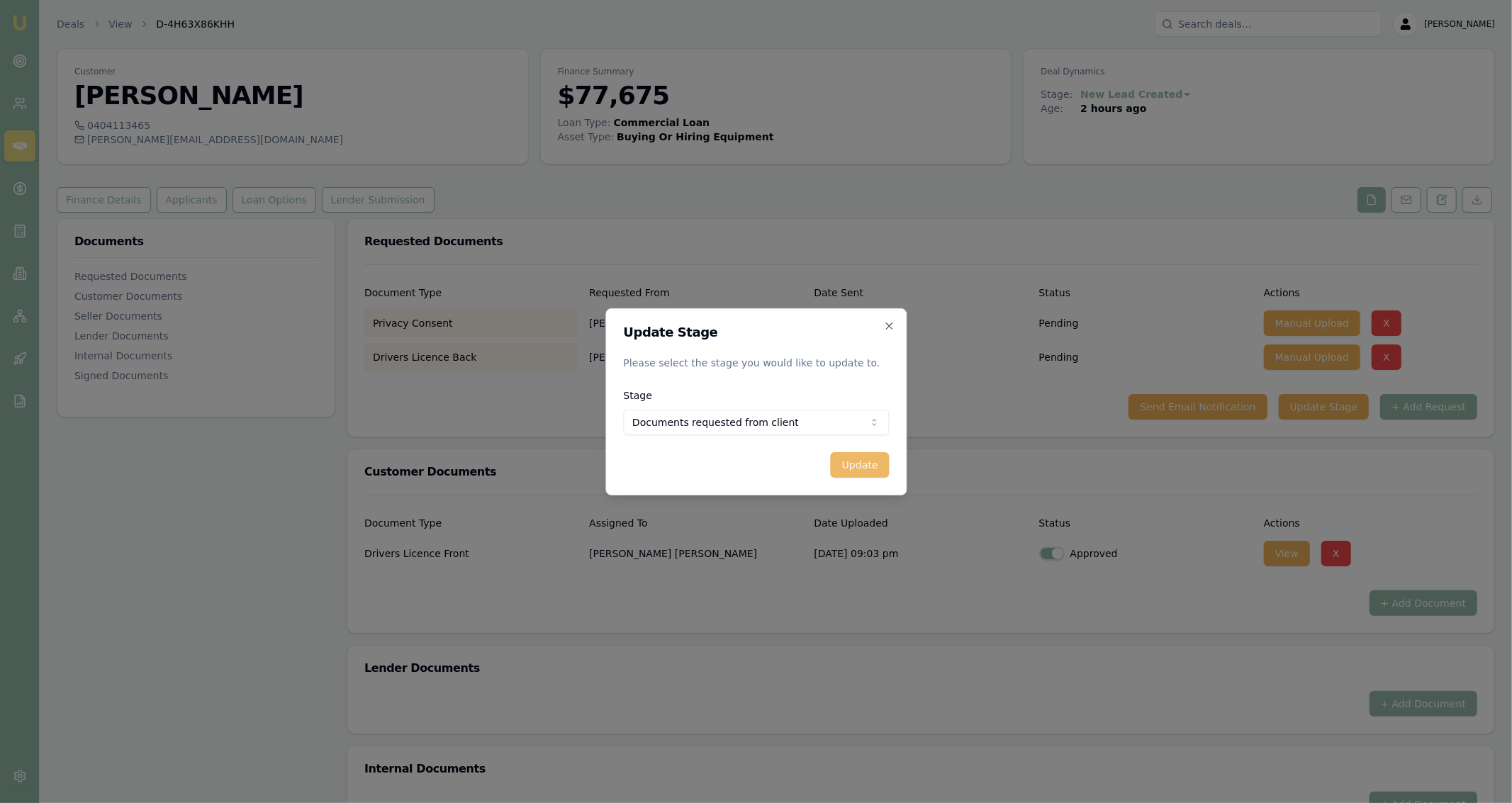
click at [868, 475] on button "Update" at bounding box center [859, 465] width 58 height 26
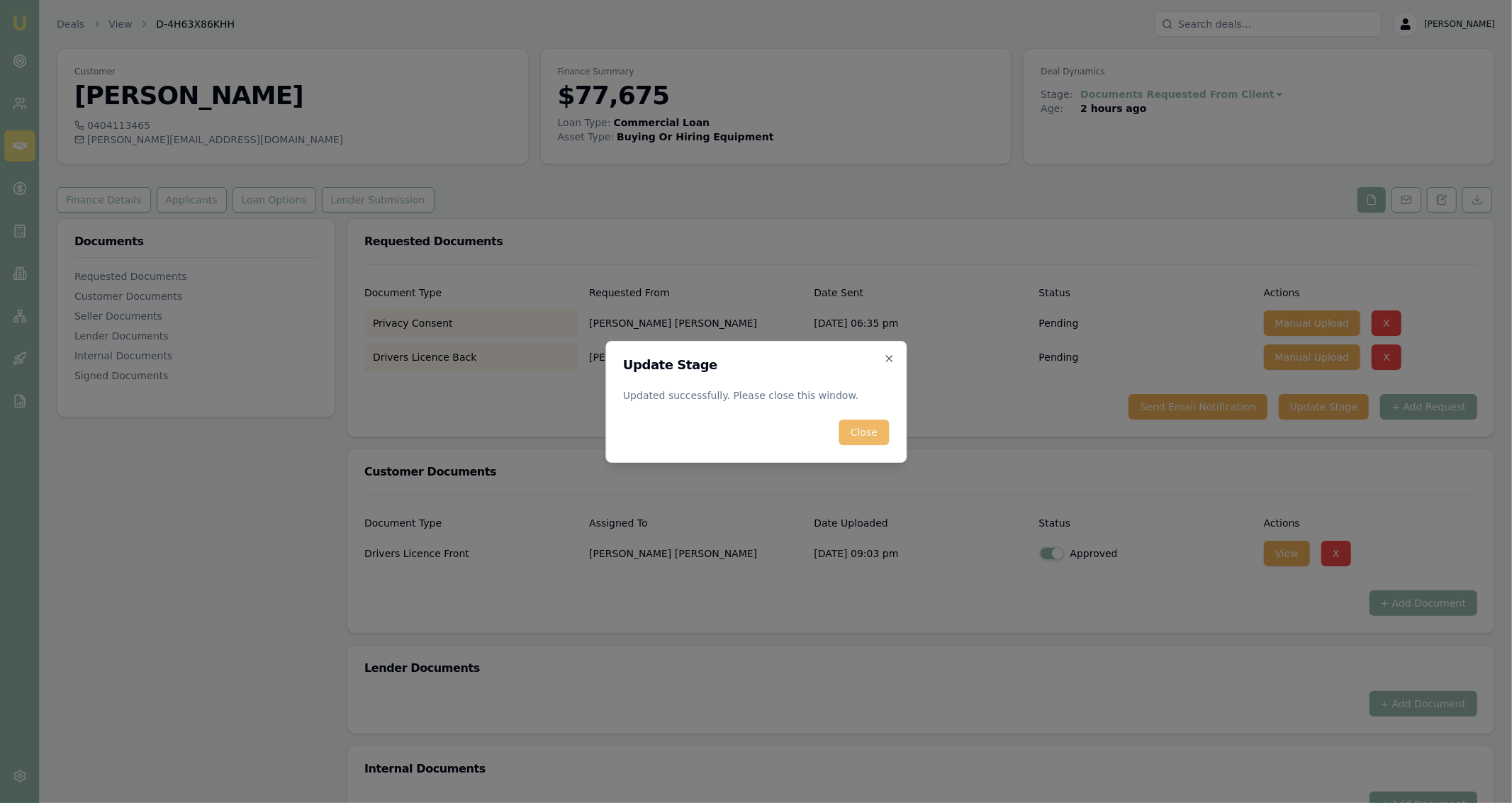
click at [866, 442] on button "Close" at bounding box center [864, 432] width 50 height 26
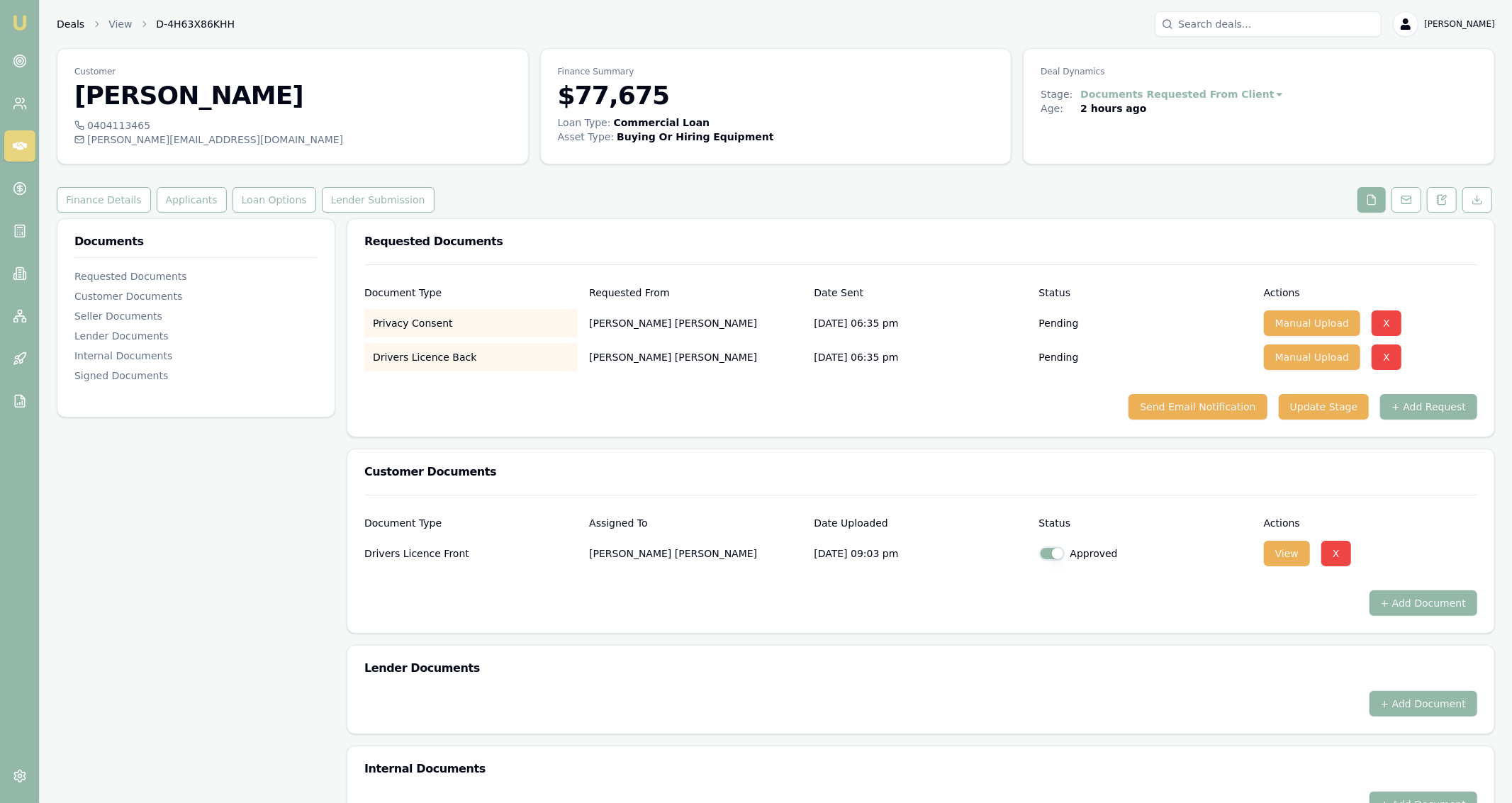
click at [62, 23] on link "Deals" at bounding box center [70, 24] width 27 height 14
